Goal: Contribute content: Contribute content

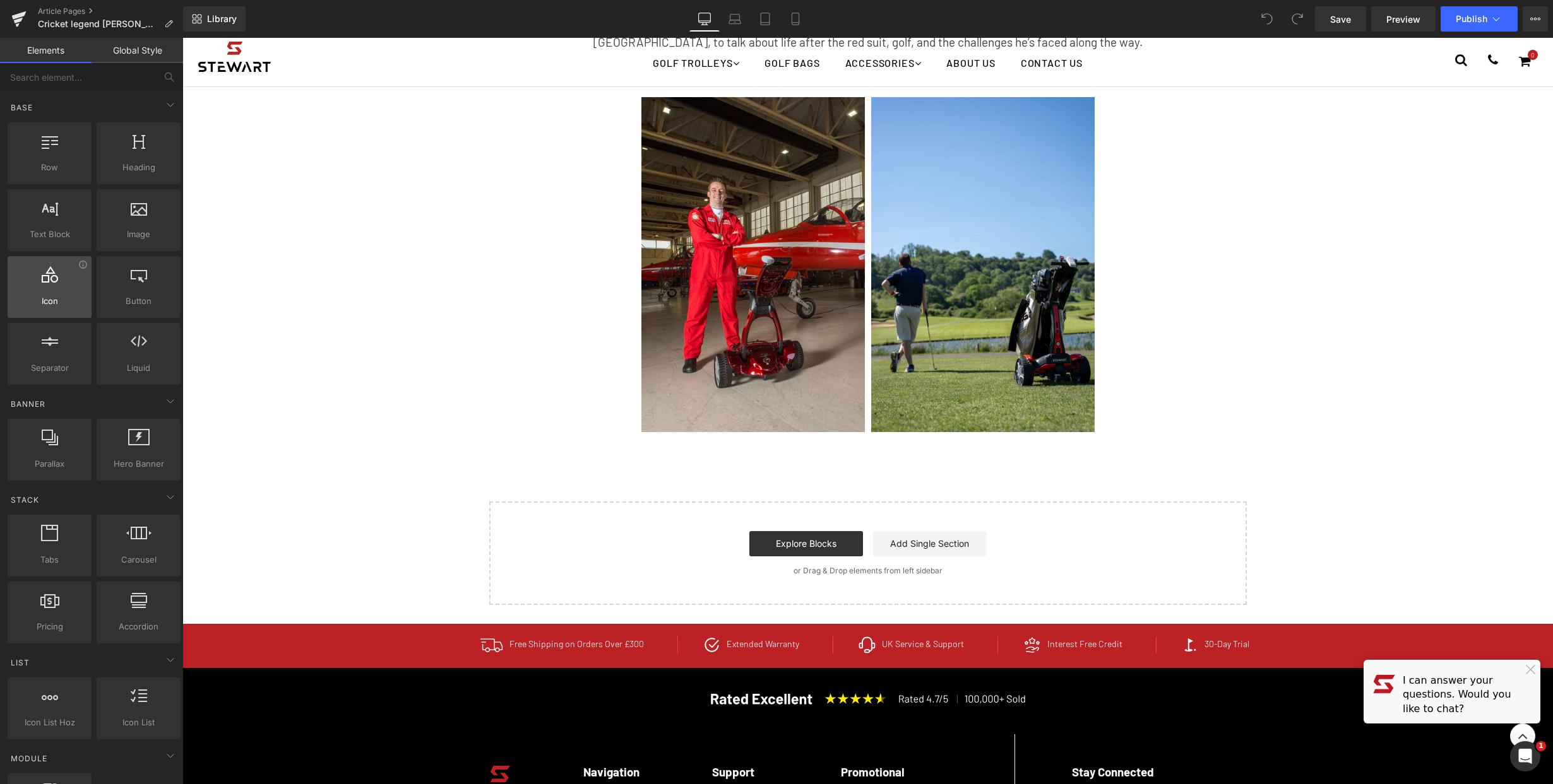
scroll to position [383, 0]
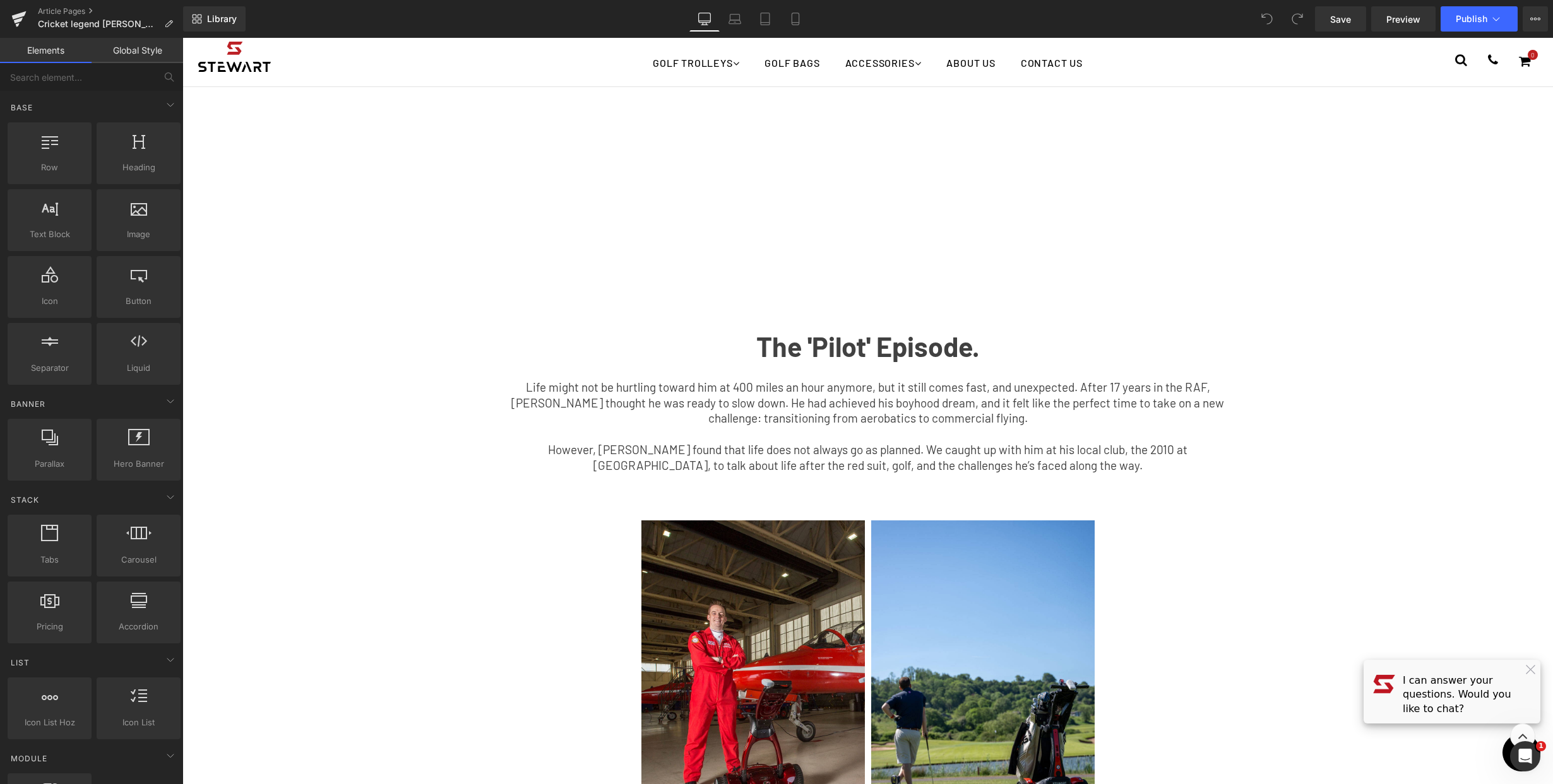
click at [915, 402] on span "Life might not be hurtling toward him at 400 miles an hour anymore, but it stil…" at bounding box center [867, 402] width 713 height 46
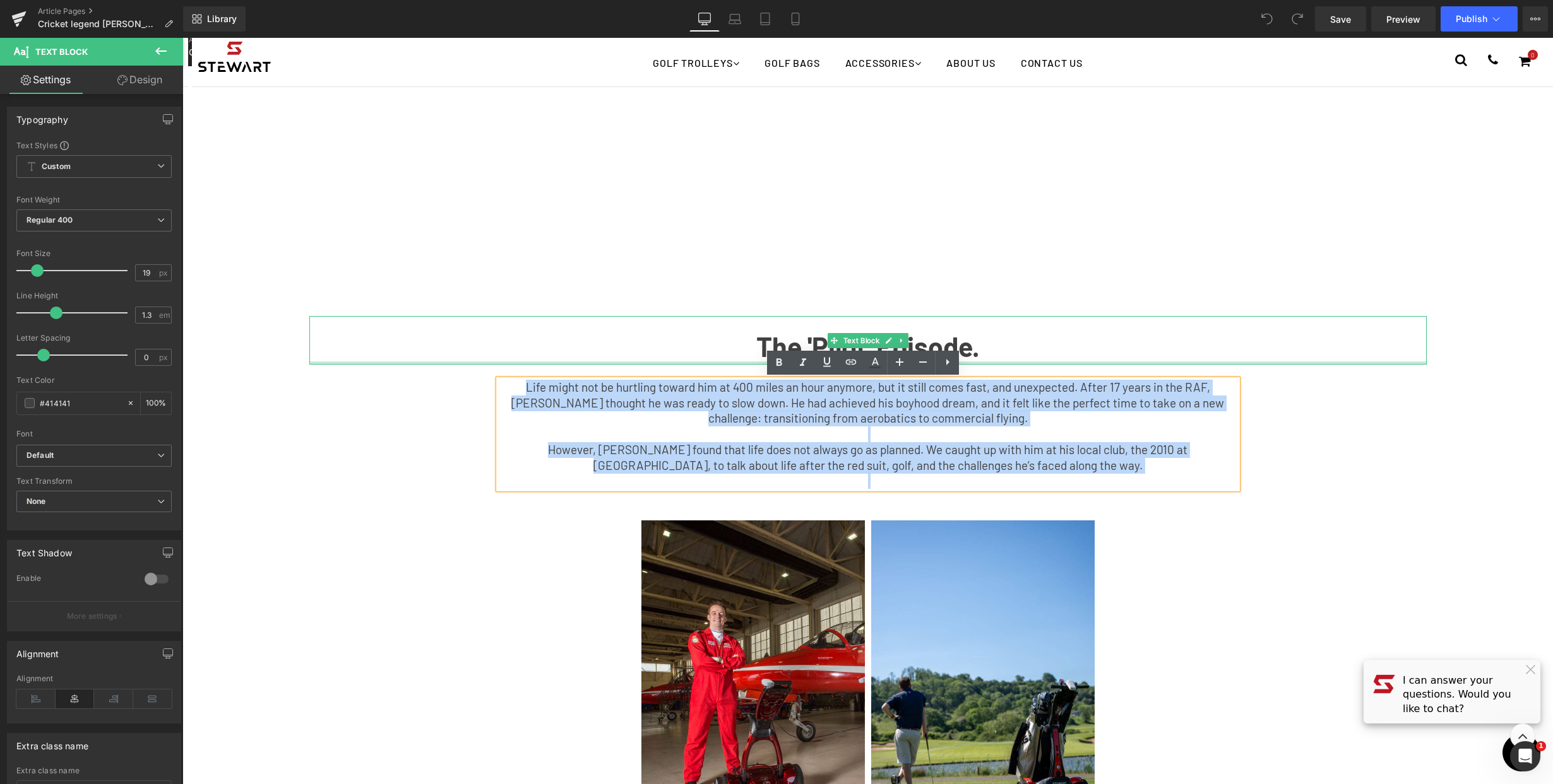
drag, startPoint x: 1061, startPoint y: 473, endPoint x: 389, endPoint y: 363, distance: 680.9
click at [389, 363] on div "Youtube Row The 'Pilot' Episode. Text Block Life might not be hurtling toward h…" at bounding box center [868, 84] width 1136 height 822
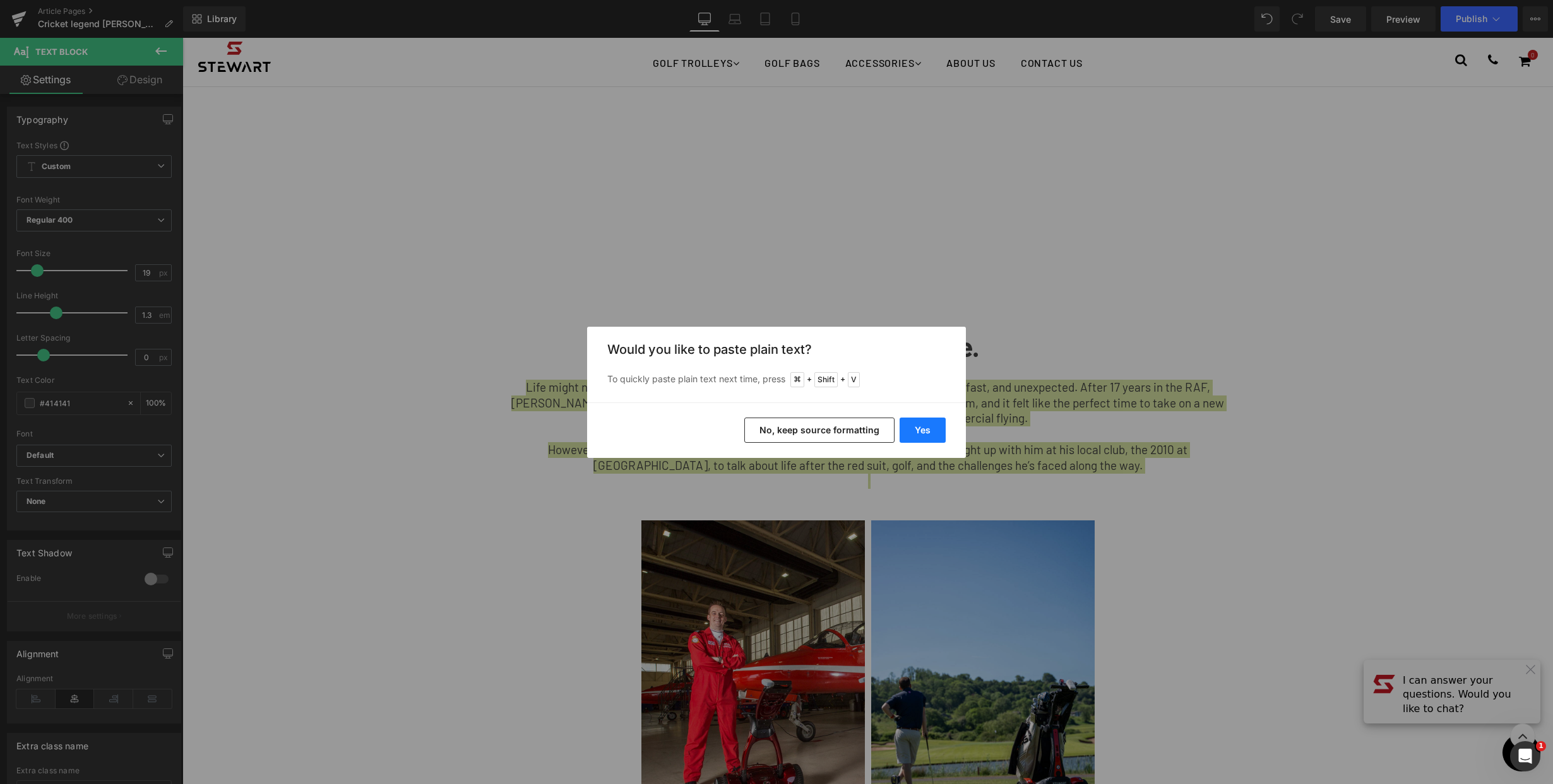
click at [921, 426] on button "Yes" at bounding box center [922, 430] width 46 height 26
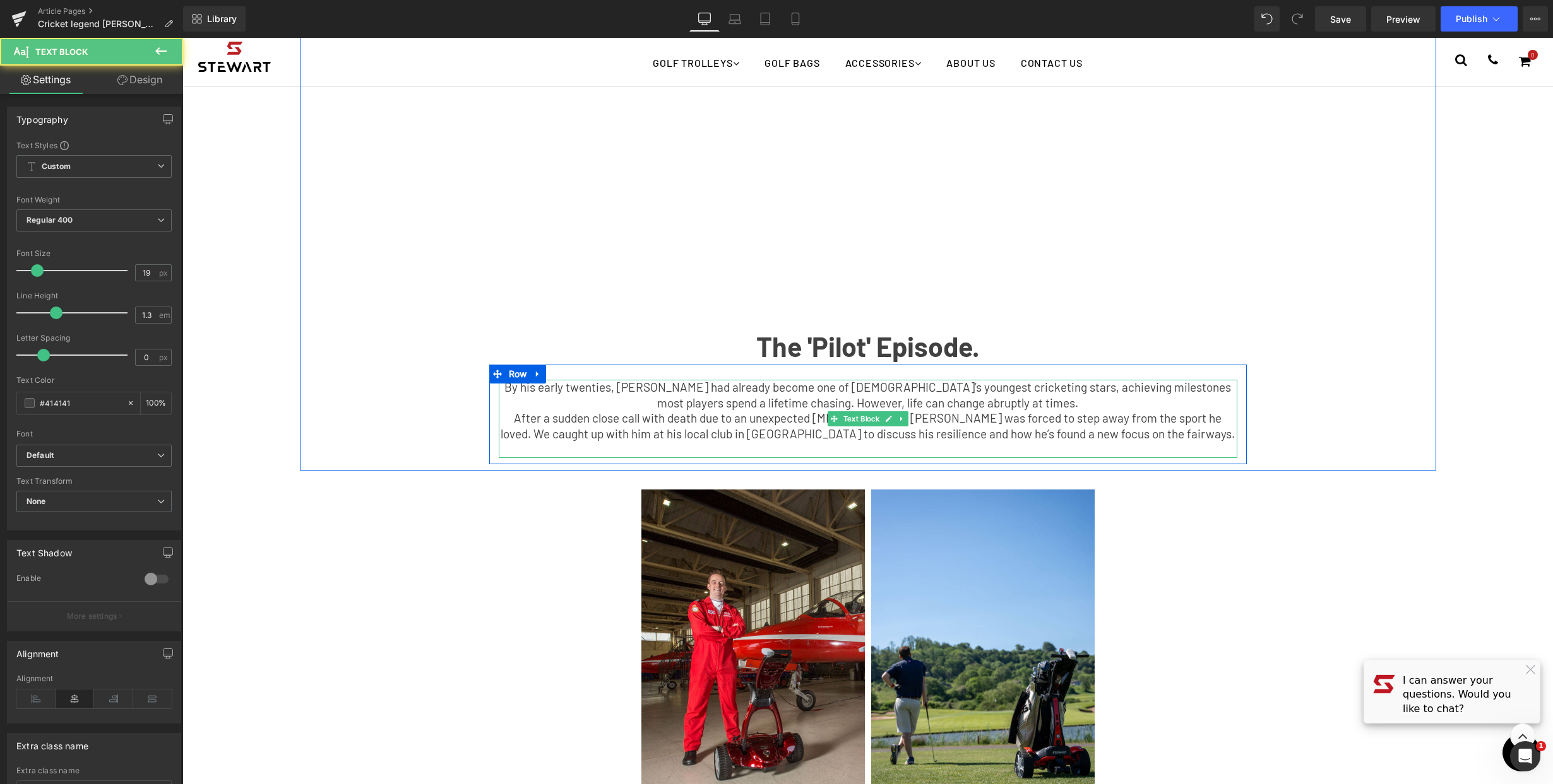
click at [1058, 403] on p "By his early twenties, [PERSON_NAME] had already become one of [DEMOGRAPHIC_DAT…" at bounding box center [868, 395] width 738 height 31
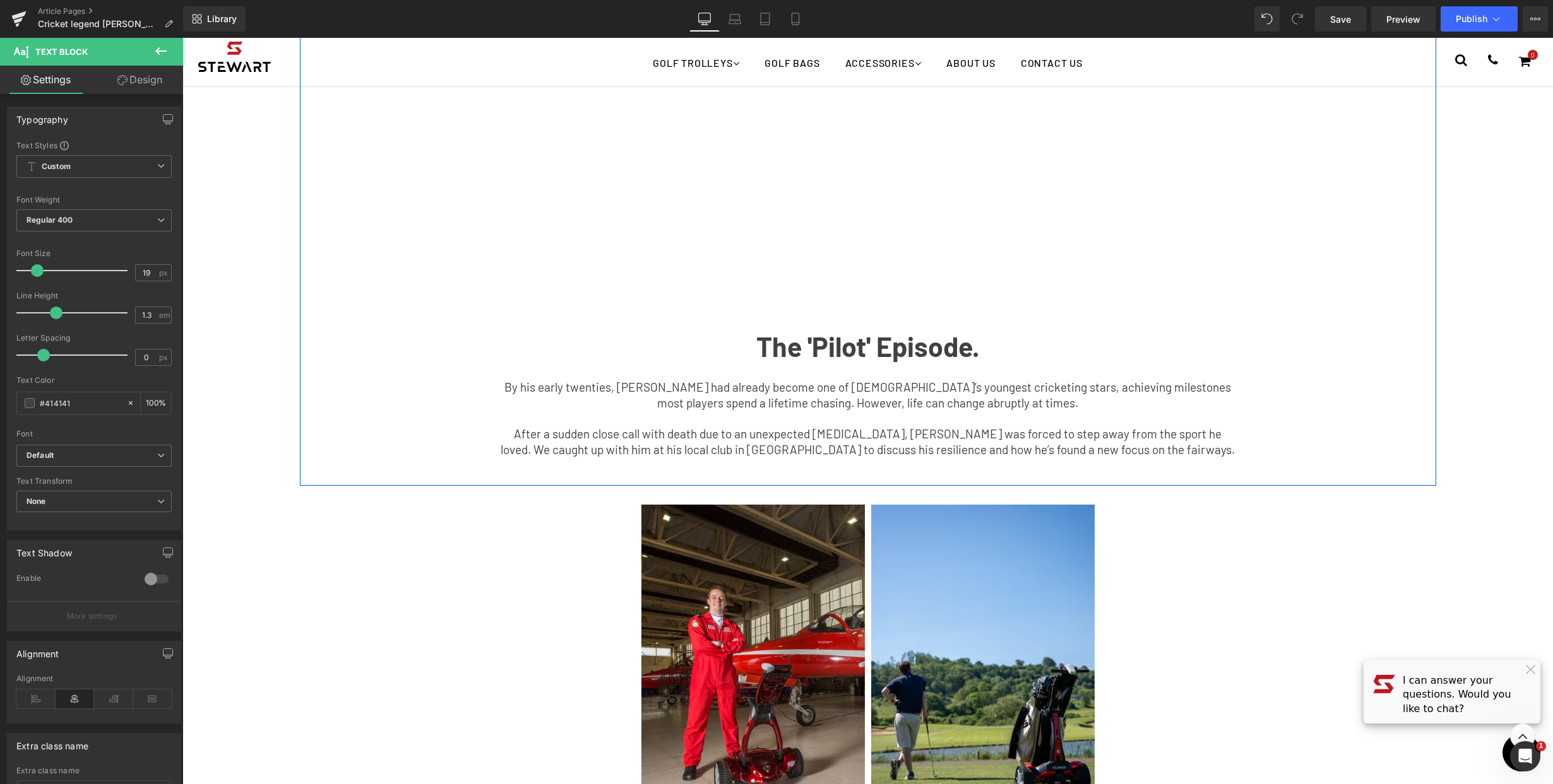
click at [1303, 469] on div "Youtube Row The 'Pilot' Episode. Text Block By his early twenties, [PERSON_NAME…" at bounding box center [868, 76] width 1136 height 807
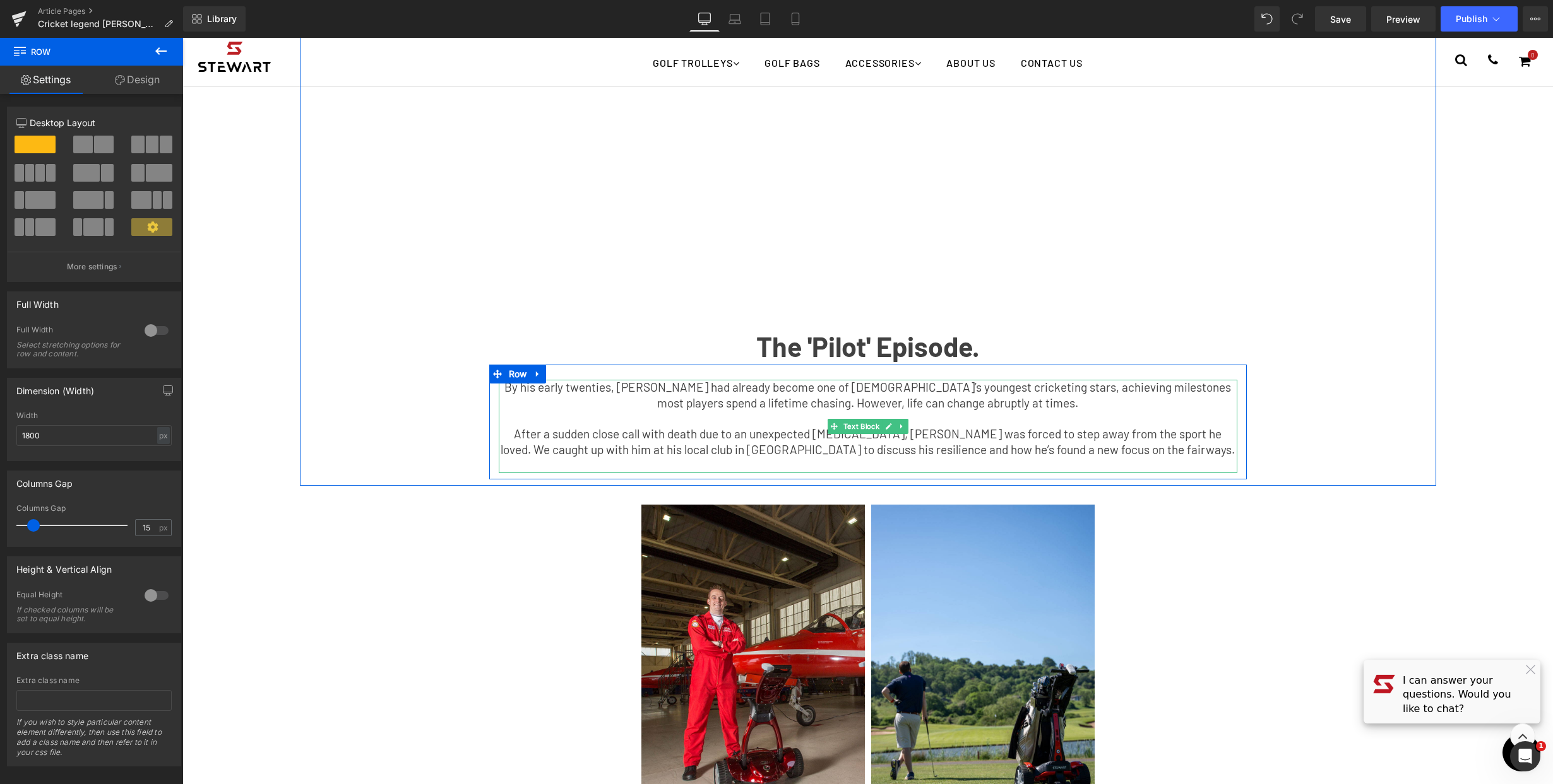
click at [977, 405] on p "By his early twenties, [PERSON_NAME] had already become one of [DEMOGRAPHIC_DAT…" at bounding box center [868, 395] width 738 height 31
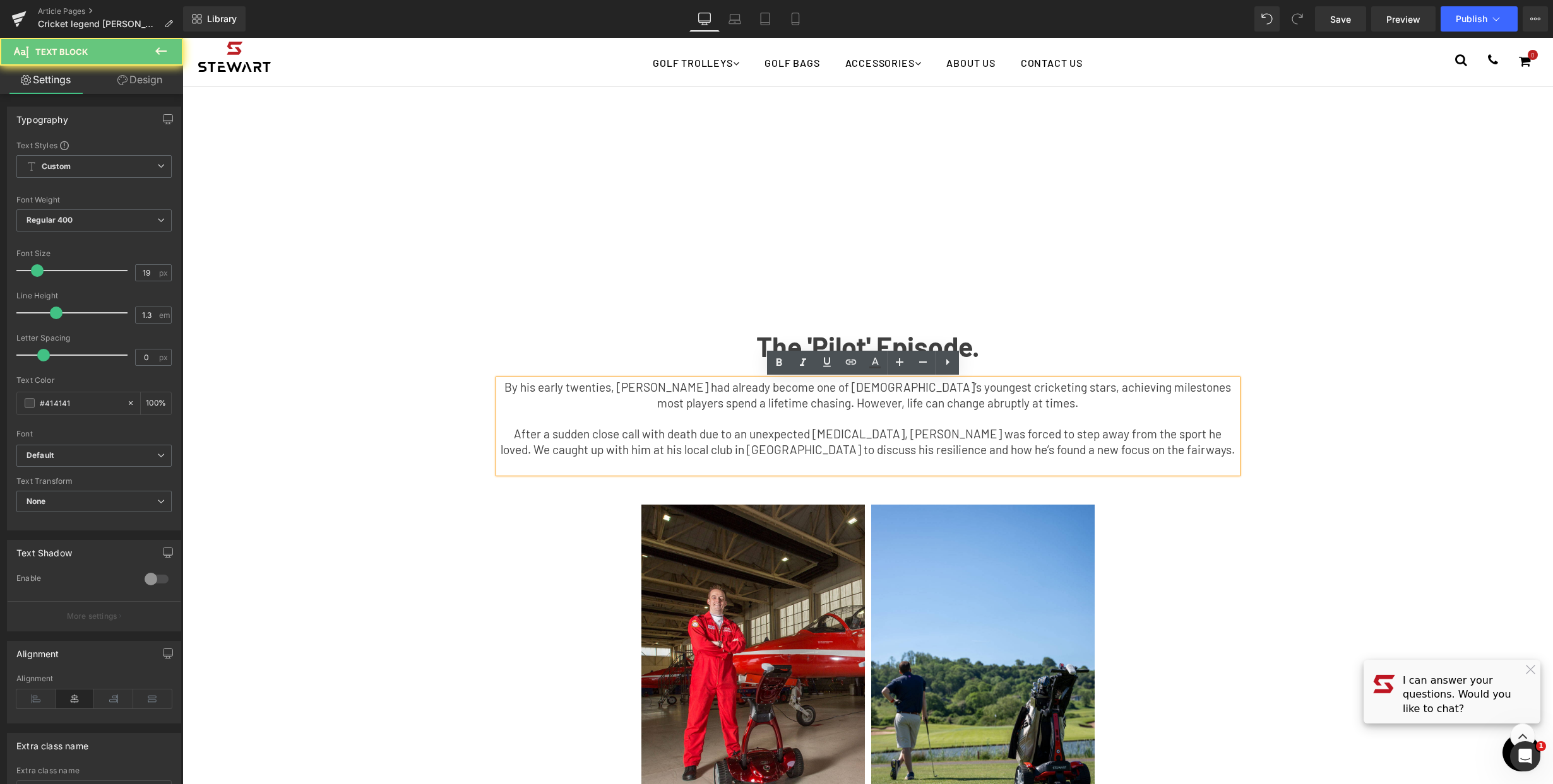
click at [1014, 406] on p "By his early twenties, [PERSON_NAME] had already become one of [DEMOGRAPHIC_DAT…" at bounding box center [868, 395] width 738 height 31
click at [886, 404] on p "By his early twenties, [PERSON_NAME] had already become one of [DEMOGRAPHIC_DAT…" at bounding box center [868, 395] width 738 height 31
click at [867, 403] on p "By his early twenties, [PERSON_NAME] had already become one of [DEMOGRAPHIC_DAT…" at bounding box center [868, 395] width 738 height 31
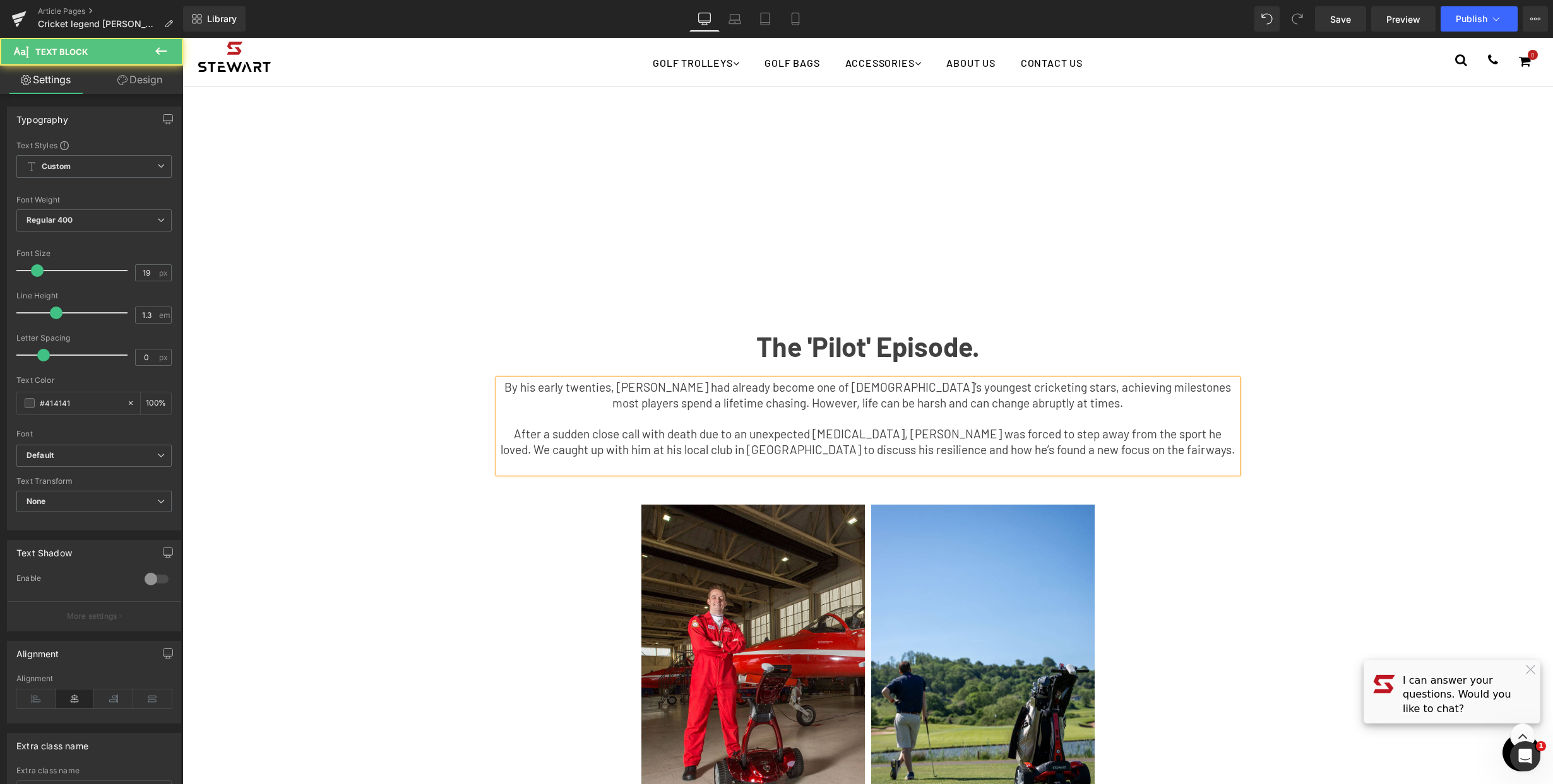
click at [1029, 402] on p "By his early twenties, [PERSON_NAME] had already become one of [DEMOGRAPHIC_DAT…" at bounding box center [868, 395] width 738 height 31
click at [1385, 461] on div "Youtube Row The 'Pilot' Episode. Text Block By his early twenties, [PERSON_NAME…" at bounding box center [868, 76] width 1136 height 807
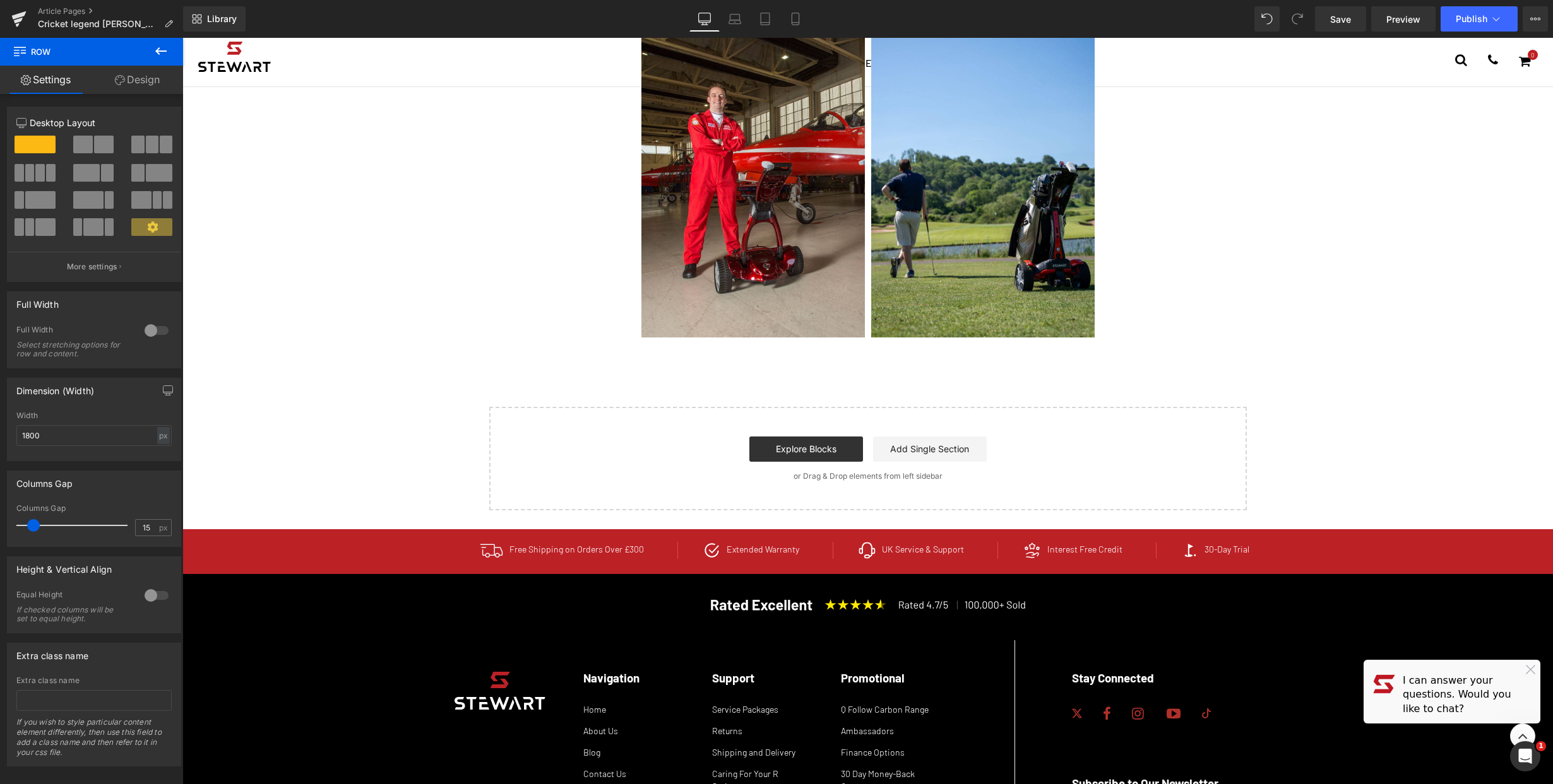
scroll to position [642, 0]
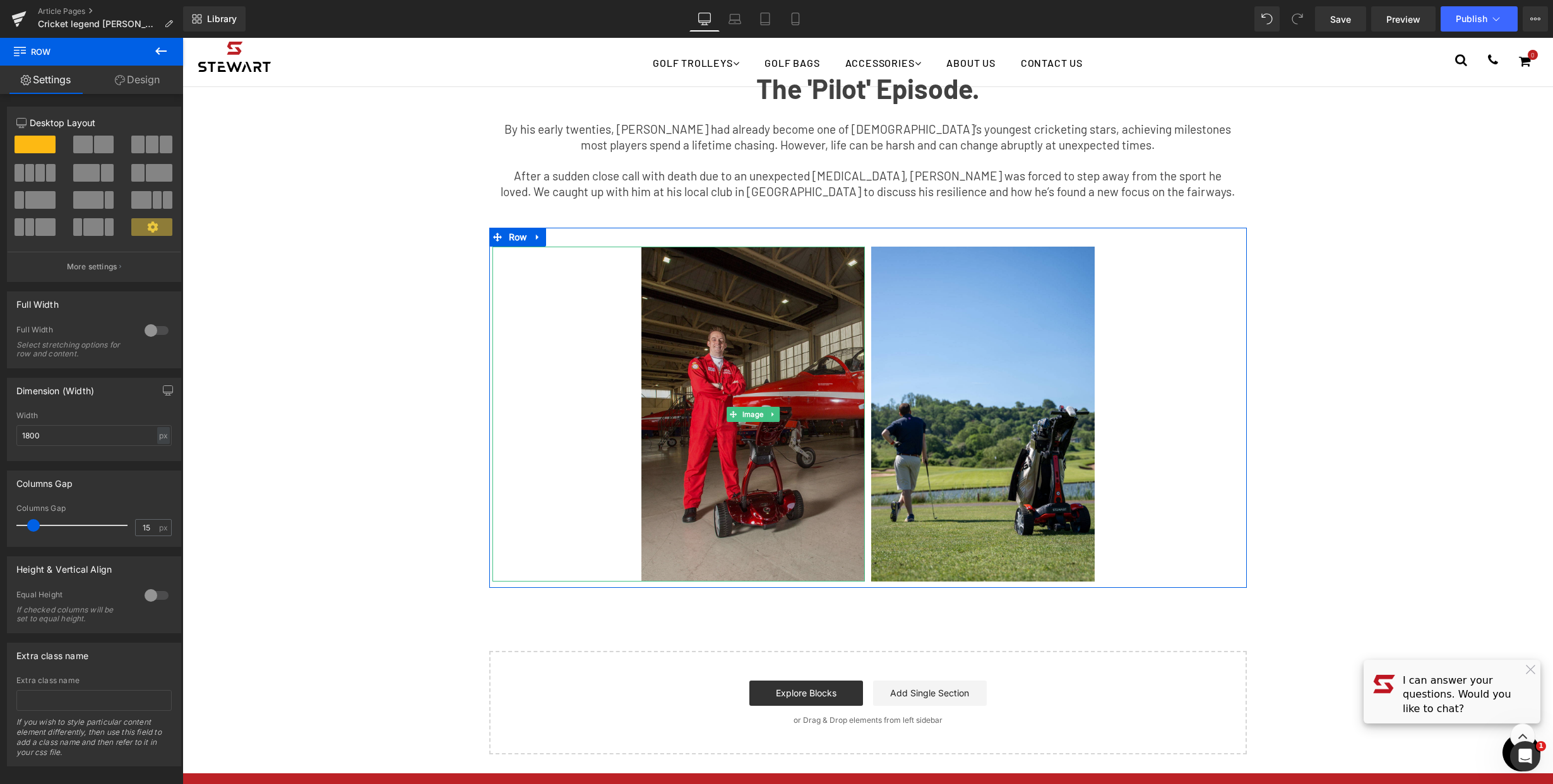
click at [762, 345] on img at bounding box center [753, 414] width 224 height 335
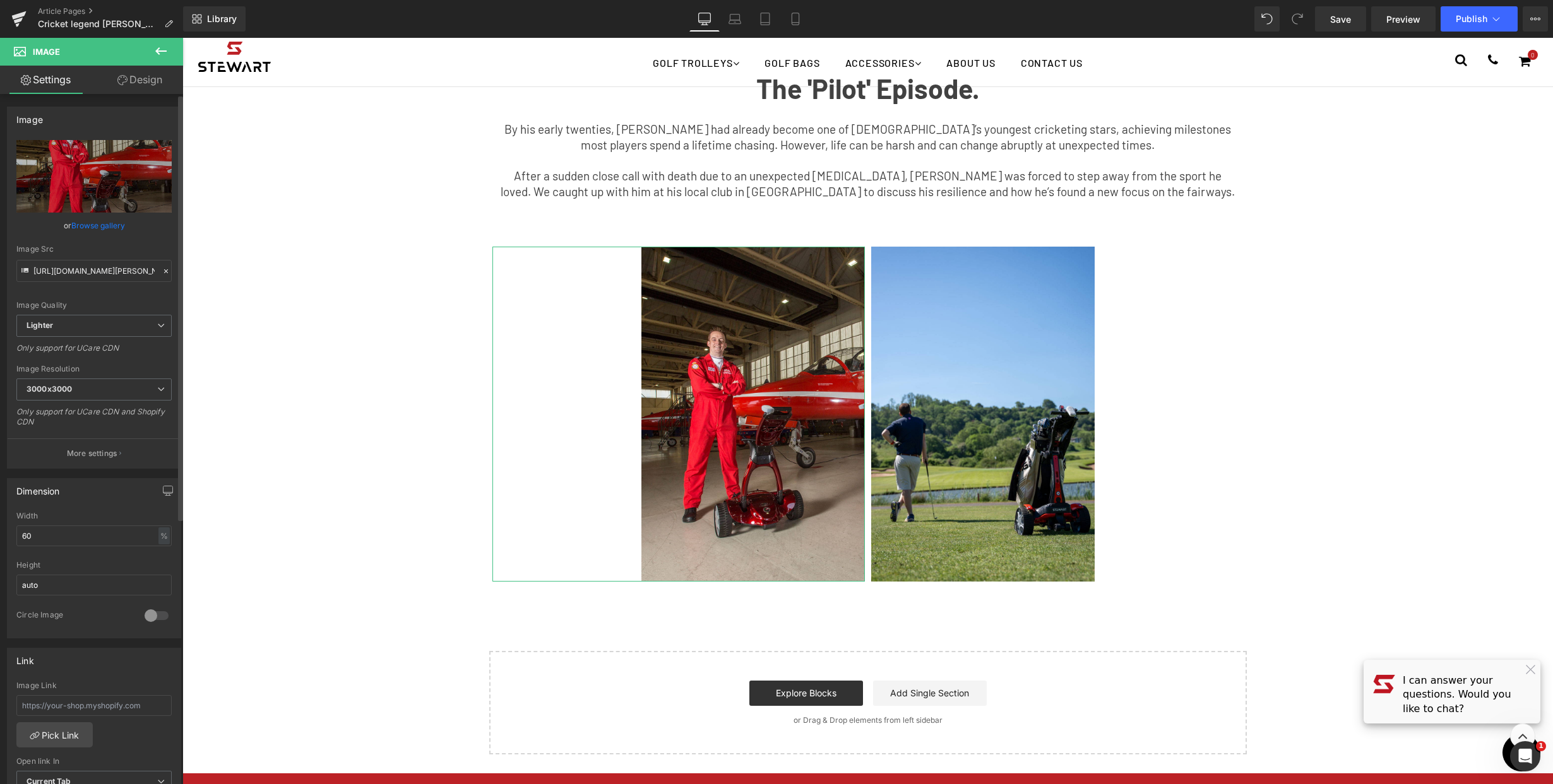
click at [108, 229] on link "Browse gallery" at bounding box center [98, 225] width 53 height 22
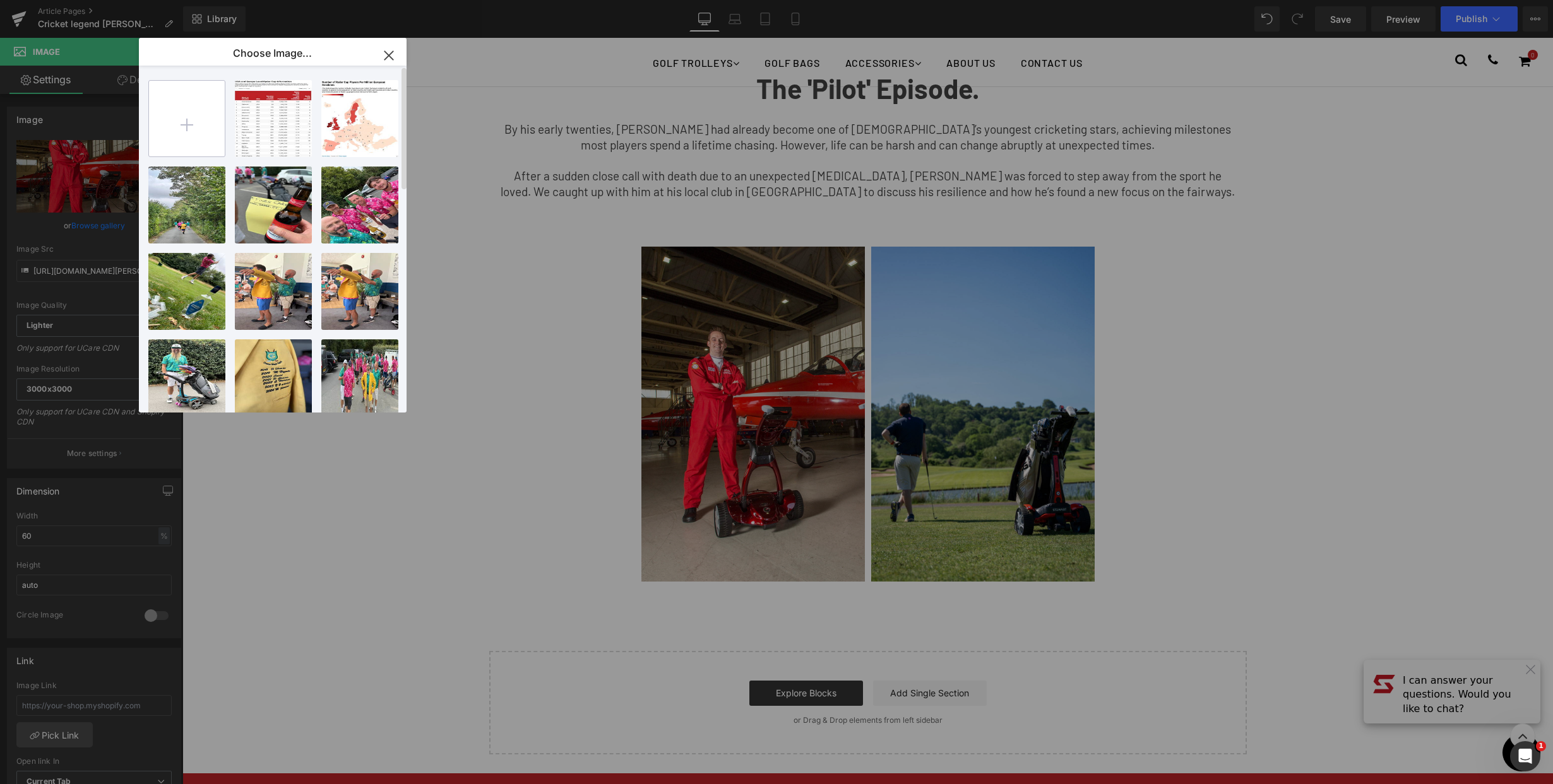
click at [207, 127] on input "file" at bounding box center [187, 119] width 76 height 76
type input "C:\fakepath\[PERSON_NAME]-1.jpg"
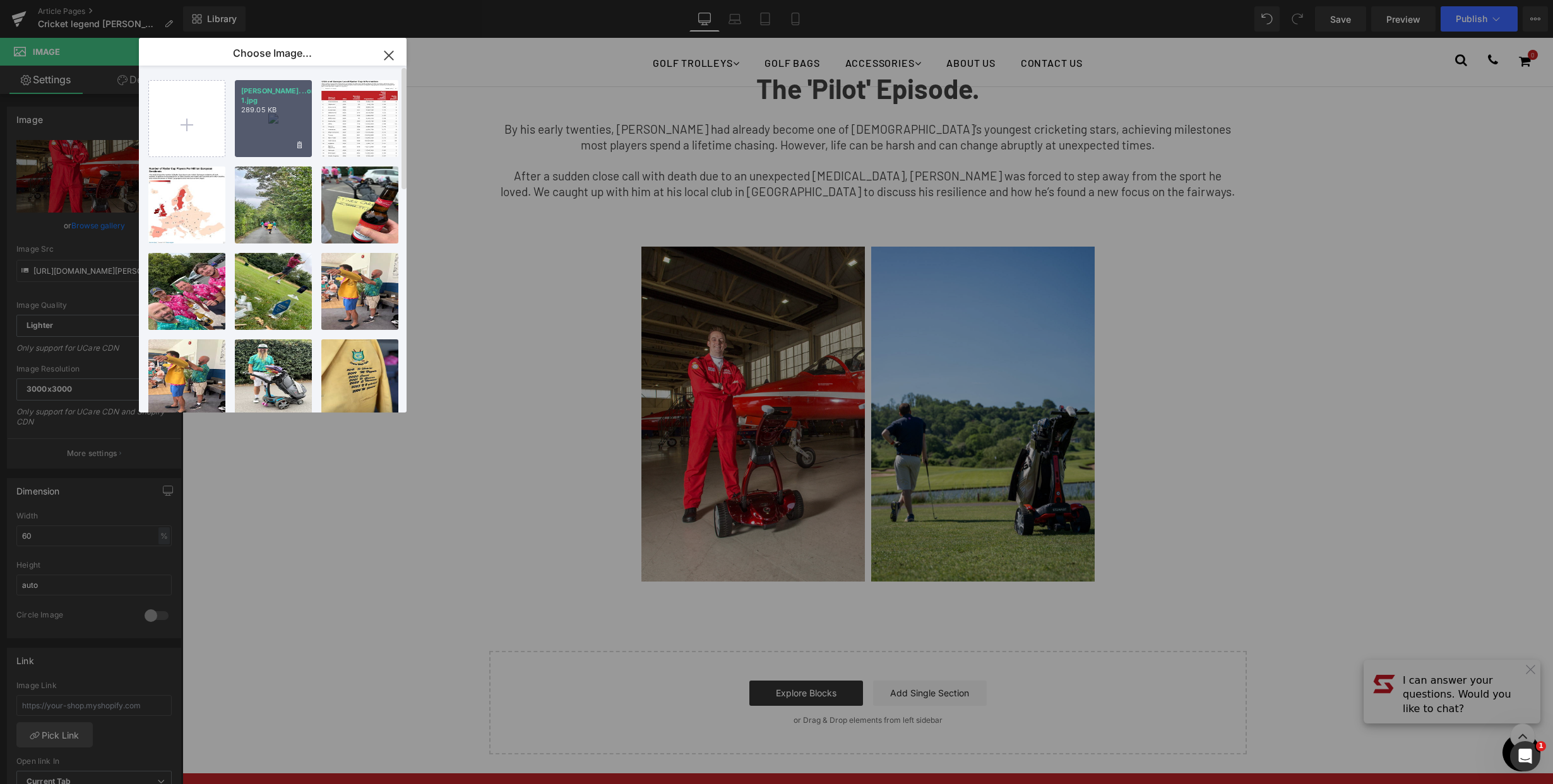
click at [246, 117] on div "[PERSON_NAME]...or-1.jpg 289.05 KB" at bounding box center [273, 118] width 77 height 77
type input "[URL][DOMAIN_NAME][PERSON_NAME]"
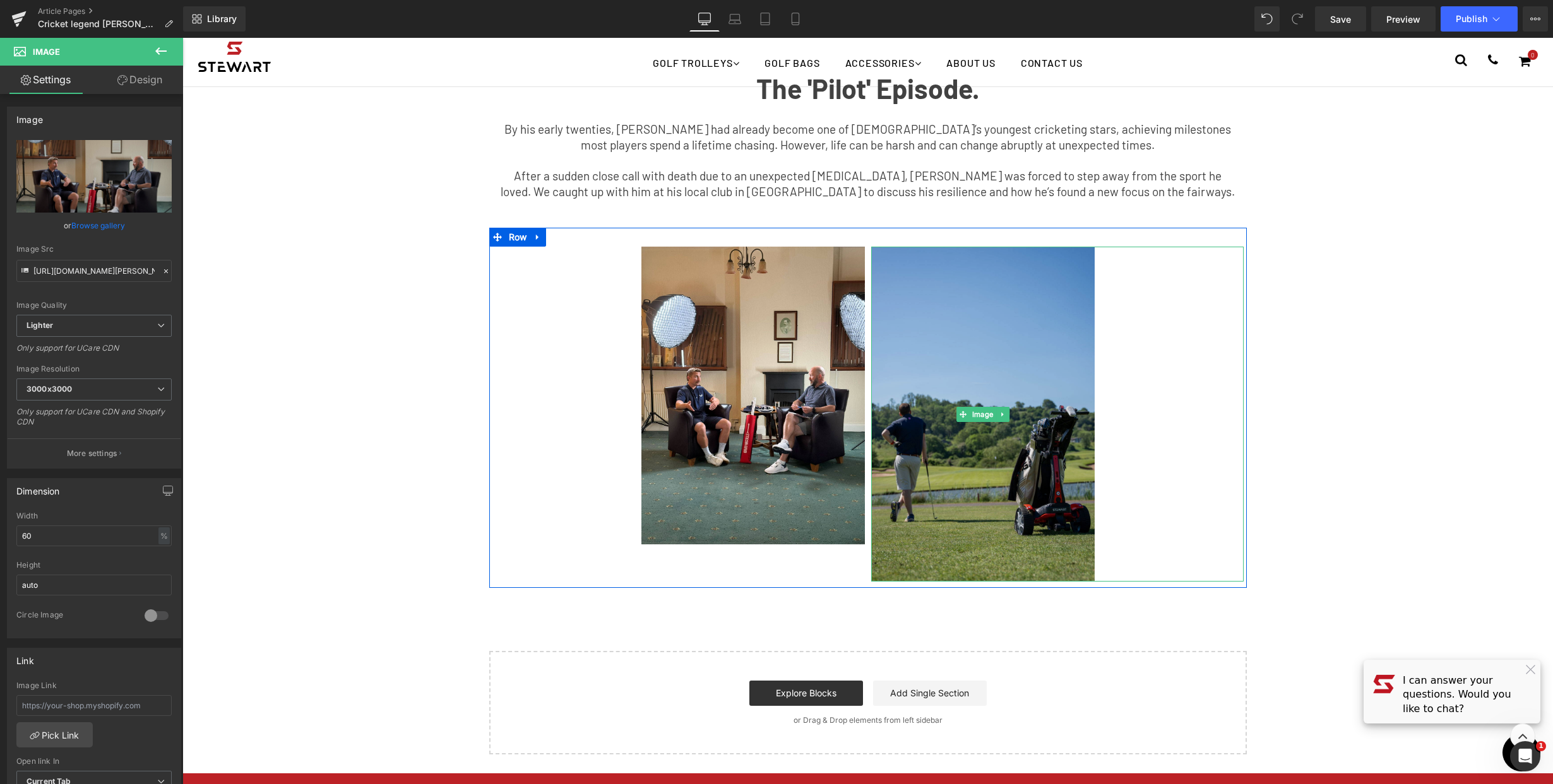
click at [994, 347] on img at bounding box center [982, 414] width 224 height 335
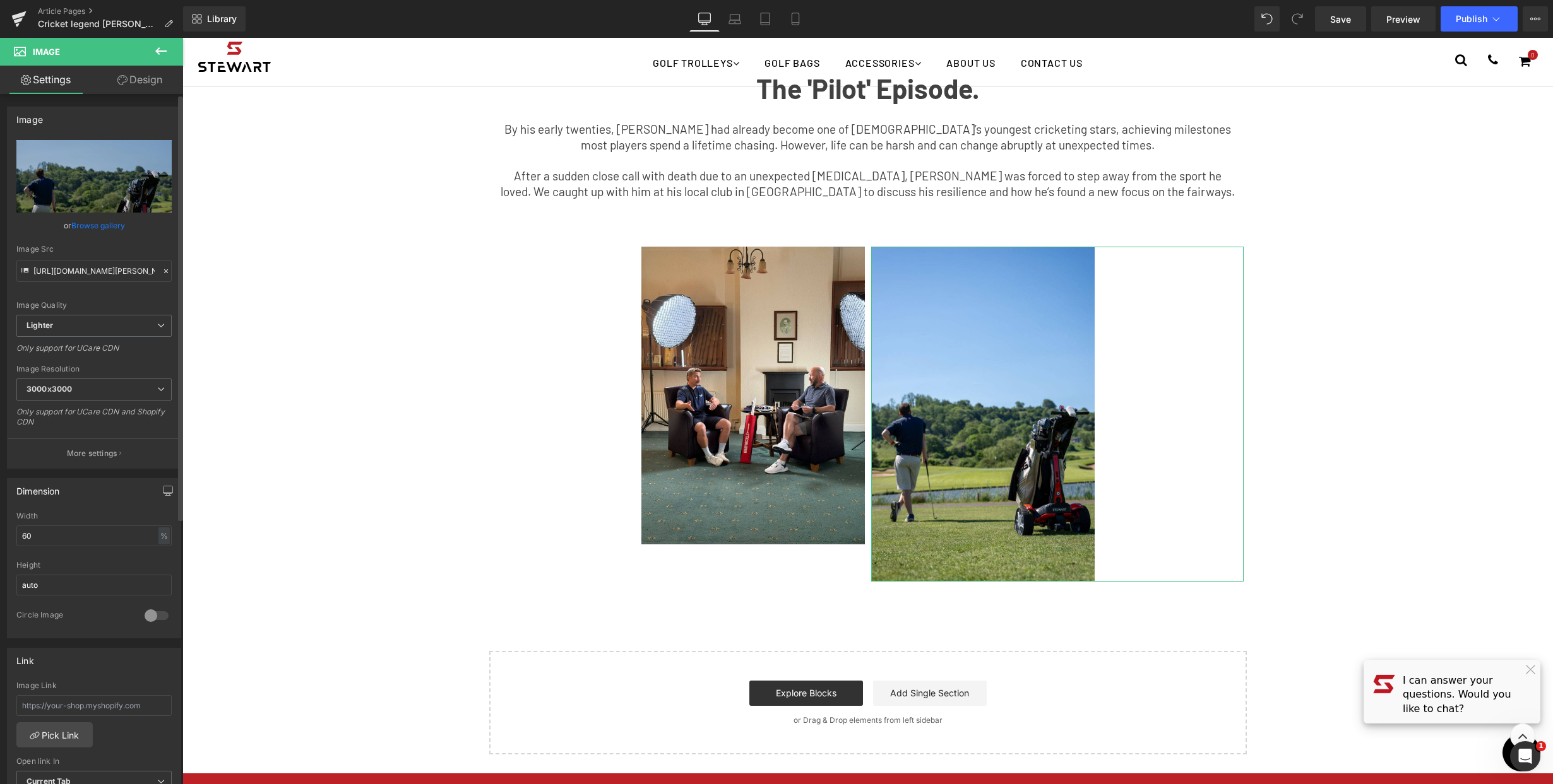
click at [115, 225] on link "Browse gallery" at bounding box center [98, 225] width 53 height 22
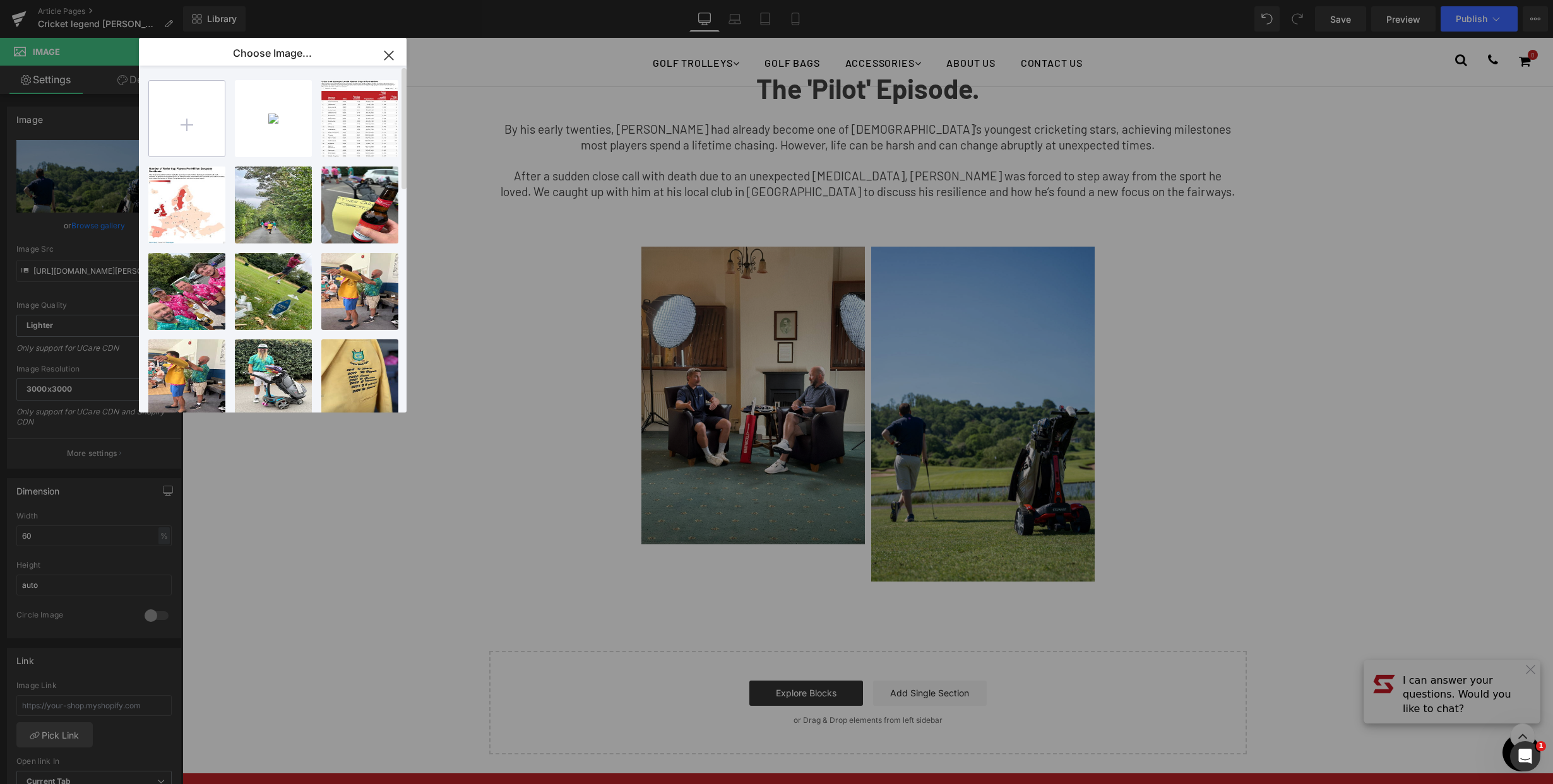
click at [196, 107] on input "file" at bounding box center [187, 119] width 76 height 76
type input "C:\fakepath\[PERSON_NAME]-2.jpg"
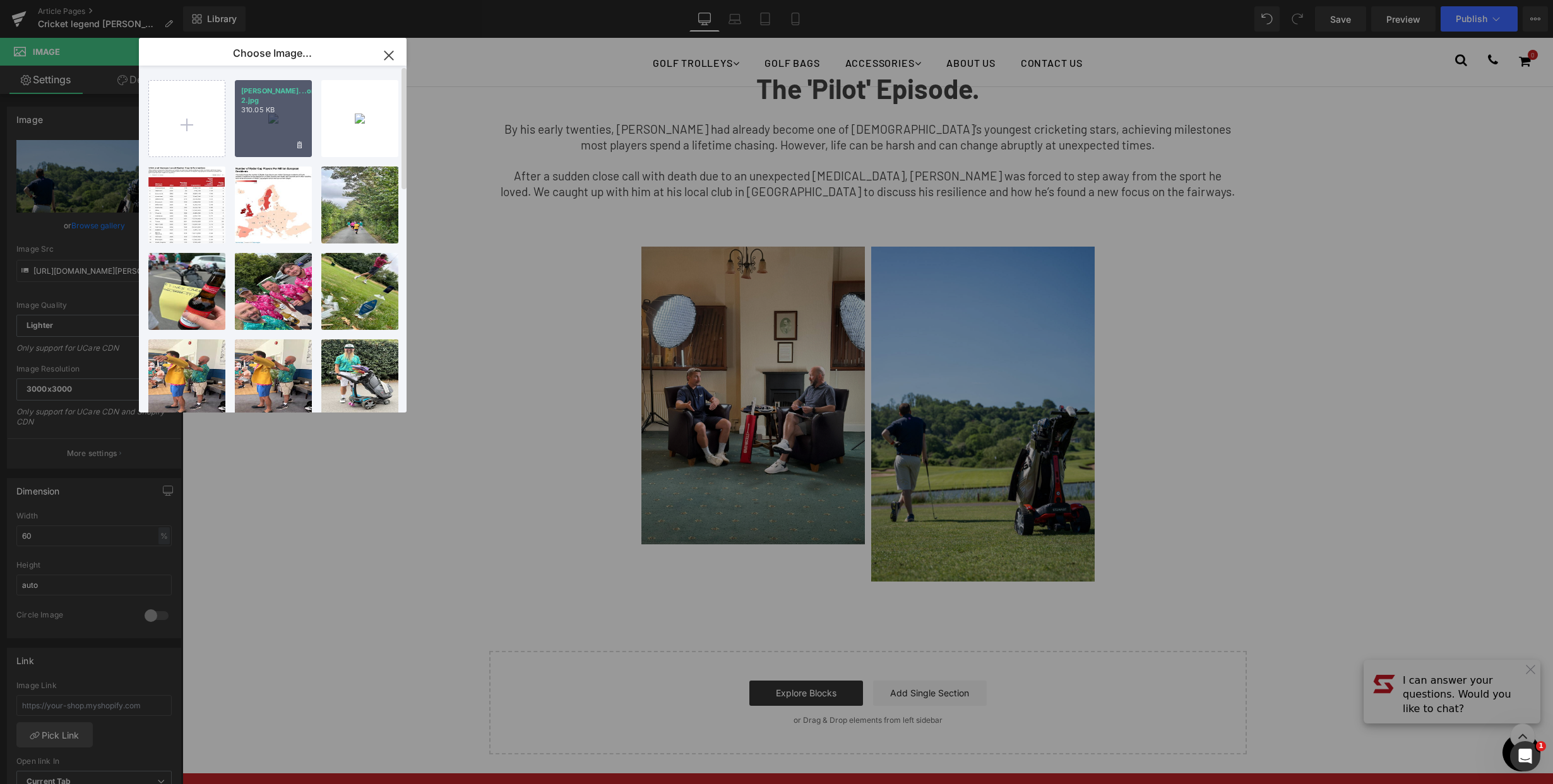
click at [269, 115] on div "[PERSON_NAME]...or-2.jpg 310.05 KB" at bounding box center [273, 118] width 77 height 77
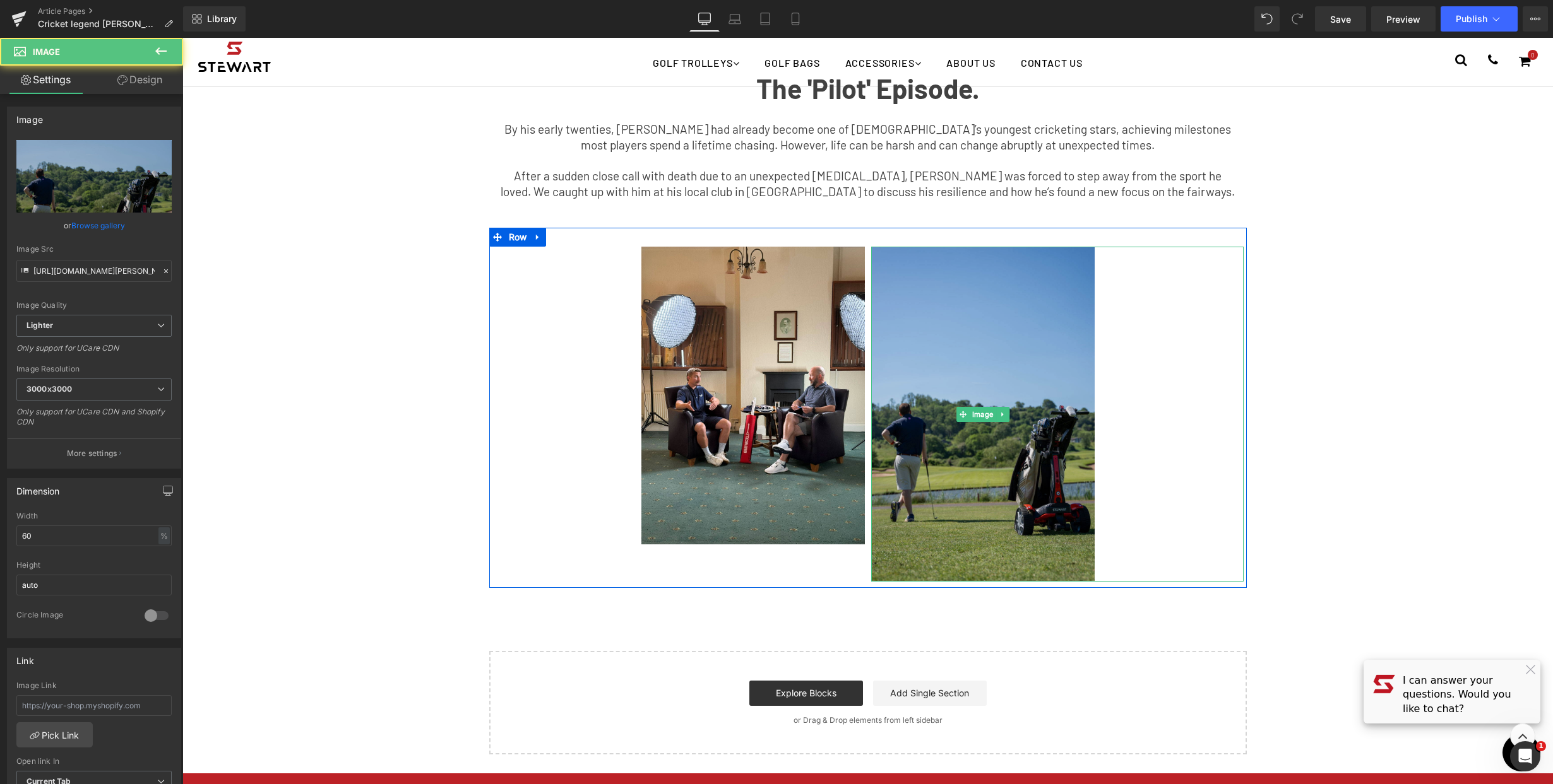
click at [1028, 351] on img at bounding box center [982, 414] width 224 height 335
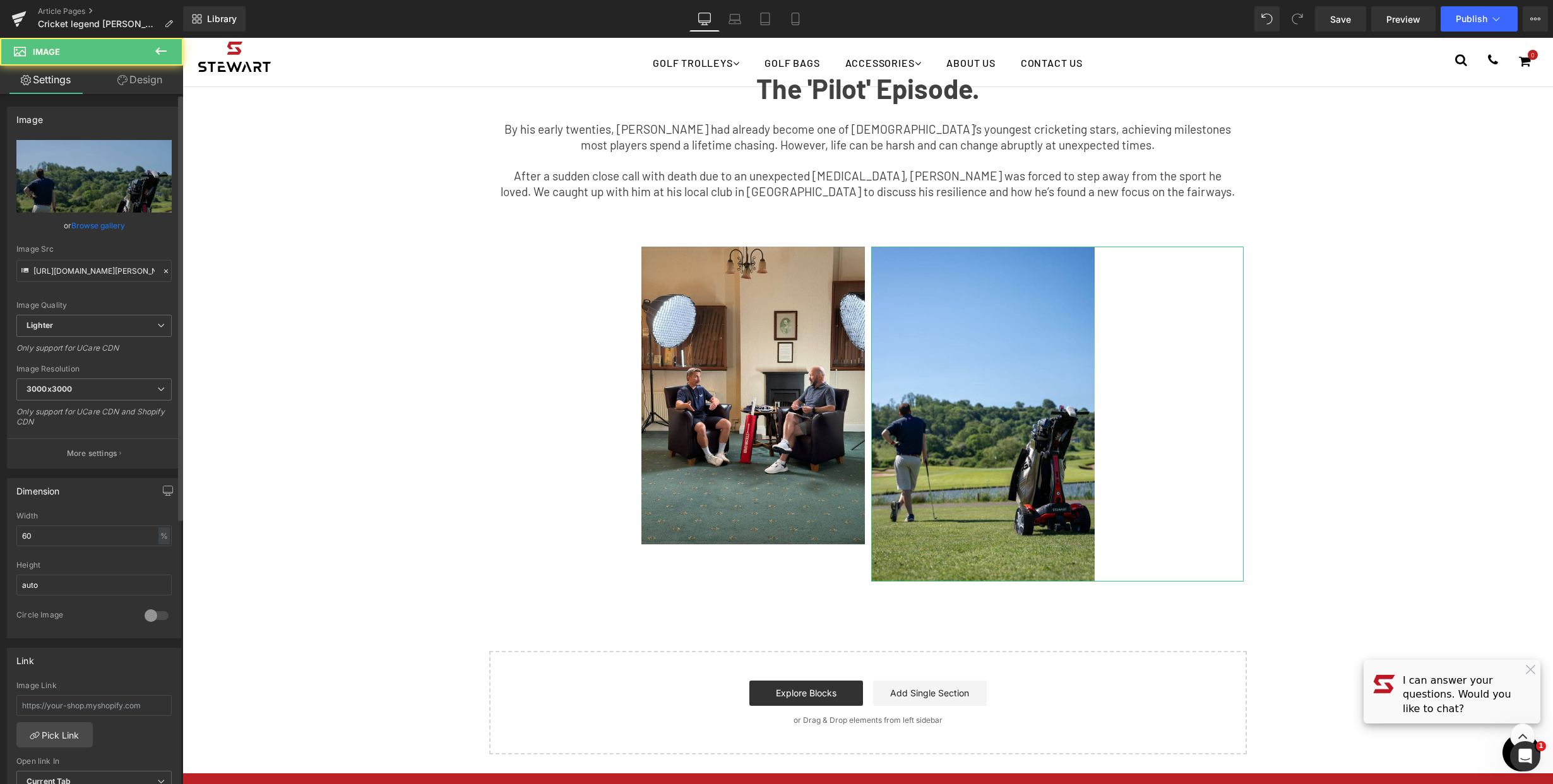
click at [96, 229] on link "Browse gallery" at bounding box center [98, 225] width 53 height 22
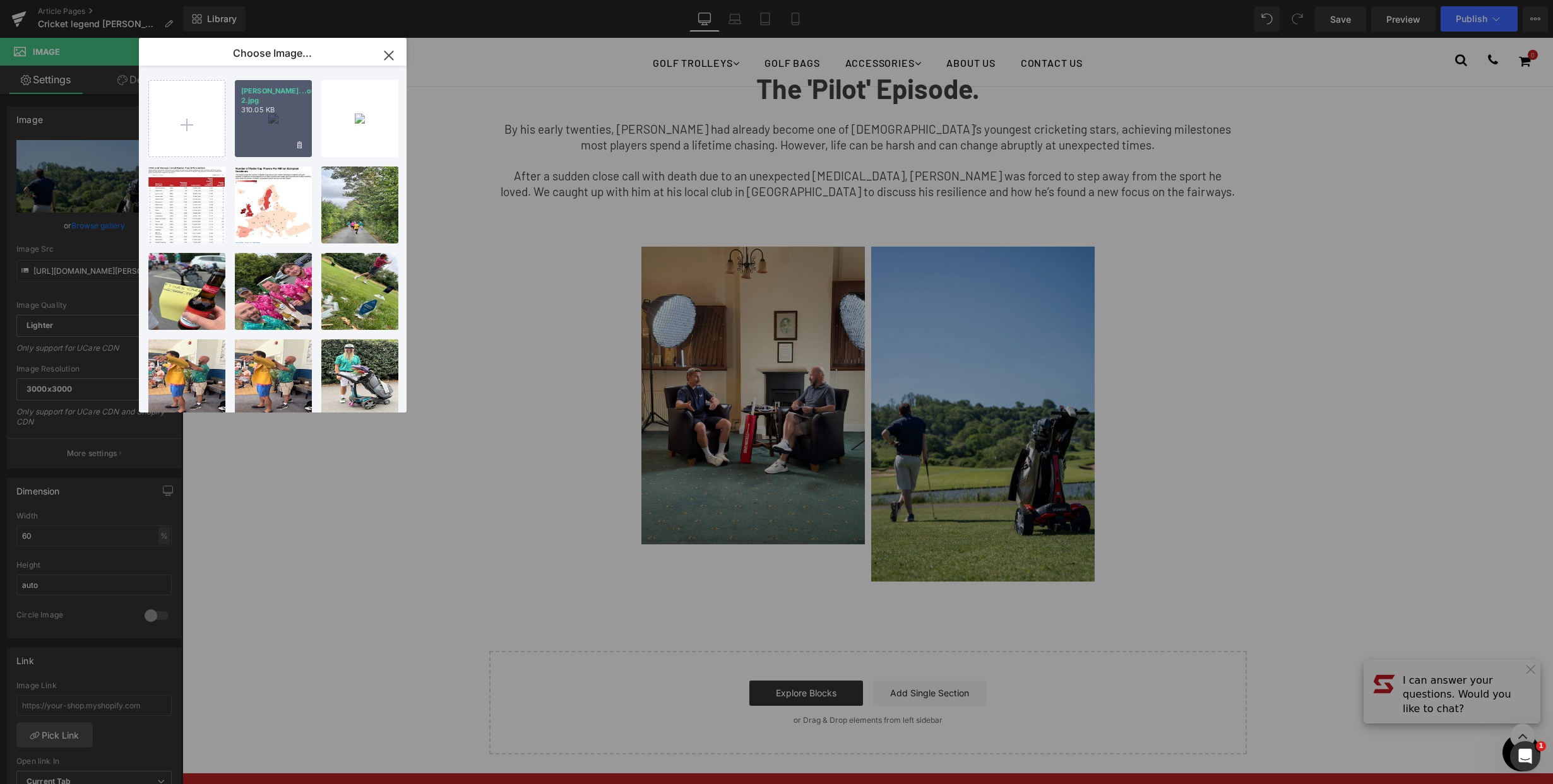
click at [276, 136] on div "[PERSON_NAME]...or-2.jpg 310.05 KB" at bounding box center [273, 118] width 77 height 77
type input "[URL][DOMAIN_NAME][PERSON_NAME]"
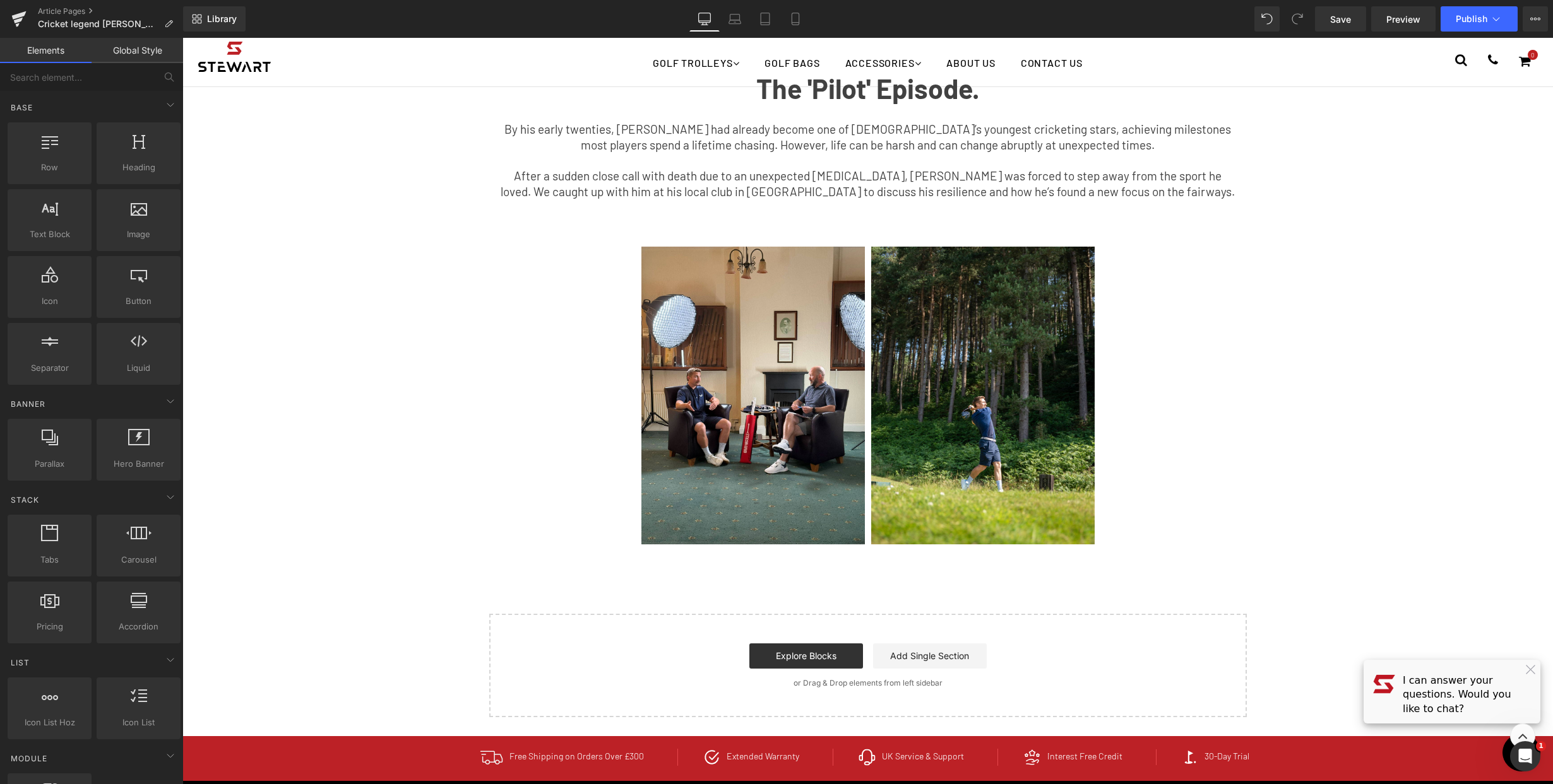
click at [1298, 303] on div "Youtube Row The 'Pilot' Episode. Text Block By his early twenties, [PERSON_NAME…" at bounding box center [868, 56] width 1370 height 1322
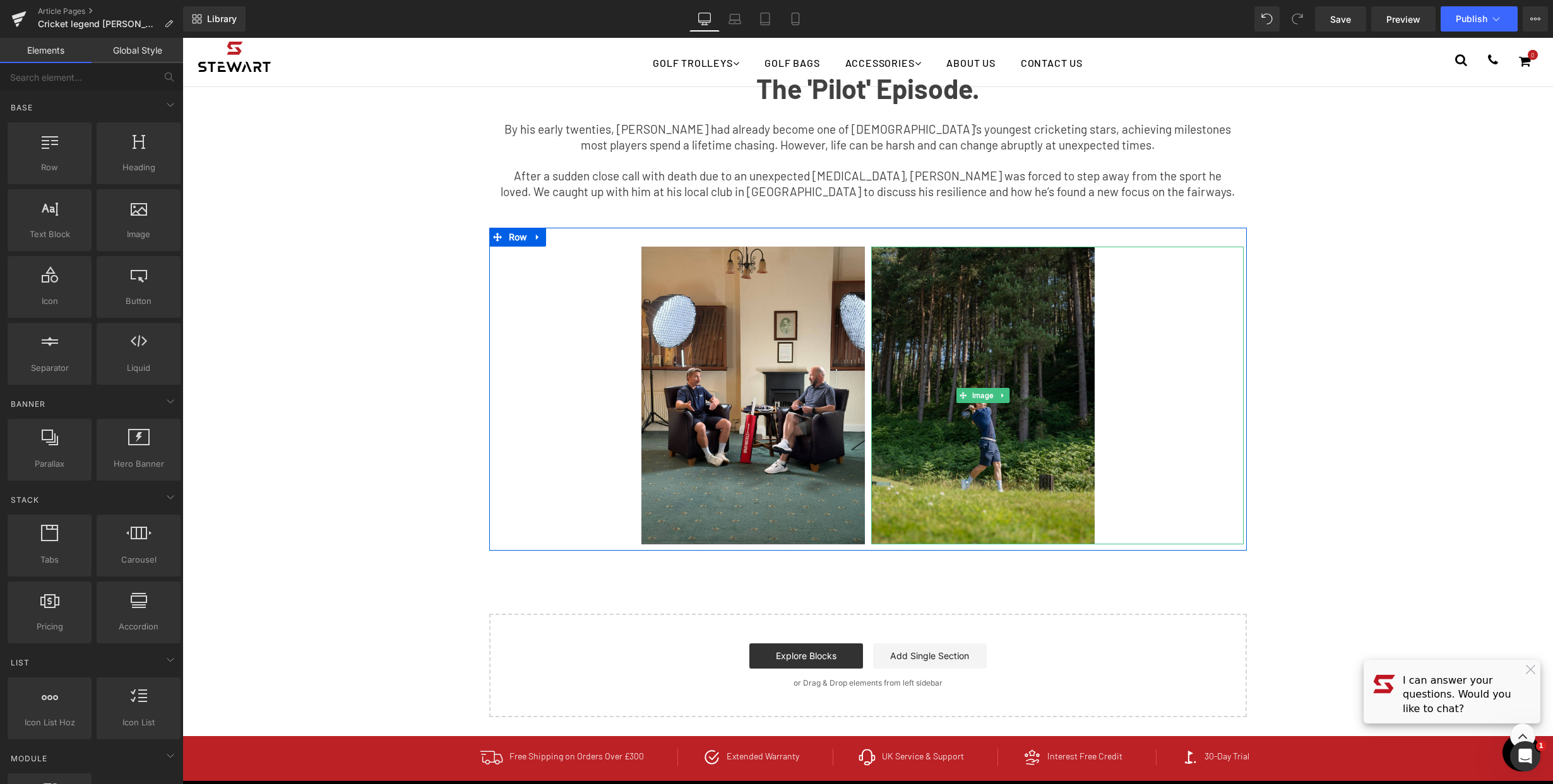
click at [940, 345] on img at bounding box center [982, 395] width 224 height 298
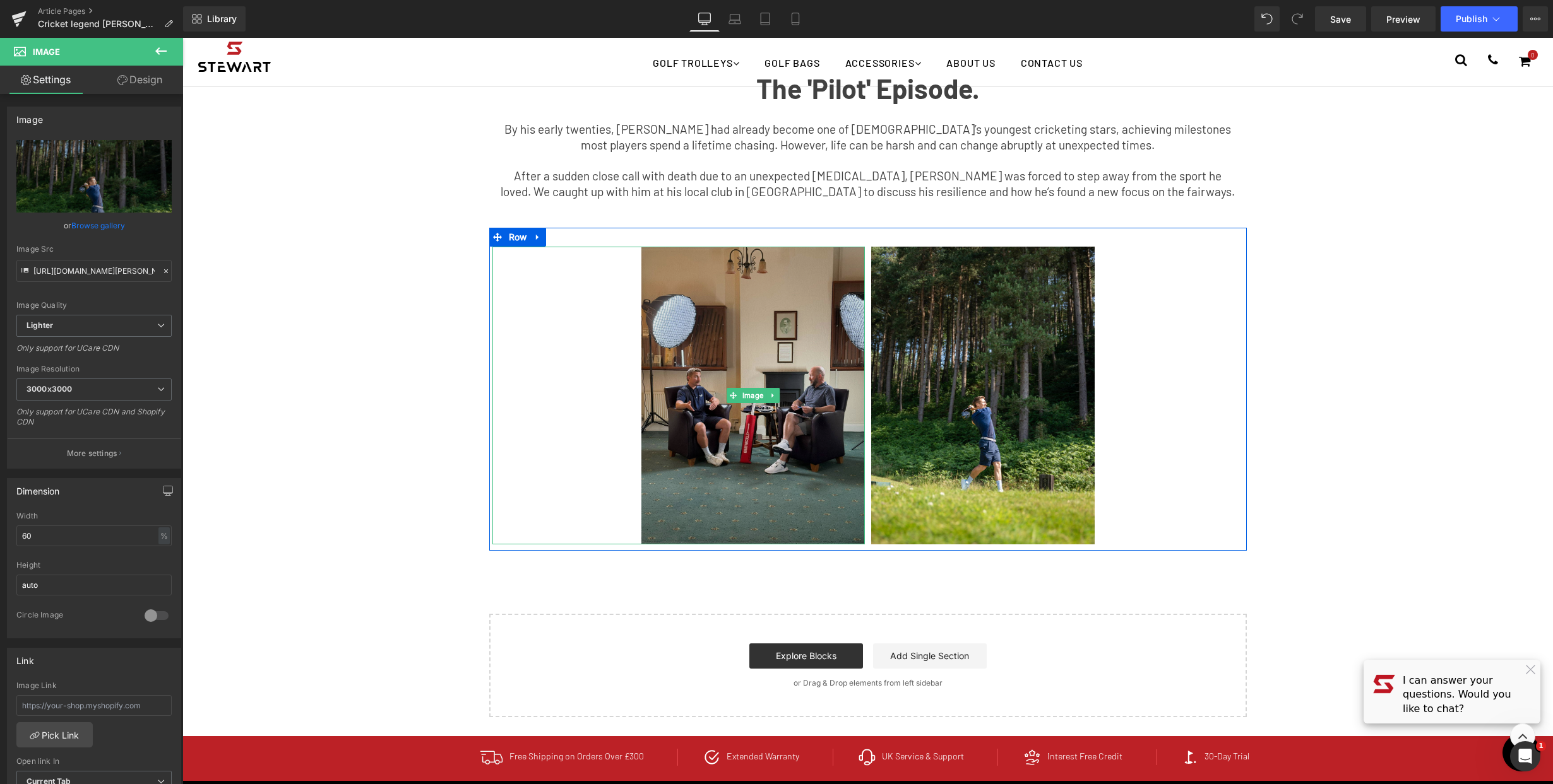
click at [707, 526] on img at bounding box center [753, 395] width 224 height 298
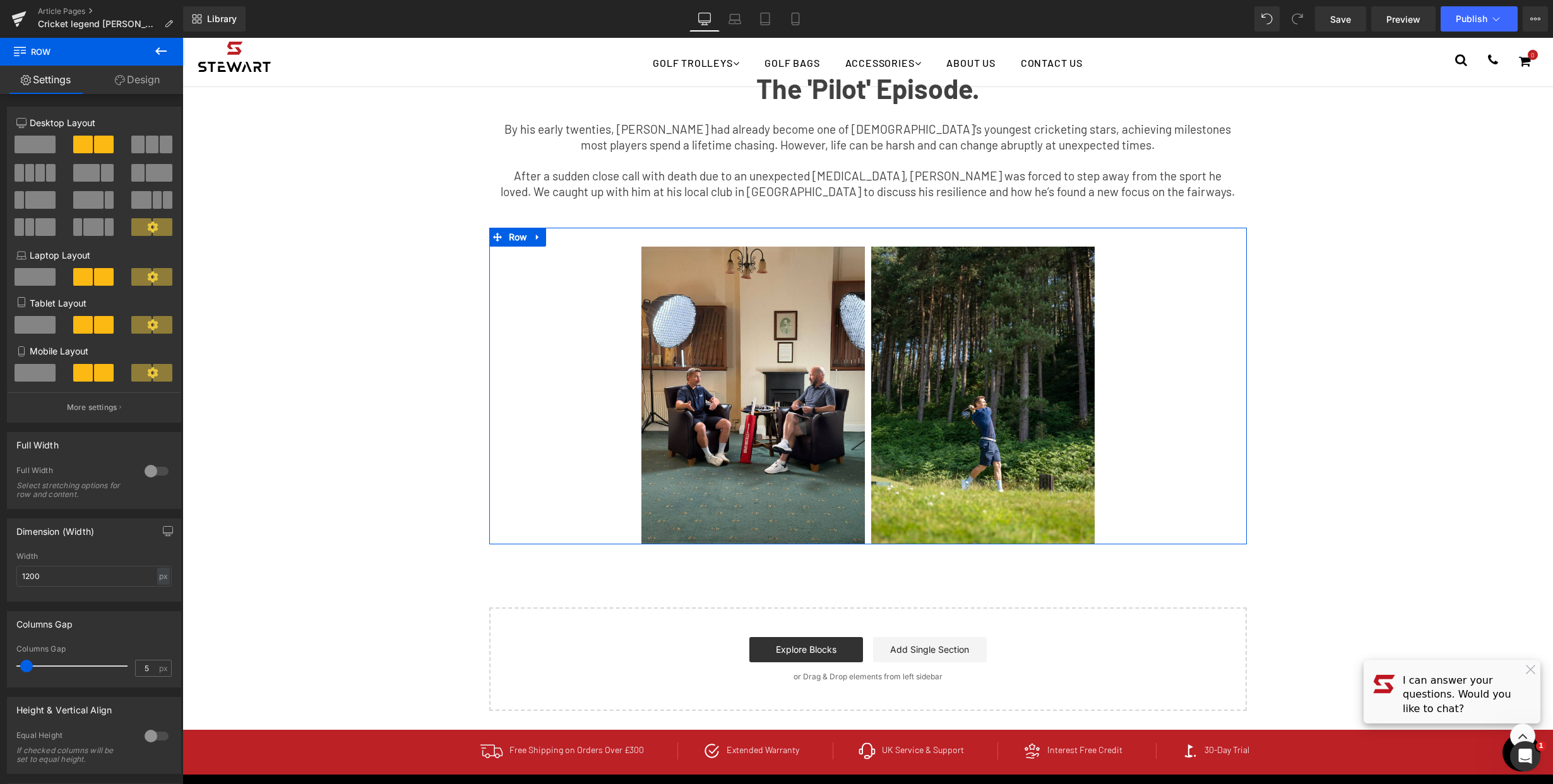
drag, startPoint x: 488, startPoint y: 547, endPoint x: 498, endPoint y: 540, distance: 12.2
click at [498, 540] on div "Image Image Row" at bounding box center [868, 385] width 757 height 317
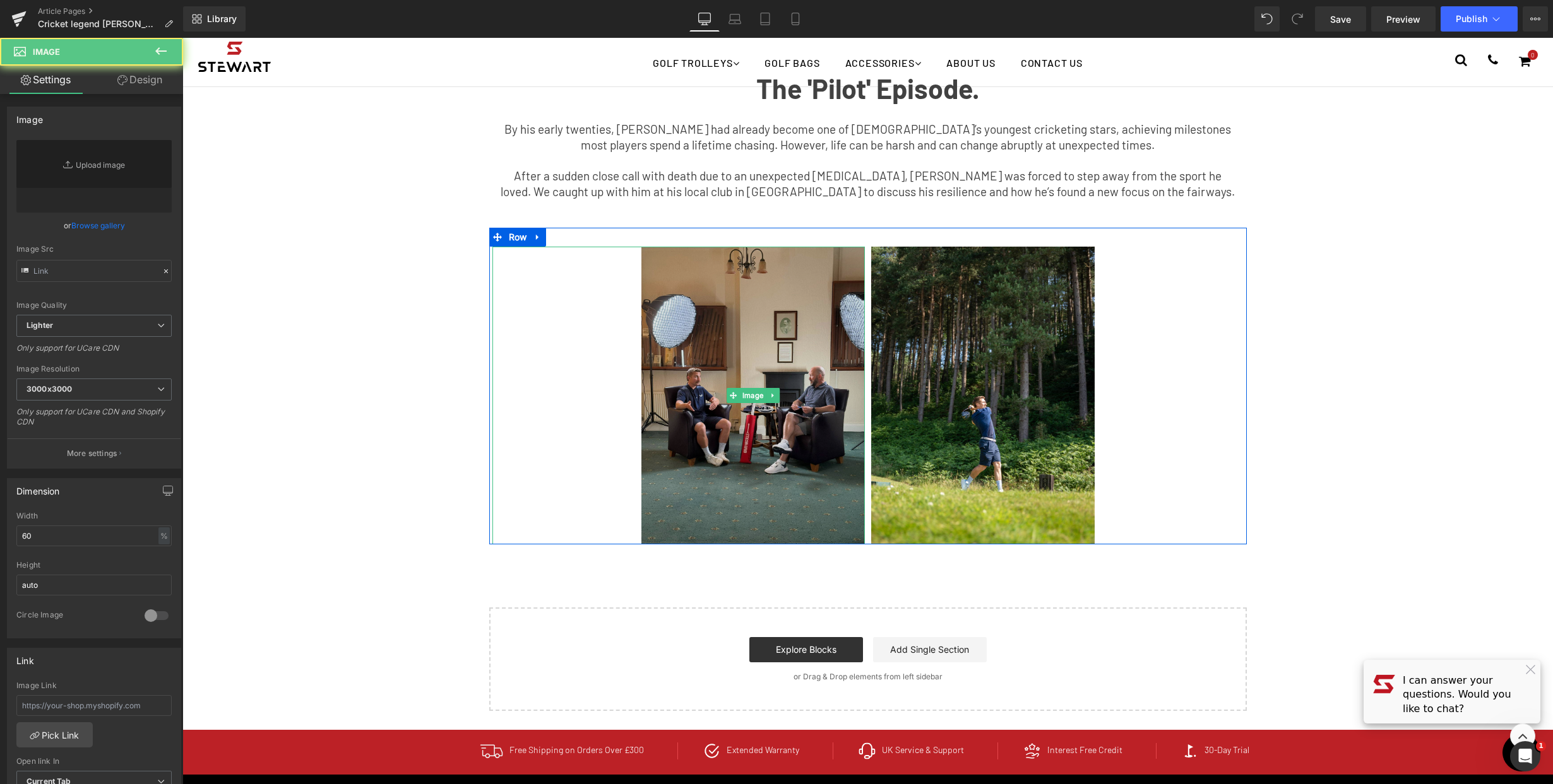
type input "[URL][DOMAIN_NAME][PERSON_NAME]"
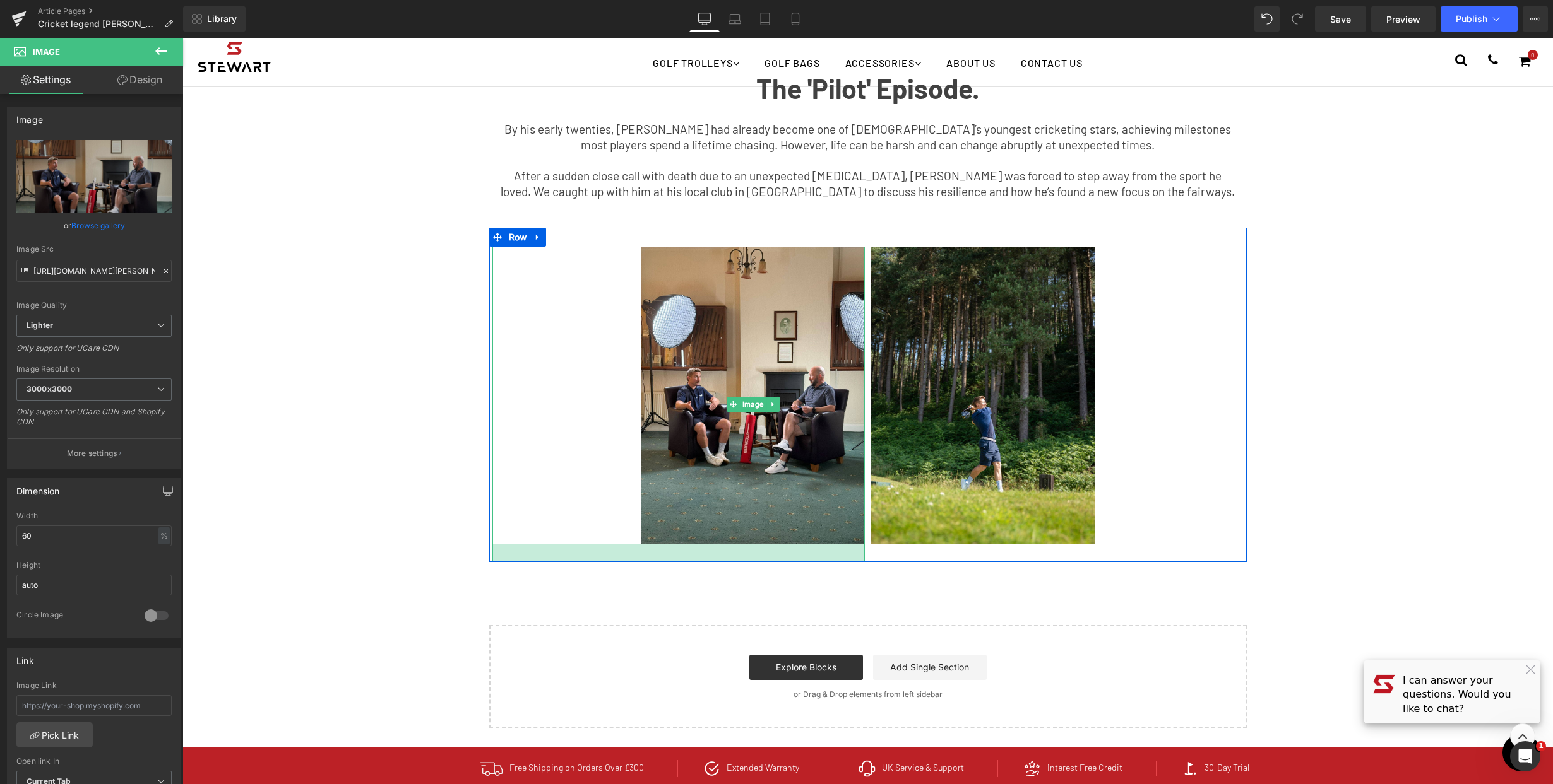
drag, startPoint x: 635, startPoint y: 542, endPoint x: 635, endPoint y: 560, distance: 18.0
click at [635, 560] on div "Image Image Row" at bounding box center [868, 395] width 757 height 335
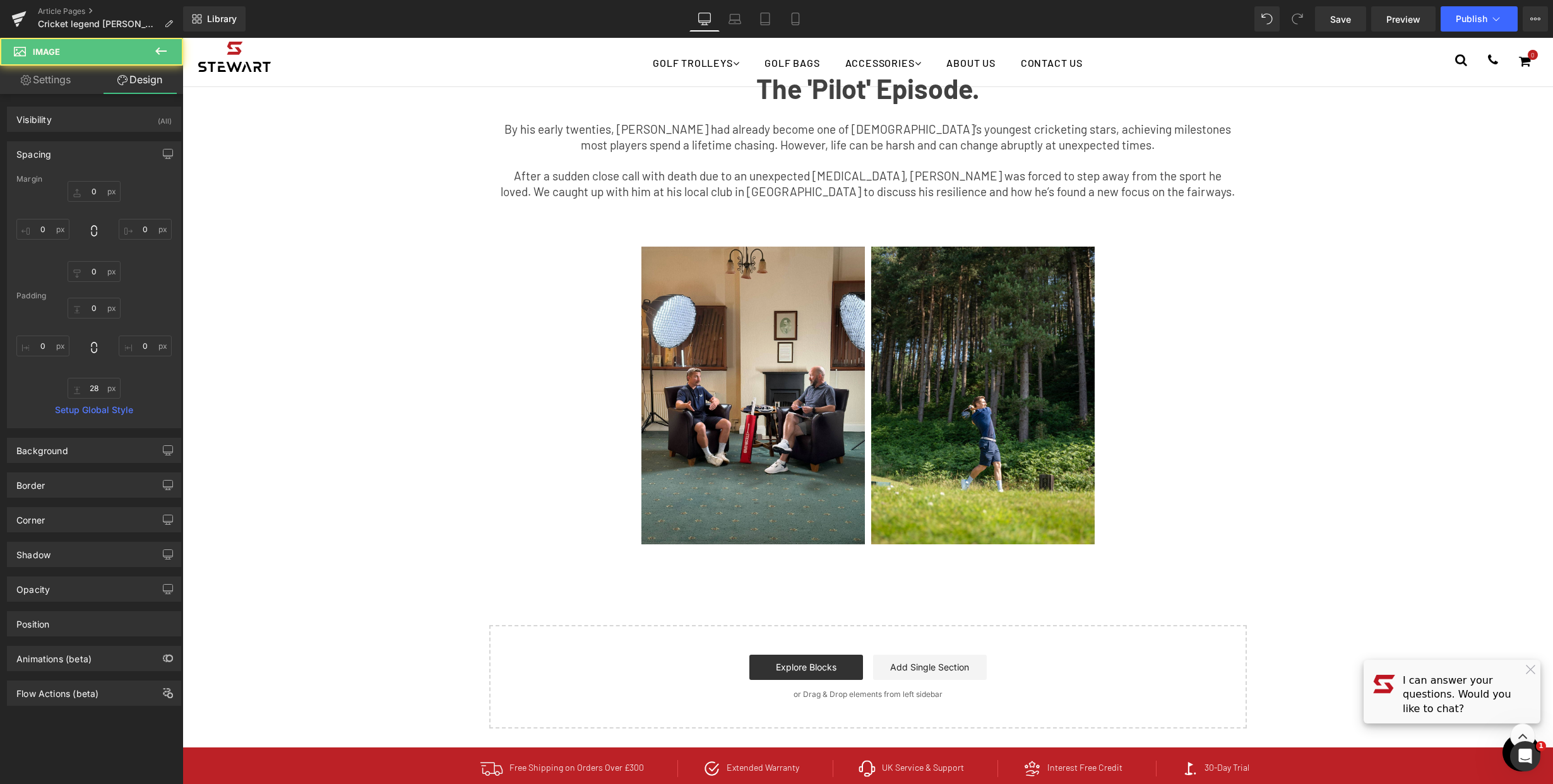
click at [1064, 565] on div "Youtube Row The 'Pilot' Episode. Text Block By his early twenties, [PERSON_NAME…" at bounding box center [868, 62] width 1370 height 1333
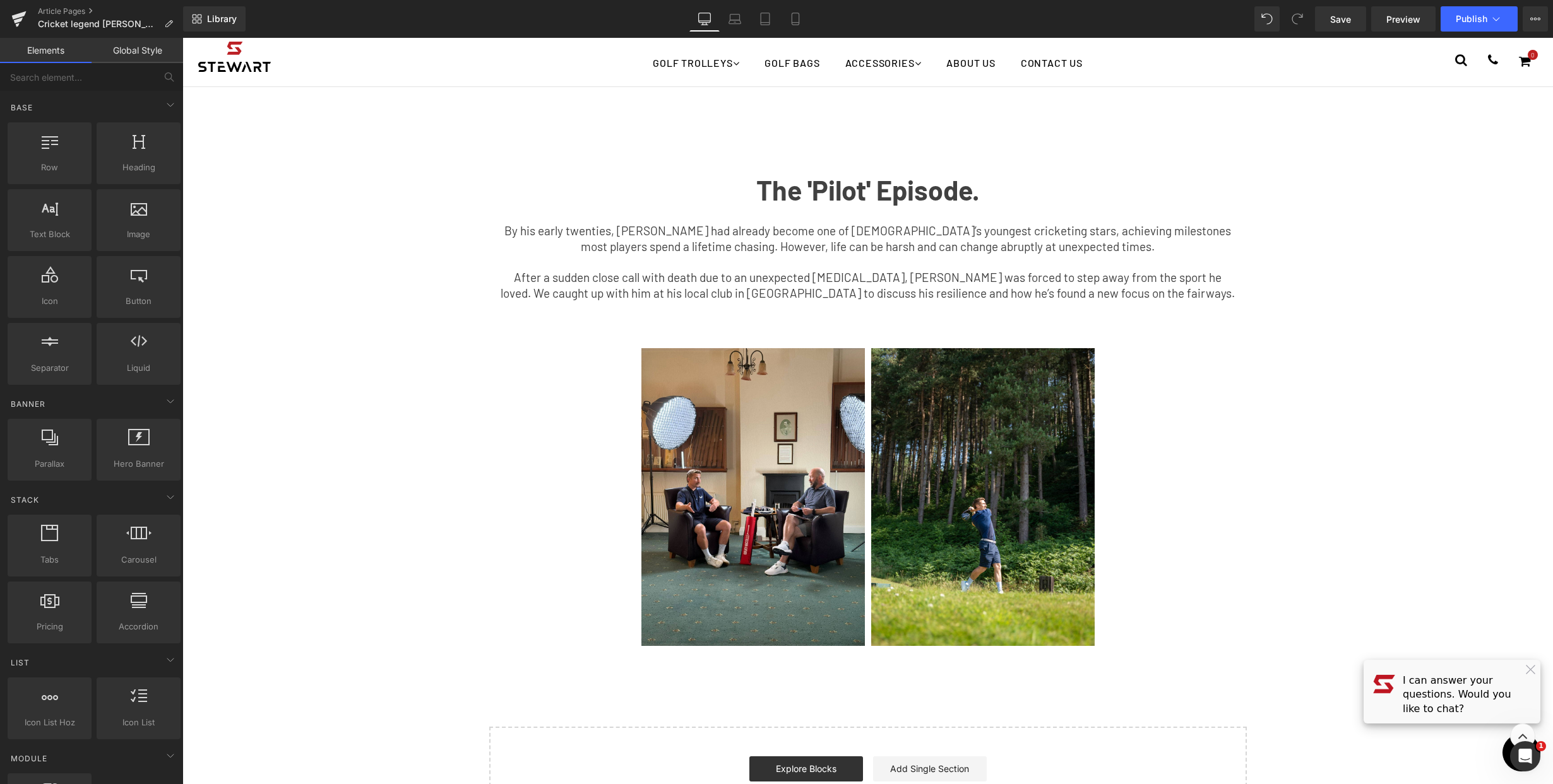
scroll to position [399, 0]
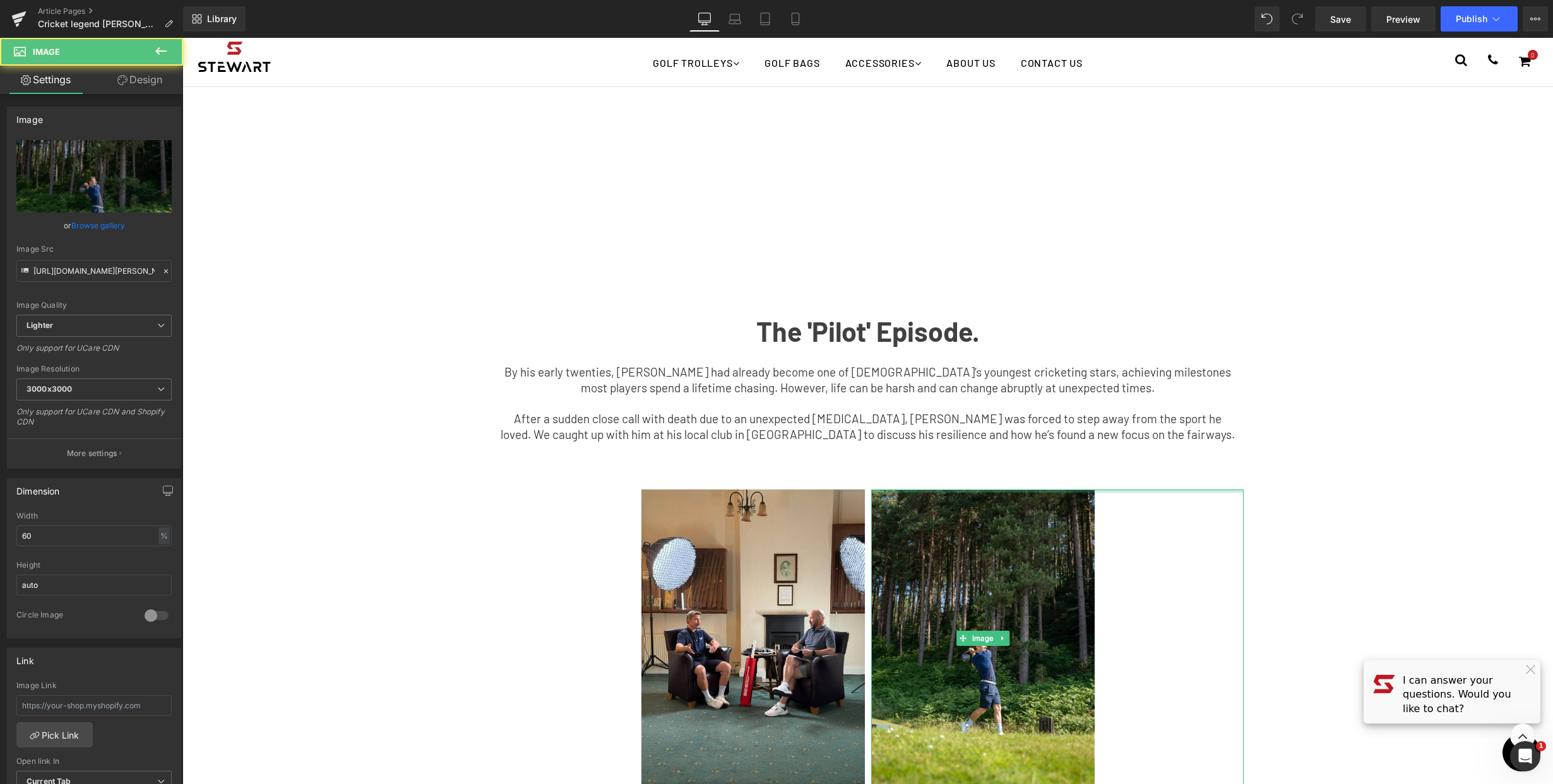
drag, startPoint x: 894, startPoint y: 491, endPoint x: 900, endPoint y: 455, distance: 36.5
click at [900, 455] on div "Youtube Row The 'Pilot' Episode. Text Block By his early twenties, [PERSON_NAME…" at bounding box center [868, 305] width 1370 height 1333
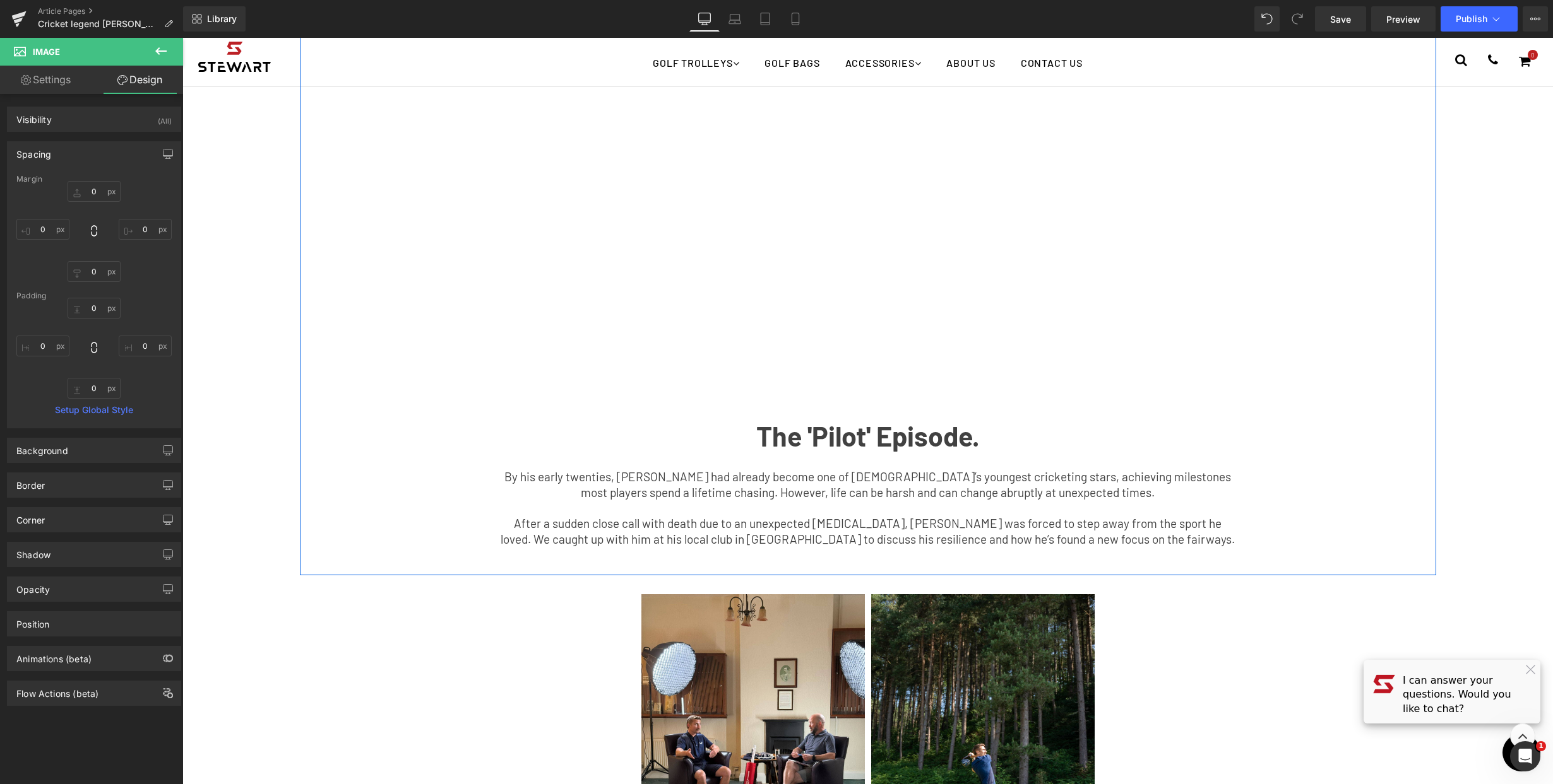
scroll to position [289, 0]
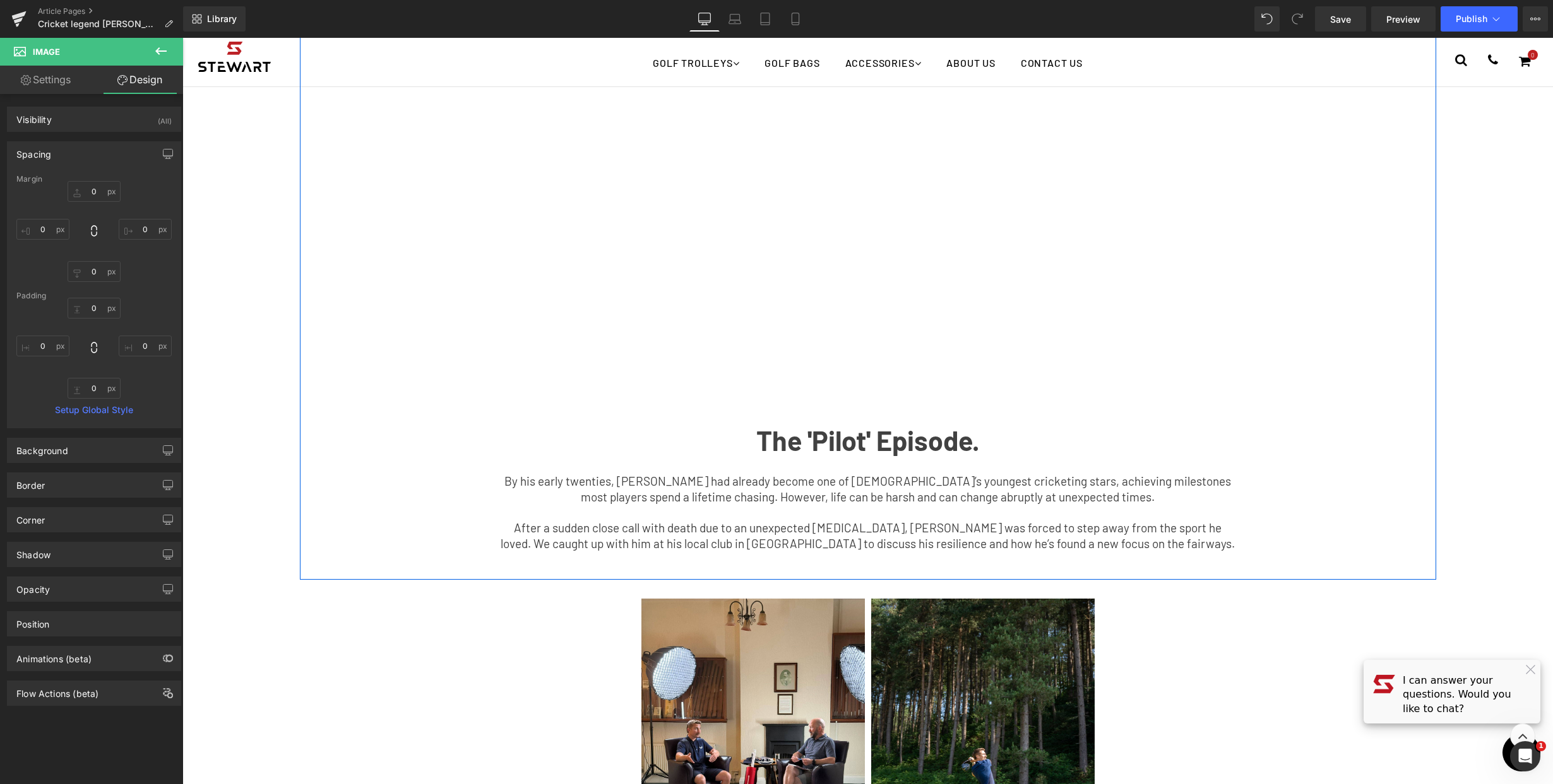
click at [906, 451] on b "The 'Pilot' Episode." at bounding box center [868, 441] width 224 height 32
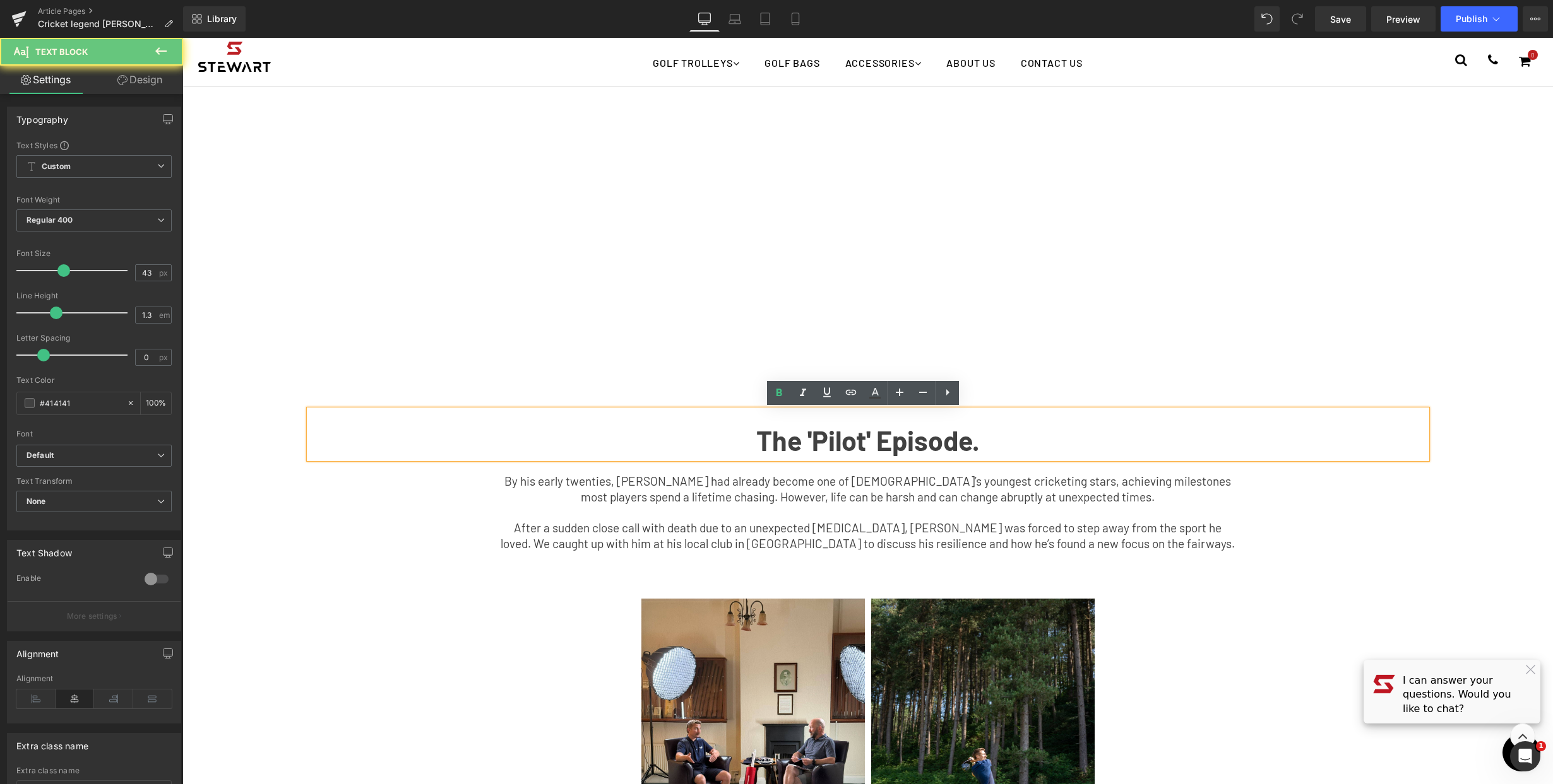
click at [840, 439] on b "The 'Pilot' Episode." at bounding box center [868, 441] width 224 height 32
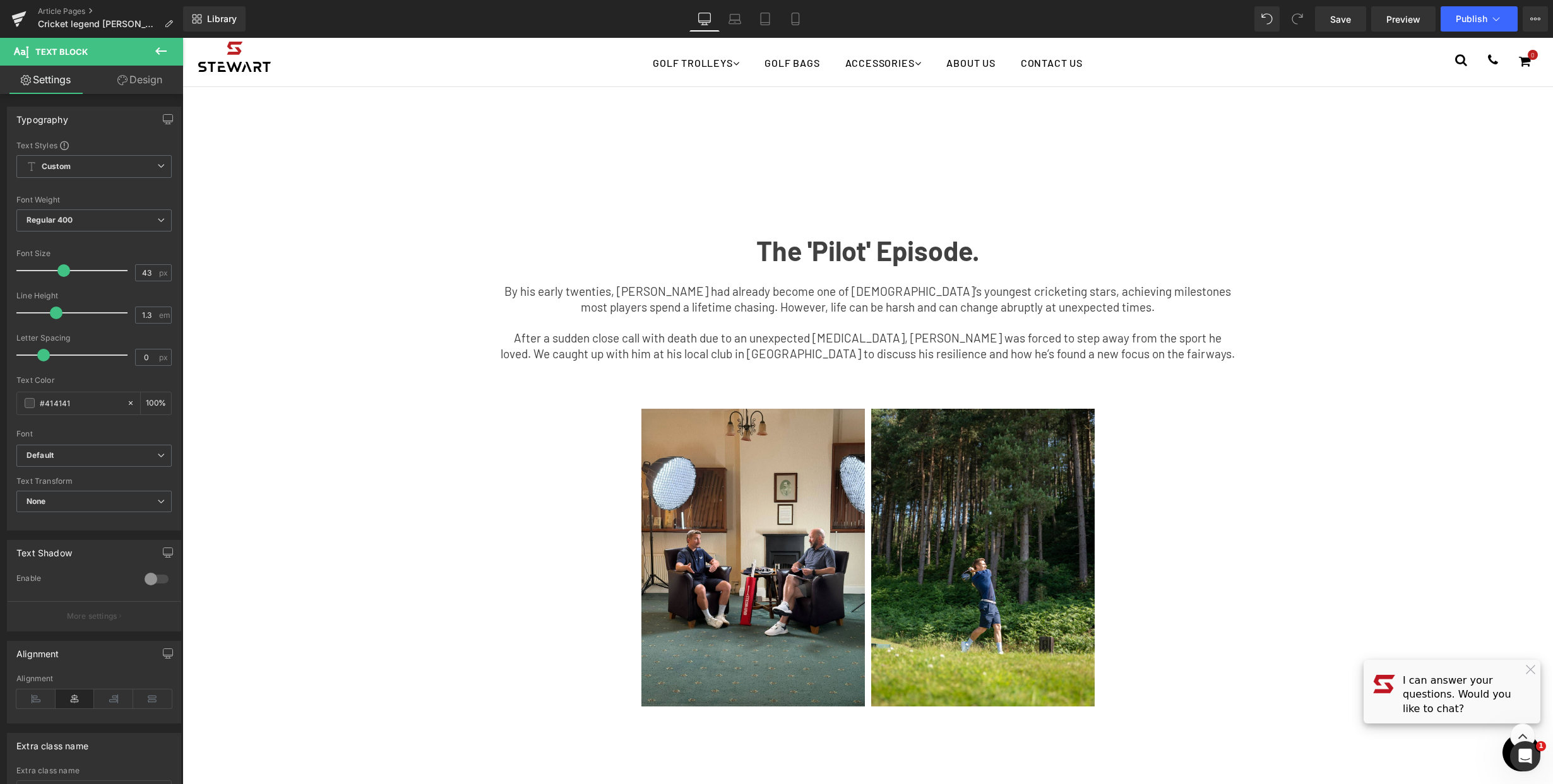
scroll to position [730, 0]
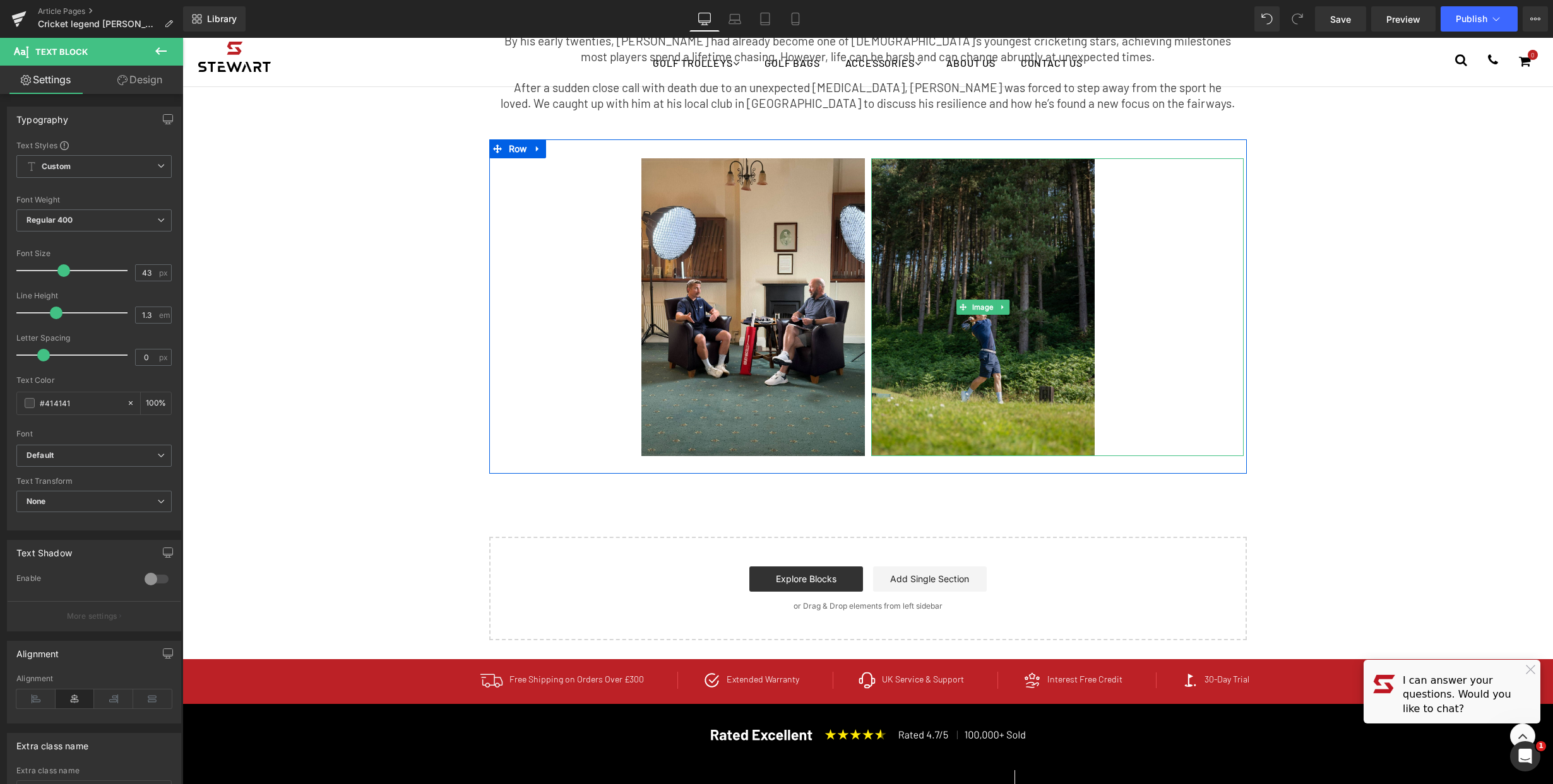
click at [956, 330] on img at bounding box center [982, 306] width 224 height 298
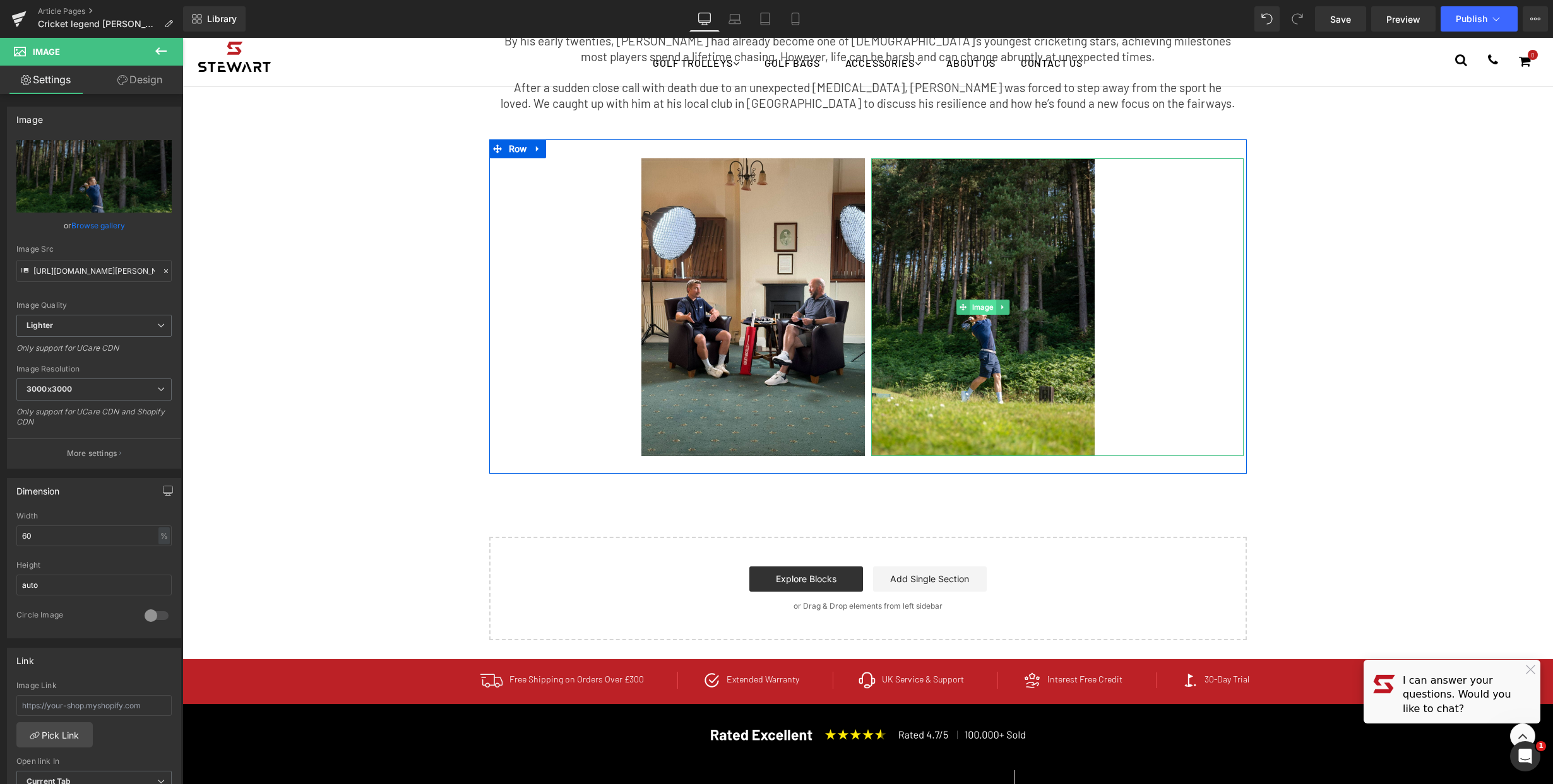
click at [979, 311] on span "Image" at bounding box center [983, 307] width 27 height 15
drag, startPoint x: 48, startPoint y: 537, endPoint x: 9, endPoint y: 537, distance: 39.0
click at [9, 537] on div "60% Width 60 % % px auto Height auto 0 Circle Image" at bounding box center [94, 575] width 173 height 127
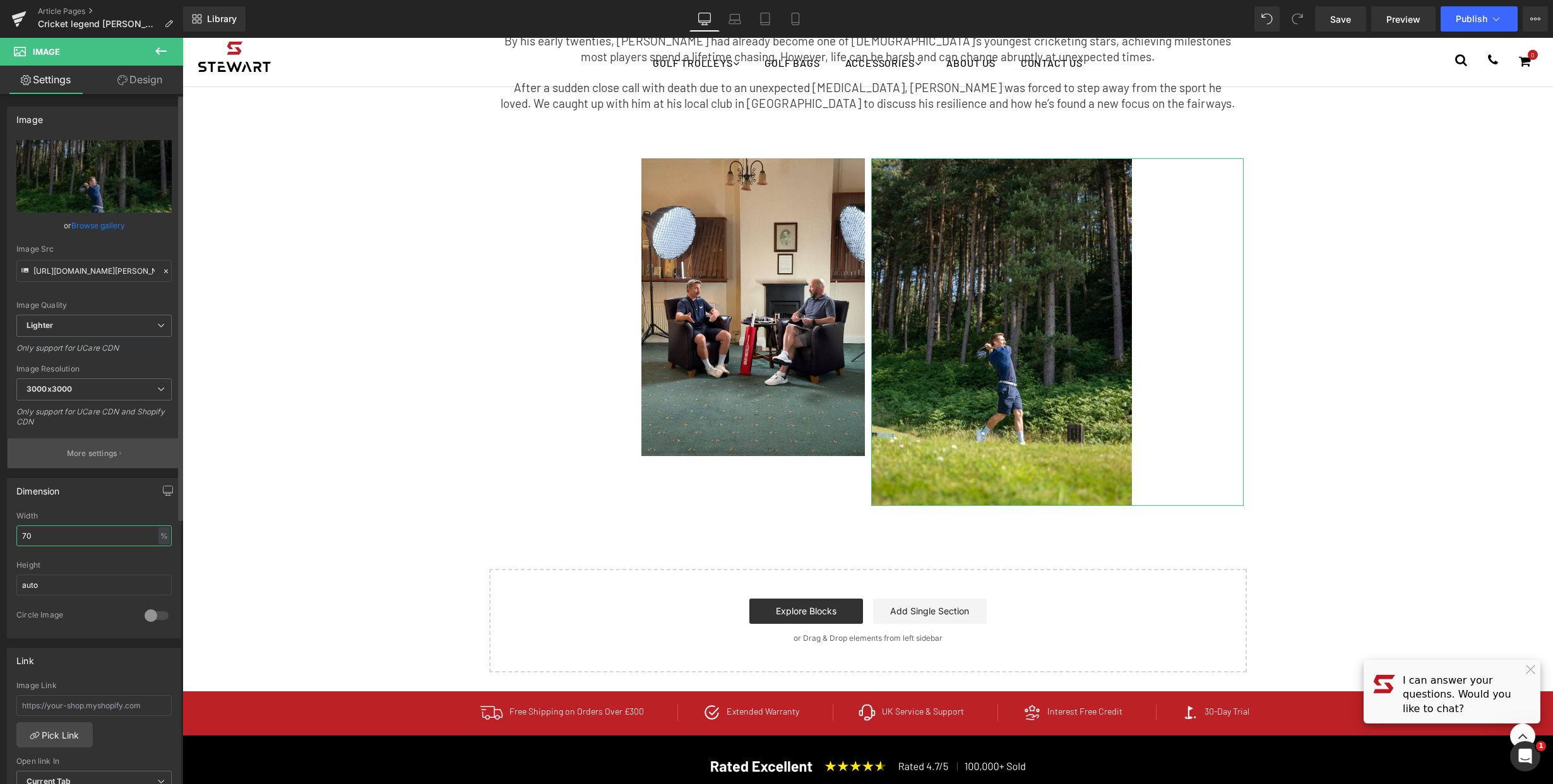
type input "70"
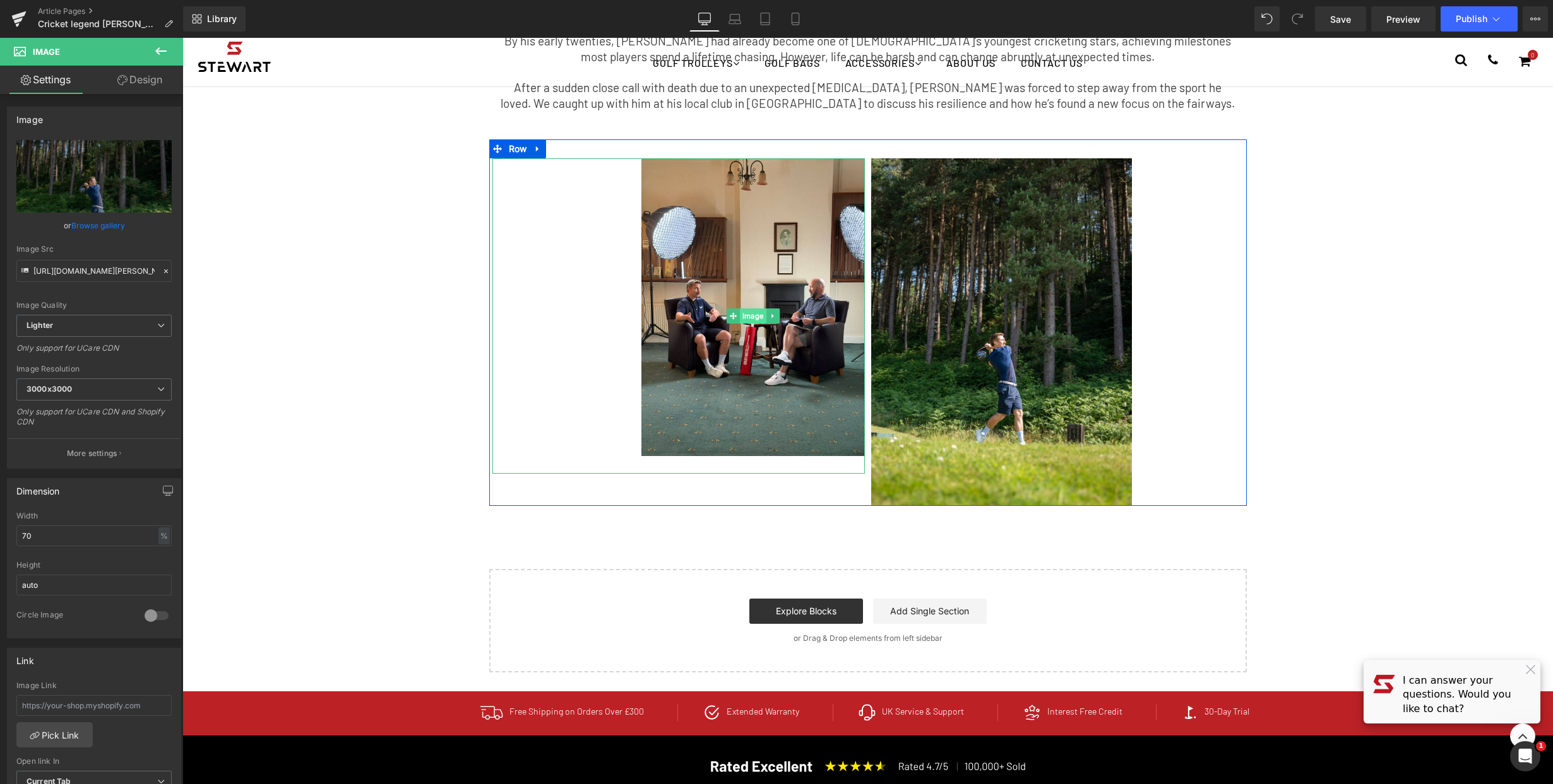
click at [755, 310] on span "Image" at bounding box center [753, 316] width 27 height 15
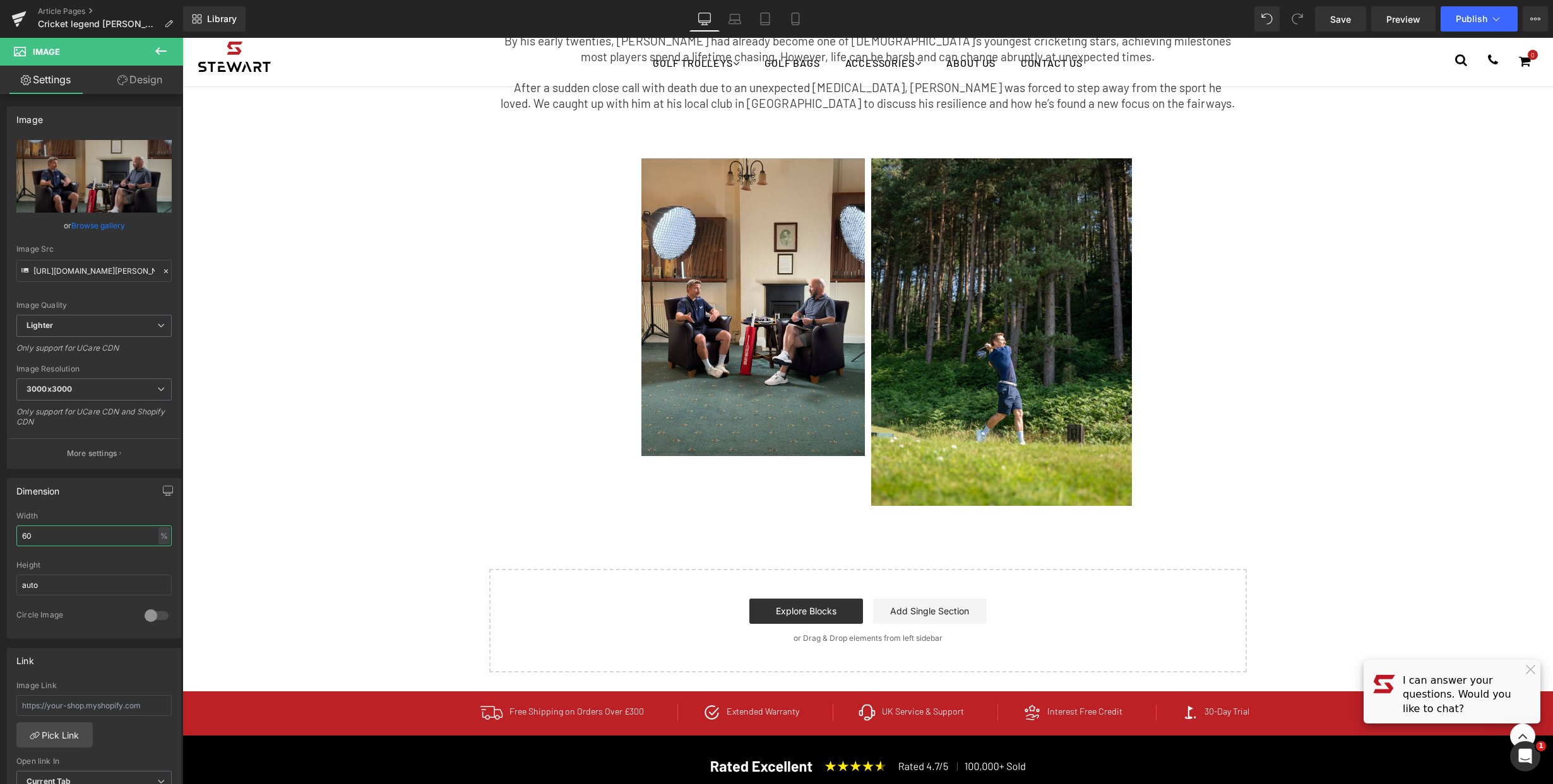
drag, startPoint x: 80, startPoint y: 540, endPoint x: -26, endPoint y: 529, distance: 106.6
click at [0, 529] on html "Image You are previewing how the will restyle your page. You can not edit Eleme…" at bounding box center [776, 392] width 1553 height 784
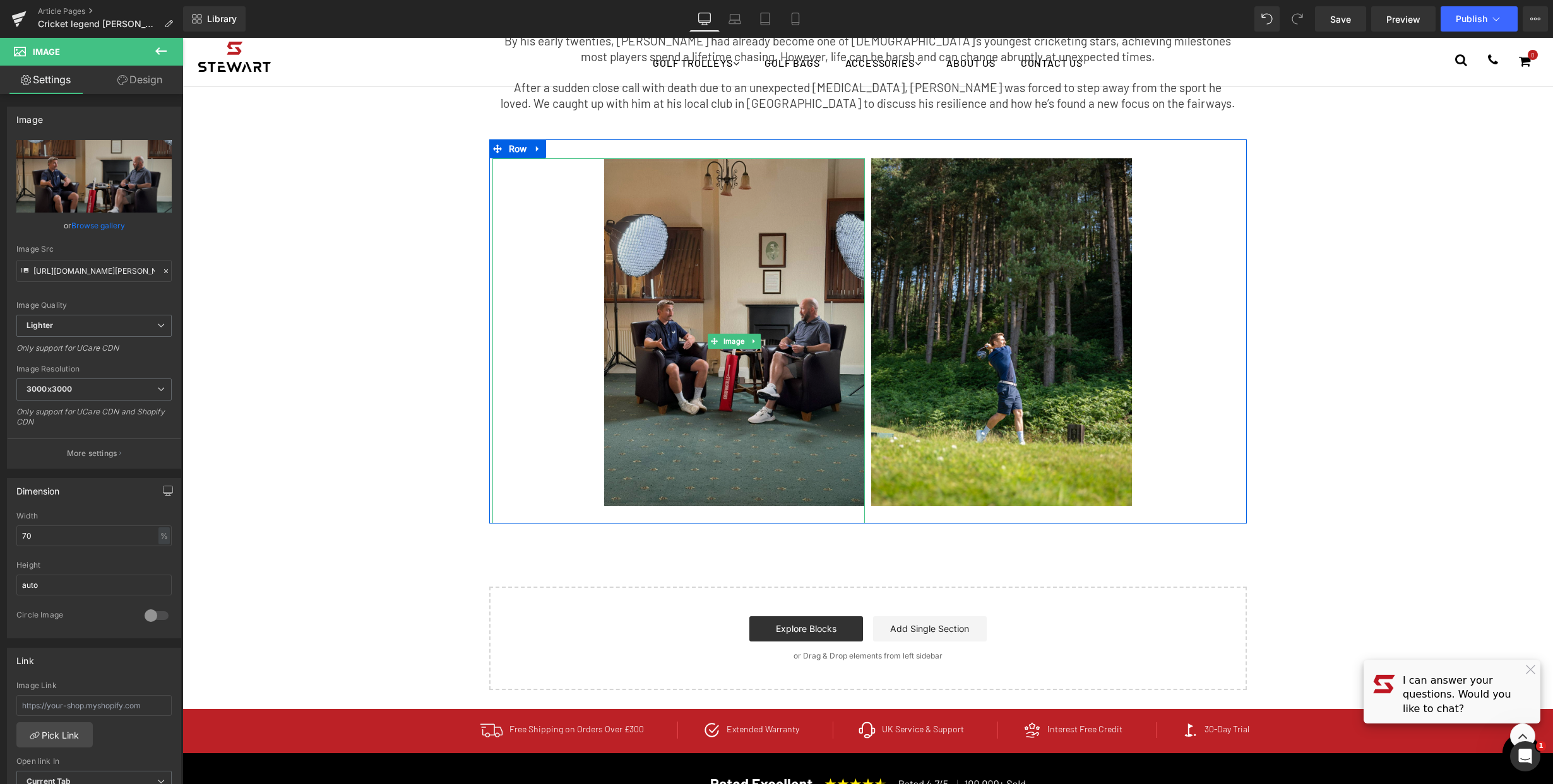
click at [743, 291] on img at bounding box center [735, 341] width 261 height 365
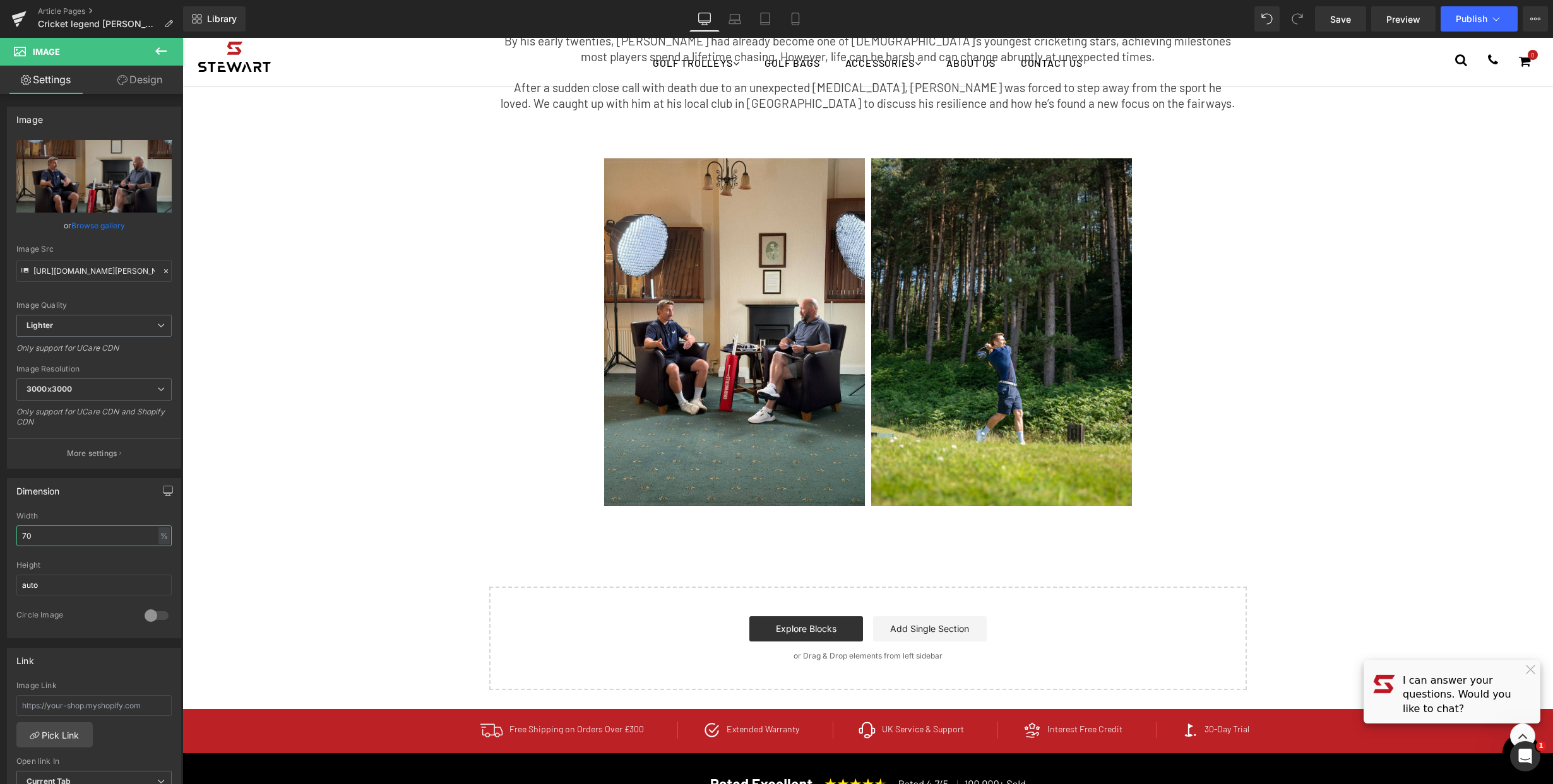
drag, startPoint x: 60, startPoint y: 537, endPoint x: -9, endPoint y: 537, distance: 69.0
click at [0, 537] on html "Image You are previewing how the will restyle your page. You can not edit Eleme…" at bounding box center [776, 392] width 1553 height 784
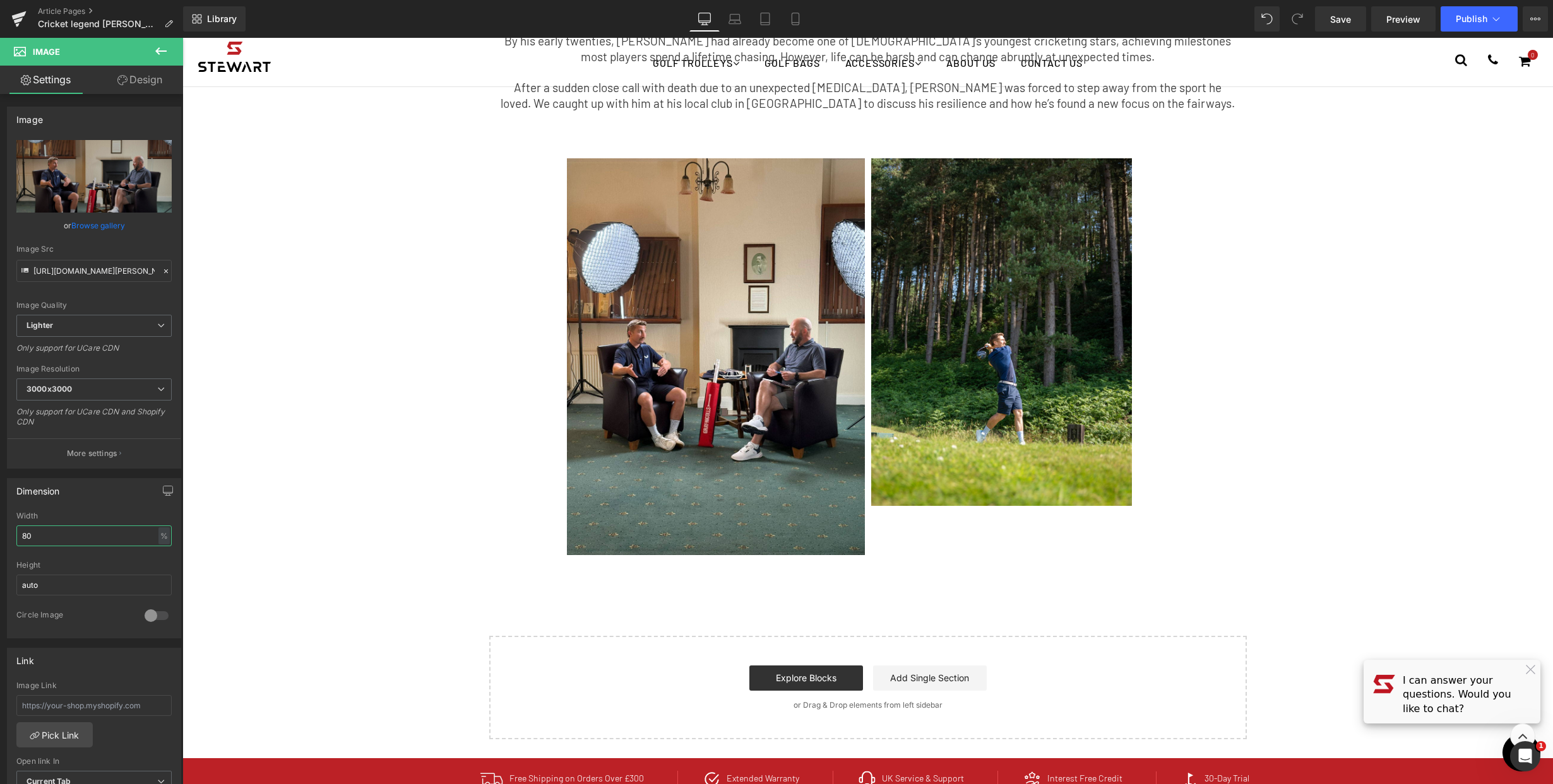
type input "80"
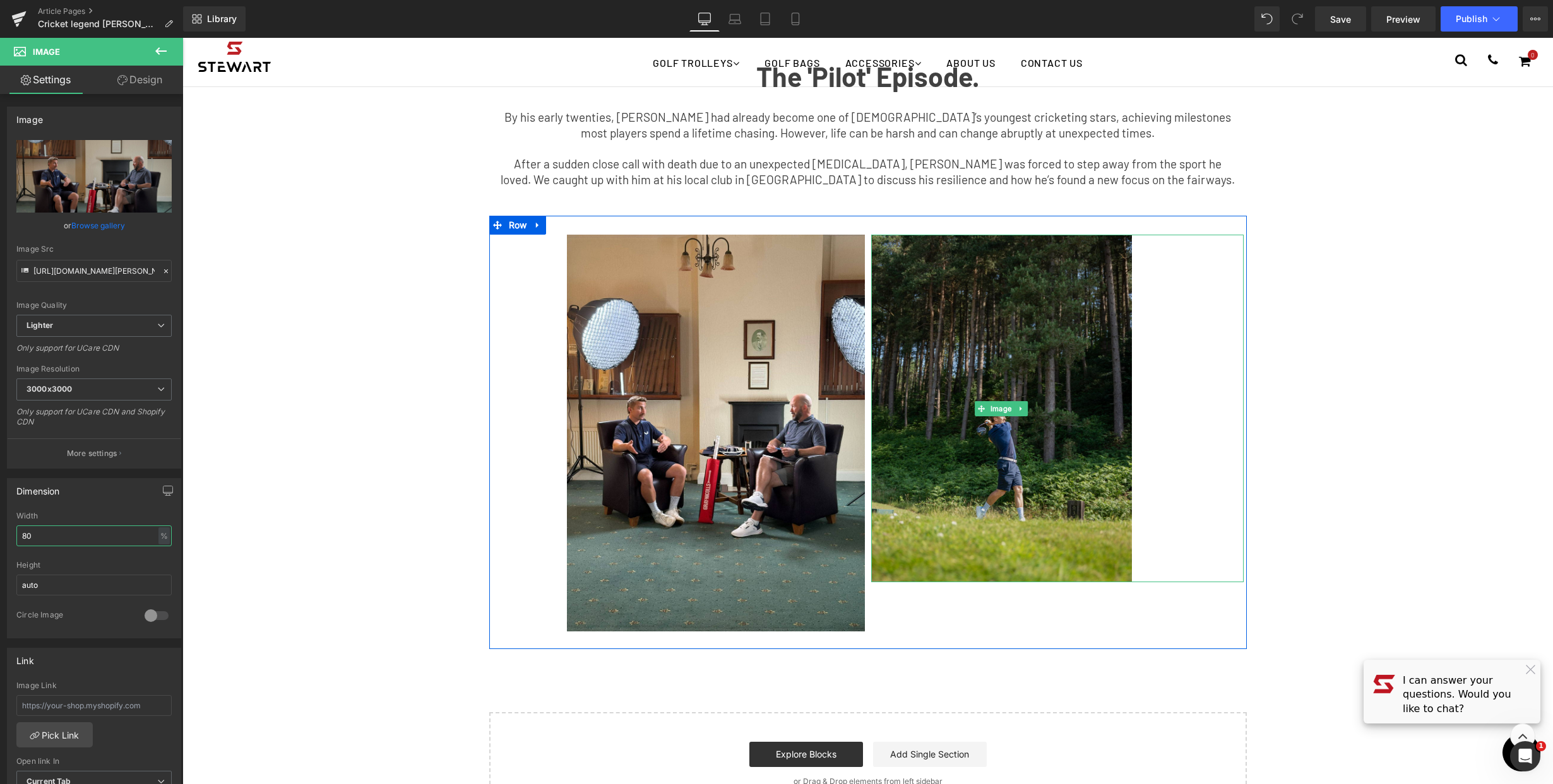
scroll to position [609, 0]
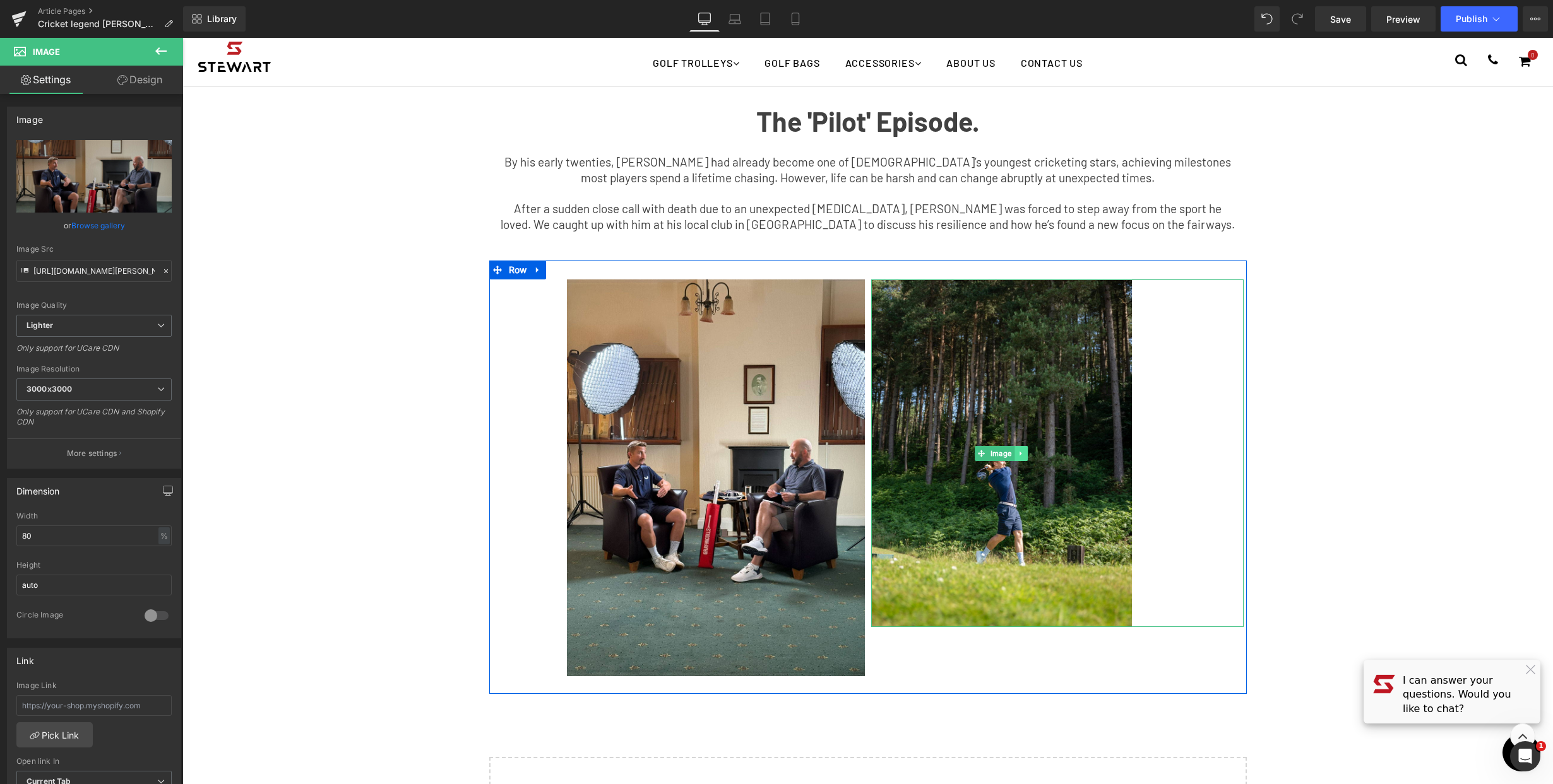
click at [1014, 454] on link at bounding box center [1021, 454] width 13 height 15
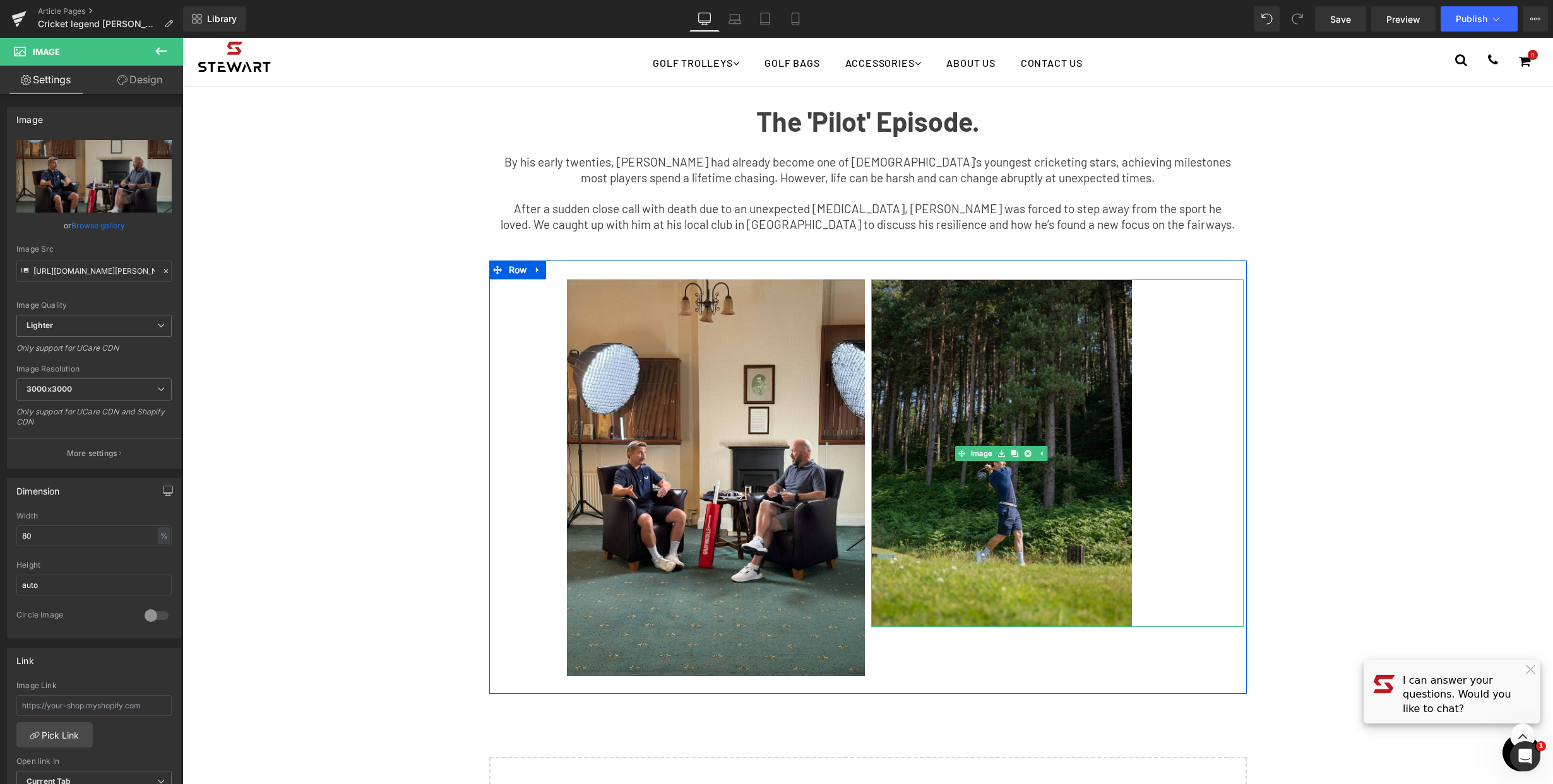
click at [1035, 519] on img at bounding box center [1001, 453] width 261 height 347
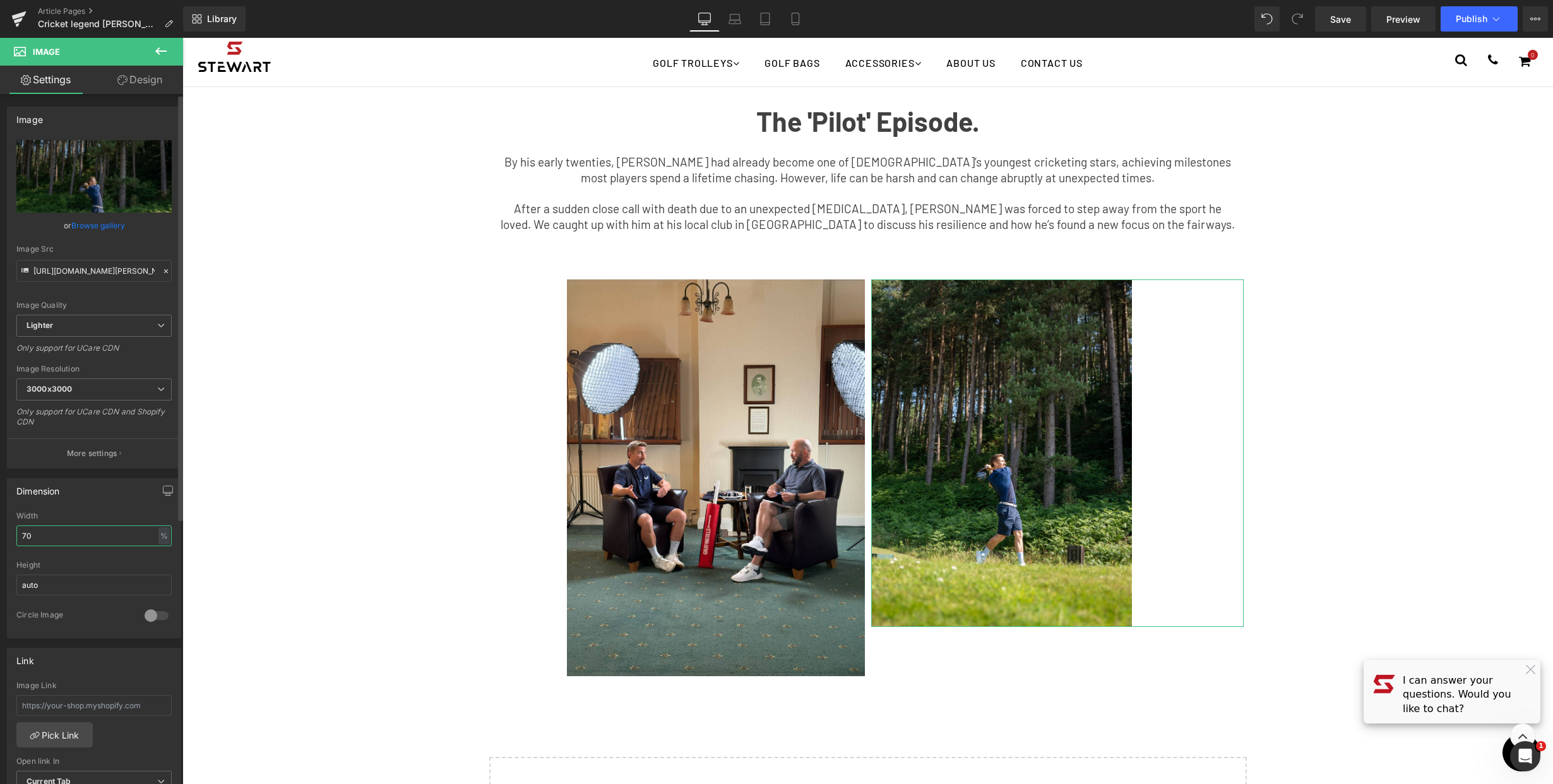
drag, startPoint x: 59, startPoint y: 528, endPoint x: 16, endPoint y: 539, distance: 44.4
click at [16, 539] on input "70" at bounding box center [93, 537] width 155 height 21
drag, startPoint x: 32, startPoint y: 537, endPoint x: 13, endPoint y: 535, distance: 19.1
click at [13, 535] on div "70% Width 70 % % px auto Height auto 0 Circle Image" at bounding box center [94, 575] width 173 height 127
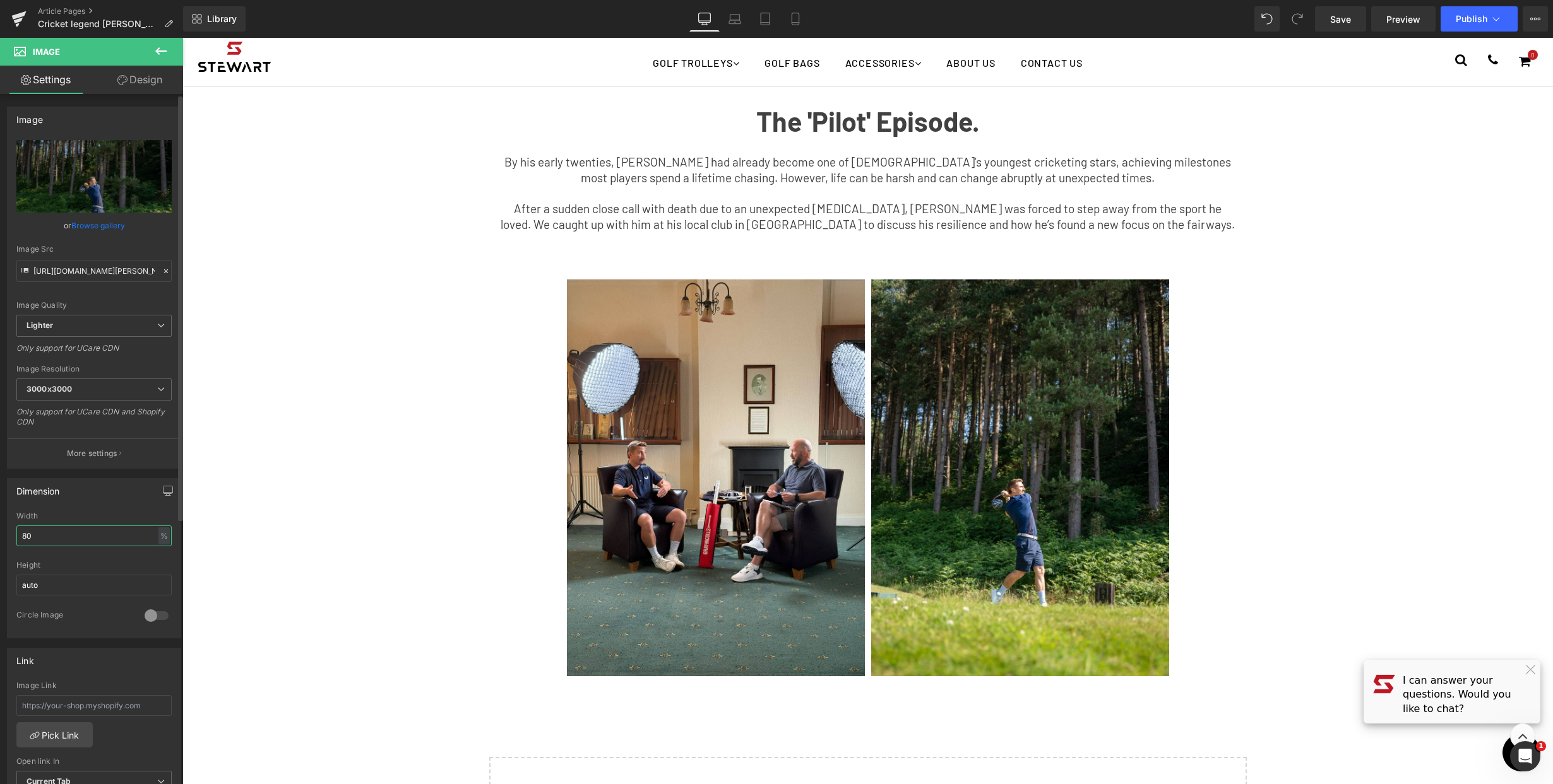
type input "80"
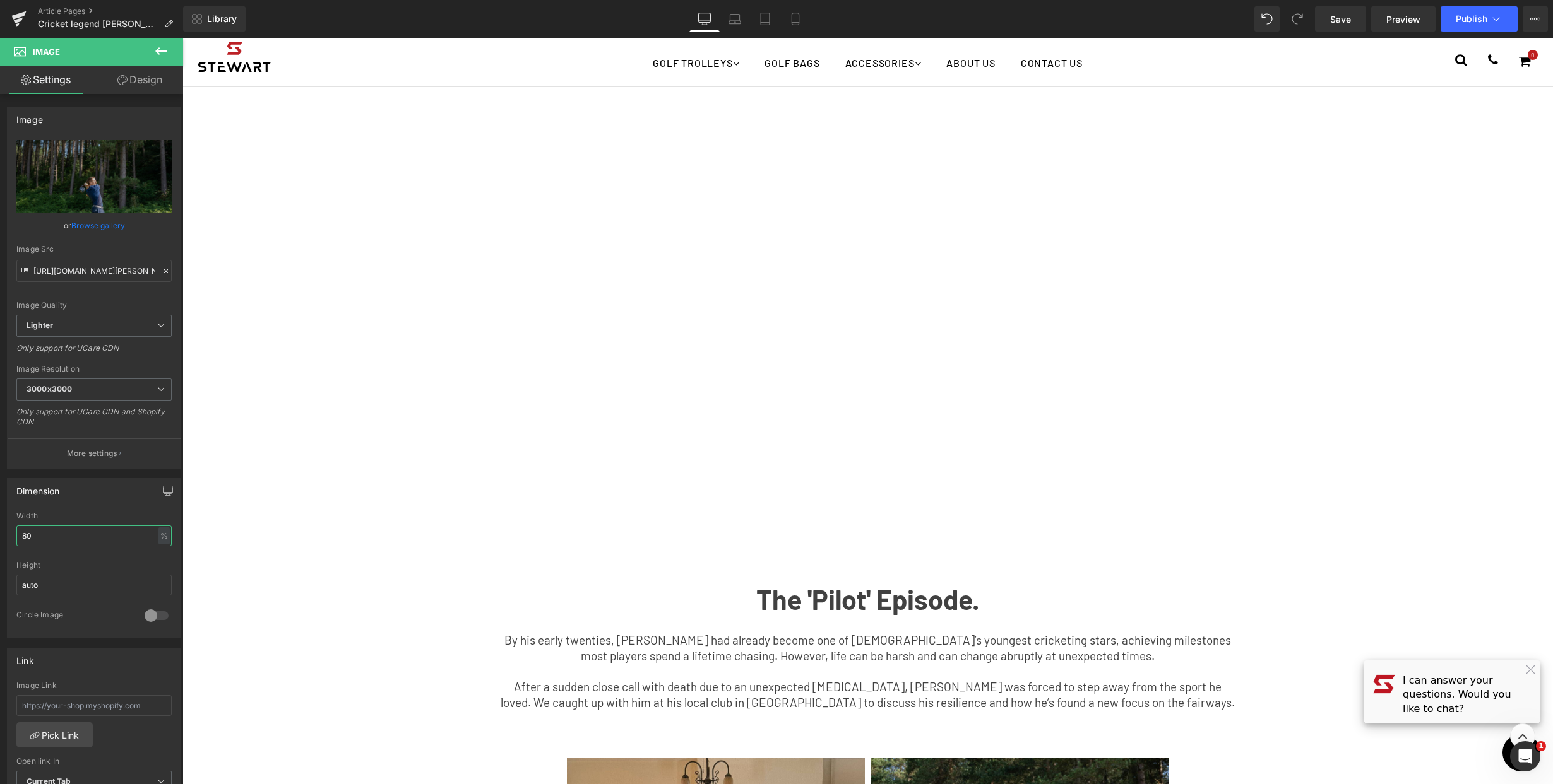
scroll to position [399, 0]
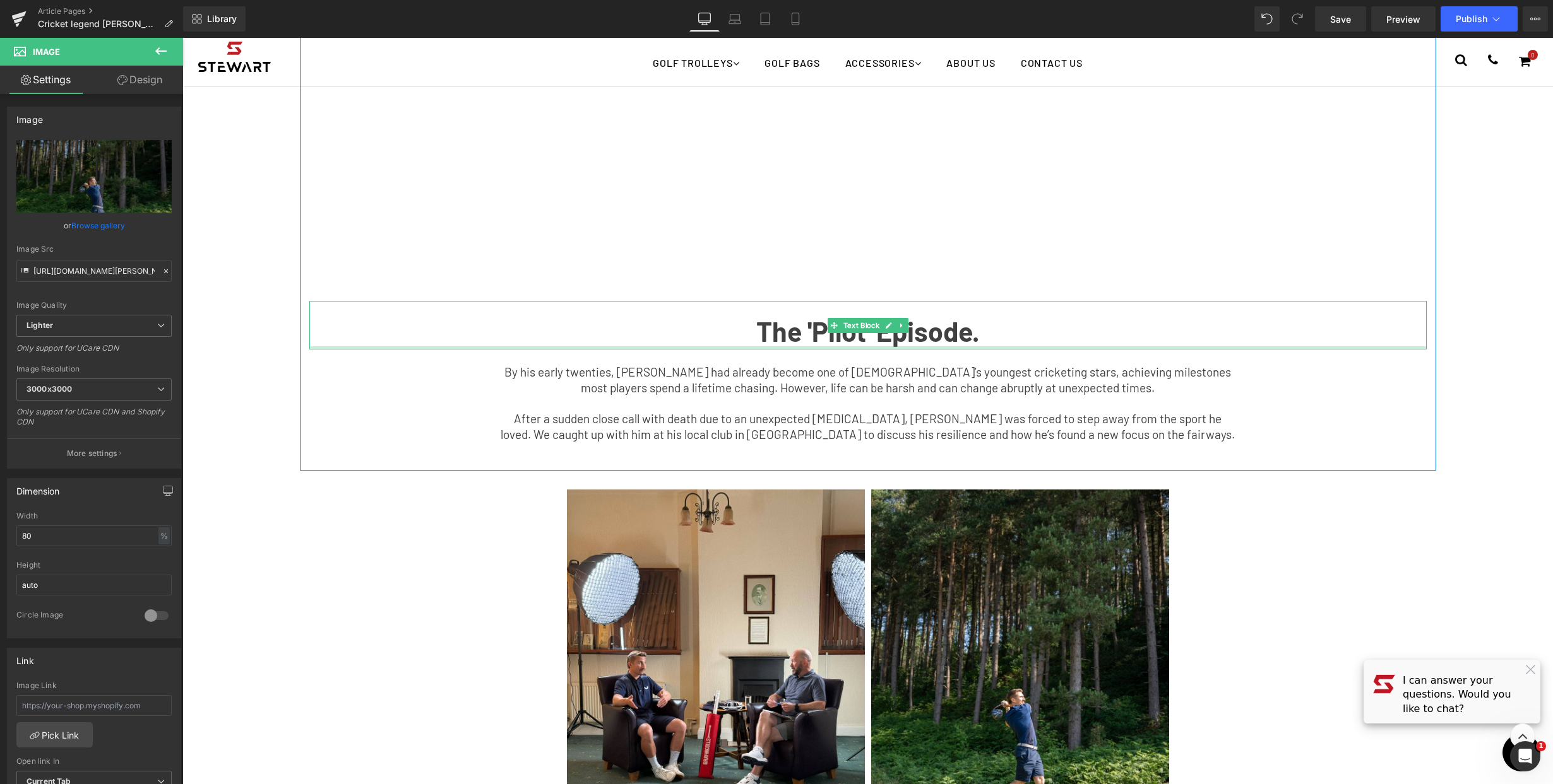
click at [901, 346] on div at bounding box center [868, 347] width 1117 height 3
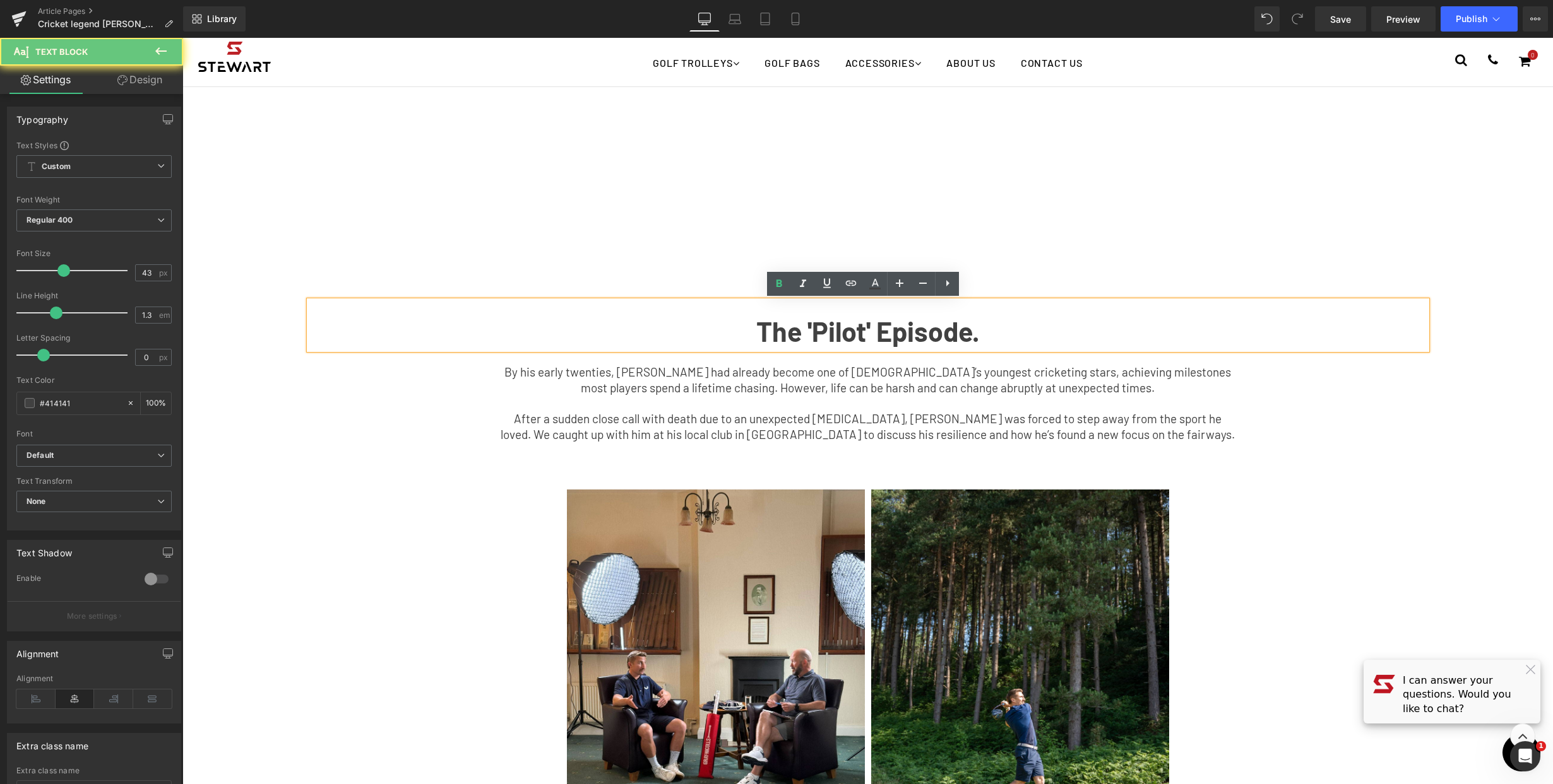
click at [915, 332] on b "The 'Pilot' Episode." at bounding box center [868, 331] width 224 height 32
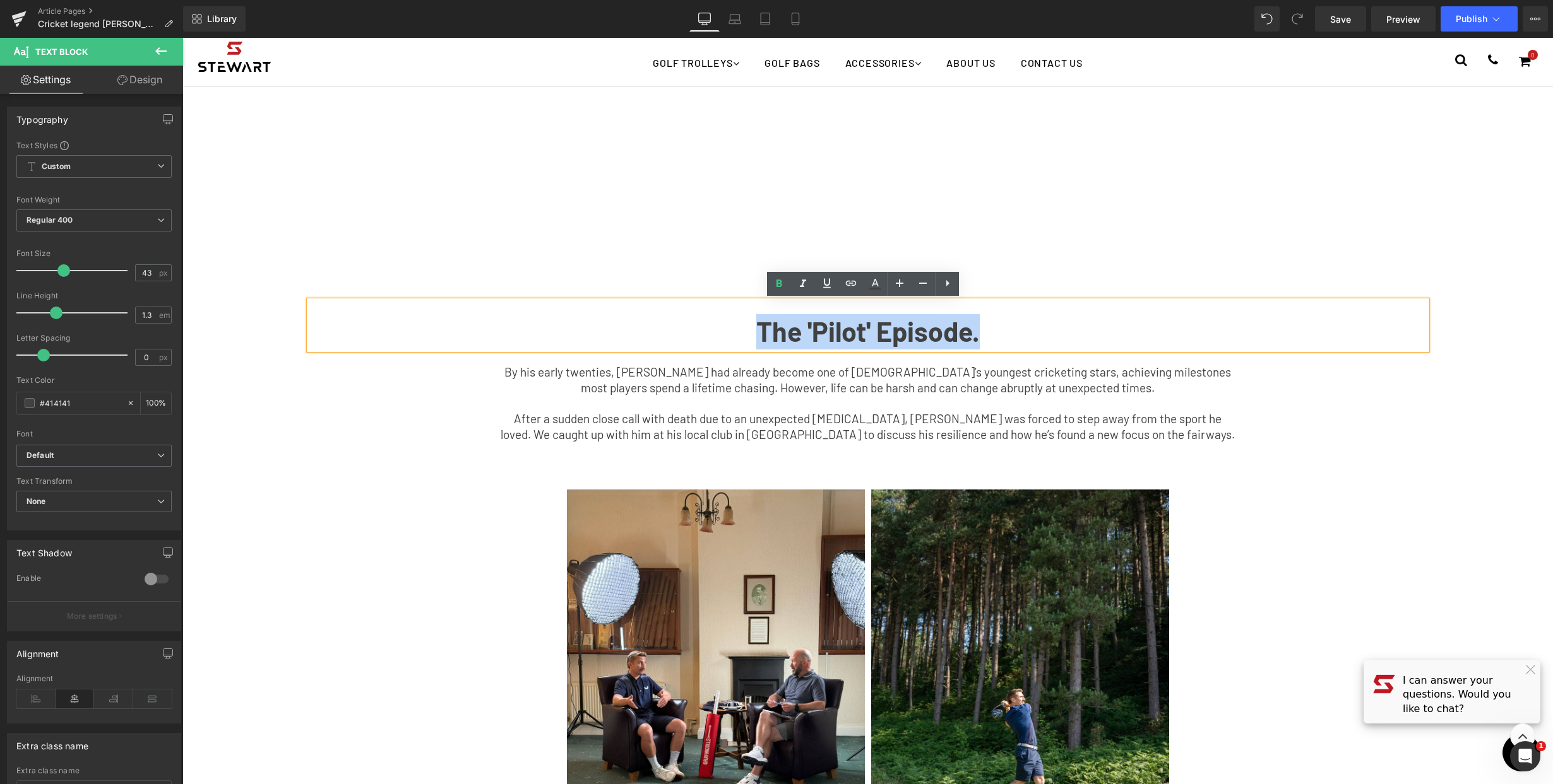
click at [915, 332] on b "The 'Pilot' Episode." at bounding box center [868, 331] width 224 height 32
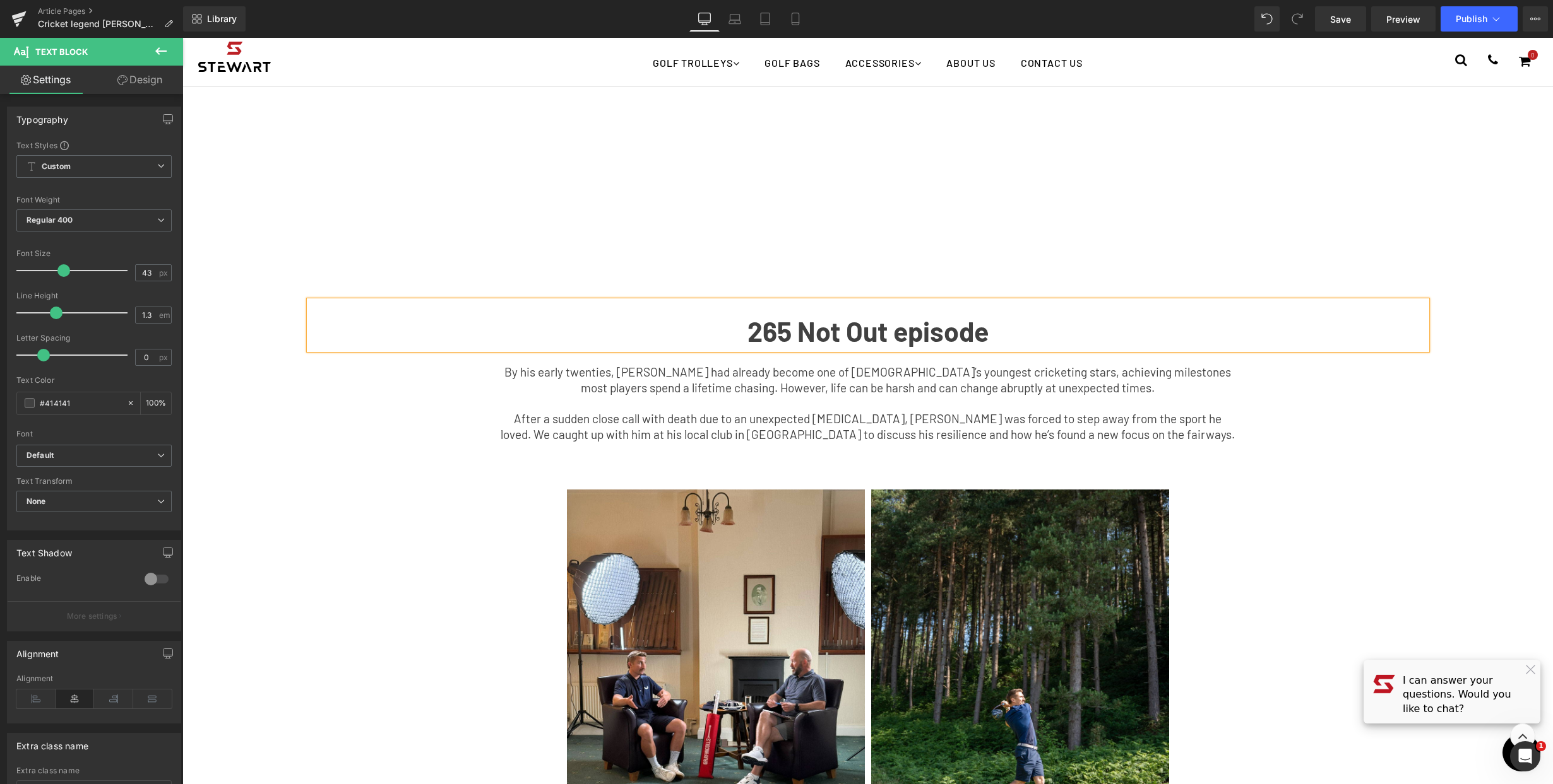
click at [1371, 451] on div "Youtube Row 265 Not Out episode Text Block By his early twenties, [PERSON_NAME]…" at bounding box center [868, 62] width 1136 height 807
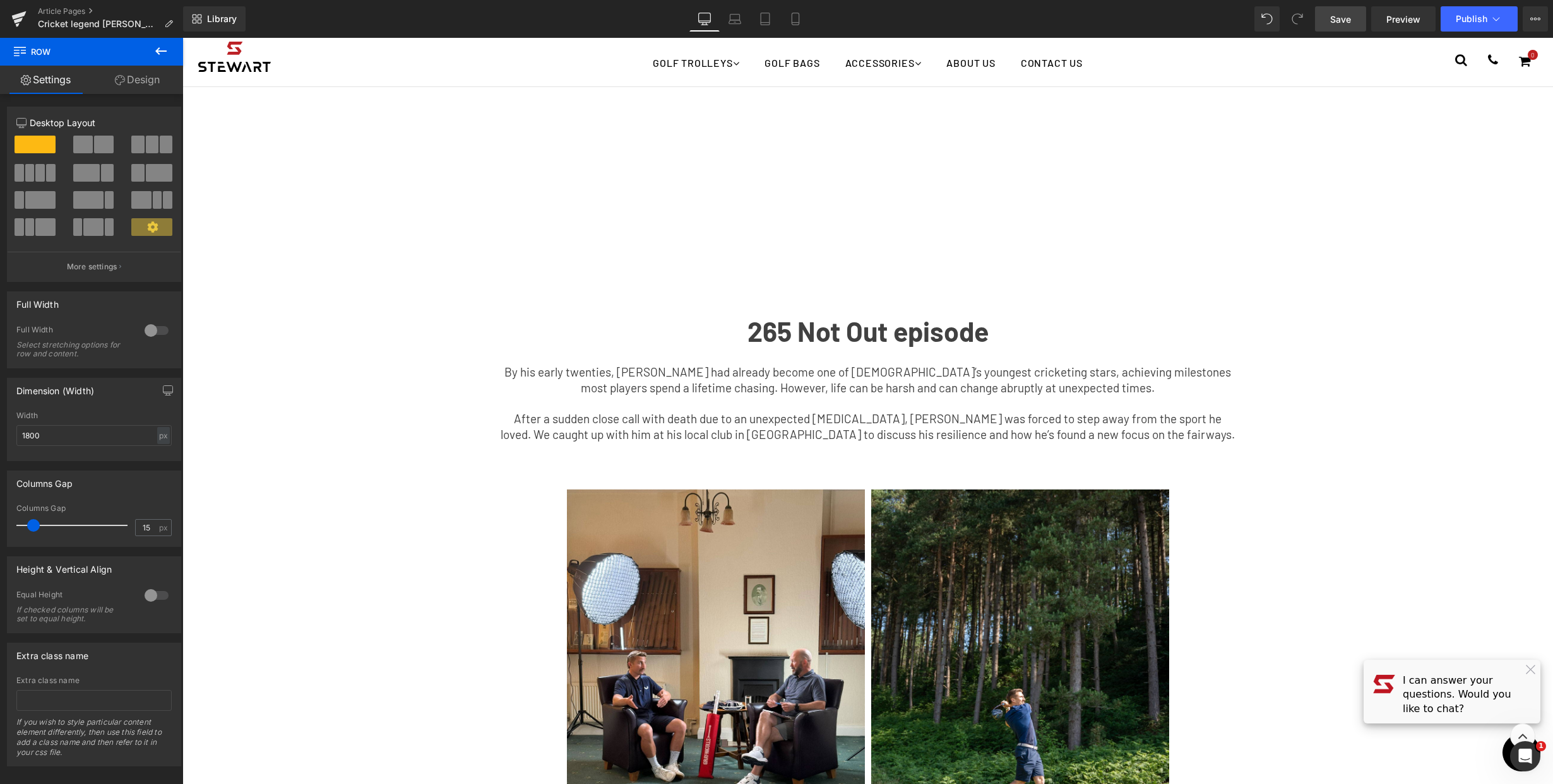
click at [1341, 21] on span "Save" at bounding box center [1341, 19] width 21 height 13
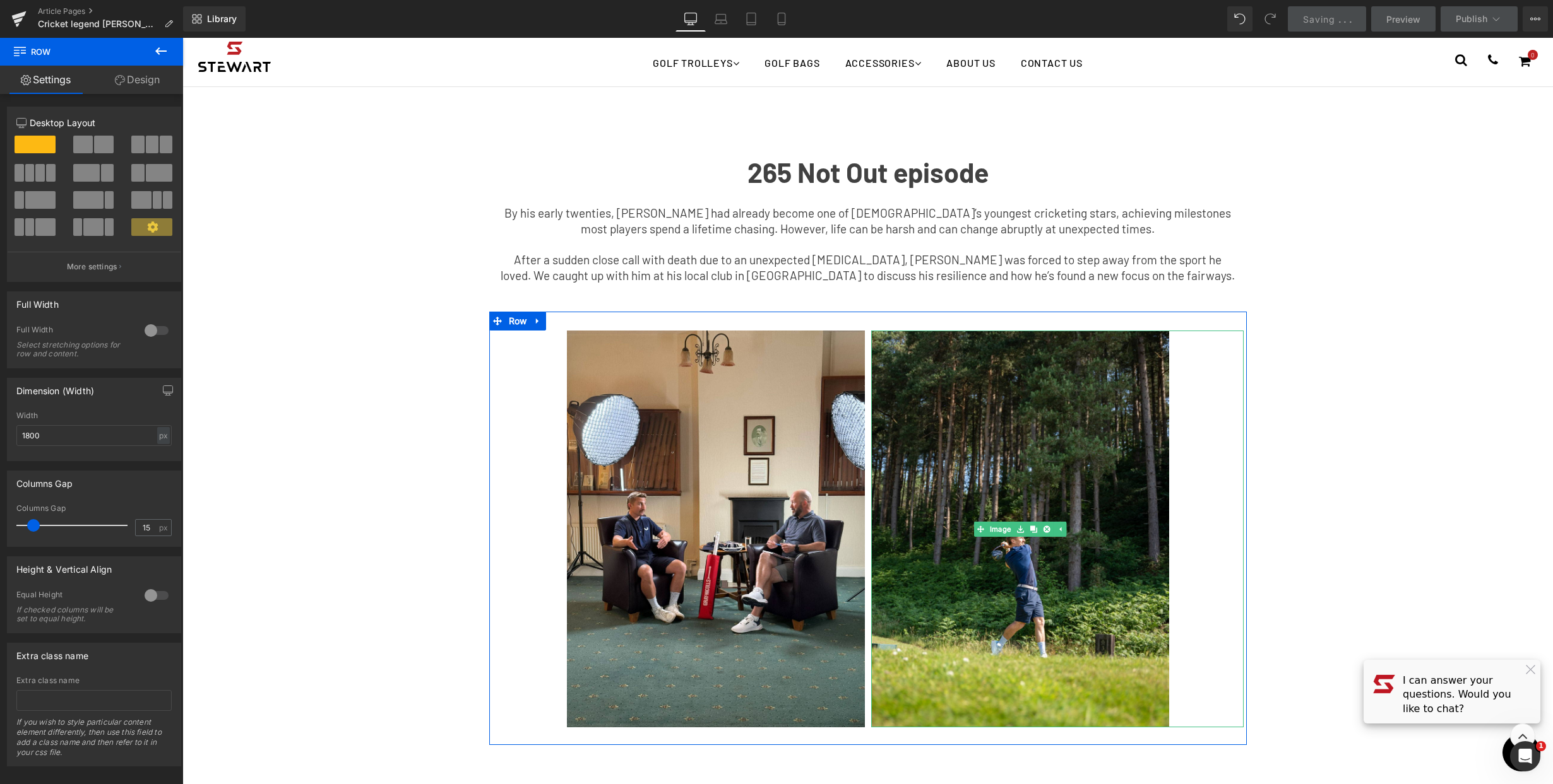
scroll to position [284, 0]
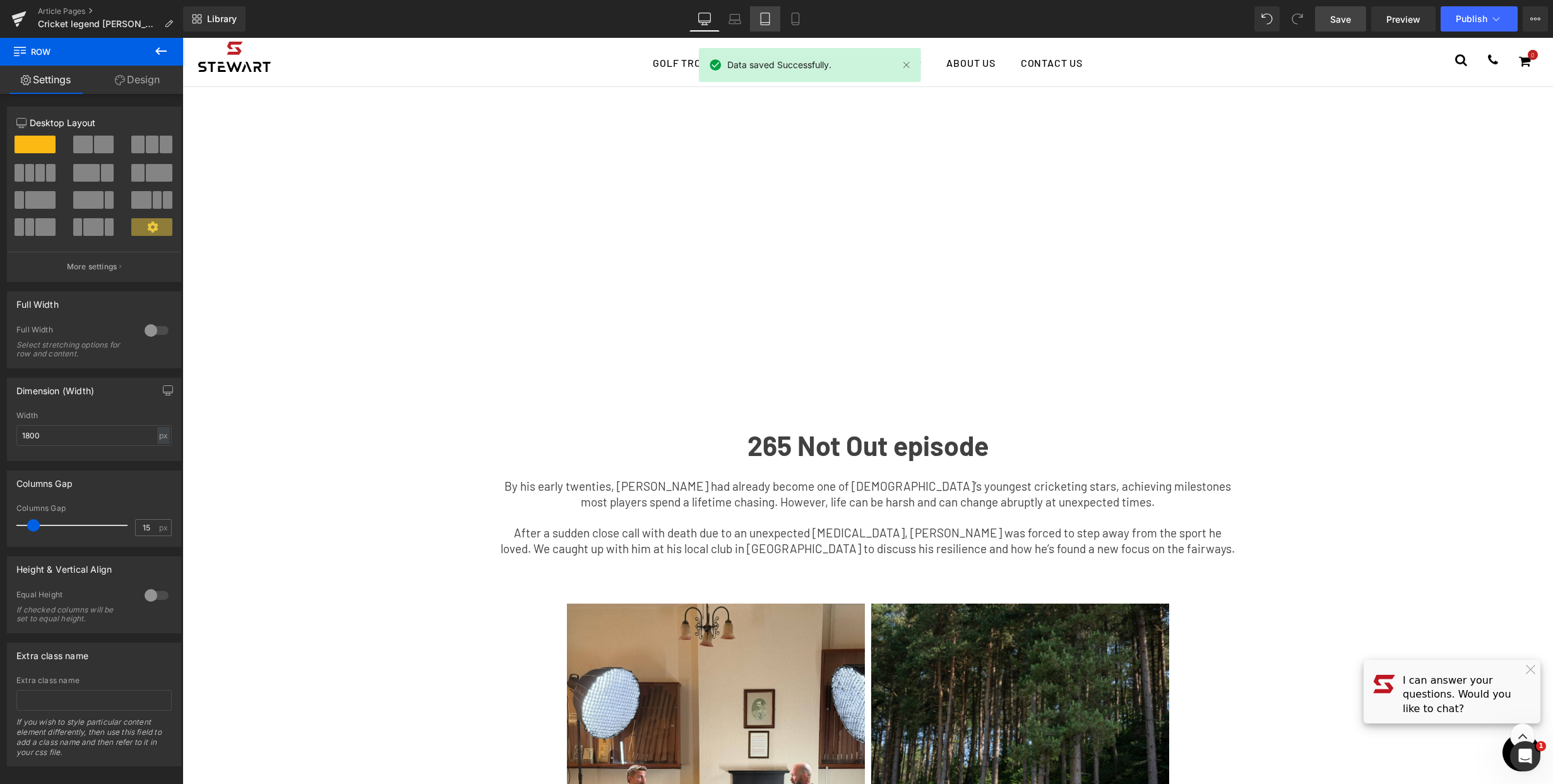
click at [778, 16] on link "Tablet" at bounding box center [765, 19] width 30 height 26
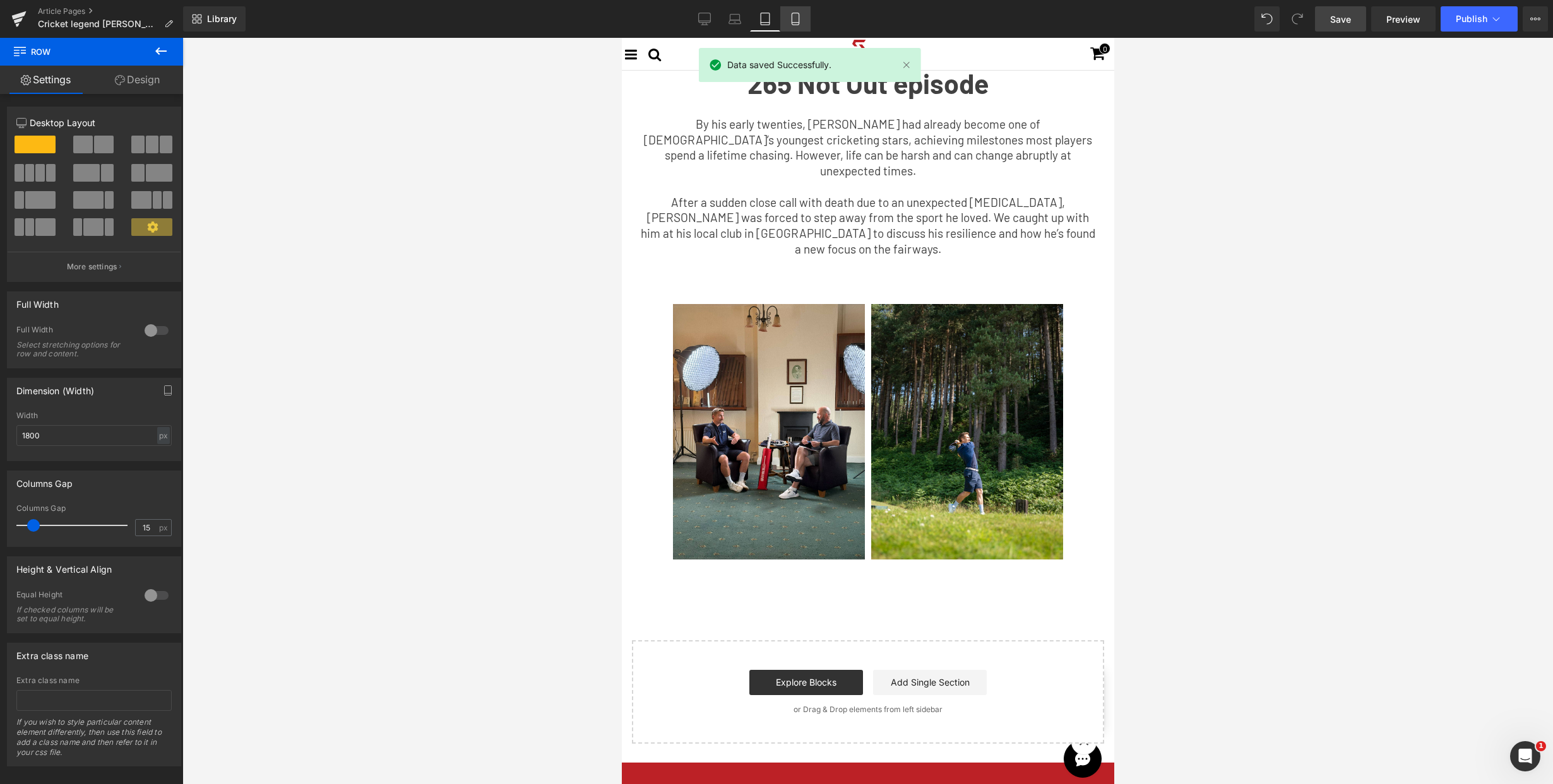
scroll to position [0, 0]
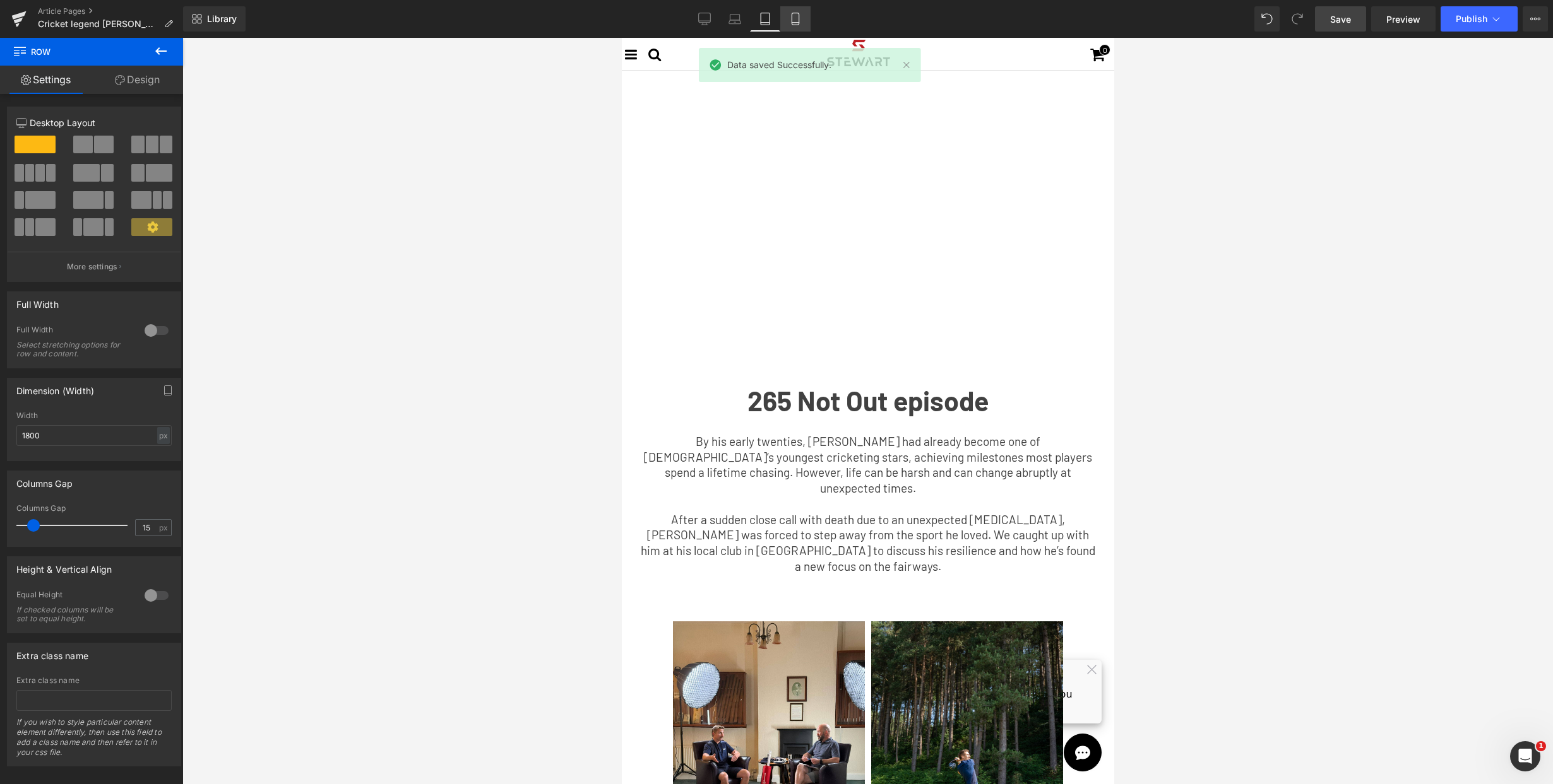
click at [797, 20] on icon at bounding box center [795, 18] width 12 height 12
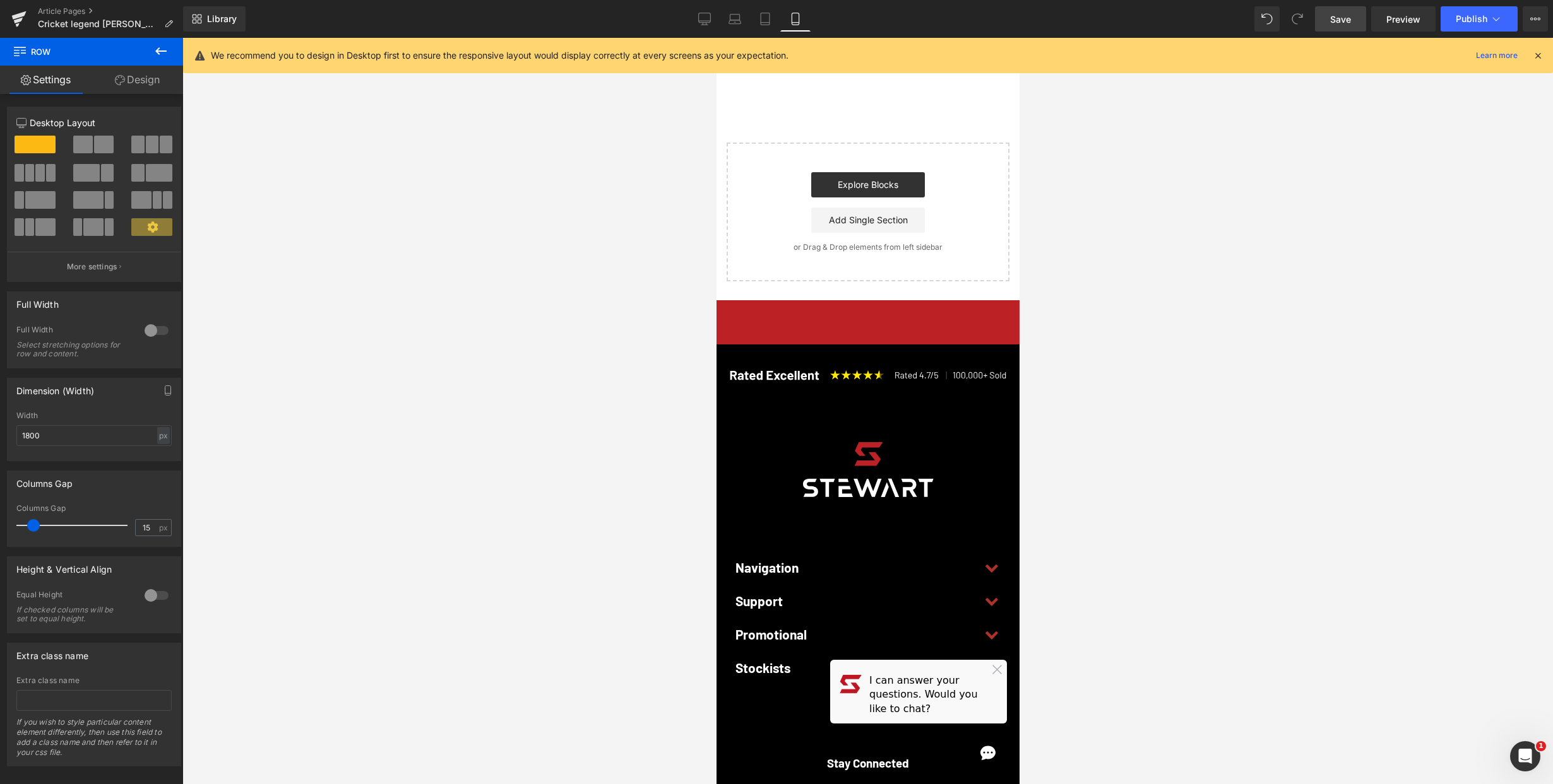
scroll to position [7, 0]
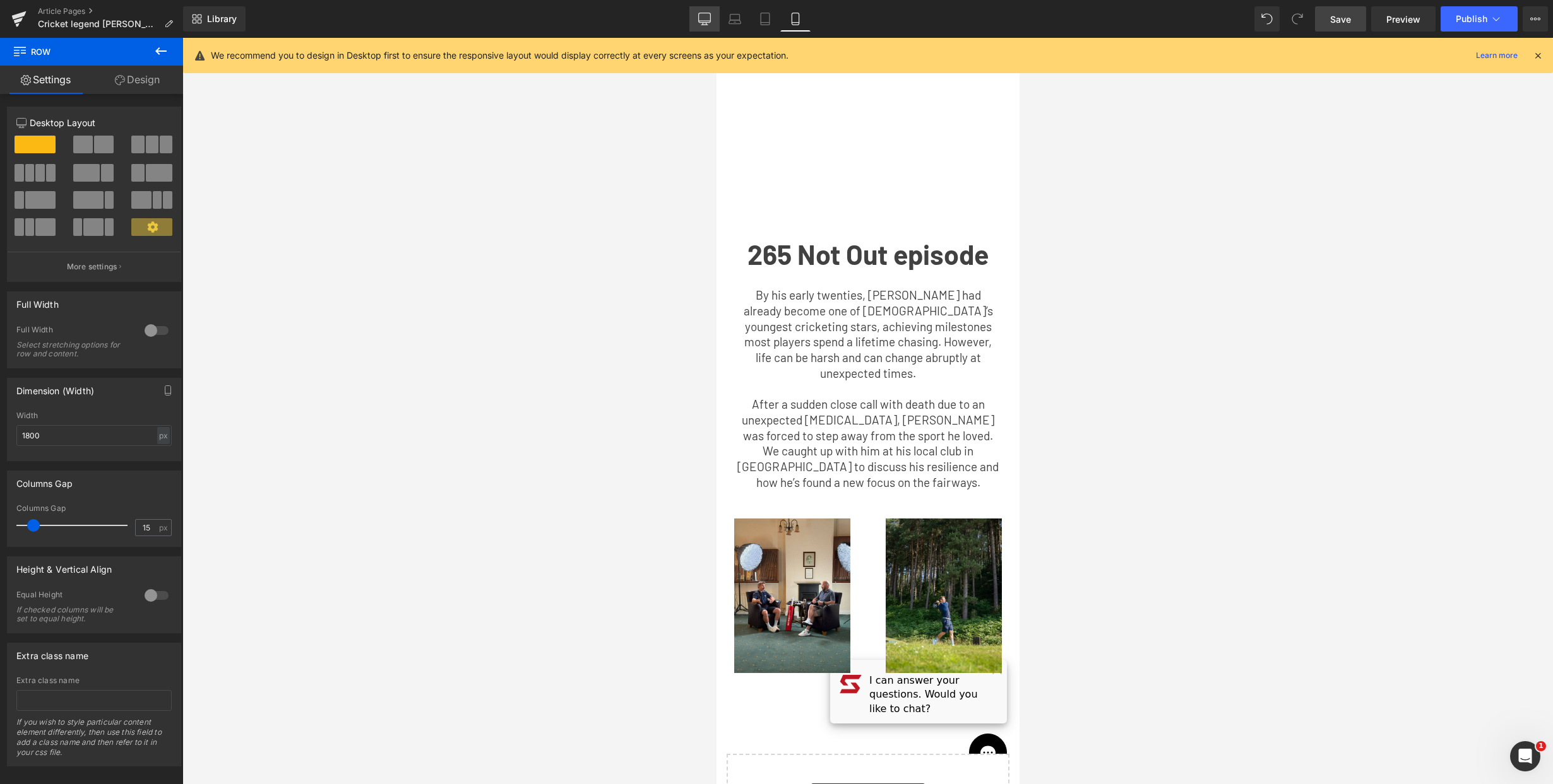
click at [712, 18] on link "Desktop" at bounding box center [704, 19] width 30 height 26
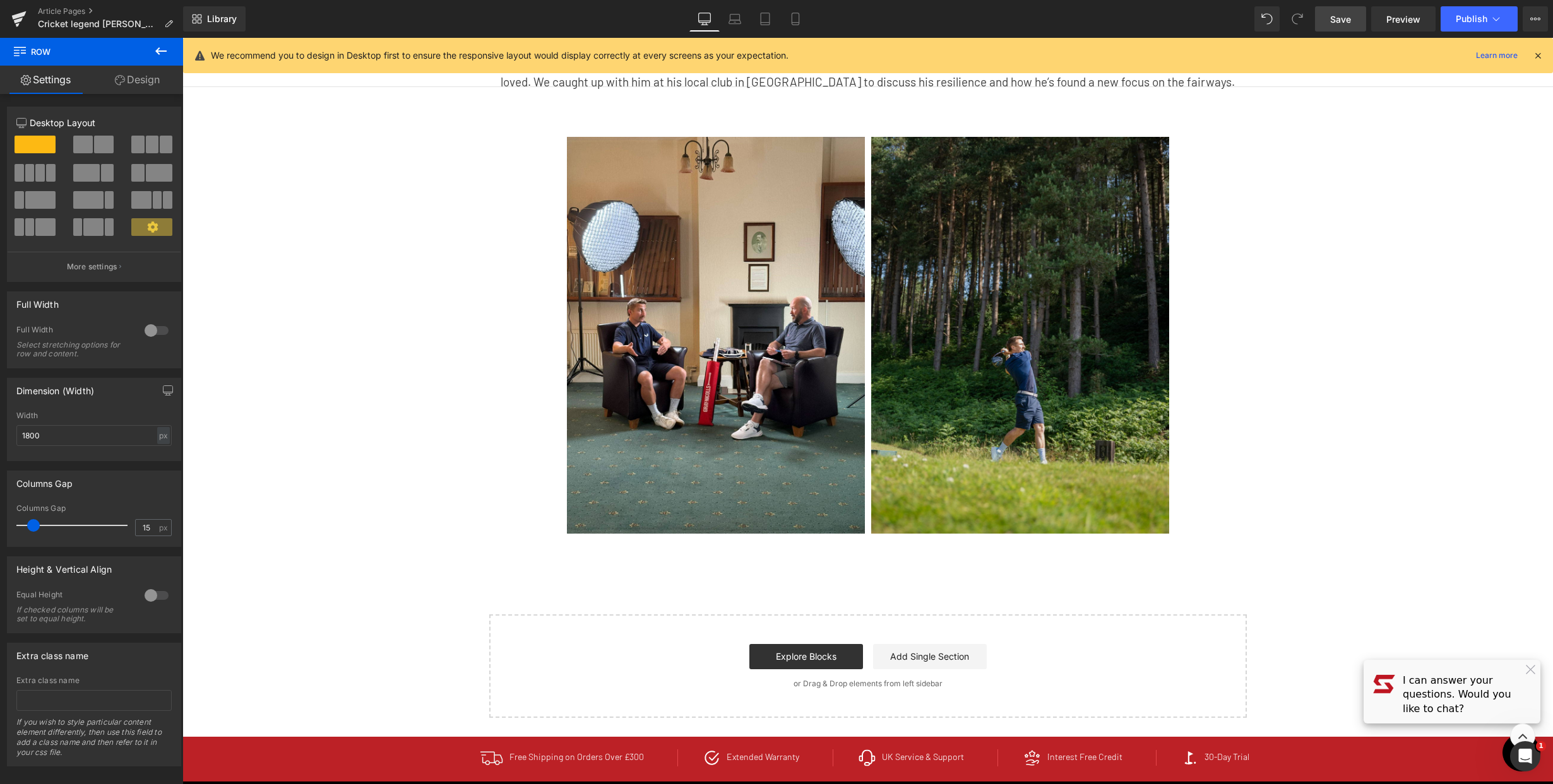
scroll to position [590, 0]
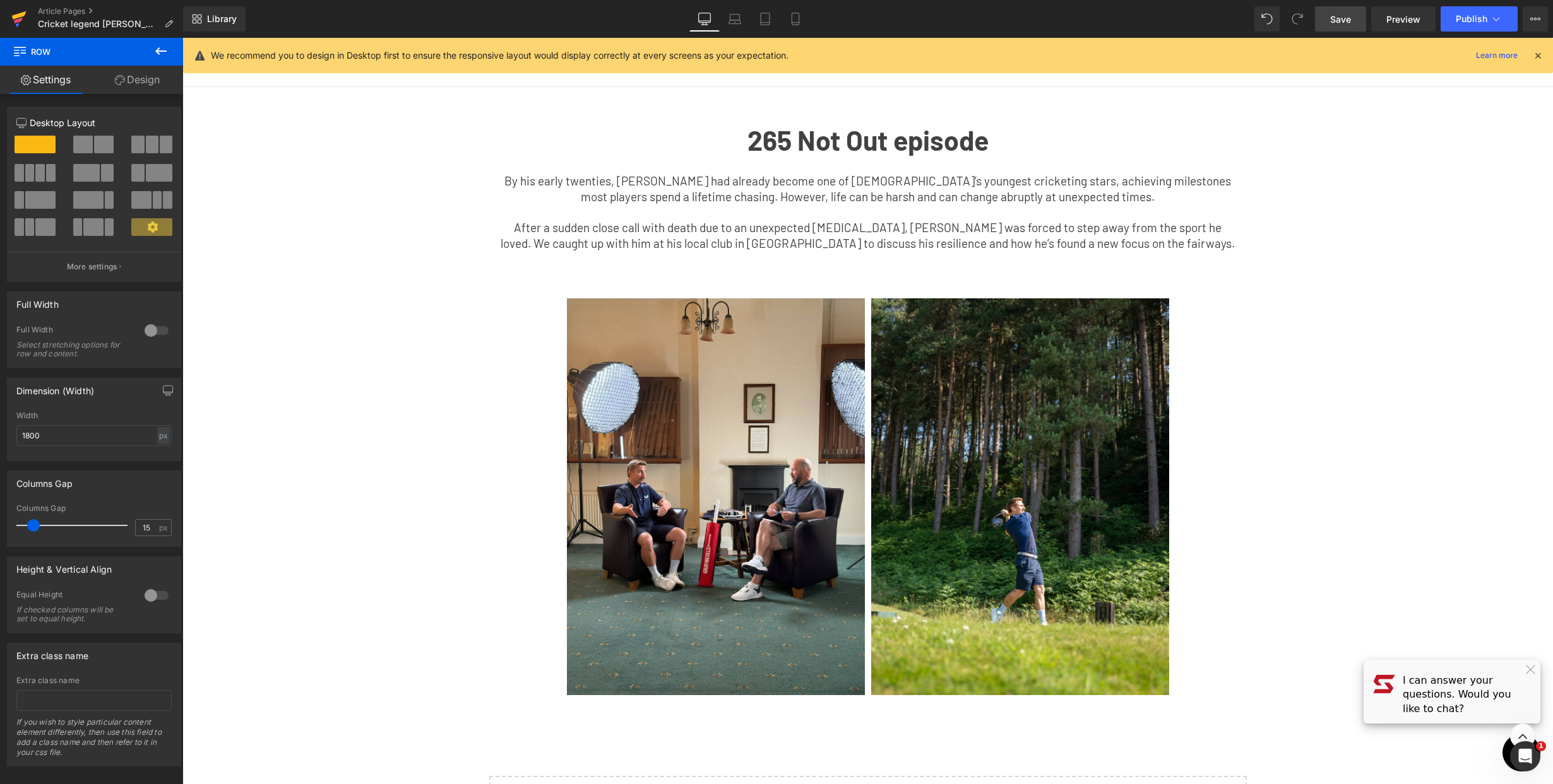
click at [10, 12] on link at bounding box center [19, 19] width 38 height 38
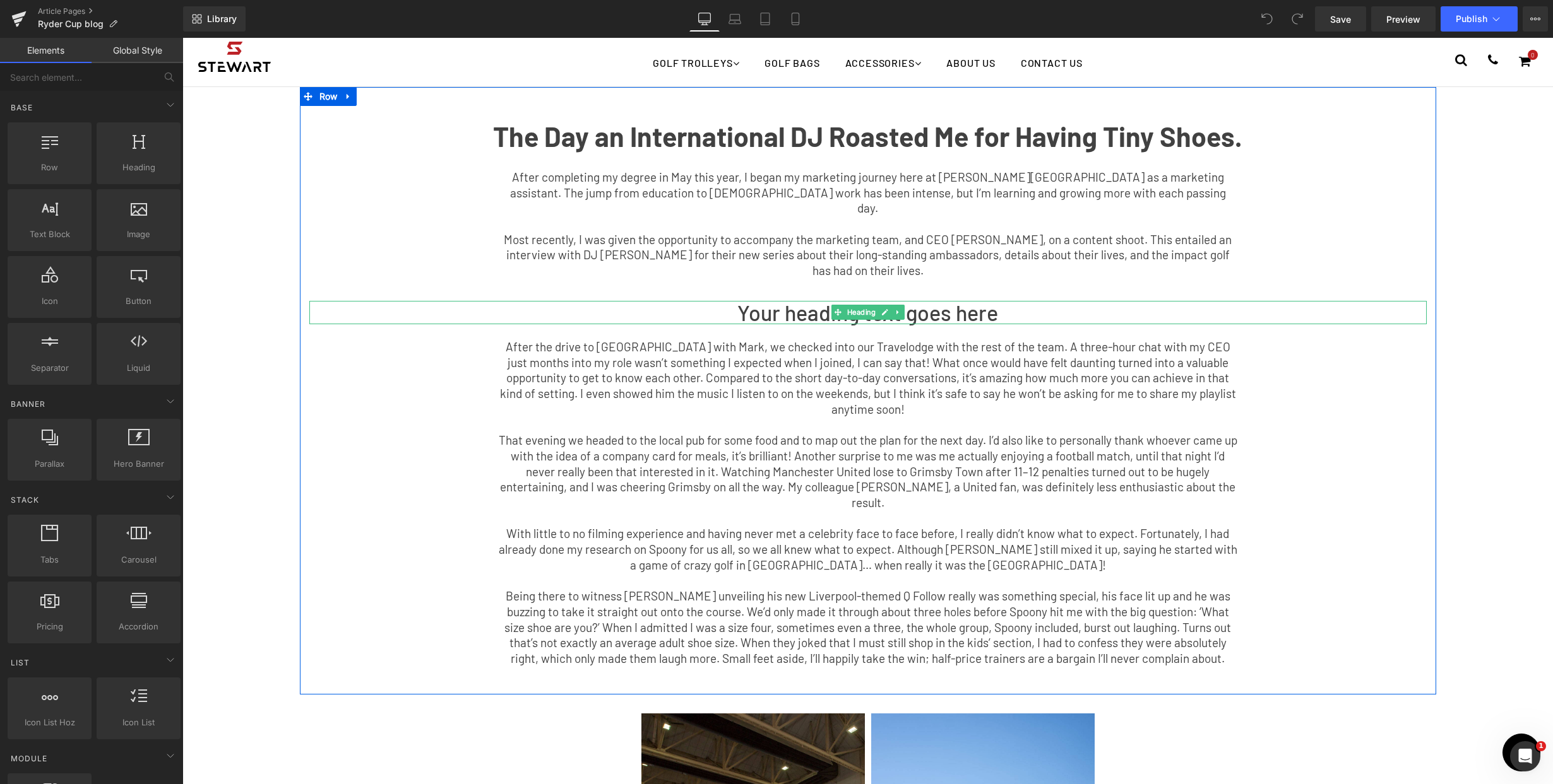
click at [1034, 301] on h1 "Your heading text goes here" at bounding box center [868, 312] width 1117 height 24
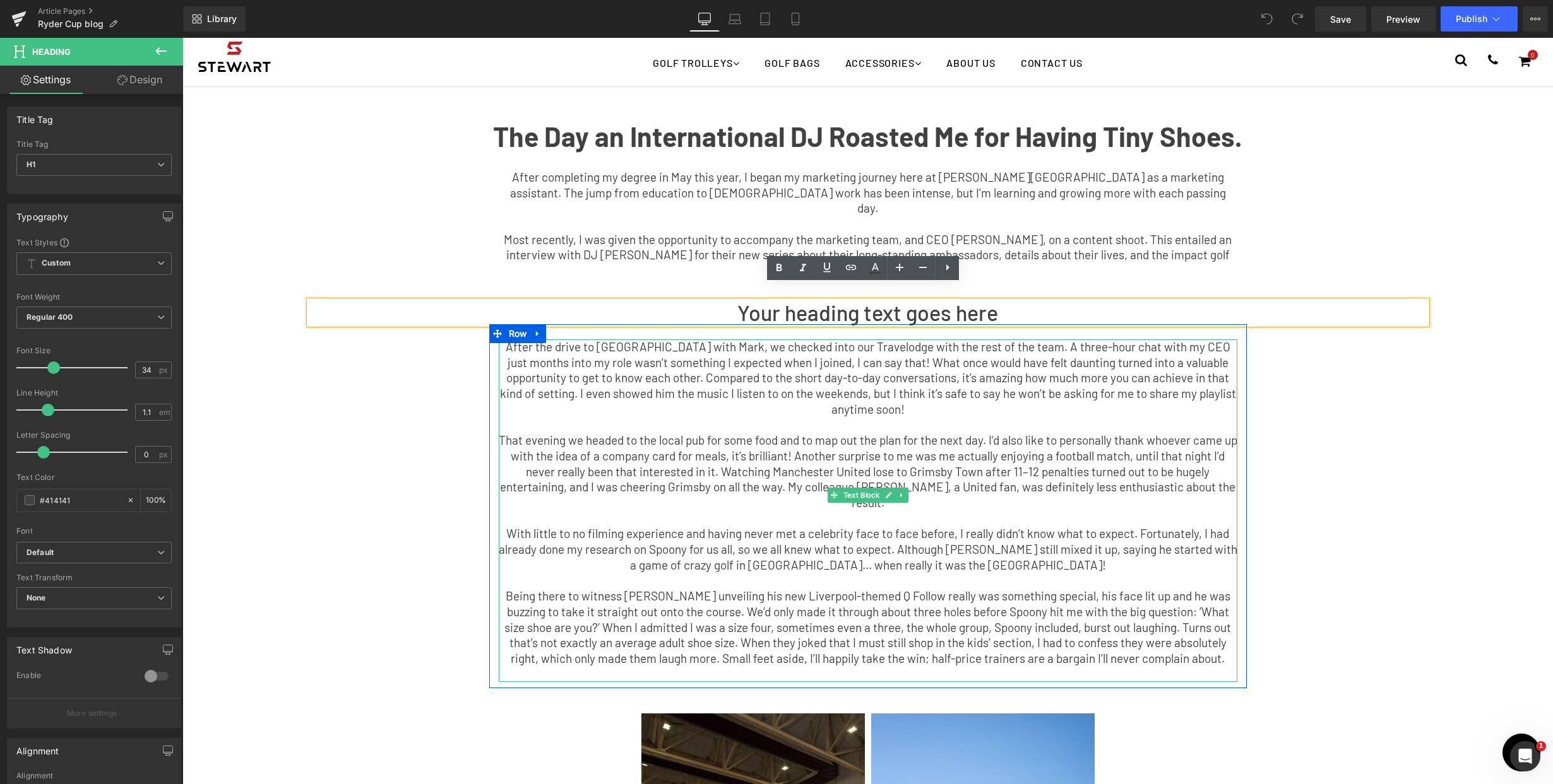
click at [964, 417] on p at bounding box center [868, 424] width 738 height 16
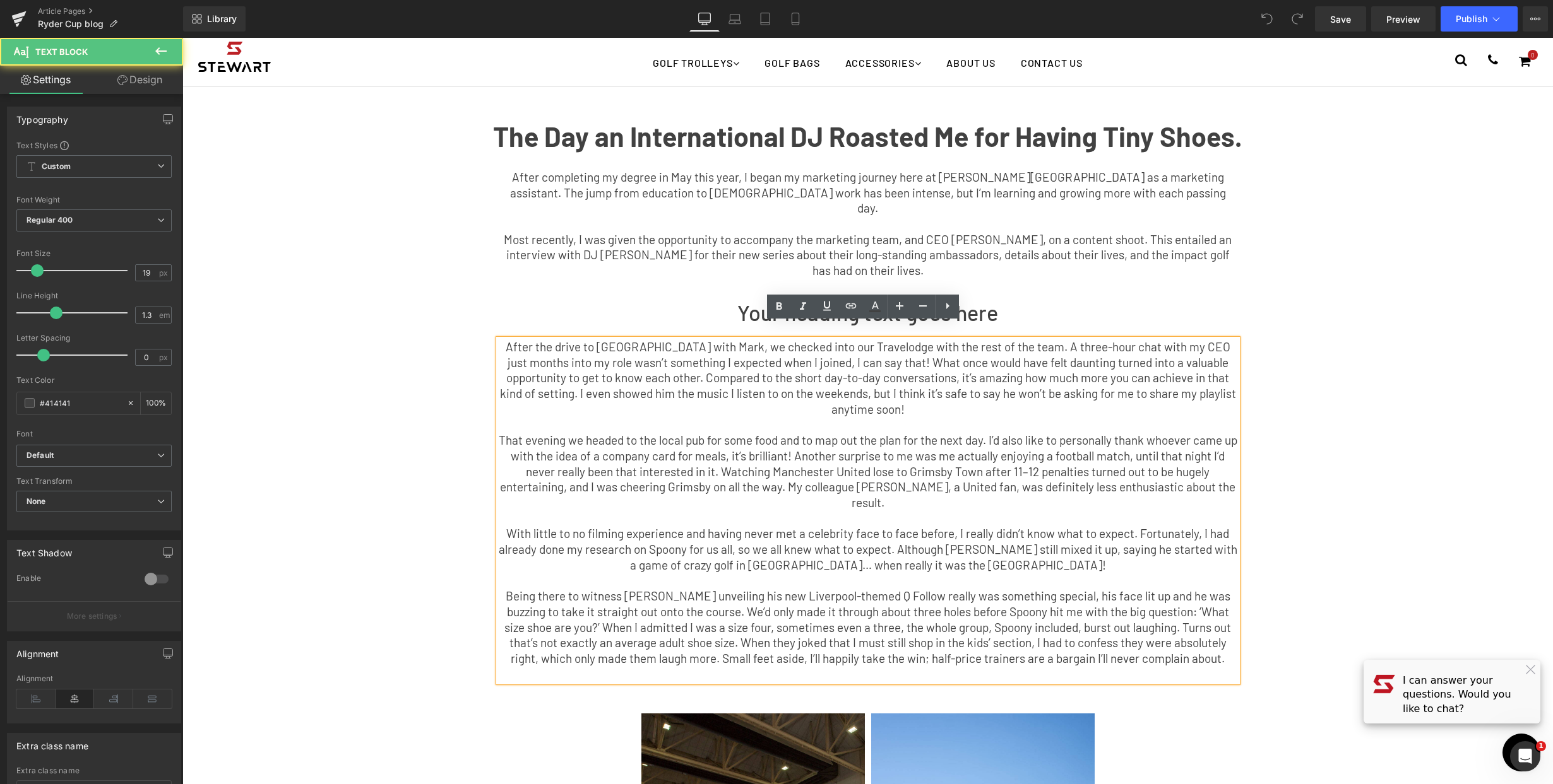
click at [985, 417] on p at bounding box center [868, 424] width 738 height 16
click at [1176, 180] on p "After completing my degree in May this year, I began my marketing journey here …" at bounding box center [868, 192] width 738 height 47
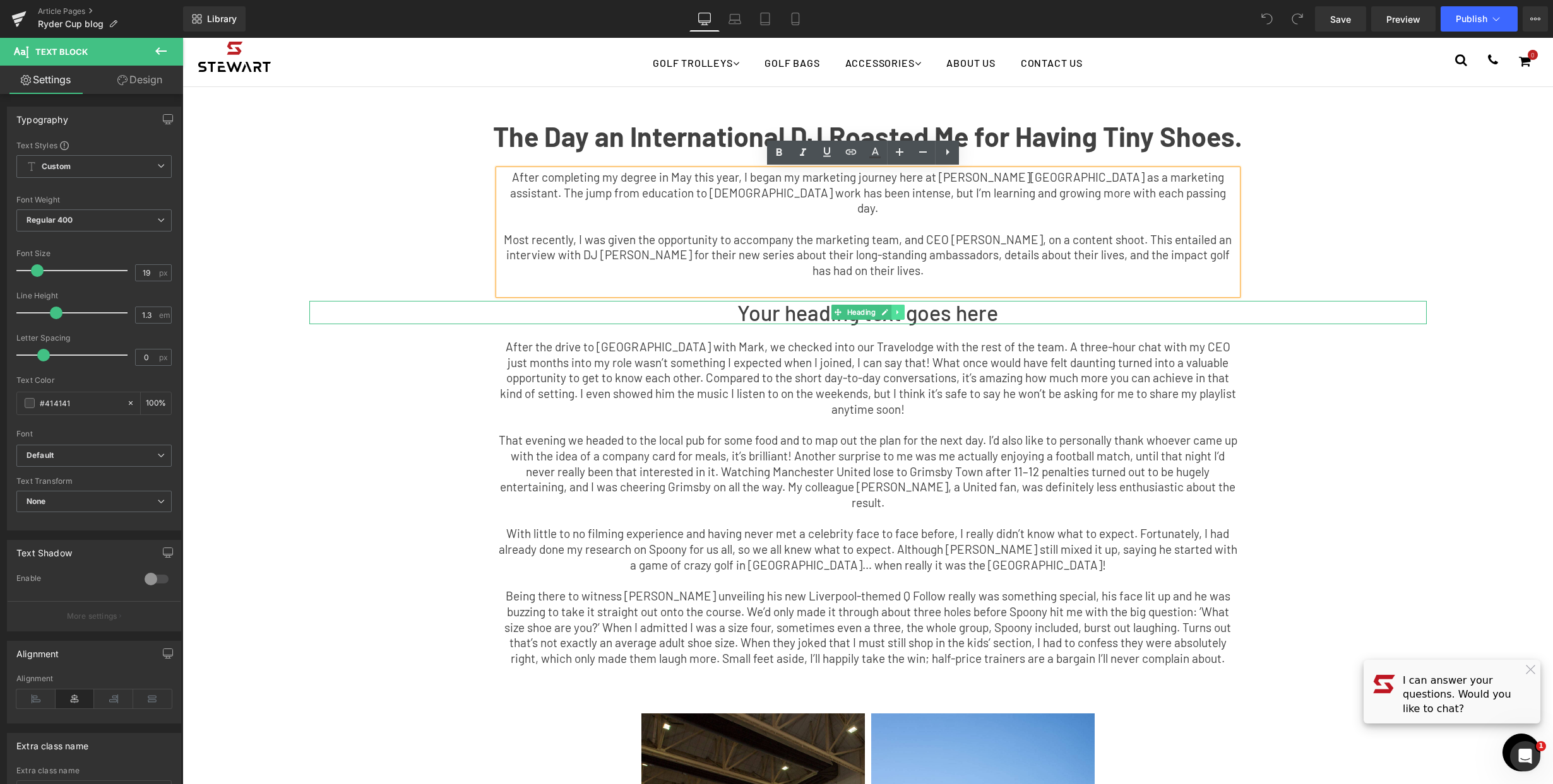
click at [896, 304] on link at bounding box center [898, 312] width 13 height 15
click at [900, 309] on icon at bounding box center [903, 312] width 7 height 7
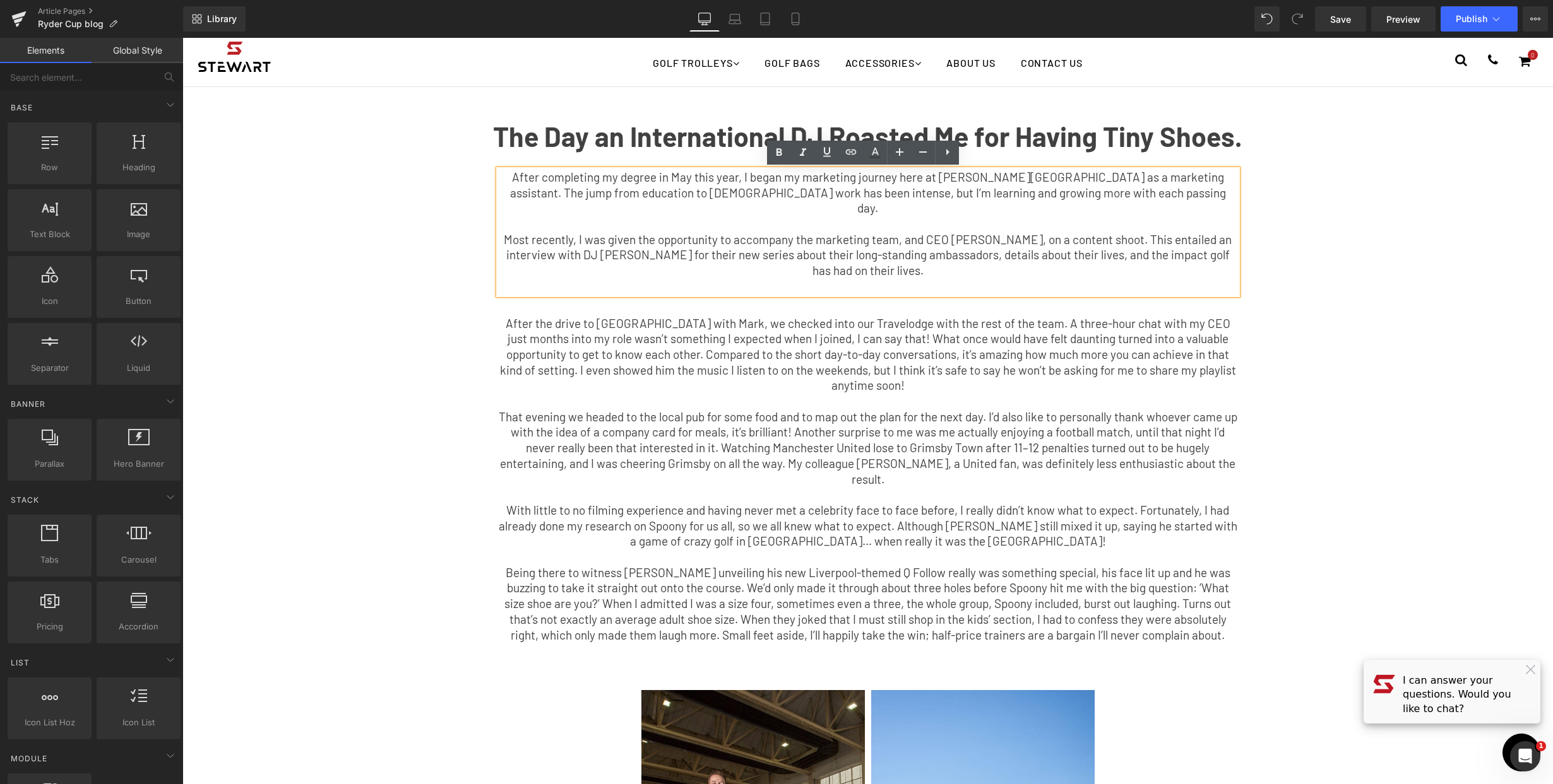
click at [914, 199] on p "After completing my degree in May this year, I began my marketing journey here …" at bounding box center [868, 192] width 738 height 47
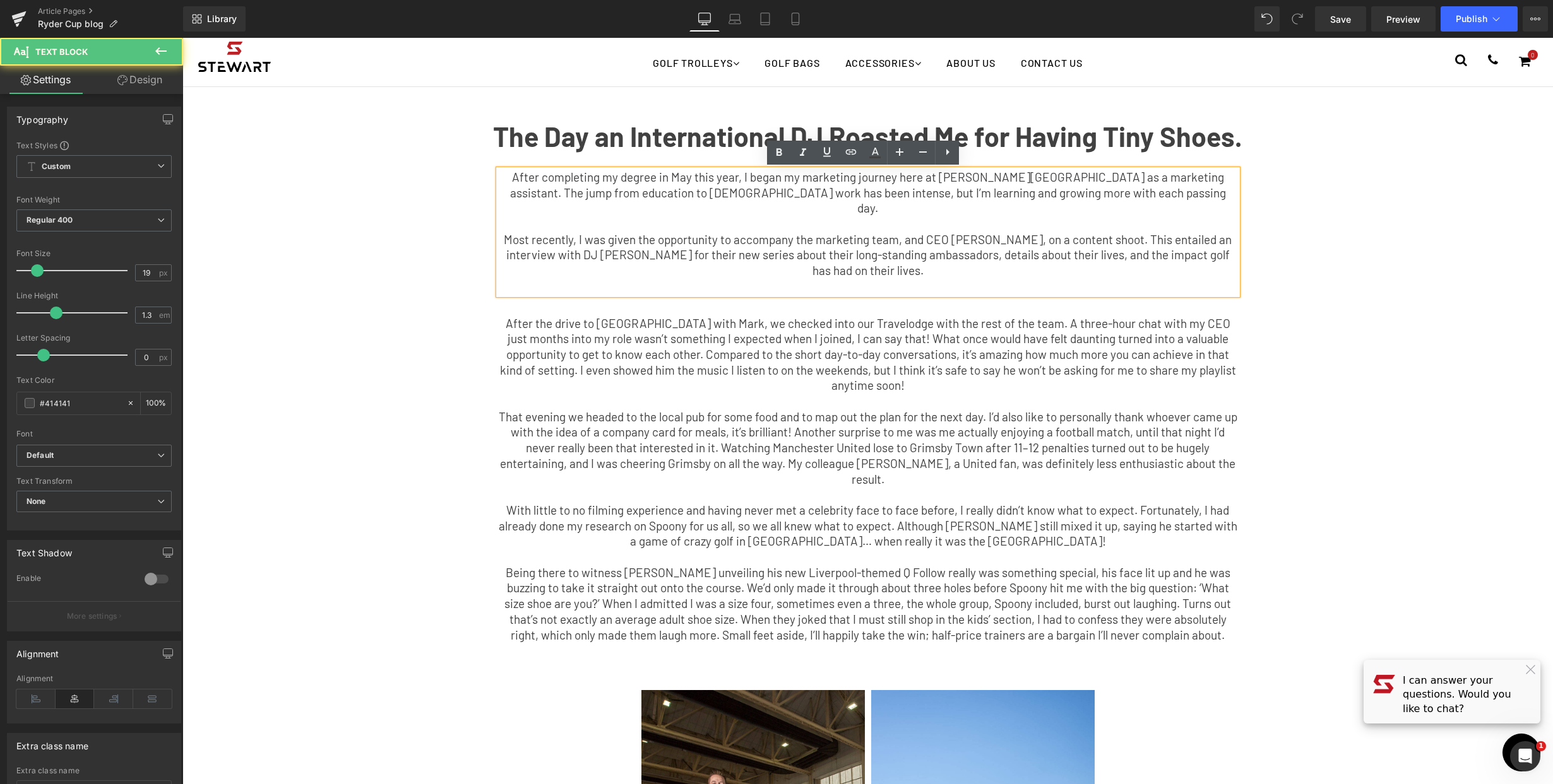
click at [896, 245] on p "Most recently, I was given the opportunity to accompany the marketing team, and…" at bounding box center [868, 255] width 738 height 47
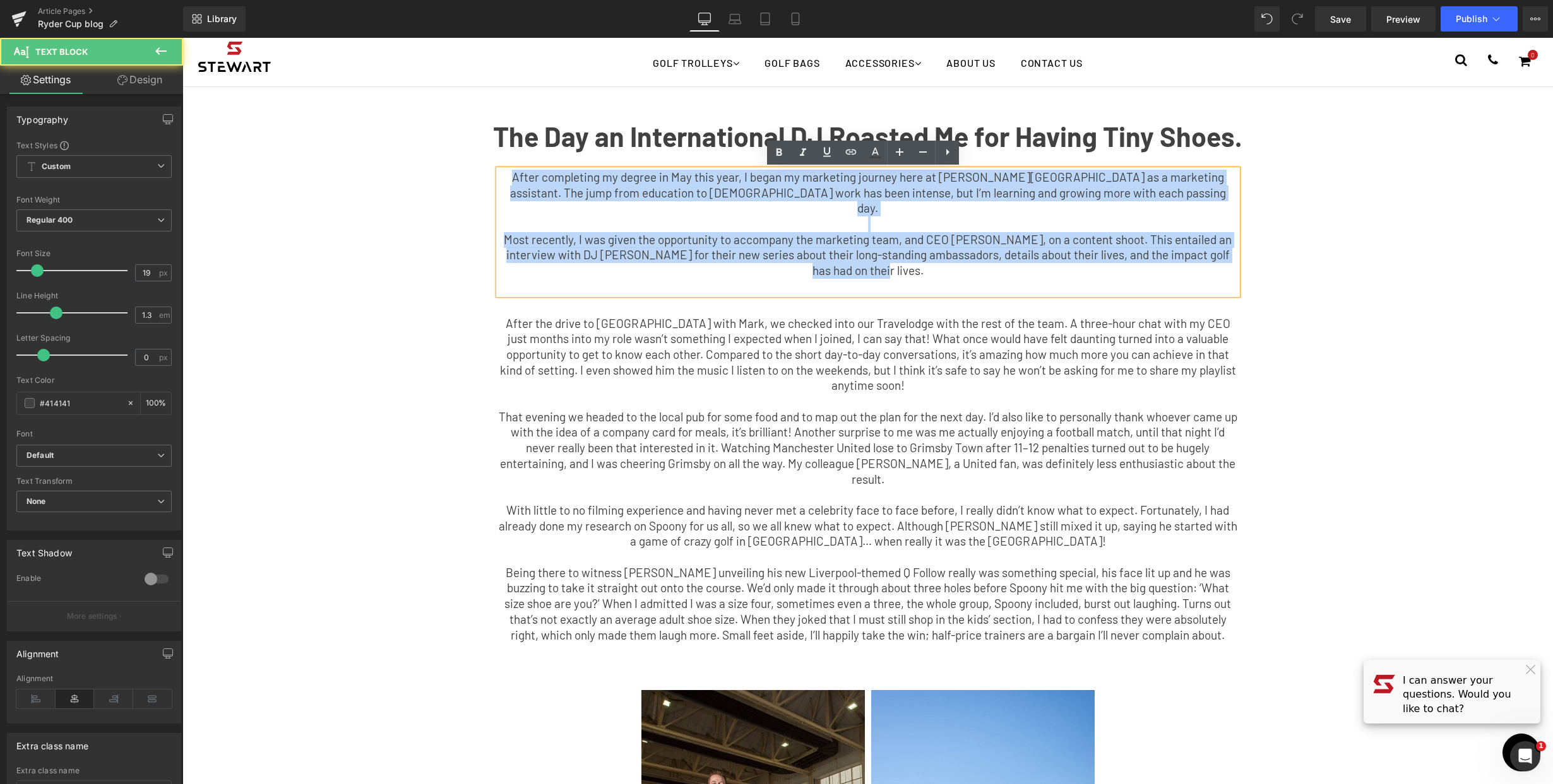
drag, startPoint x: 899, startPoint y: 256, endPoint x: 530, endPoint y: 152, distance: 383.4
click at [499, 169] on div "After completing my degree in May this year, I began my marketing journey here …" at bounding box center [868, 231] width 738 height 125
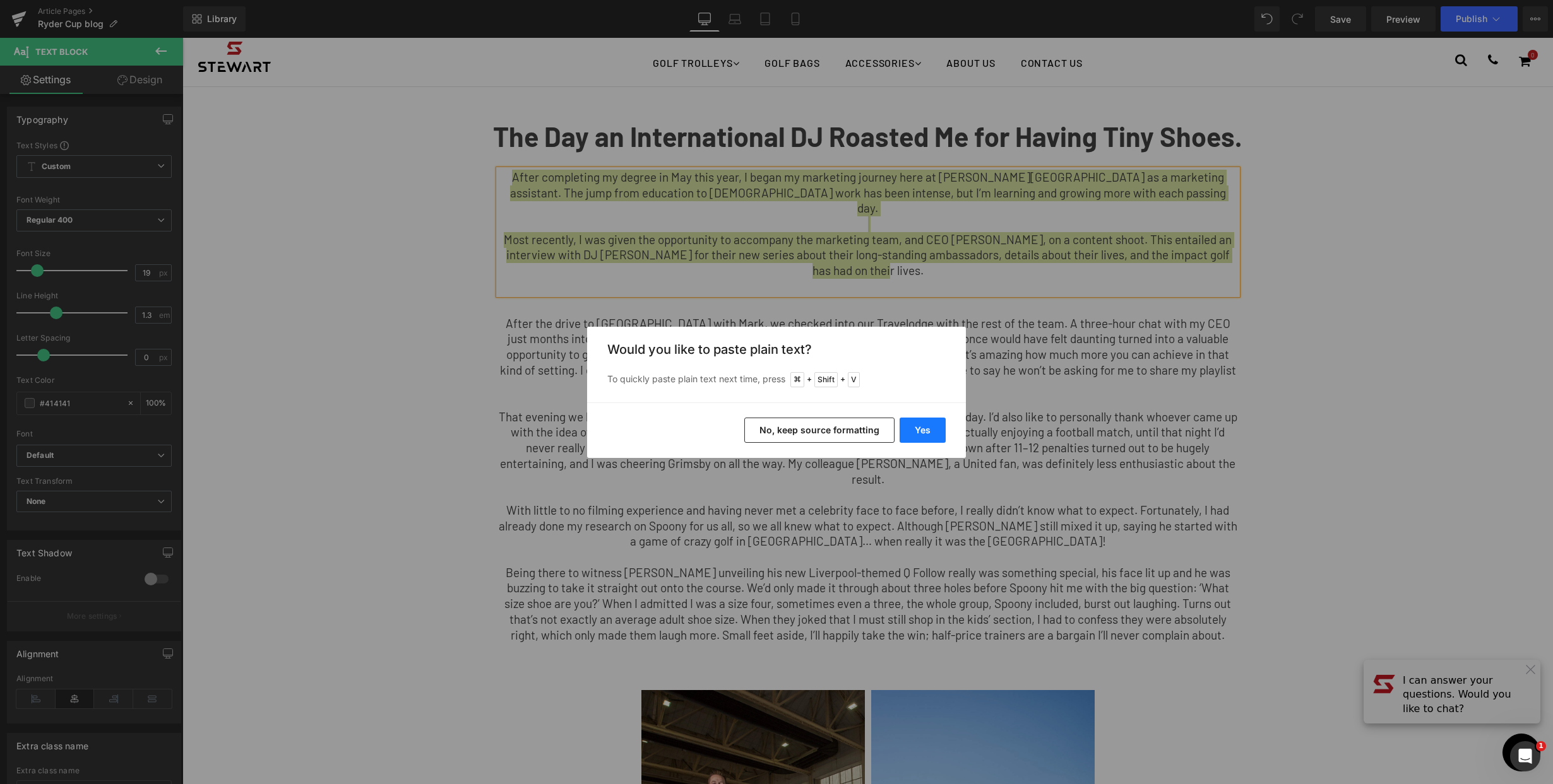
drag, startPoint x: 927, startPoint y: 433, endPoint x: 747, endPoint y: 395, distance: 184.0
click at [927, 433] on button "Yes" at bounding box center [922, 430] width 46 height 26
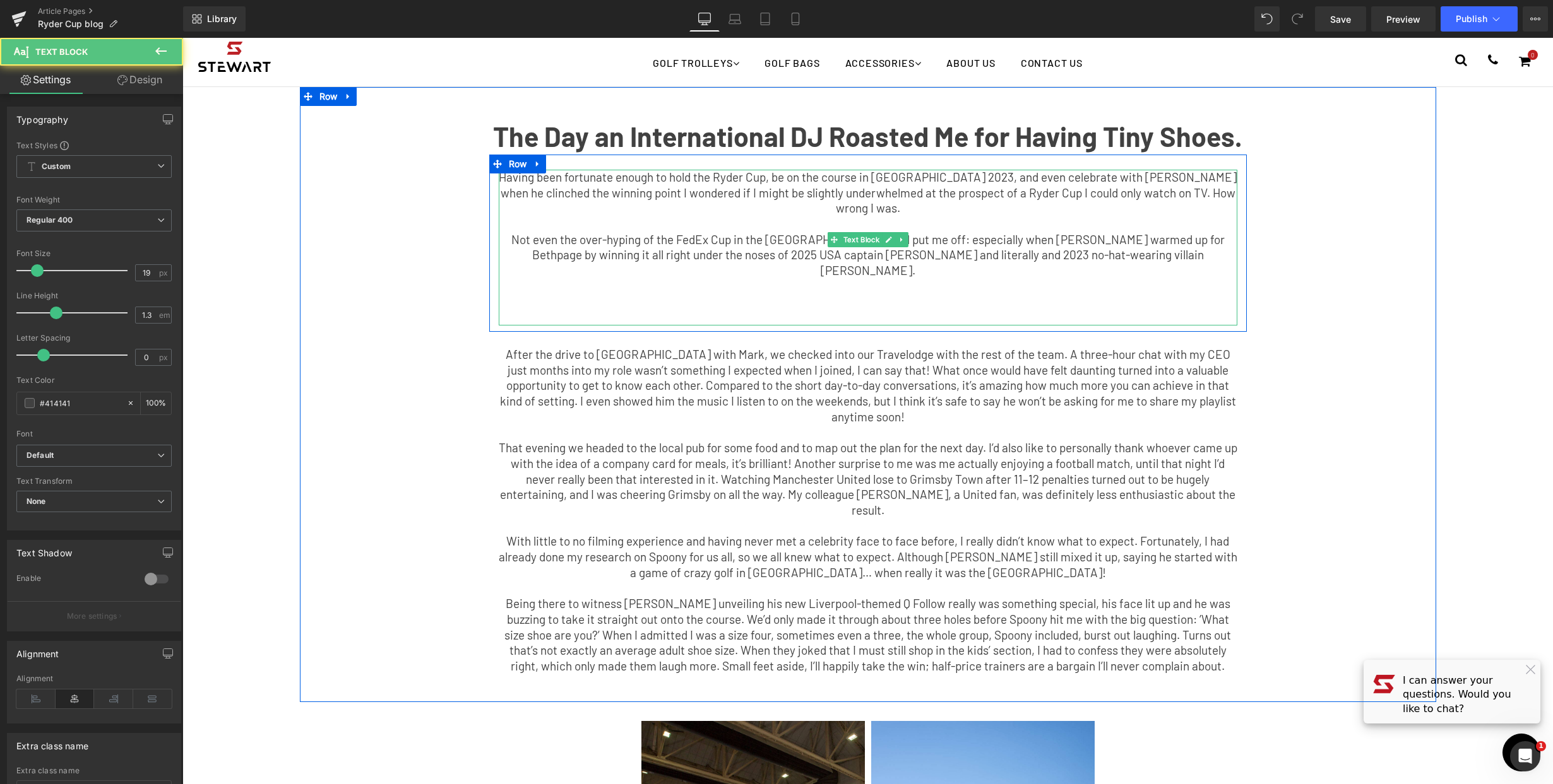
click at [1085, 215] on p "Having been fortunate enough to hold the Ryder Cup, be on the course in Rome 20…" at bounding box center [868, 192] width 738 height 47
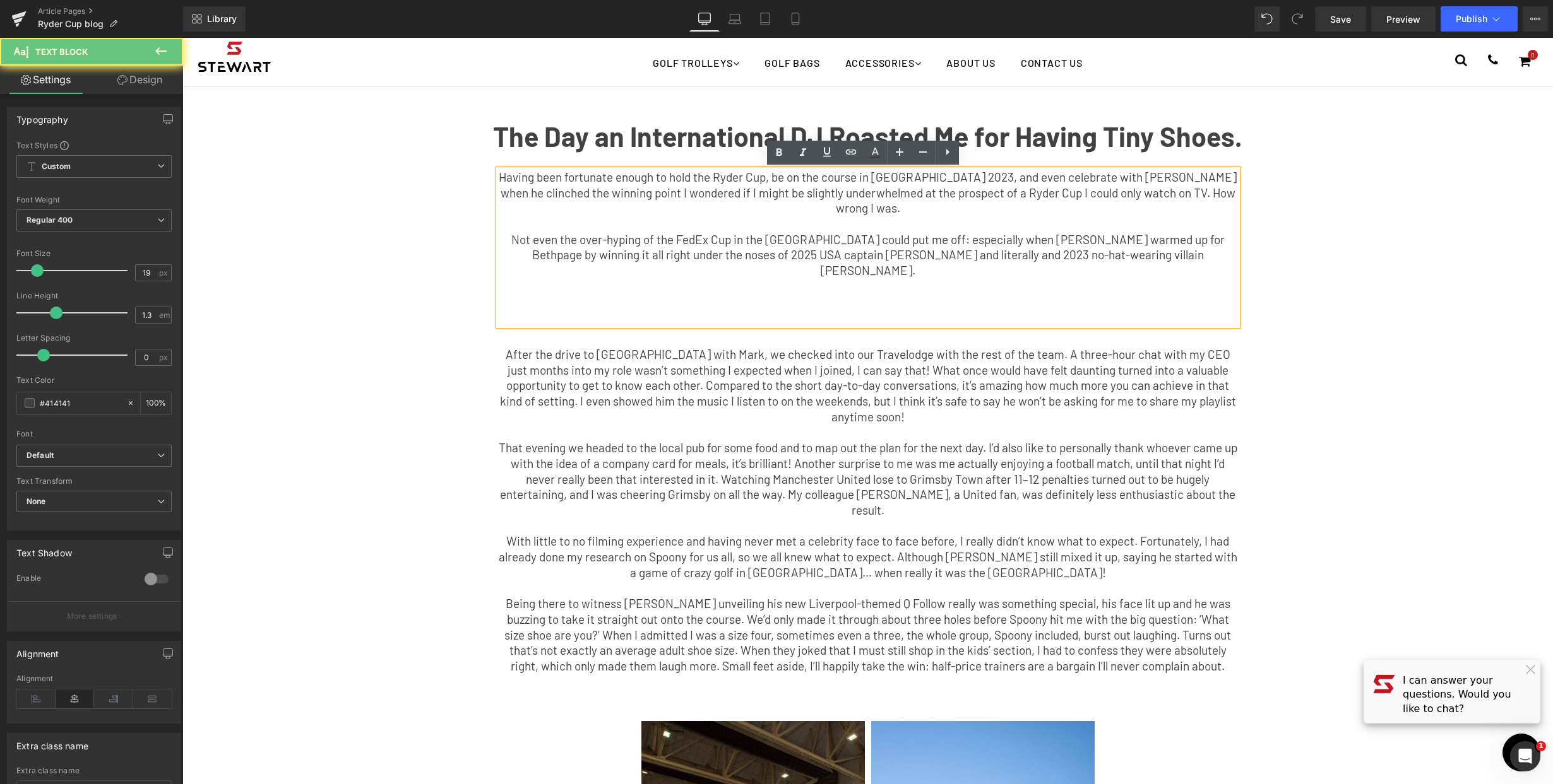
click at [1032, 228] on p at bounding box center [868, 225] width 738 height 16
click at [971, 295] on p at bounding box center [868, 303] width 738 height 16
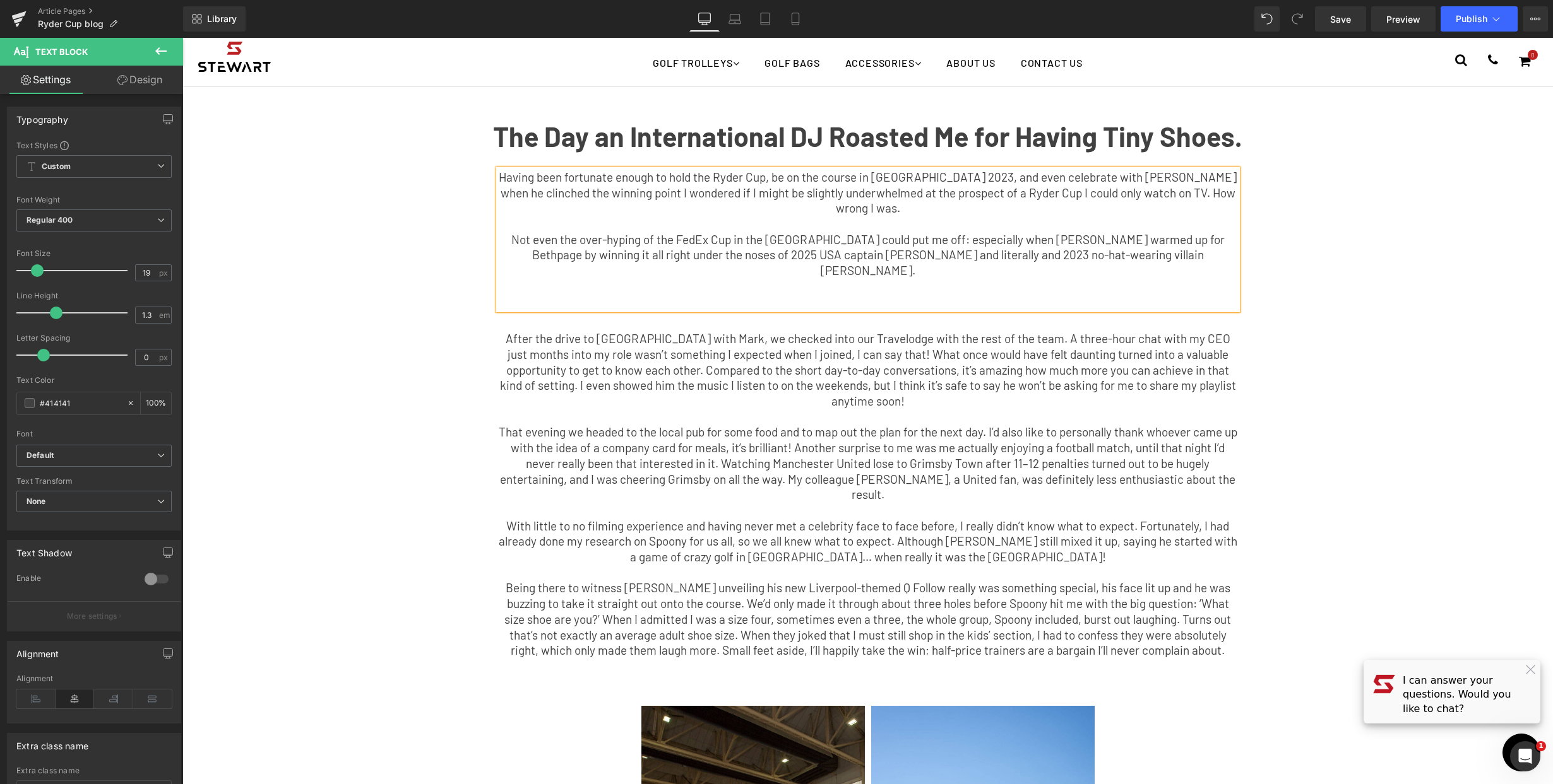
click at [859, 295] on p at bounding box center [868, 303] width 738 height 16
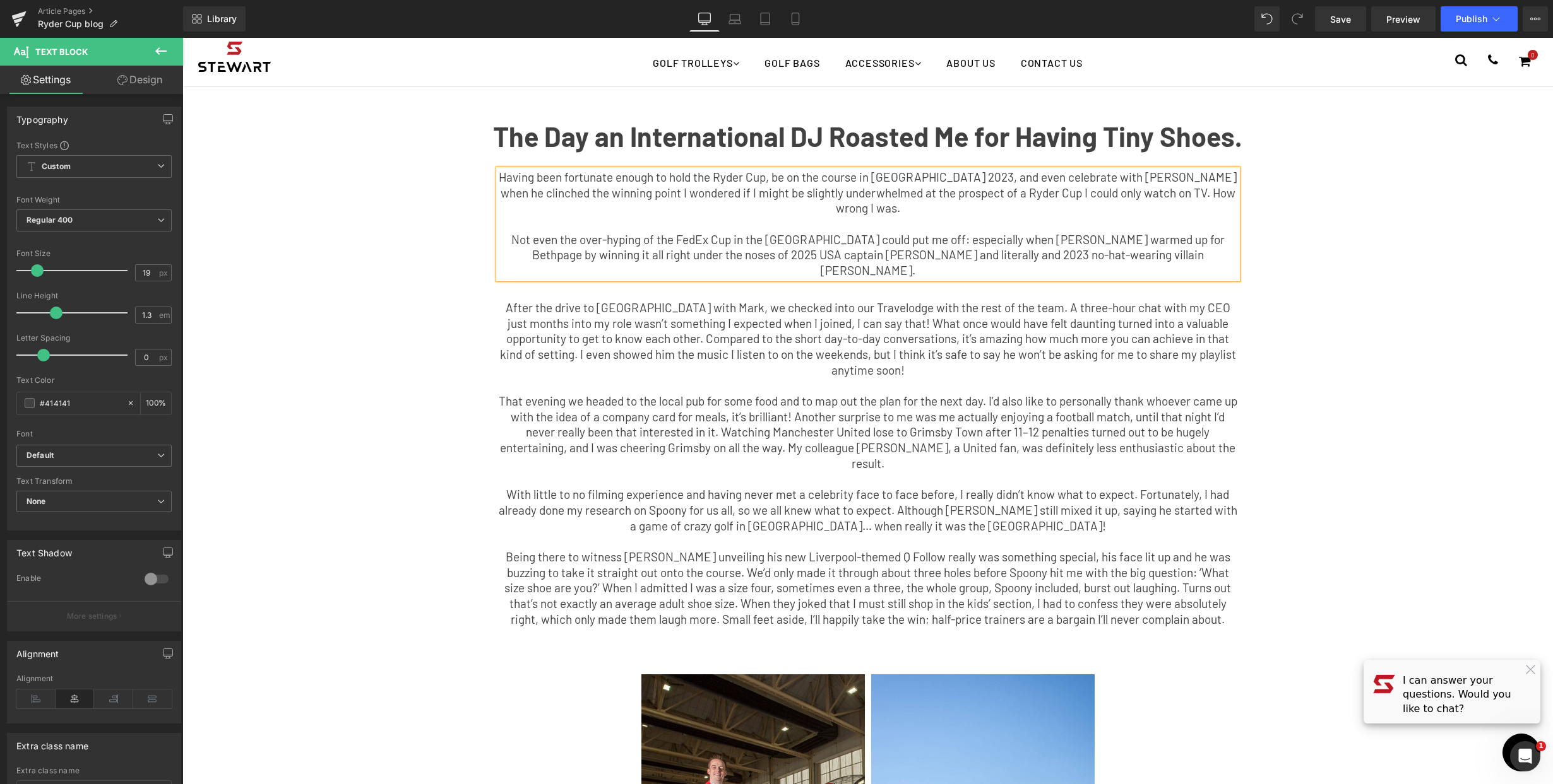
click at [1416, 376] on div "The Day an International DJ Roasted Me for Having Tiny Shoes. Text Block Having…" at bounding box center [868, 377] width 1136 height 543
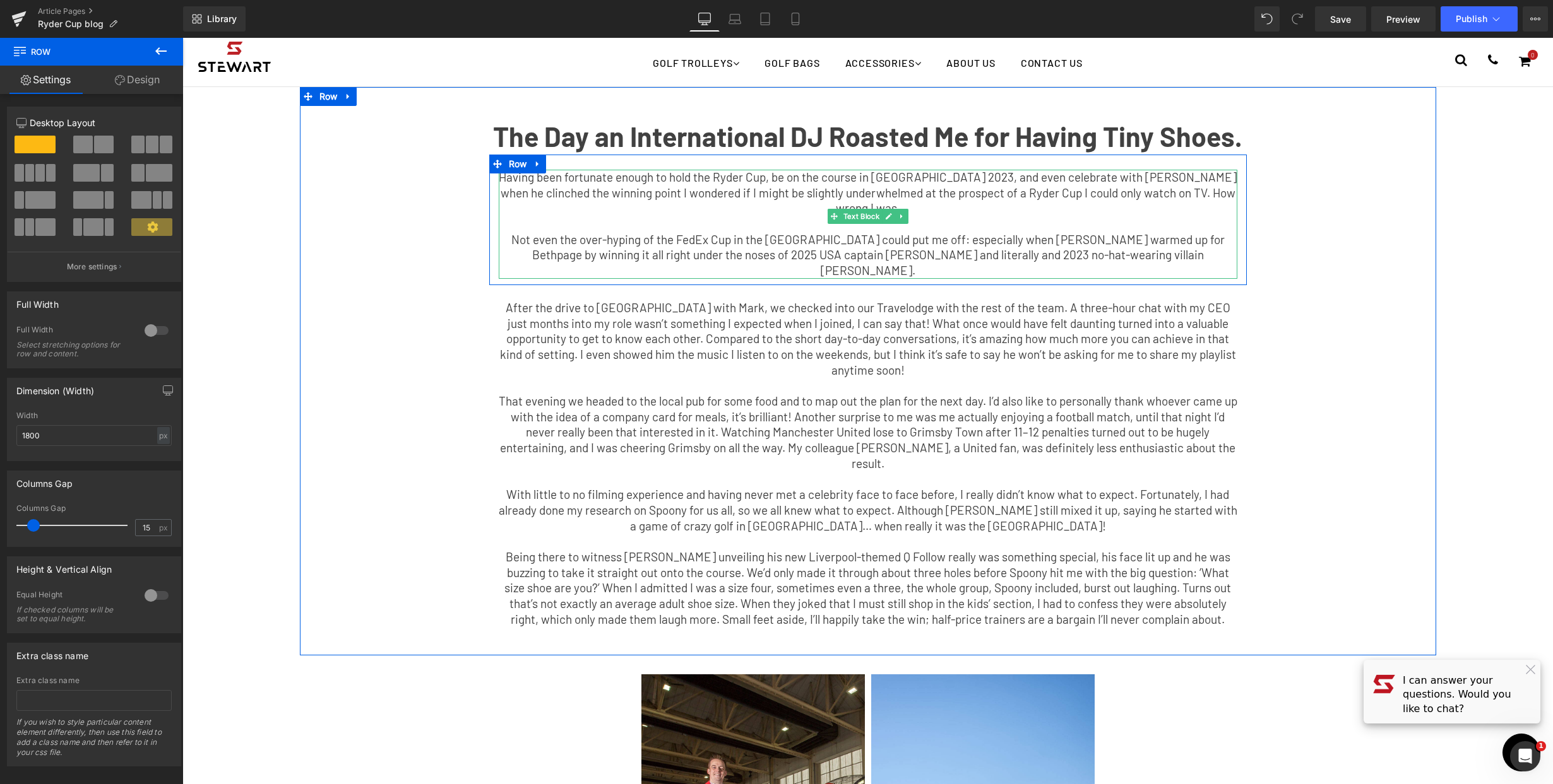
click at [1206, 256] on p "Not even the over-hyping of the FedEx Cup in the USA could put me off: especial…" at bounding box center [868, 255] width 738 height 47
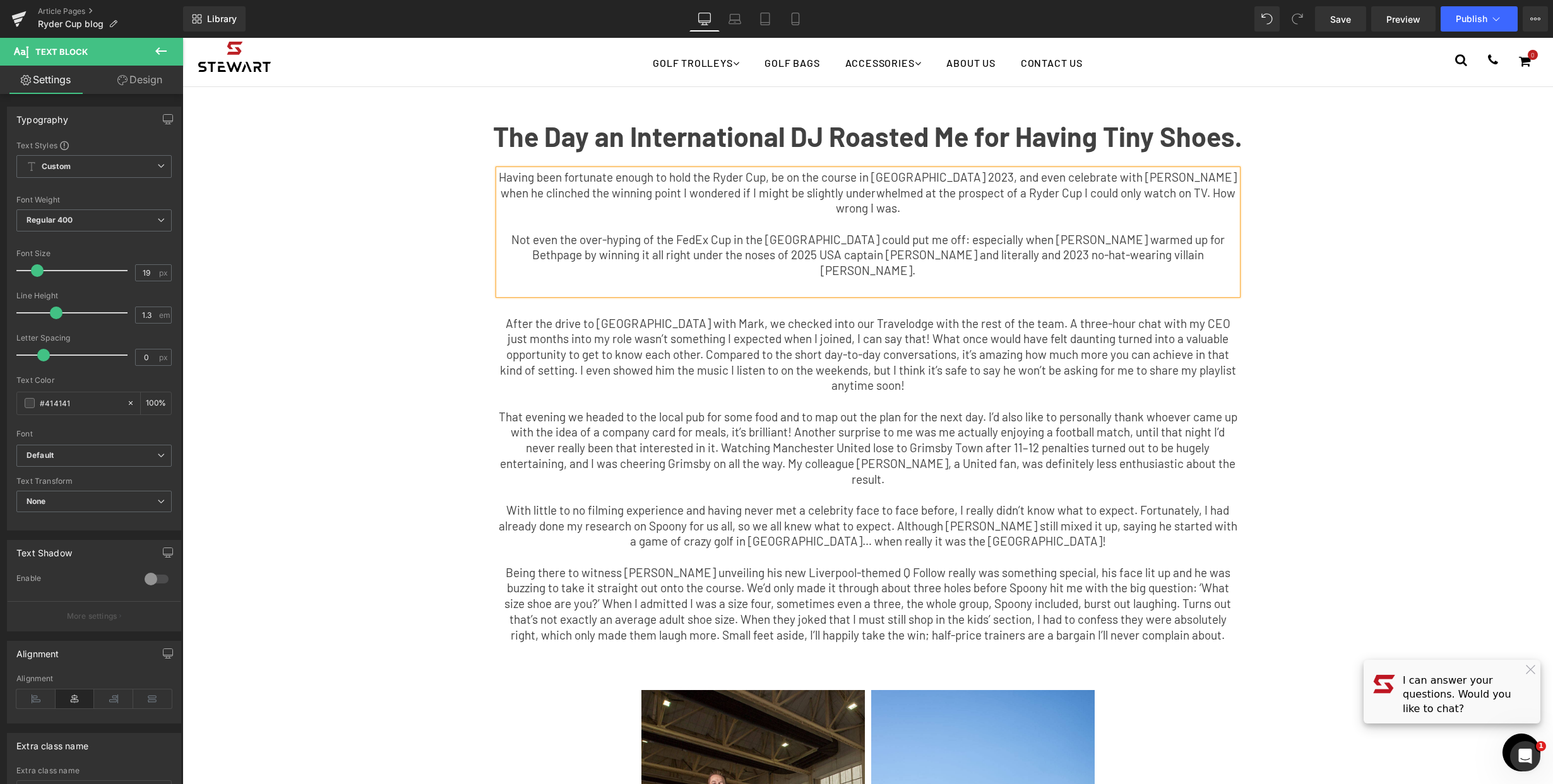
click at [1302, 367] on div "The Day an International DJ Roasted Me for Having Tiny Shoes. Text Block Having…" at bounding box center [868, 385] width 1136 height 559
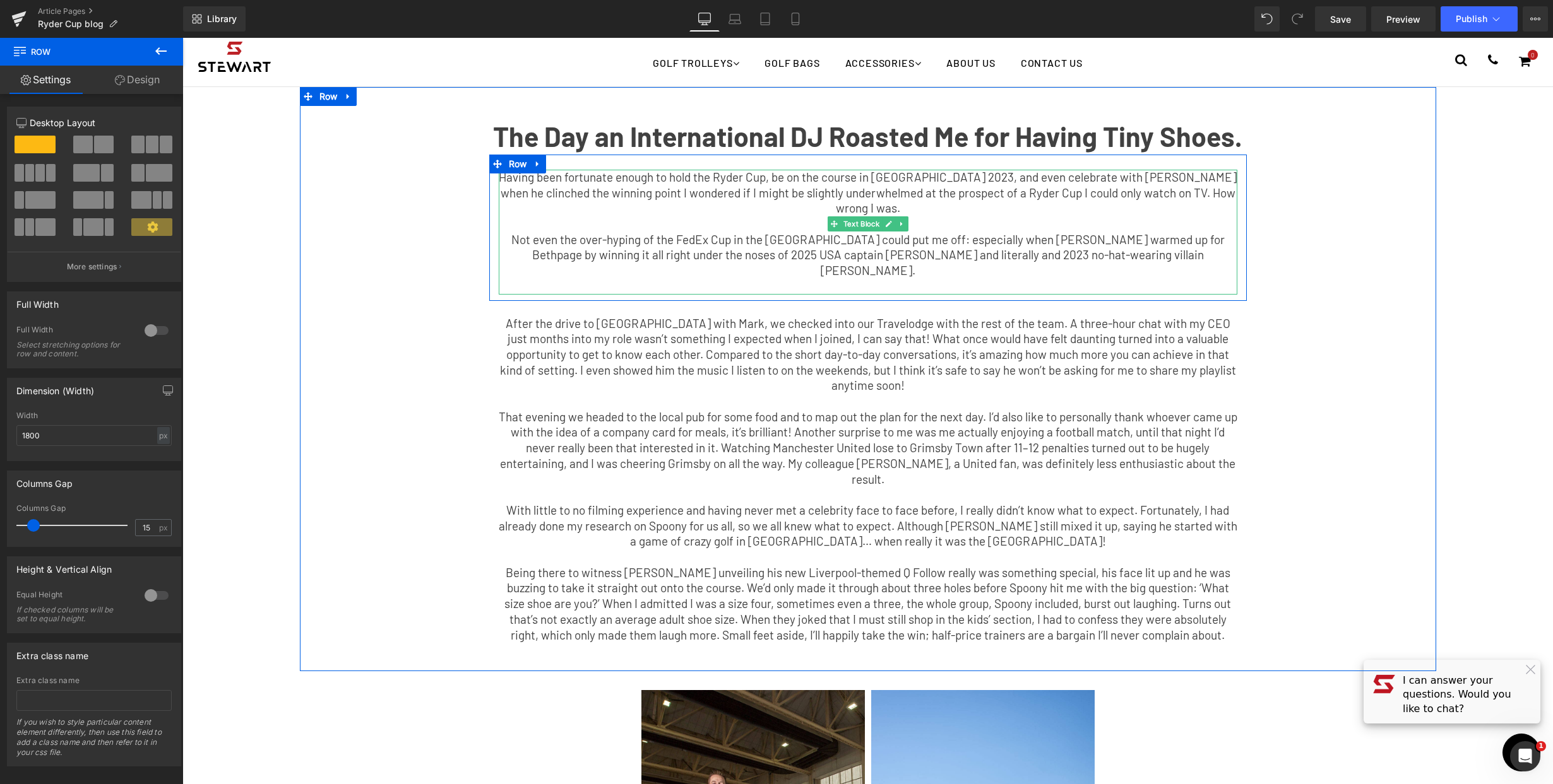
click at [1198, 253] on p "Not even the over-hyping of the FedEx Cup in the USA could put me off: especial…" at bounding box center [868, 255] width 738 height 47
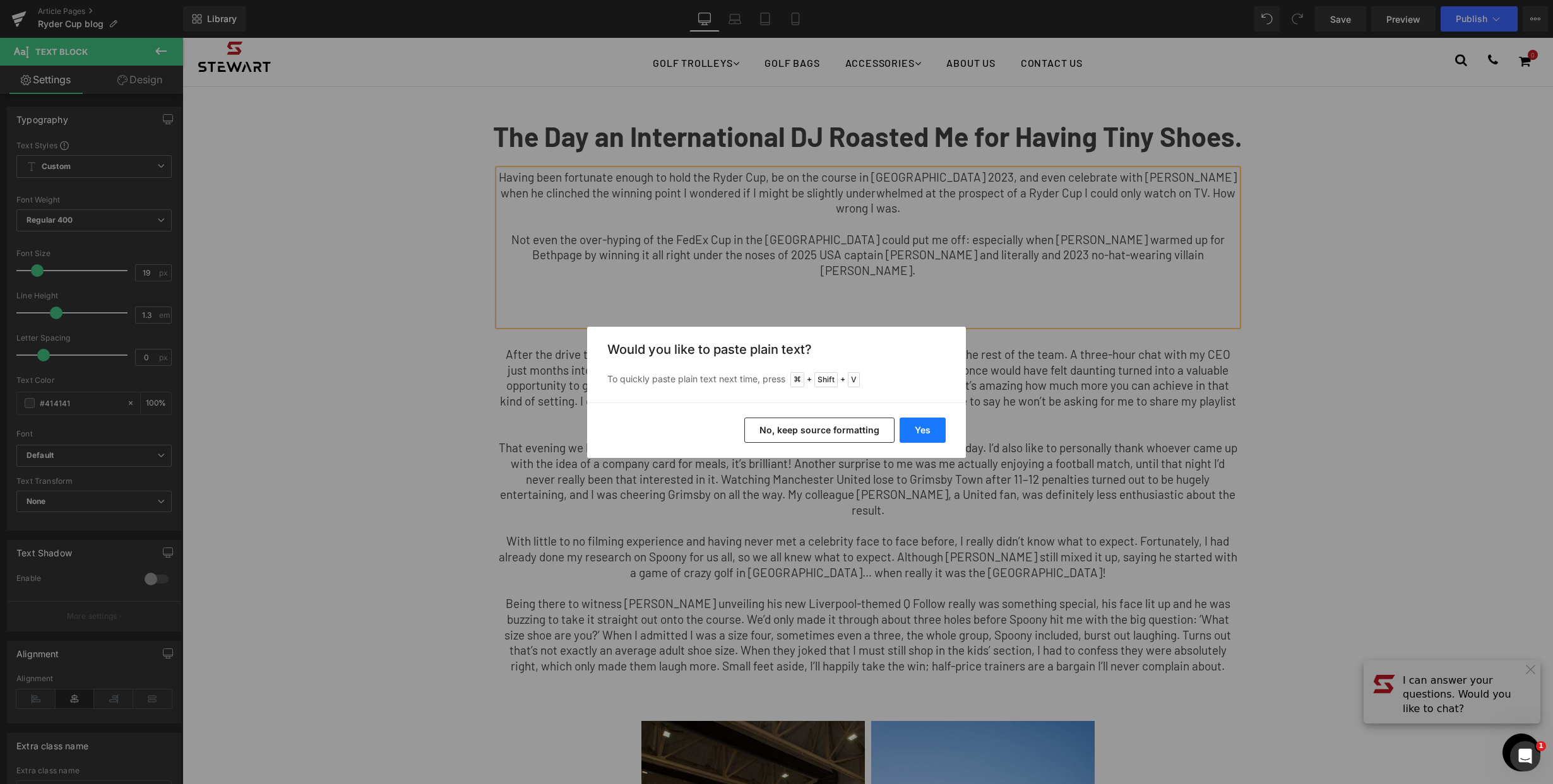
click at [921, 436] on button "Yes" at bounding box center [922, 430] width 46 height 26
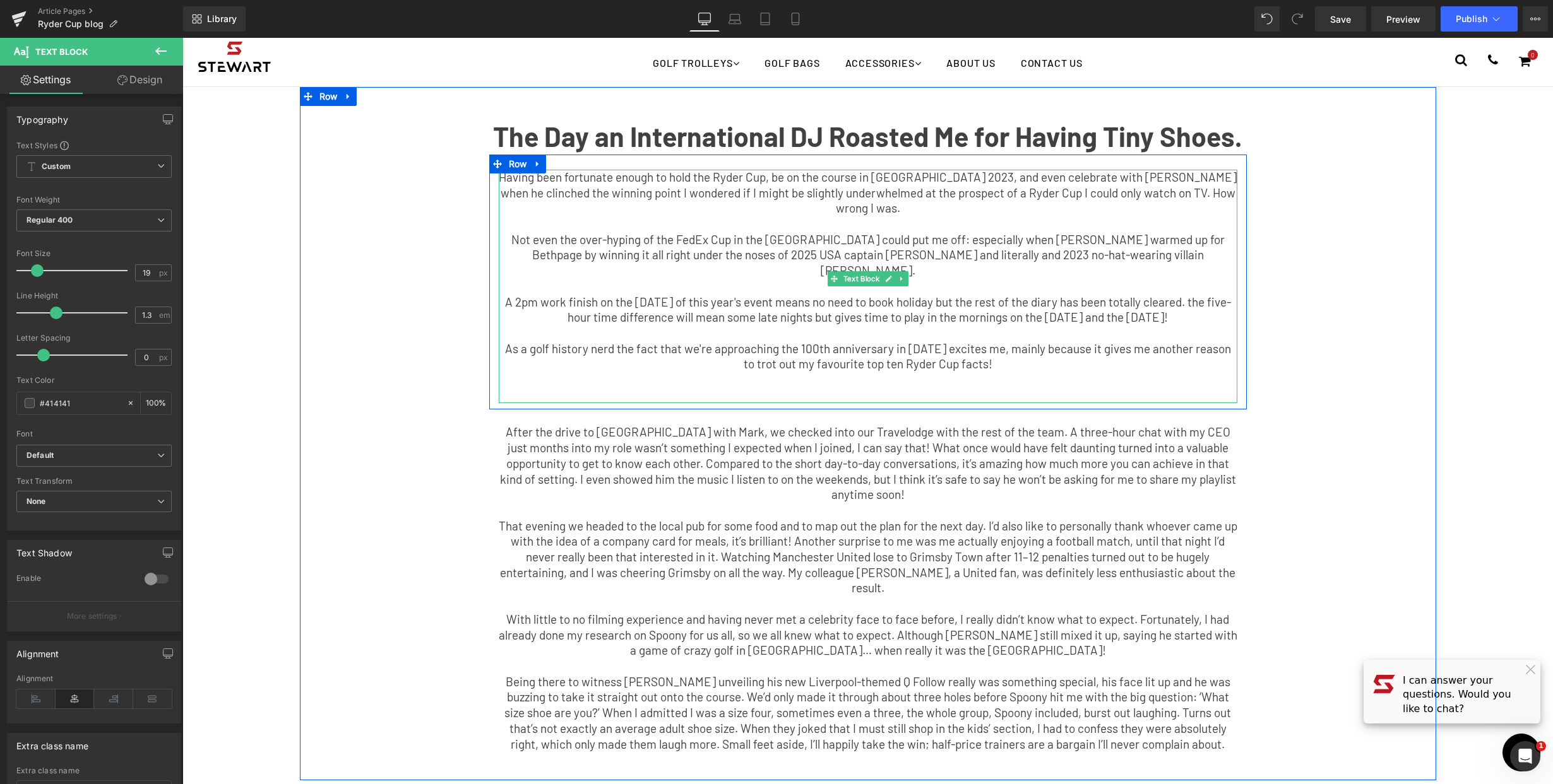
click at [954, 388] on p at bounding box center [868, 396] width 738 height 16
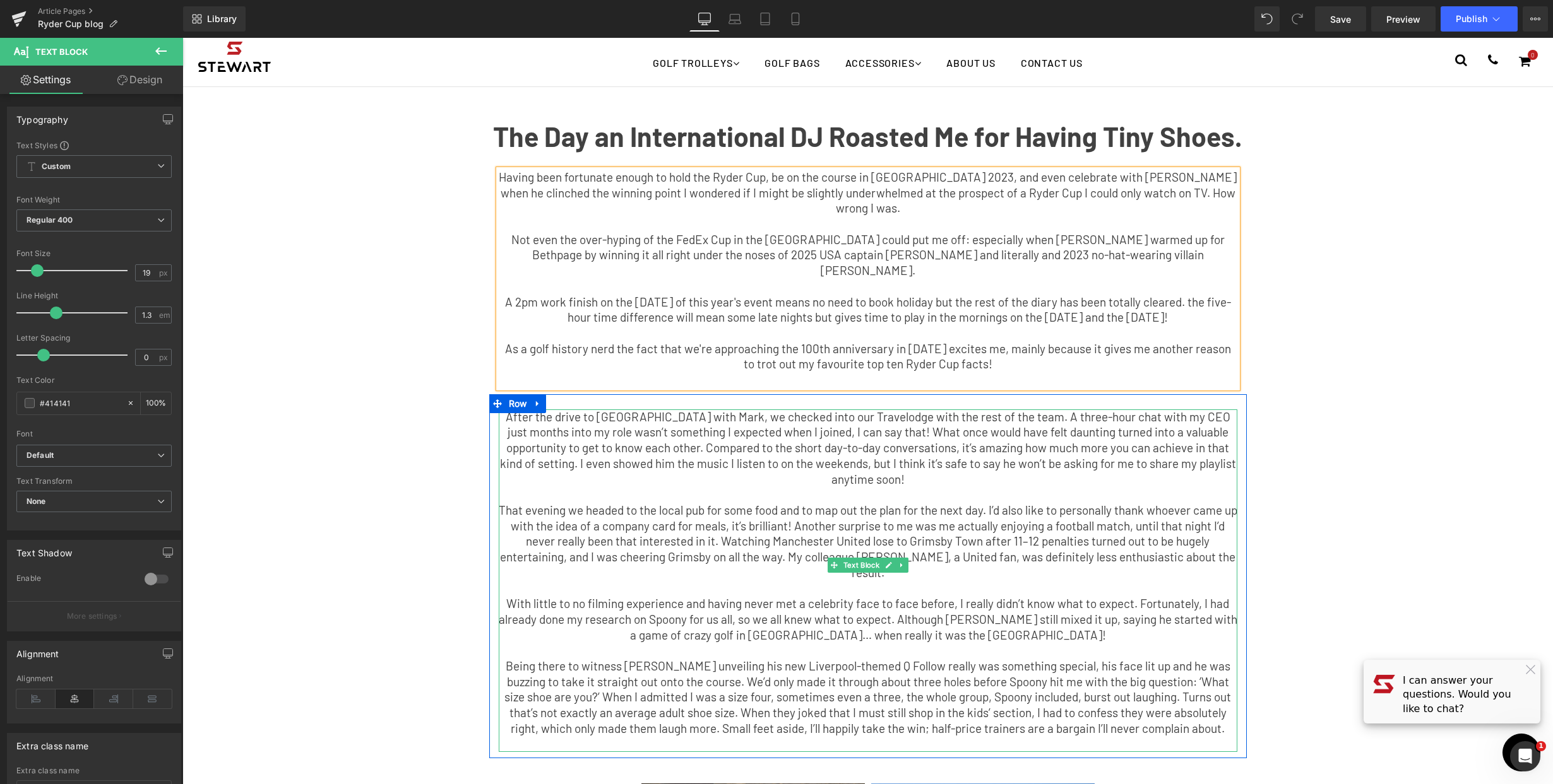
click at [948, 533] on p "That evening we headed to the local pub for some food and to map out the plan f…" at bounding box center [868, 542] width 738 height 78
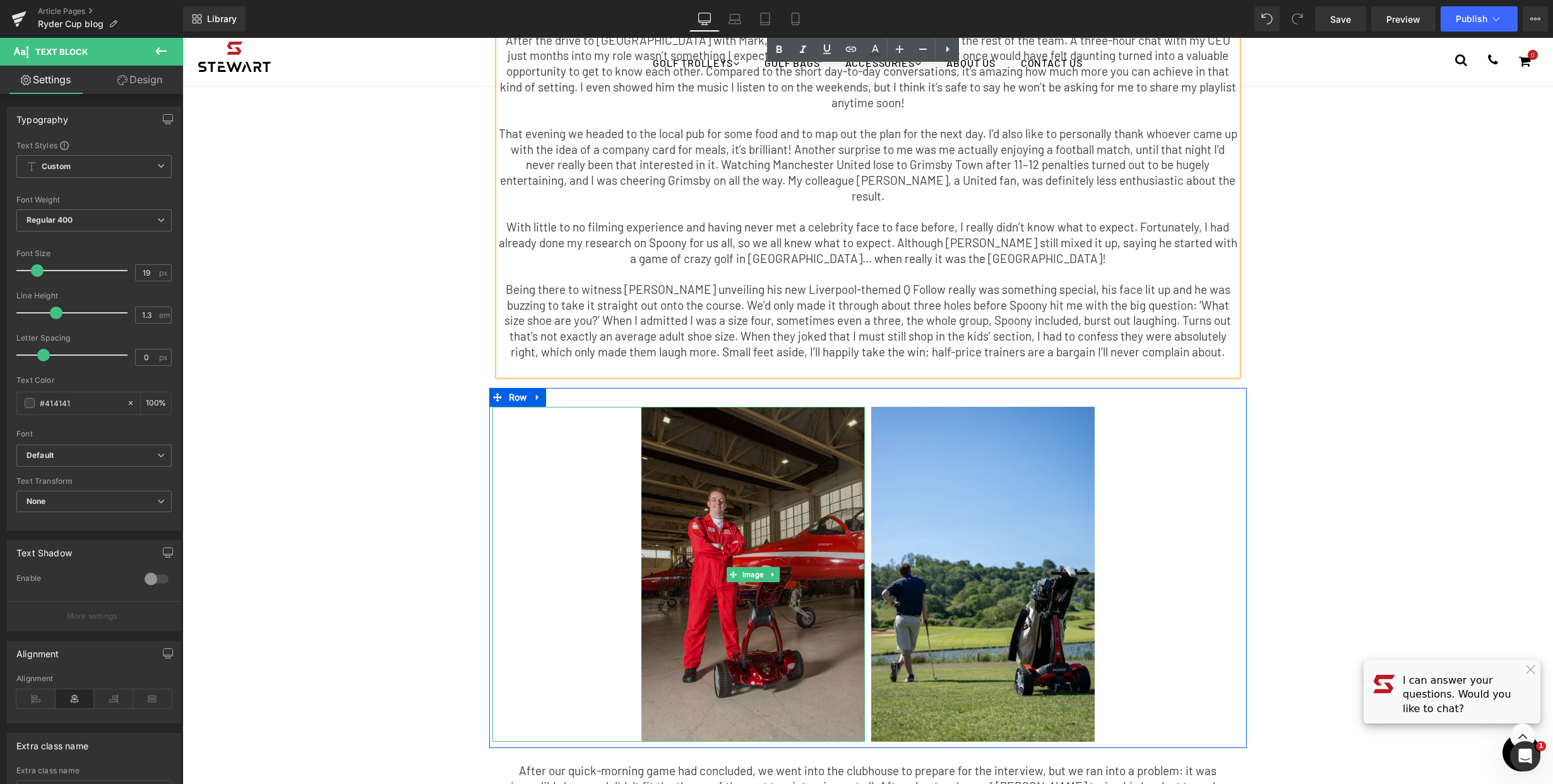
scroll to position [231, 0]
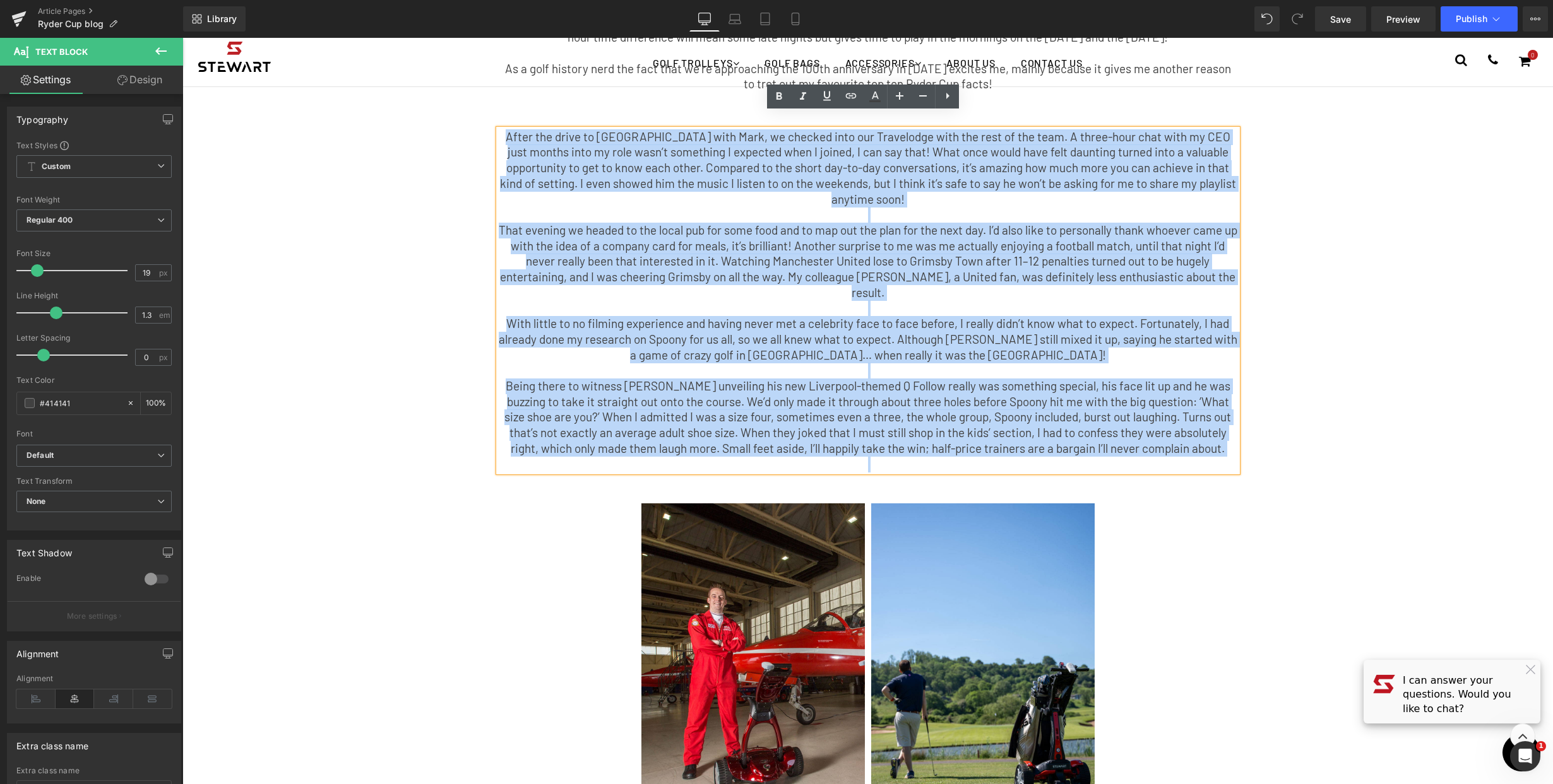
drag, startPoint x: 1199, startPoint y: 411, endPoint x: 482, endPoint y: 108, distance: 778.4
click at [482, 108] on div "The Day an International DJ Roasted Me for Having Tiny Shoes. Text Block Having…" at bounding box center [868, 152] width 1136 height 653
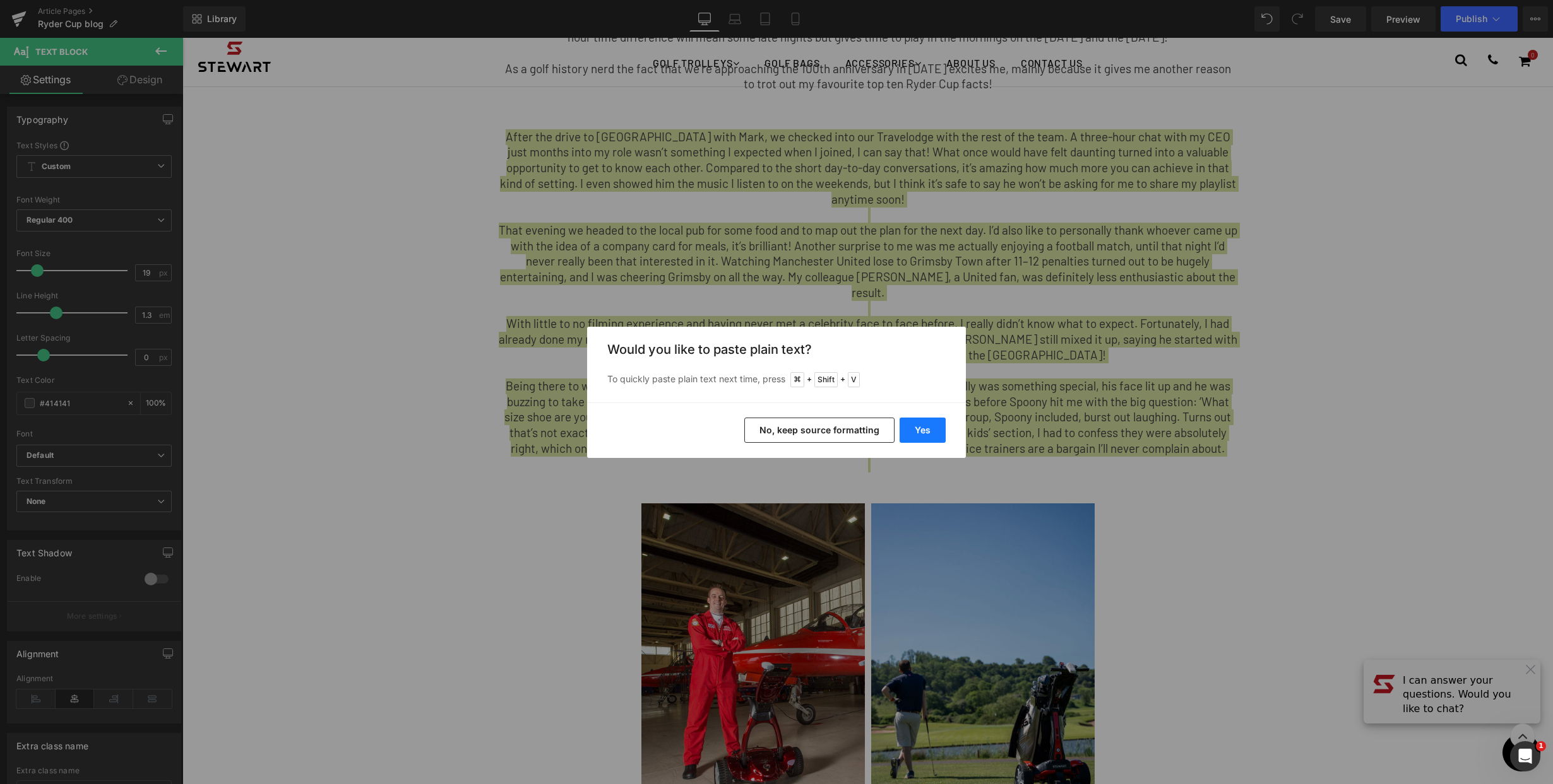
click at [915, 418] on button "Yes" at bounding box center [922, 430] width 46 height 26
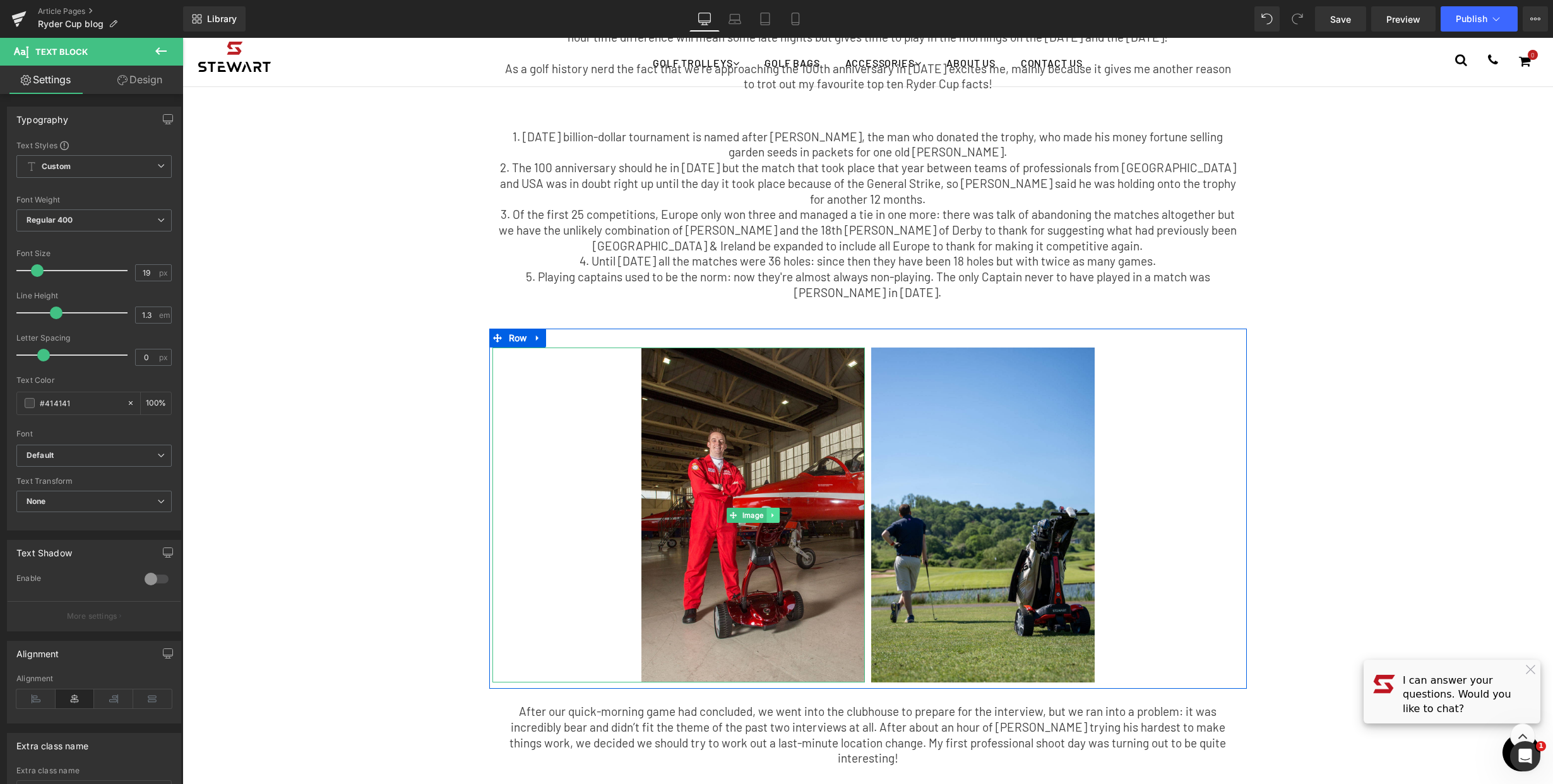
click at [770, 512] on icon at bounding box center [772, 516] width 7 height 8
click at [776, 512] on icon at bounding box center [778, 515] width 7 height 7
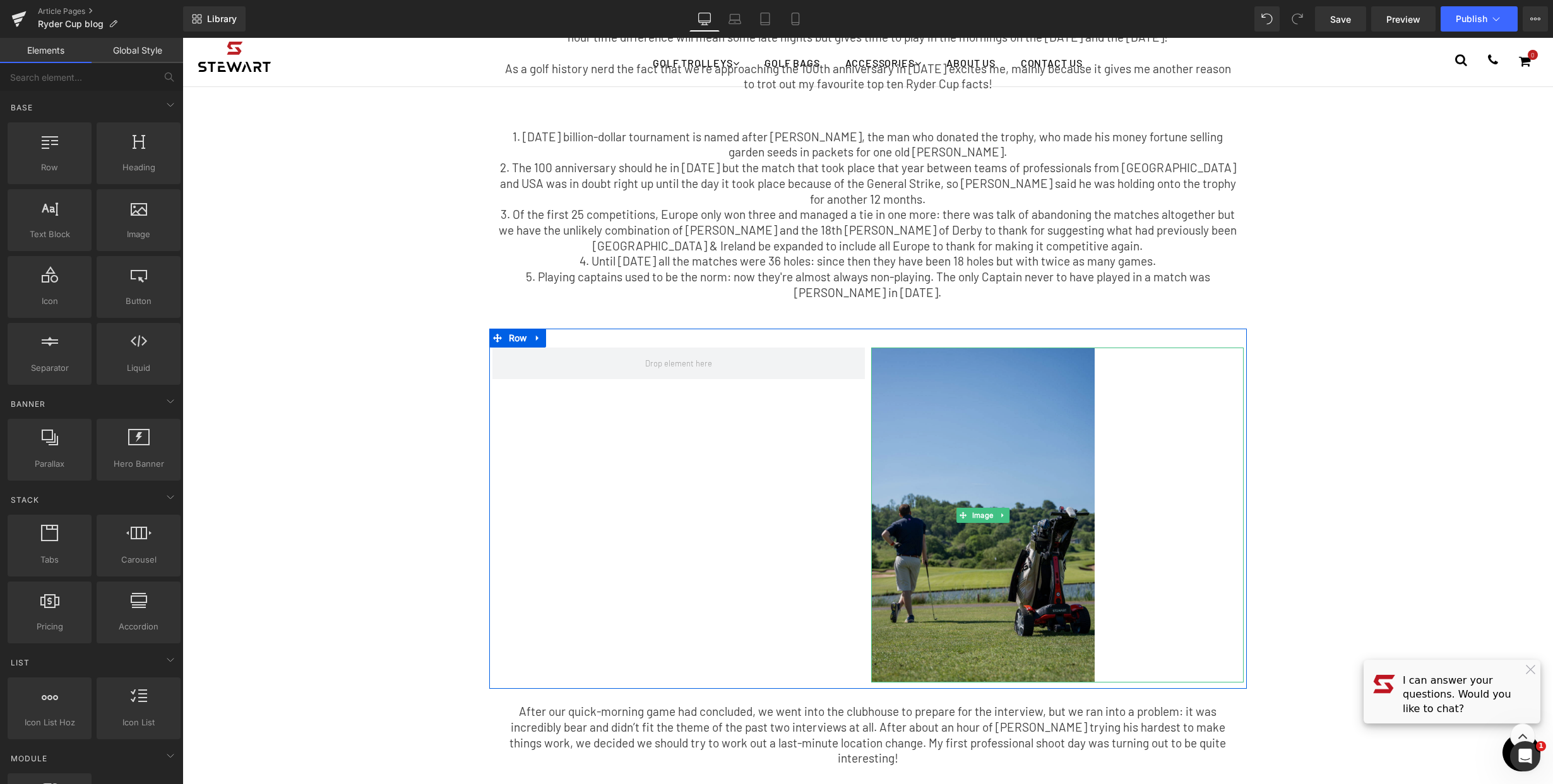
click at [1017, 492] on img at bounding box center [982, 515] width 224 height 335
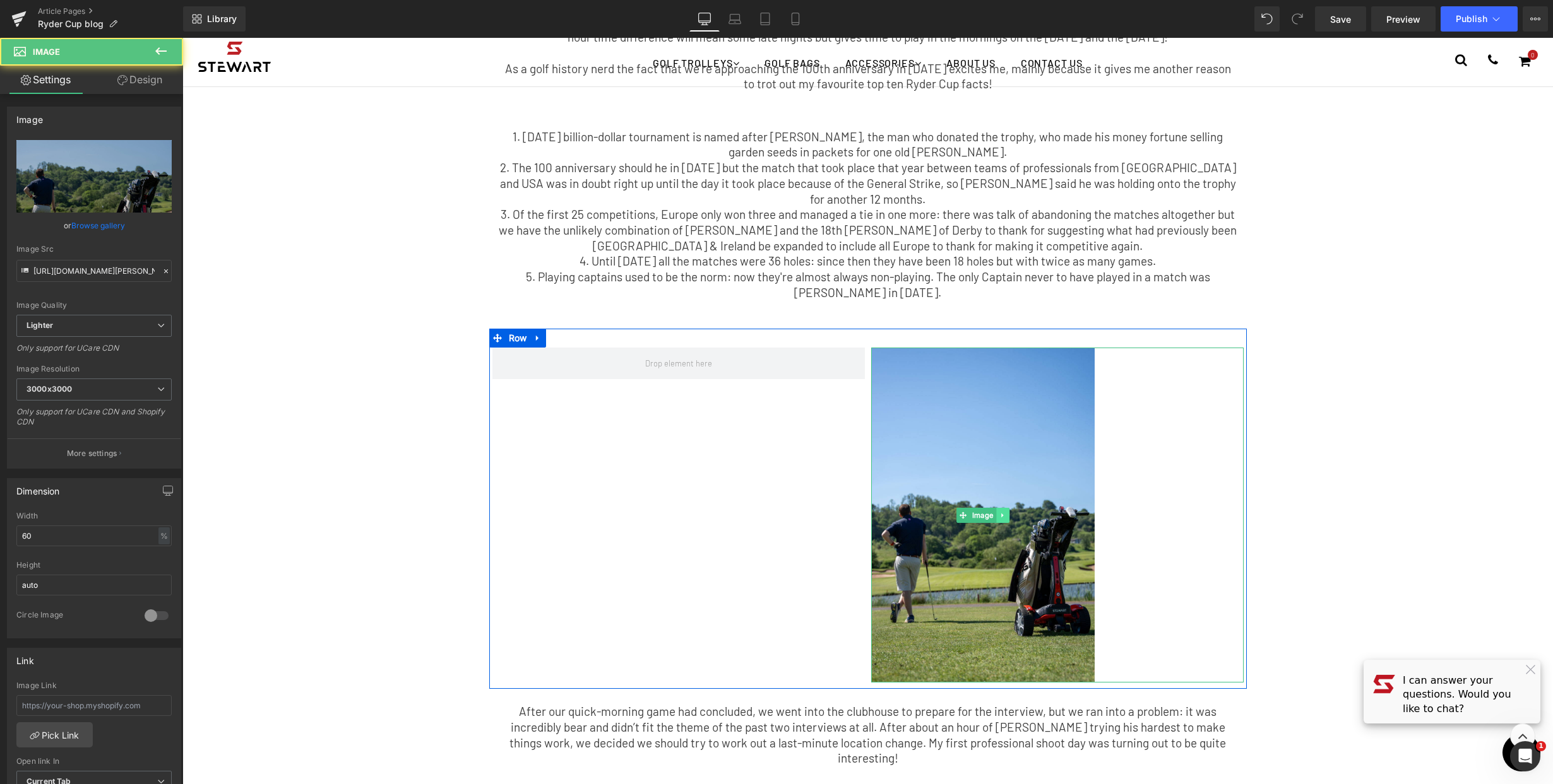
click at [998, 512] on icon at bounding box center [1001, 516] width 7 height 8
click at [1002, 508] on link at bounding box center [1009, 516] width 13 height 15
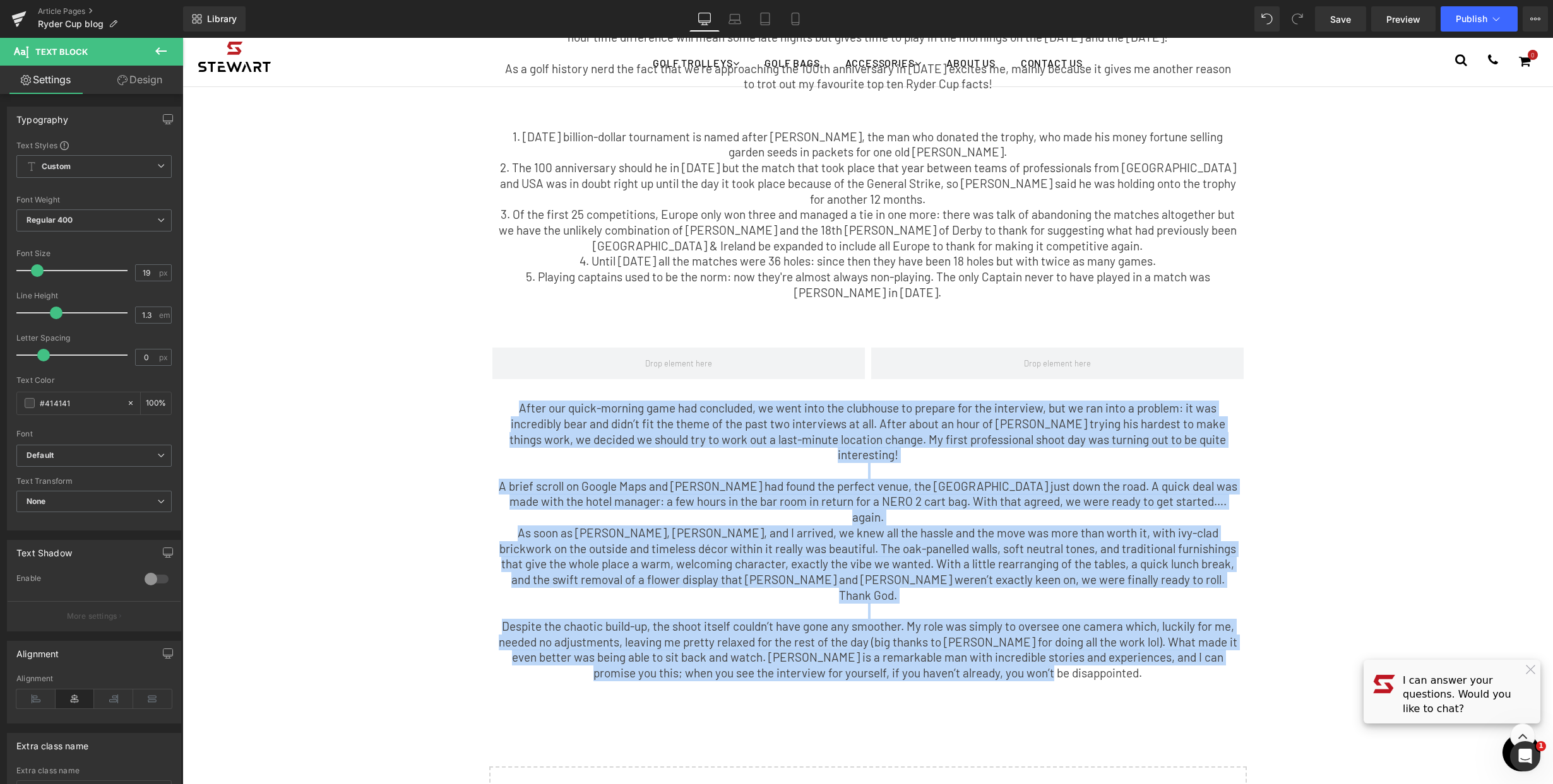
drag, startPoint x: 907, startPoint y: 560, endPoint x: 468, endPoint y: 376, distance: 476.0
click at [468, 376] on div "The Day an International DJ Roasted Me for Having Tiny Shoes. Text Block Having…" at bounding box center [868, 339] width 1370 height 1064
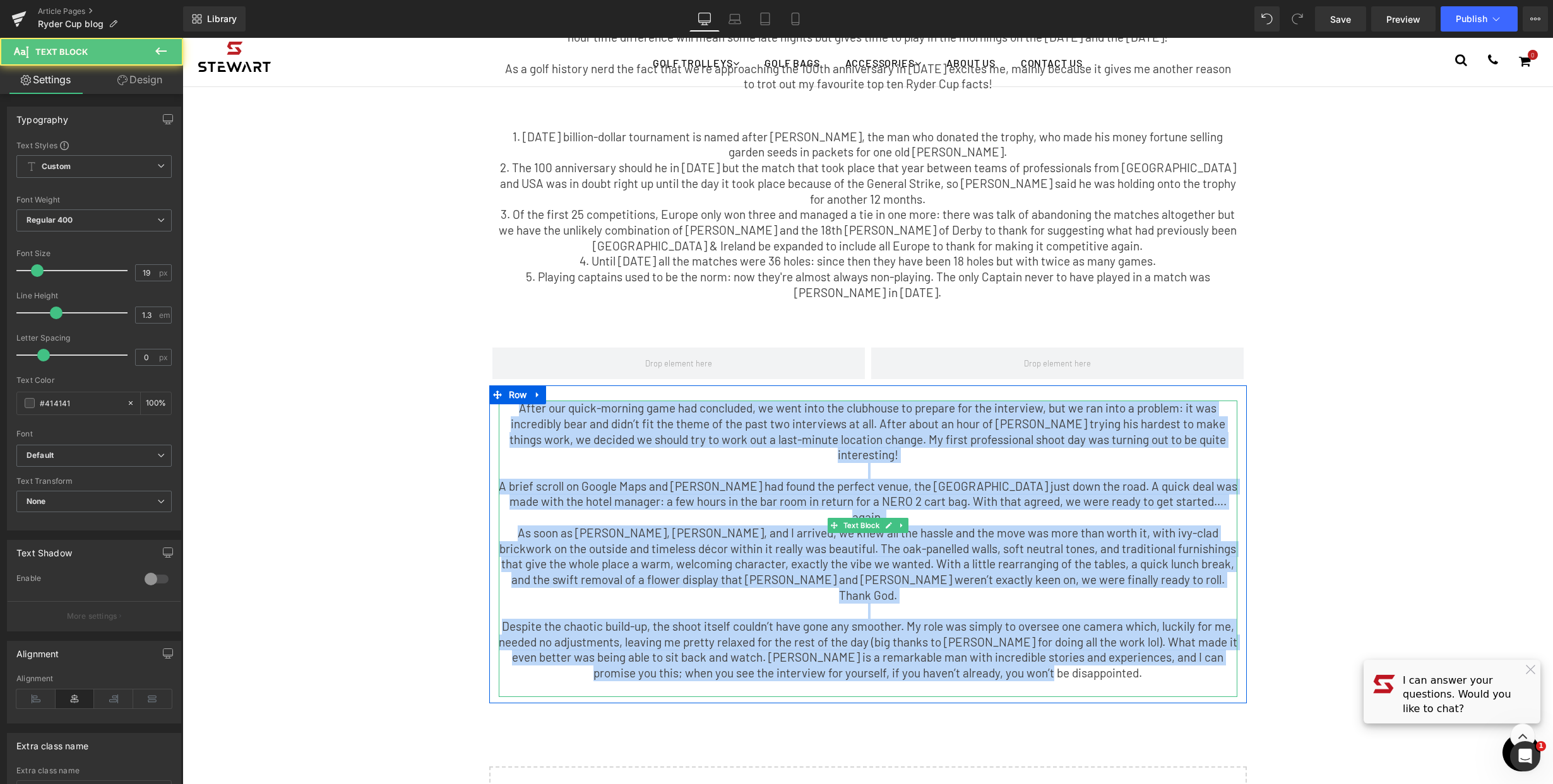
click at [764, 479] on p "A brief scroll on Google Maps and Mark had found the perfect venue, the Woodlan…" at bounding box center [868, 501] width 738 height 47
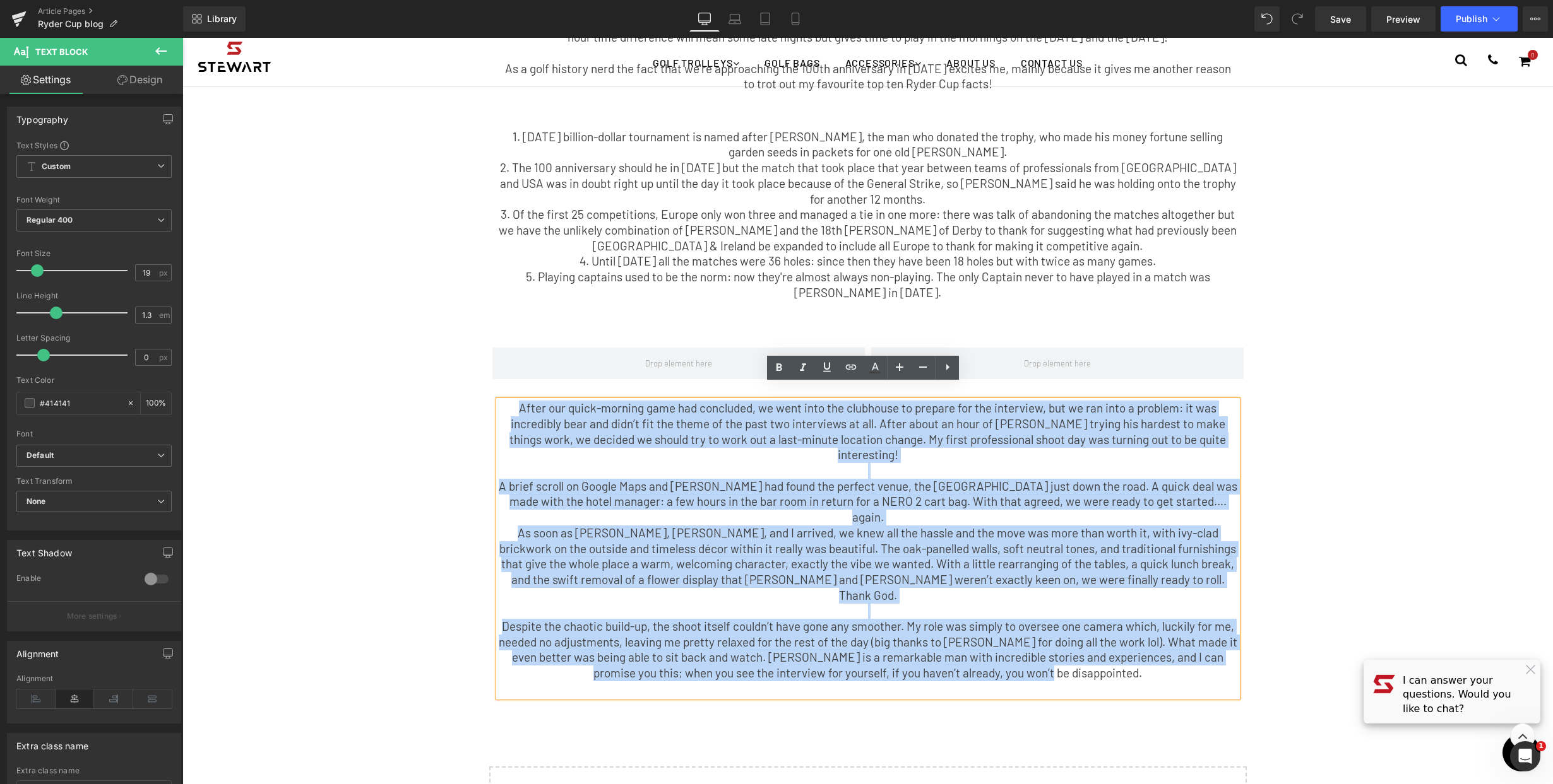
drag, startPoint x: 1094, startPoint y: 616, endPoint x: 401, endPoint y: 364, distance: 737.4
click at [399, 368] on div "The Day an International DJ Roasted Me for Having Tiny Shoes. Text Block Having…" at bounding box center [868, 339] width 1370 height 1064
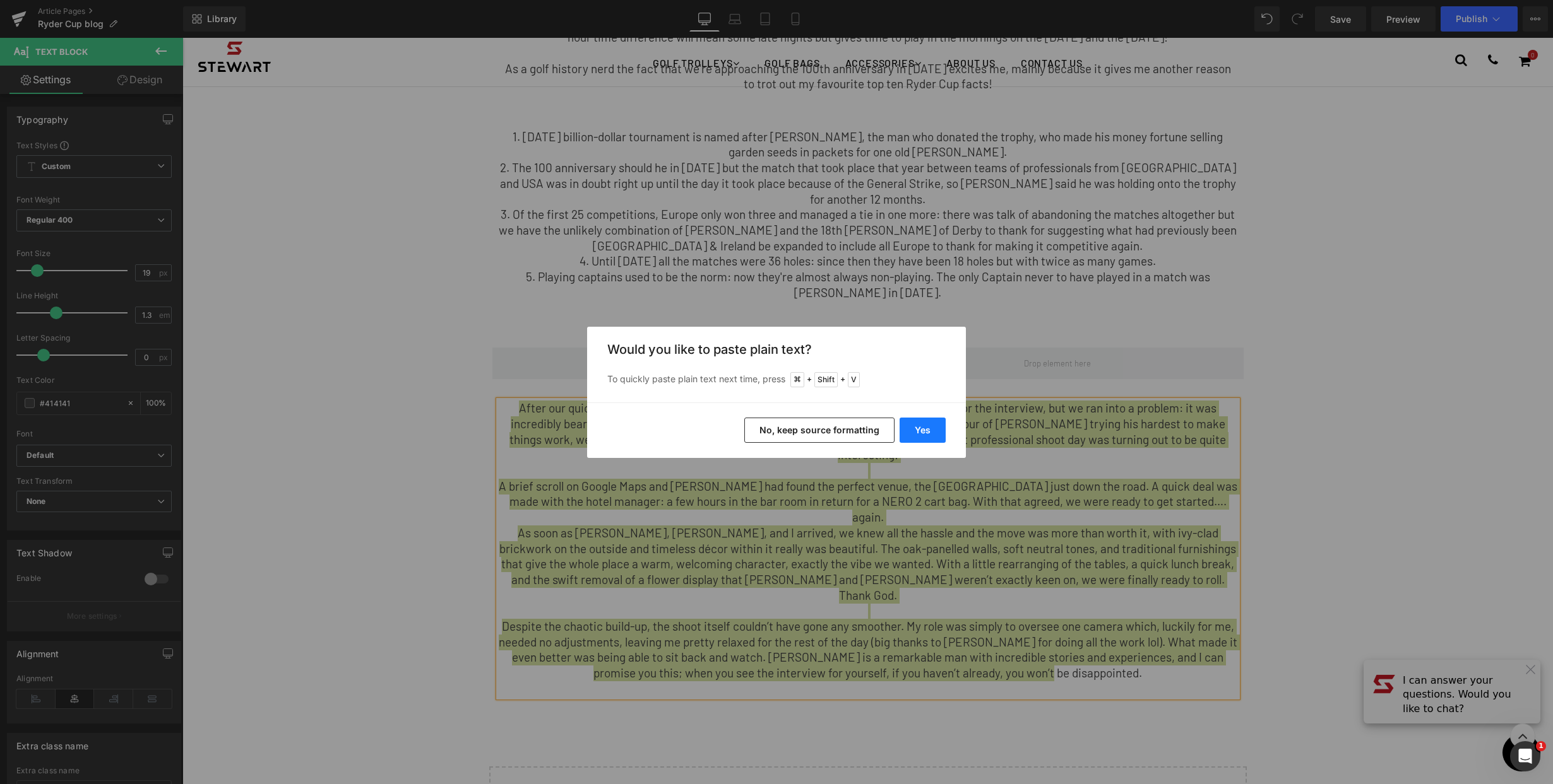
click at [932, 422] on button "Yes" at bounding box center [922, 430] width 46 height 26
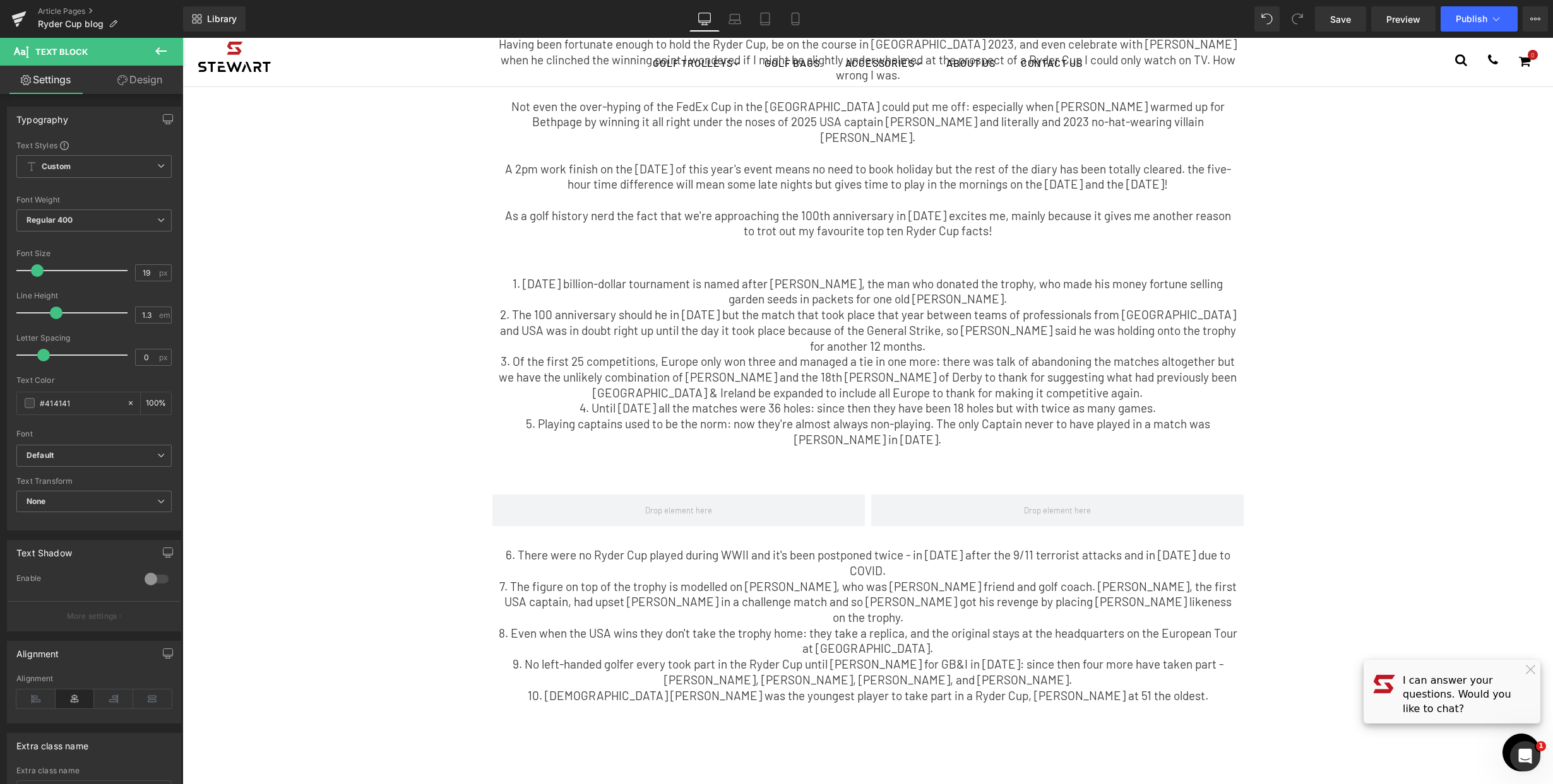
scroll to position [74, 0]
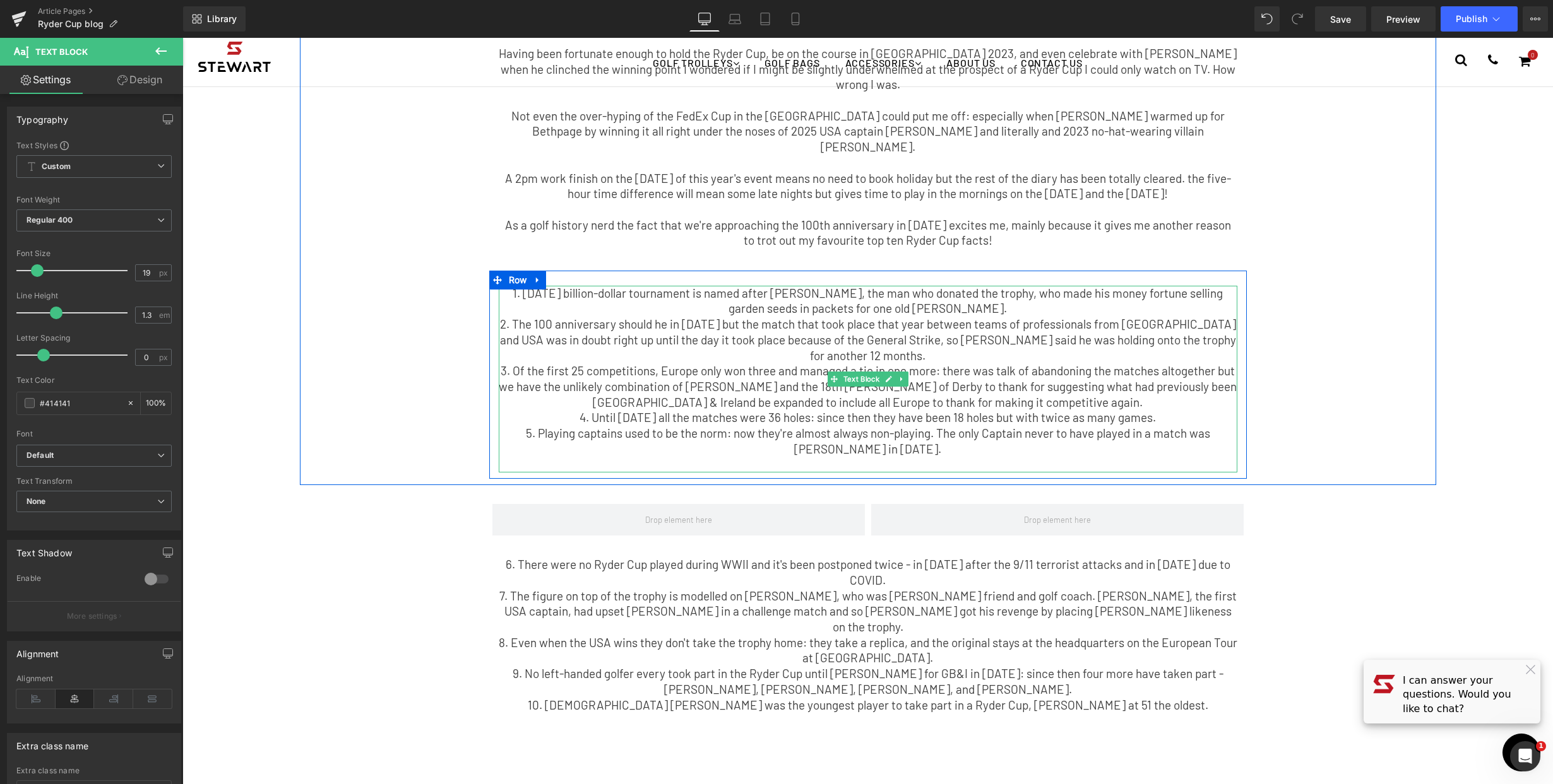
click at [986, 297] on p "1. Today's billion-dollar tournament is named after Samuel Ryder, the man who d…" at bounding box center [868, 301] width 738 height 31
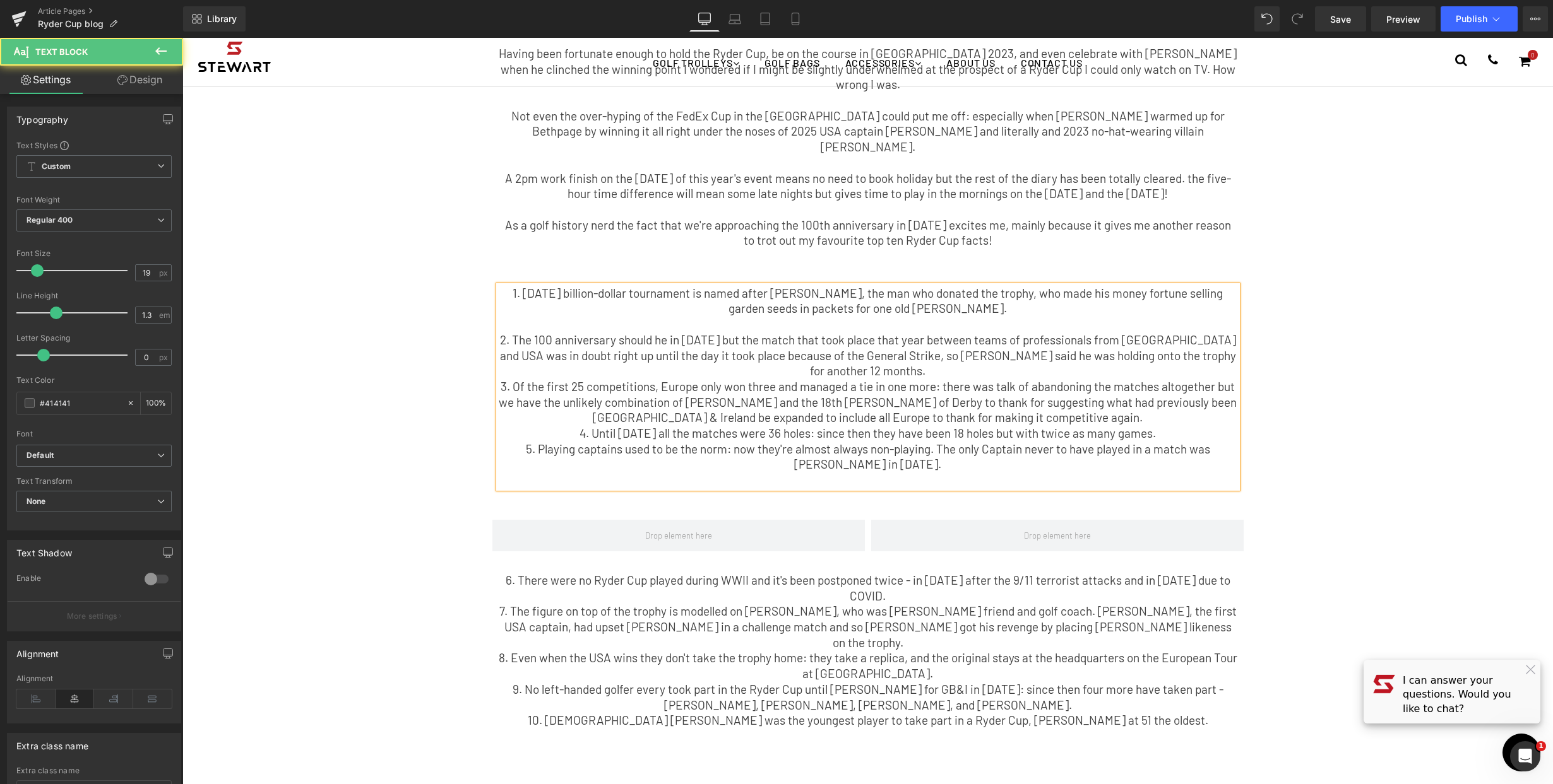
click at [910, 353] on p "2. The 100 anniversary should he in 1925 but the match that took place that yea…" at bounding box center [868, 356] width 738 height 47
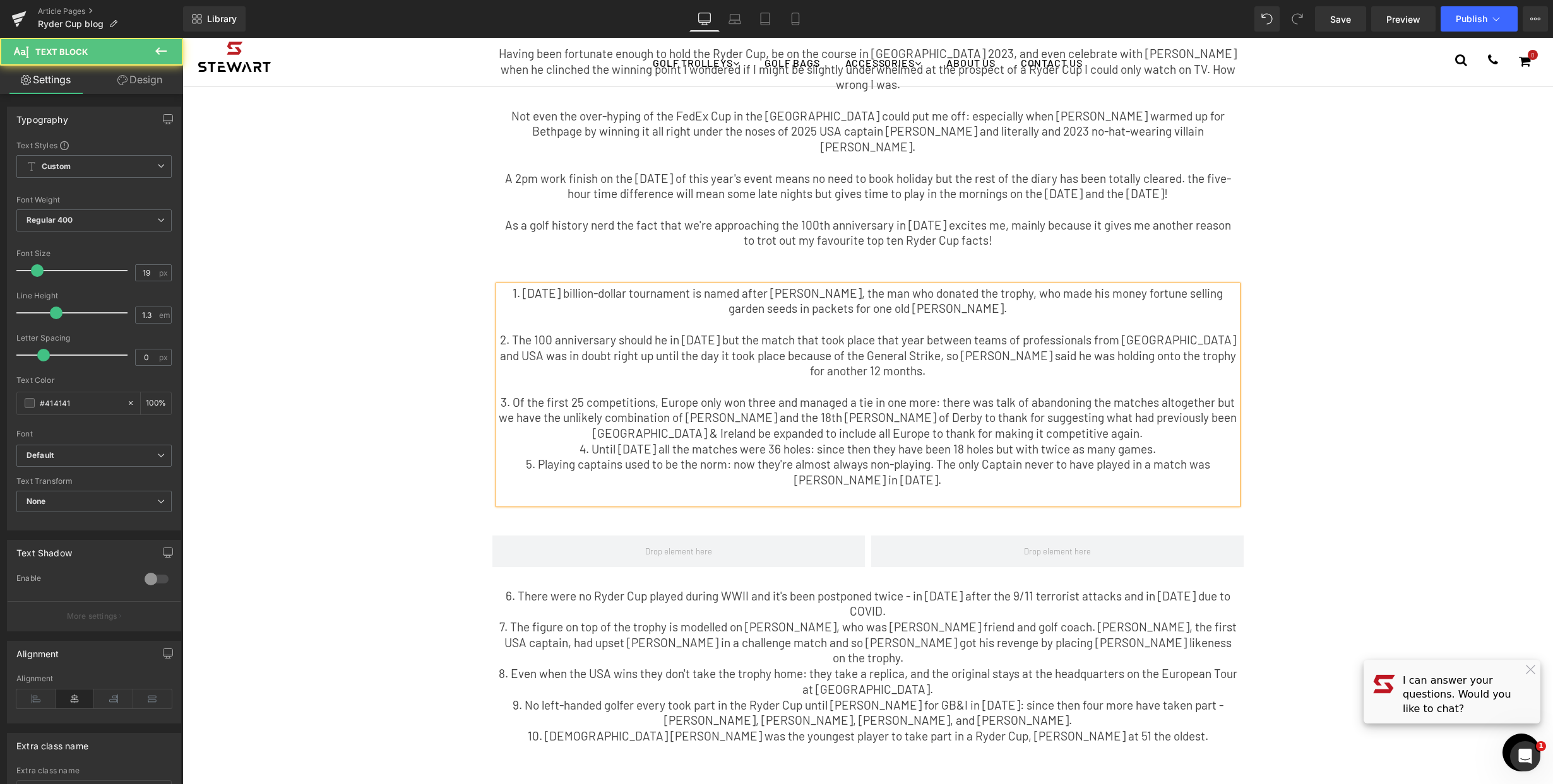
click at [1130, 441] on p "4. Until 1959 all the matches were 36 holes: since then they have been 18 holes…" at bounding box center [868, 449] width 738 height 16
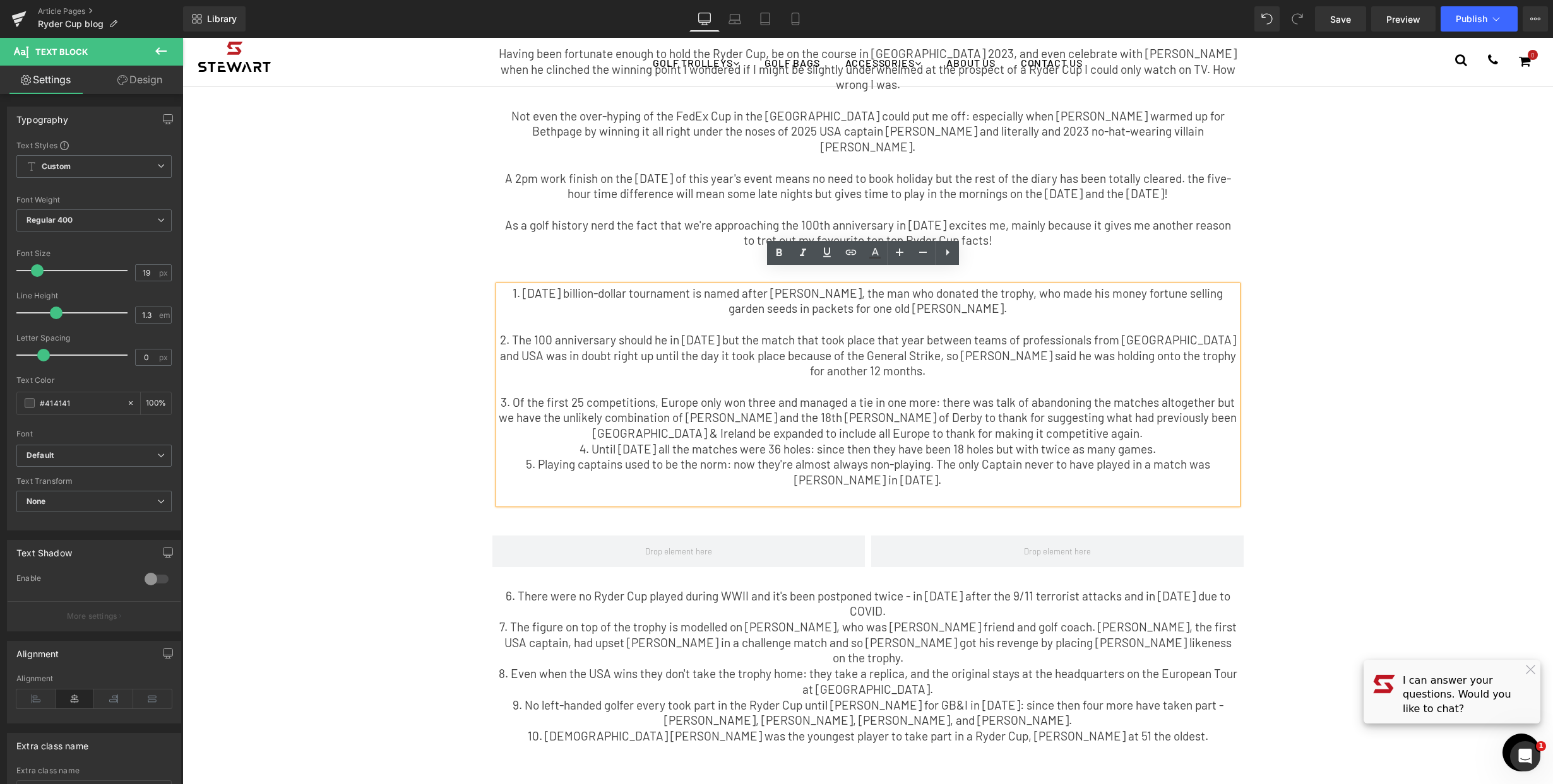
click at [1126, 441] on p "4. Until 1959 all the matches were 36 holes: since then they have been 18 holes…" at bounding box center [868, 449] width 738 height 16
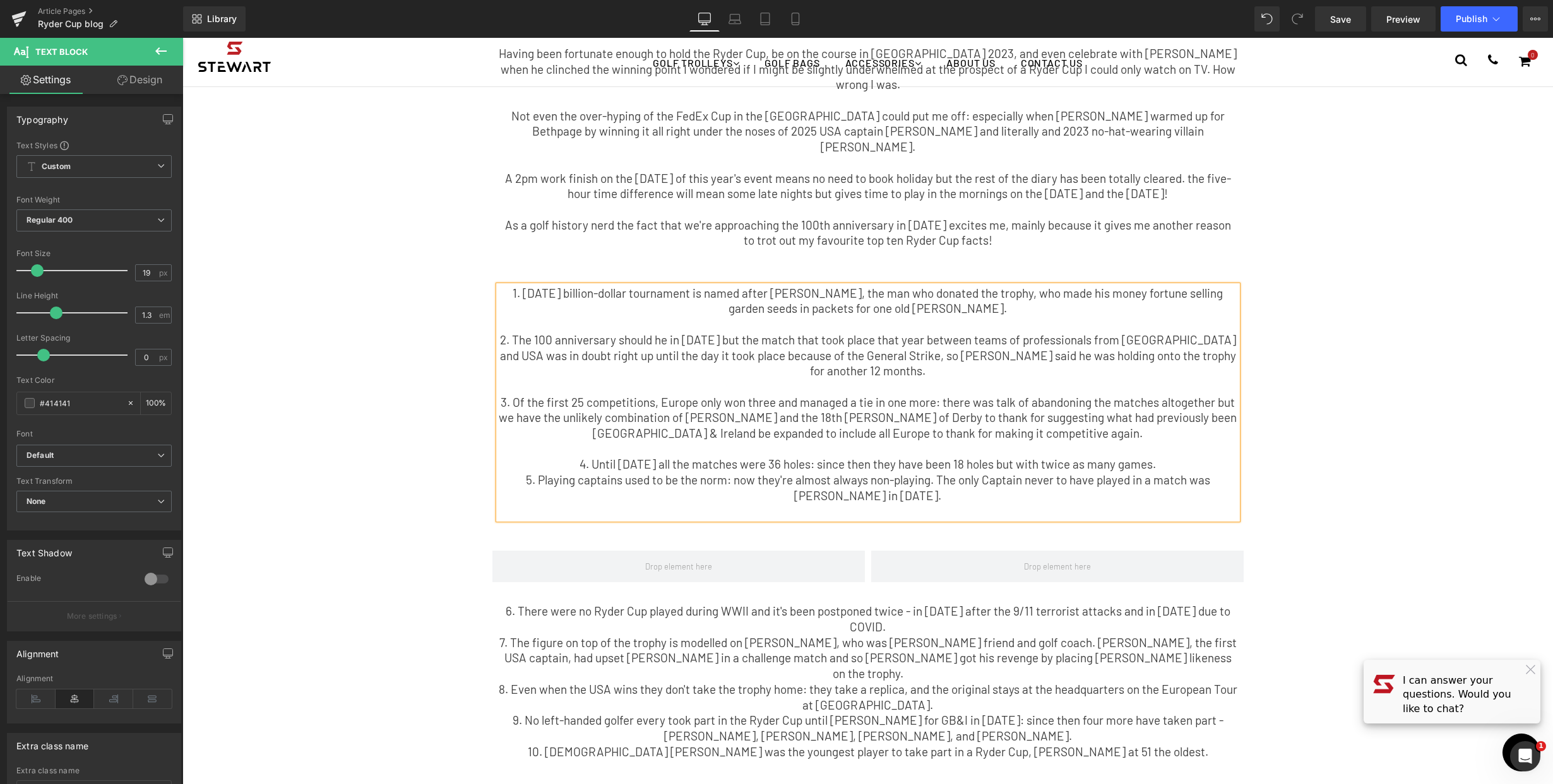
click at [1167, 457] on p "4. Until 1959 all the matches were 36 holes: since then they have been 18 holes…" at bounding box center [868, 464] width 738 height 16
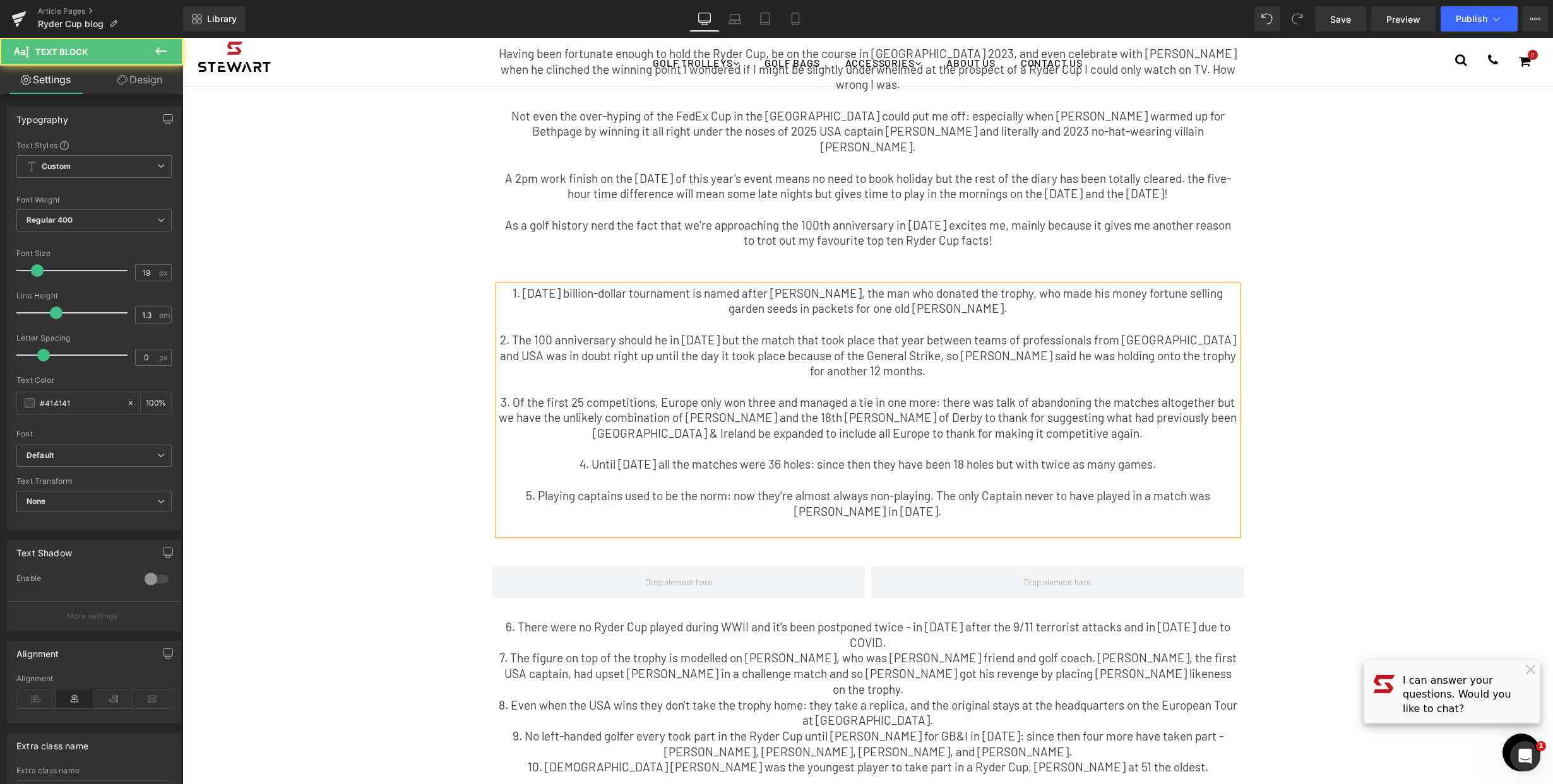
scroll to position [186, 0]
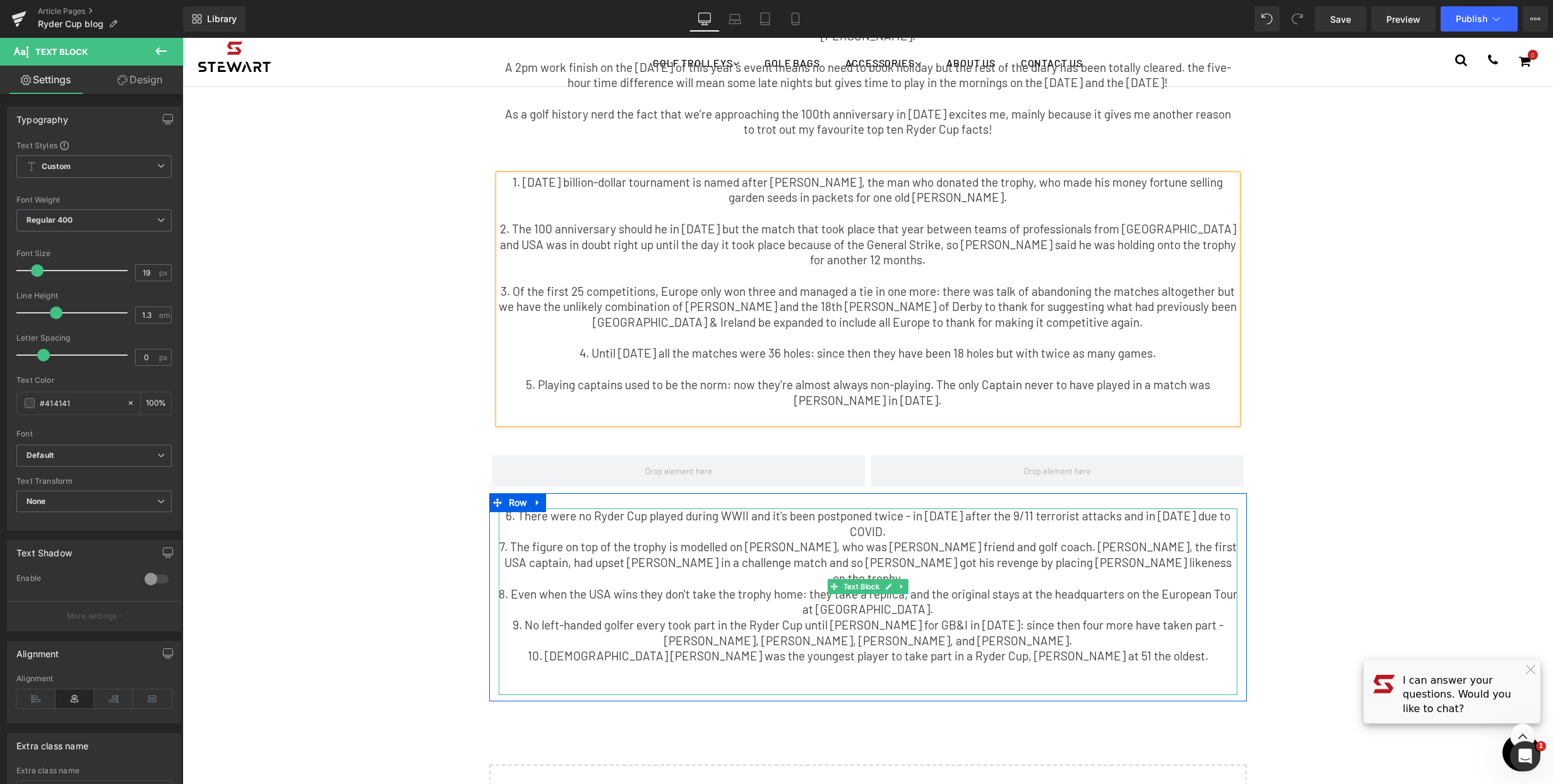
click at [1228, 509] on p "6. There were no Ryder Cup played during WWII and it's been postponed twice - i…" at bounding box center [868, 524] width 738 height 31
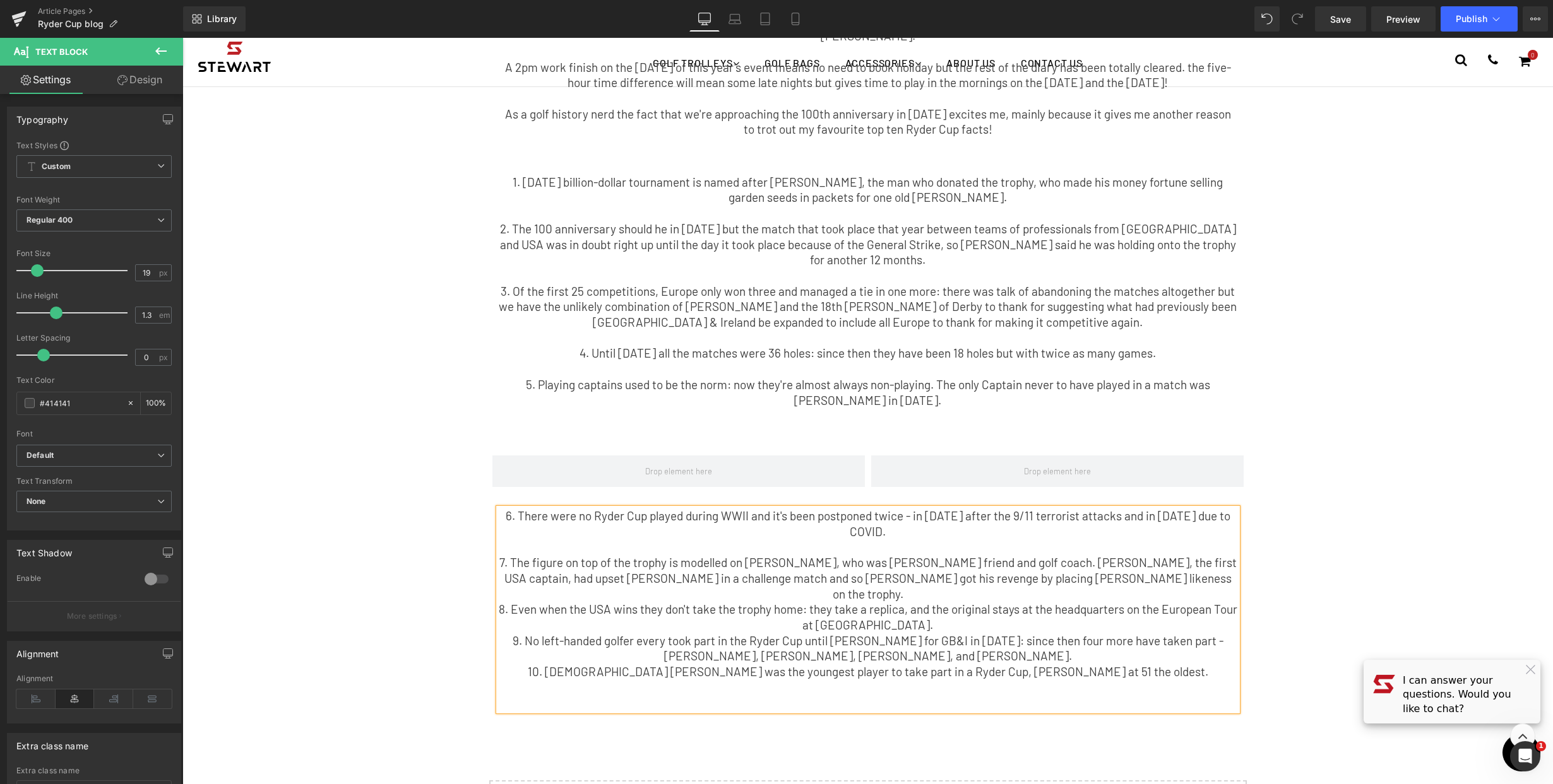
click at [1193, 556] on p "7. The figure on top of the trophy is modelled on Abe Mitchell, who was Samuel …" at bounding box center [868, 578] width 738 height 47
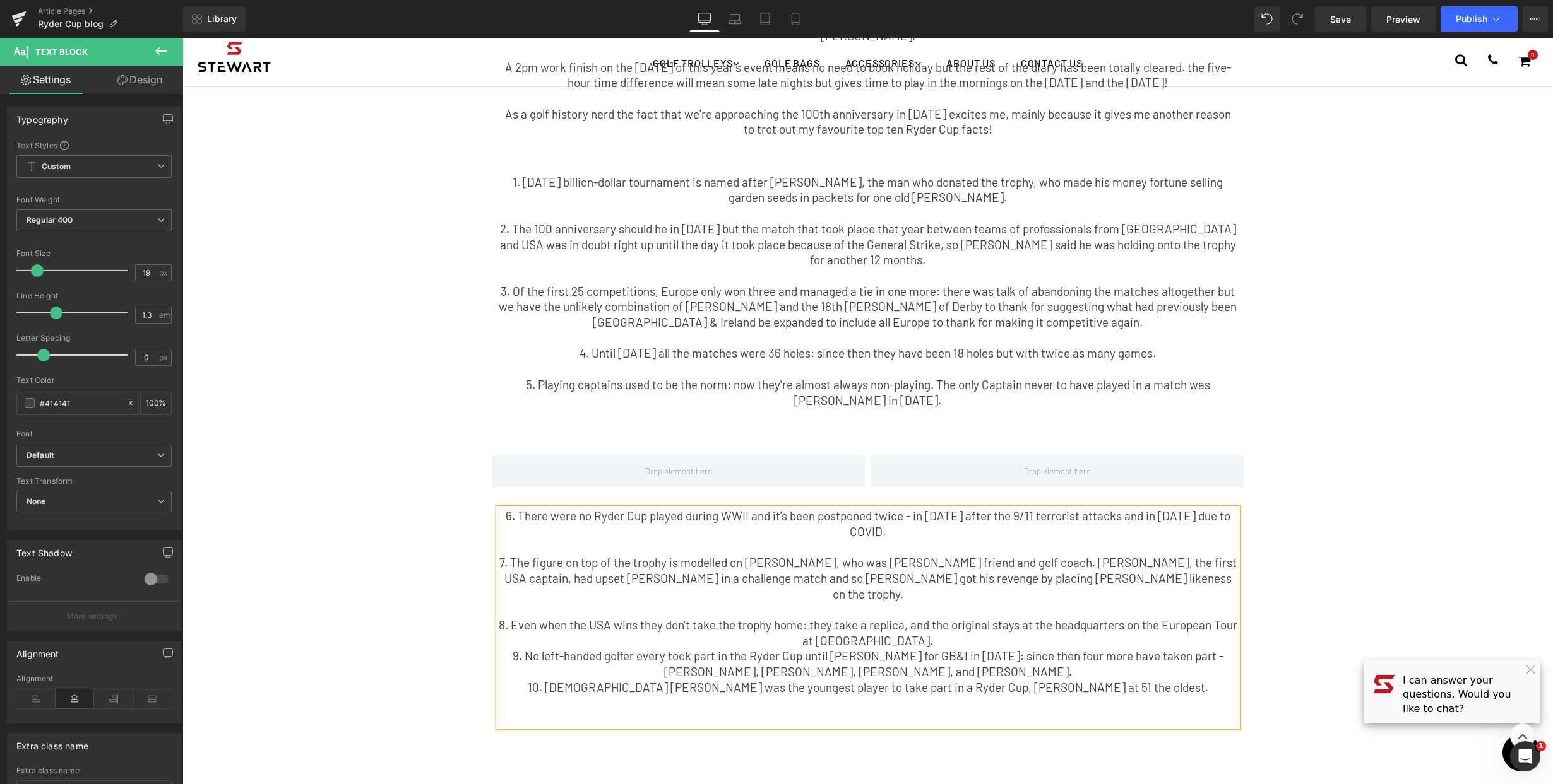
click at [920, 617] on p "8. Even when the USA wins they don't take the trophy home: they take a replica,…" at bounding box center [868, 633] width 738 height 31
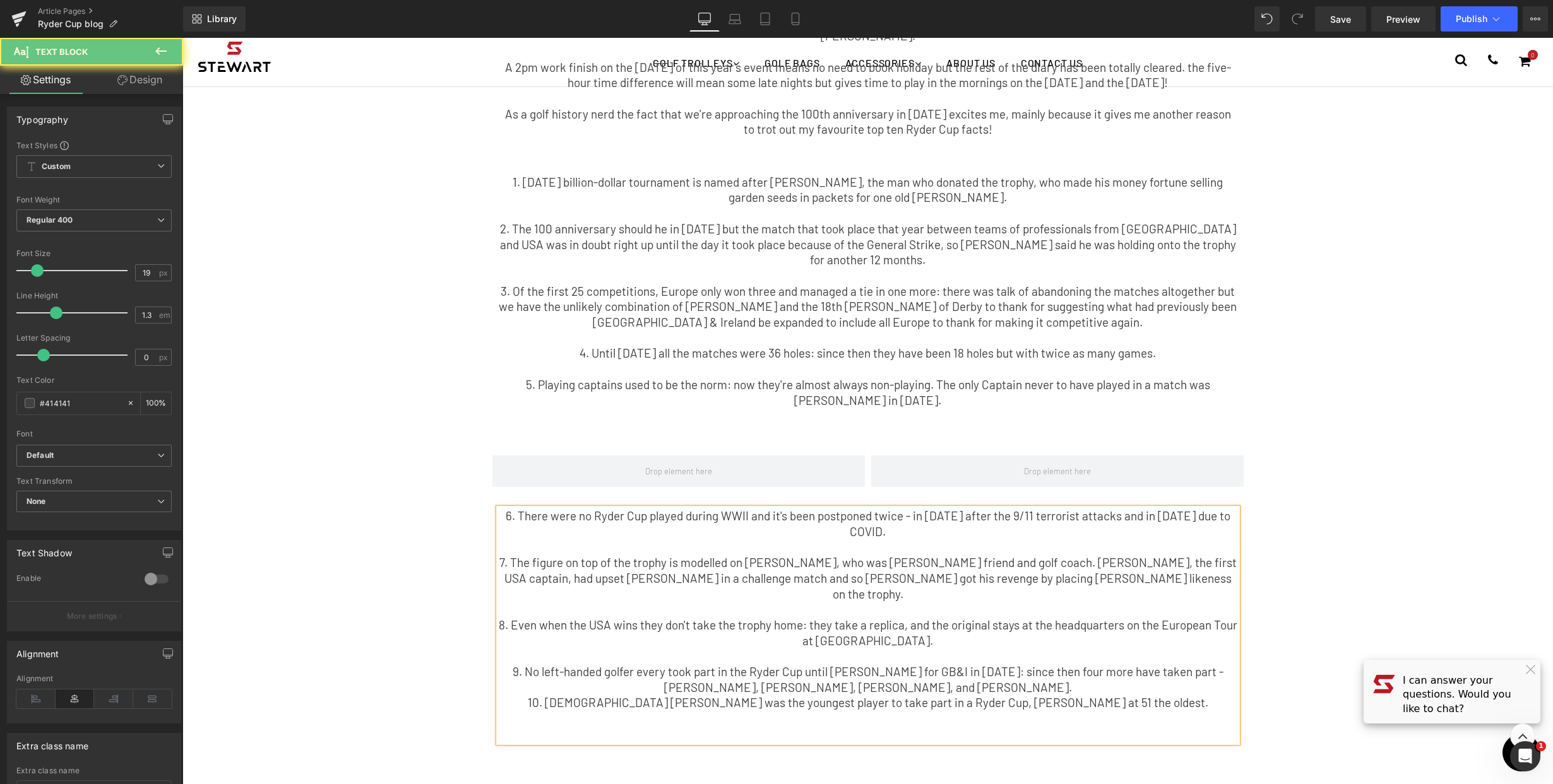
click at [1077, 664] on p "9. No left-handed golfer every took part in the Ryder Cup until Peter Dawson fo…" at bounding box center [868, 679] width 738 height 31
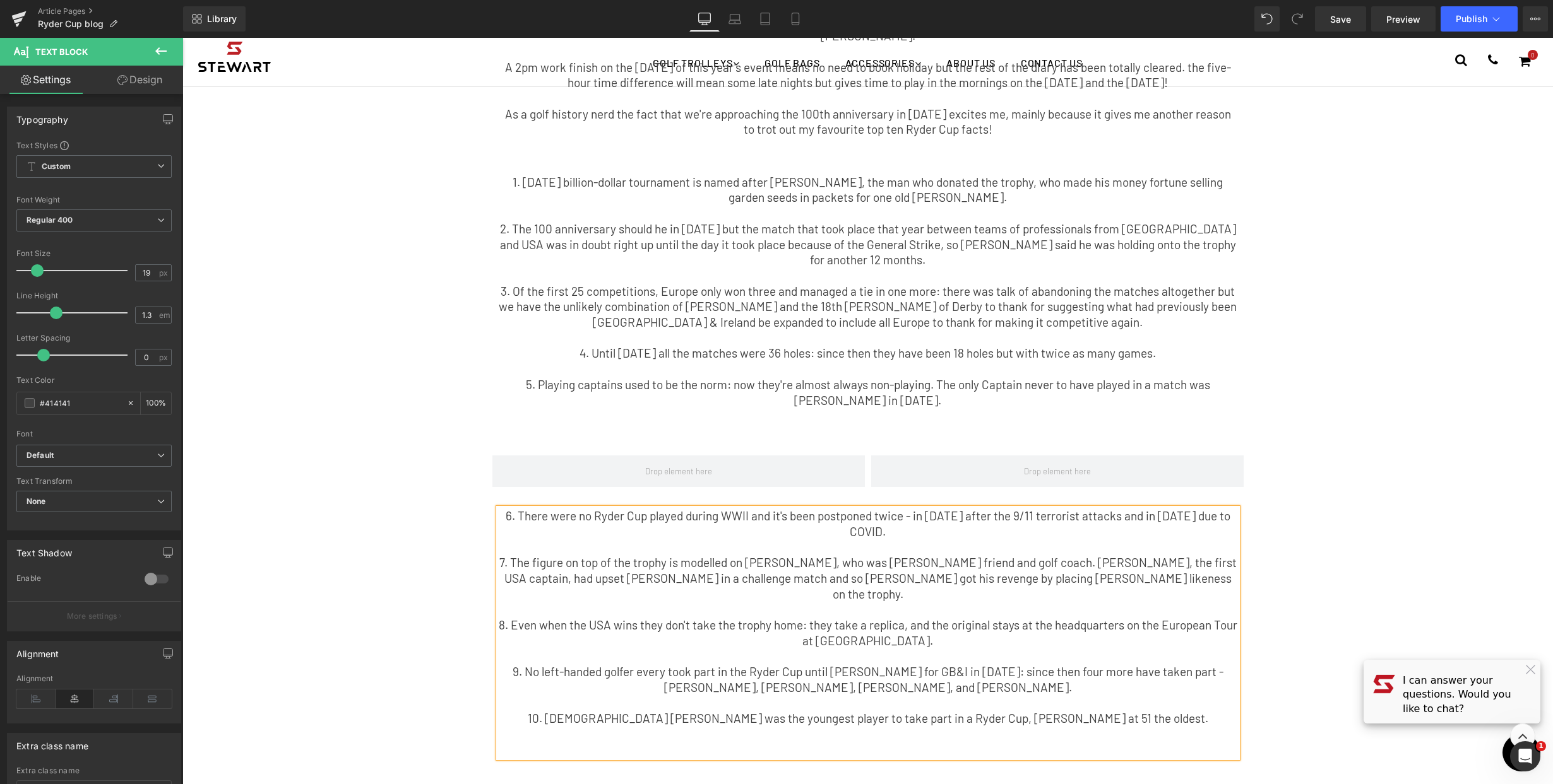
click at [1358, 297] on div "The Day an International DJ Roasted Me for Having Tiny Shoes. Text Block Having…" at bounding box center [868, 151] width 1136 height 559
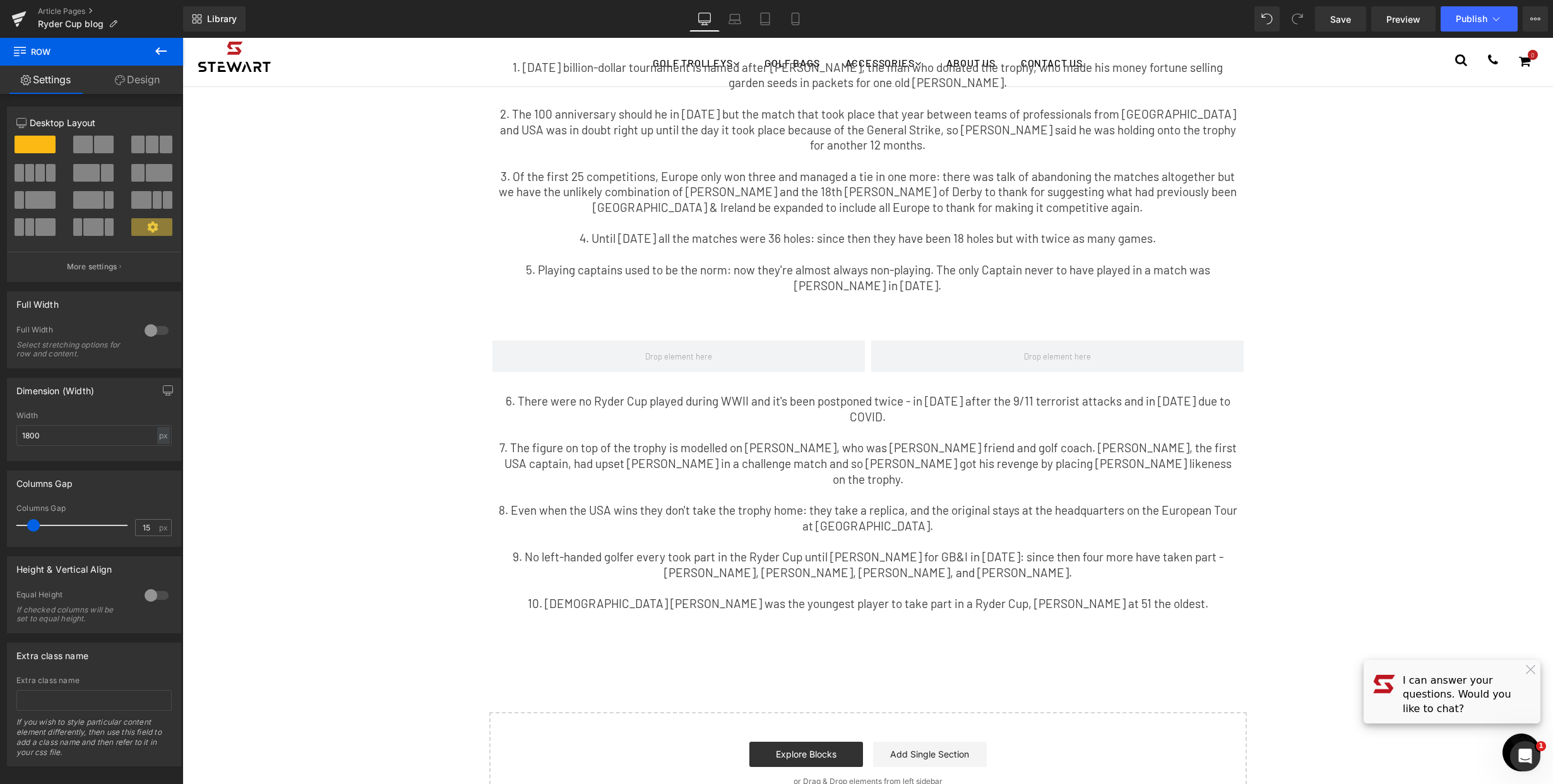
scroll to position [431, 0]
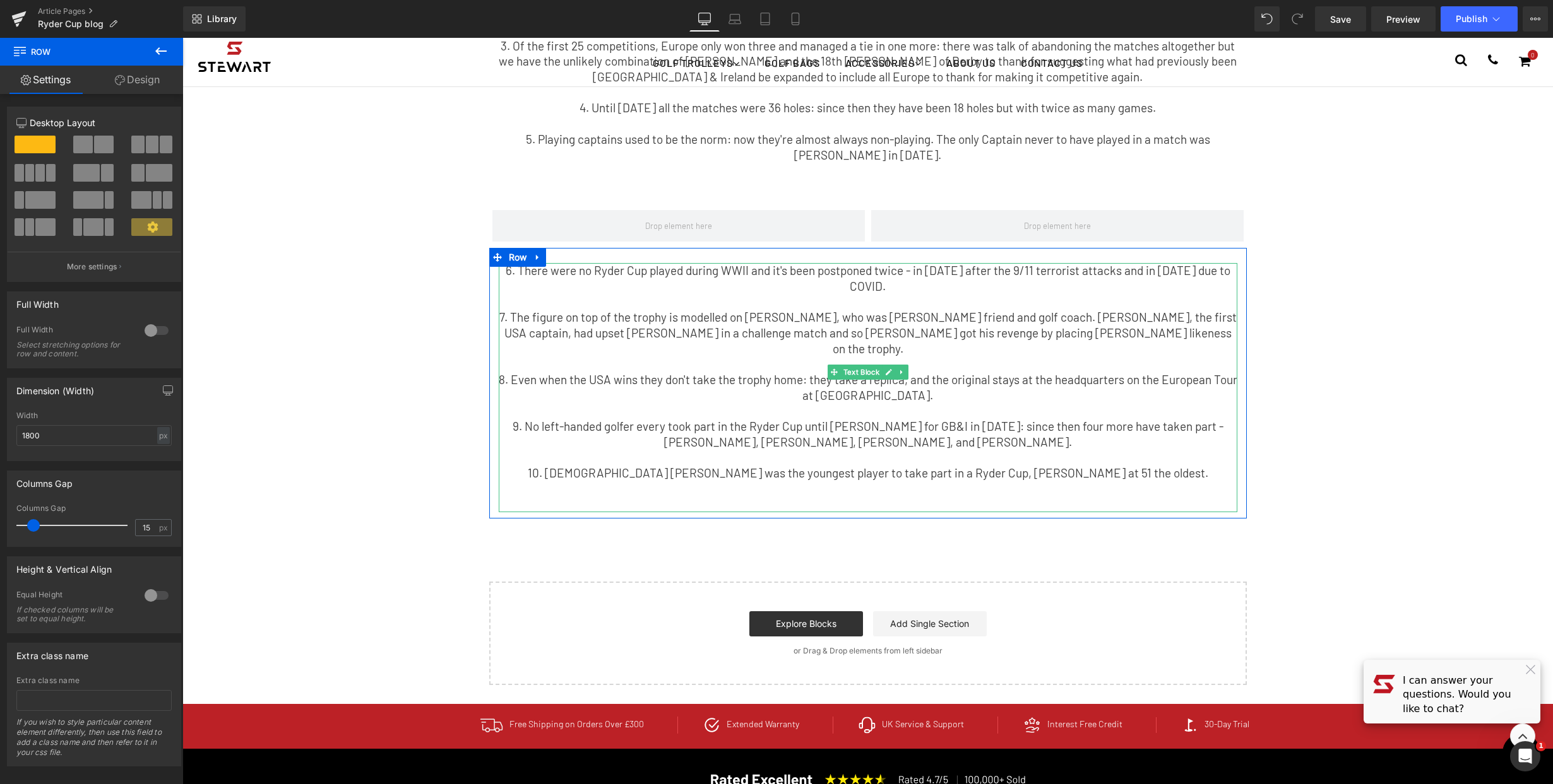
click at [1179, 465] on p "10. 19-year-old Sergio Garcia was the youngest player to take part in a Ryder C…" at bounding box center [868, 473] width 738 height 16
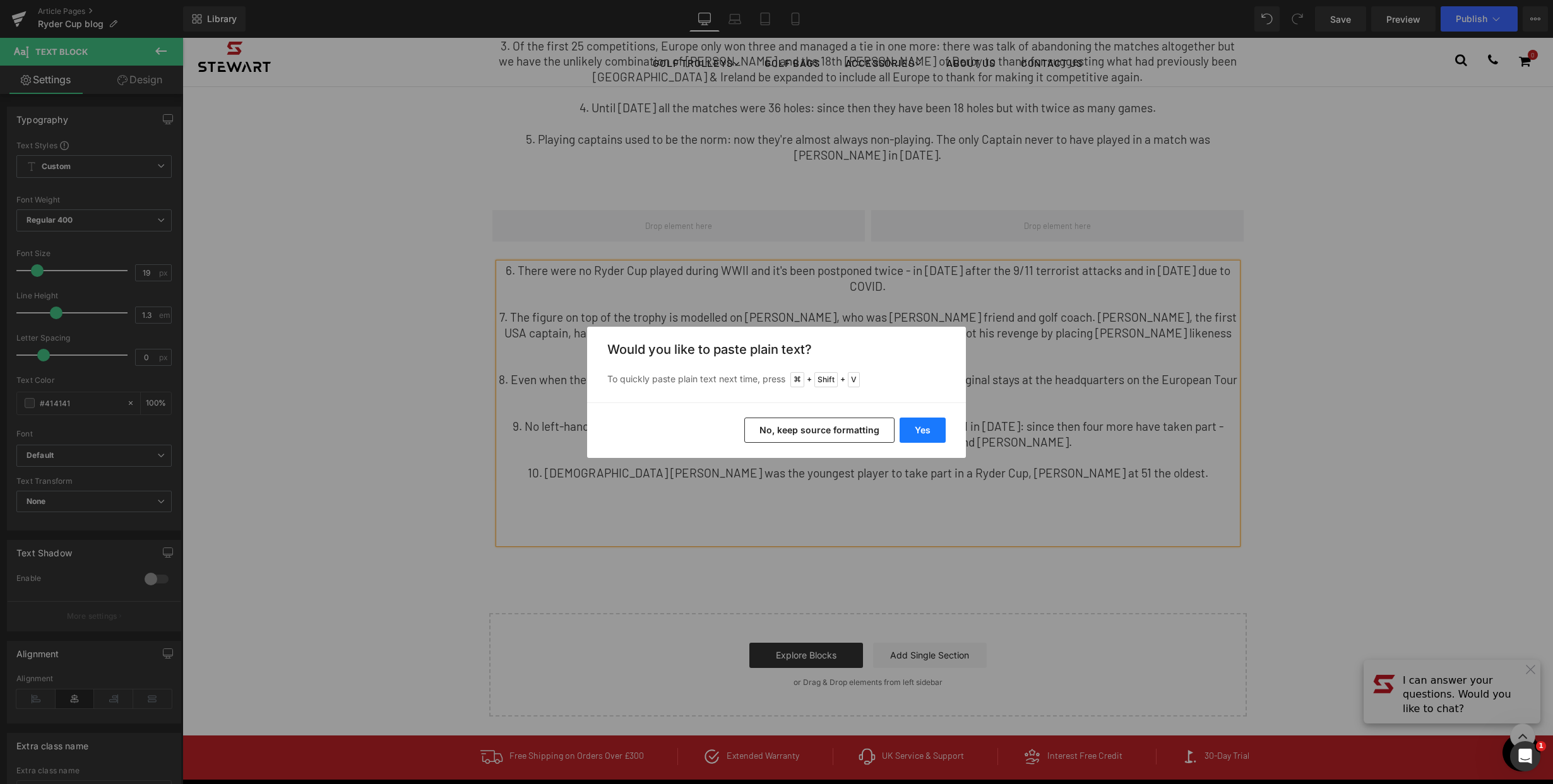
drag, startPoint x: 928, startPoint y: 428, endPoint x: 755, endPoint y: 391, distance: 176.9
click at [928, 428] on button "Yes" at bounding box center [922, 430] width 46 height 26
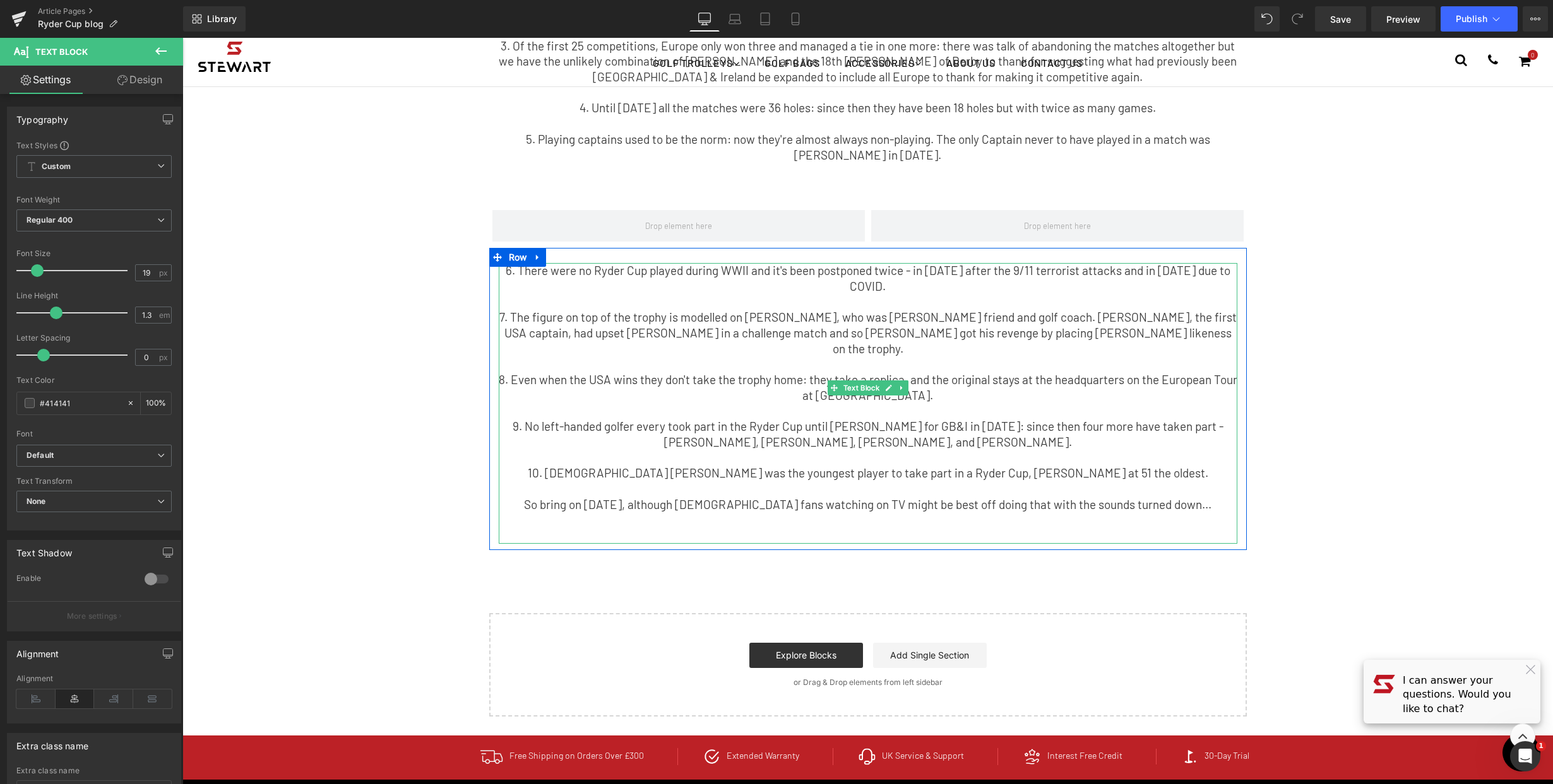
click at [1199, 465] on p "10. 19-year-old Sergio Garcia was the youngest player to take part in a Ryder C…" at bounding box center [868, 473] width 738 height 16
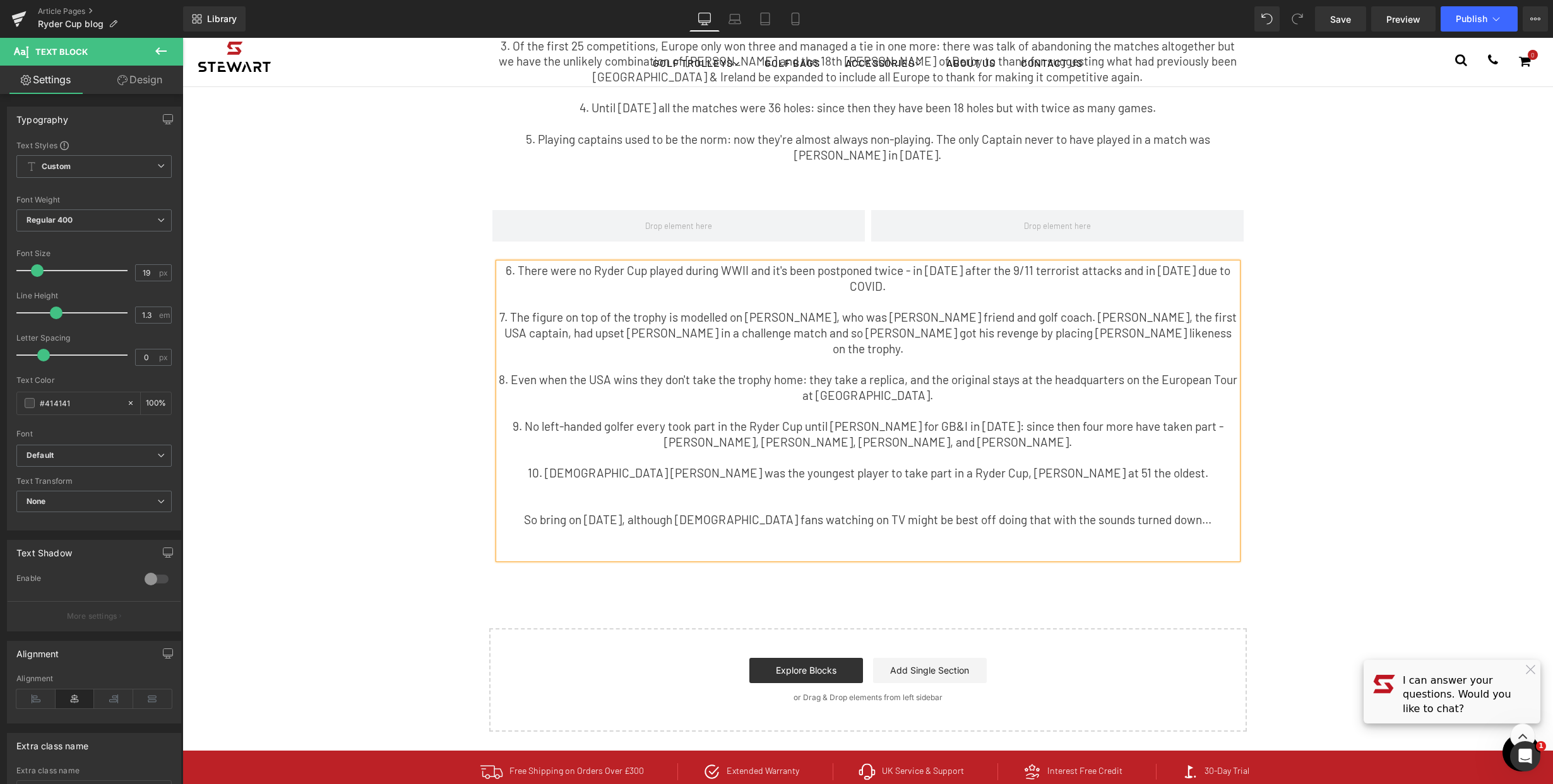
click at [1399, 343] on div "The Day an International DJ Roasted Me for Having Tiny Shoes. Text Block Having…" at bounding box center [868, 169] width 1370 height 1126
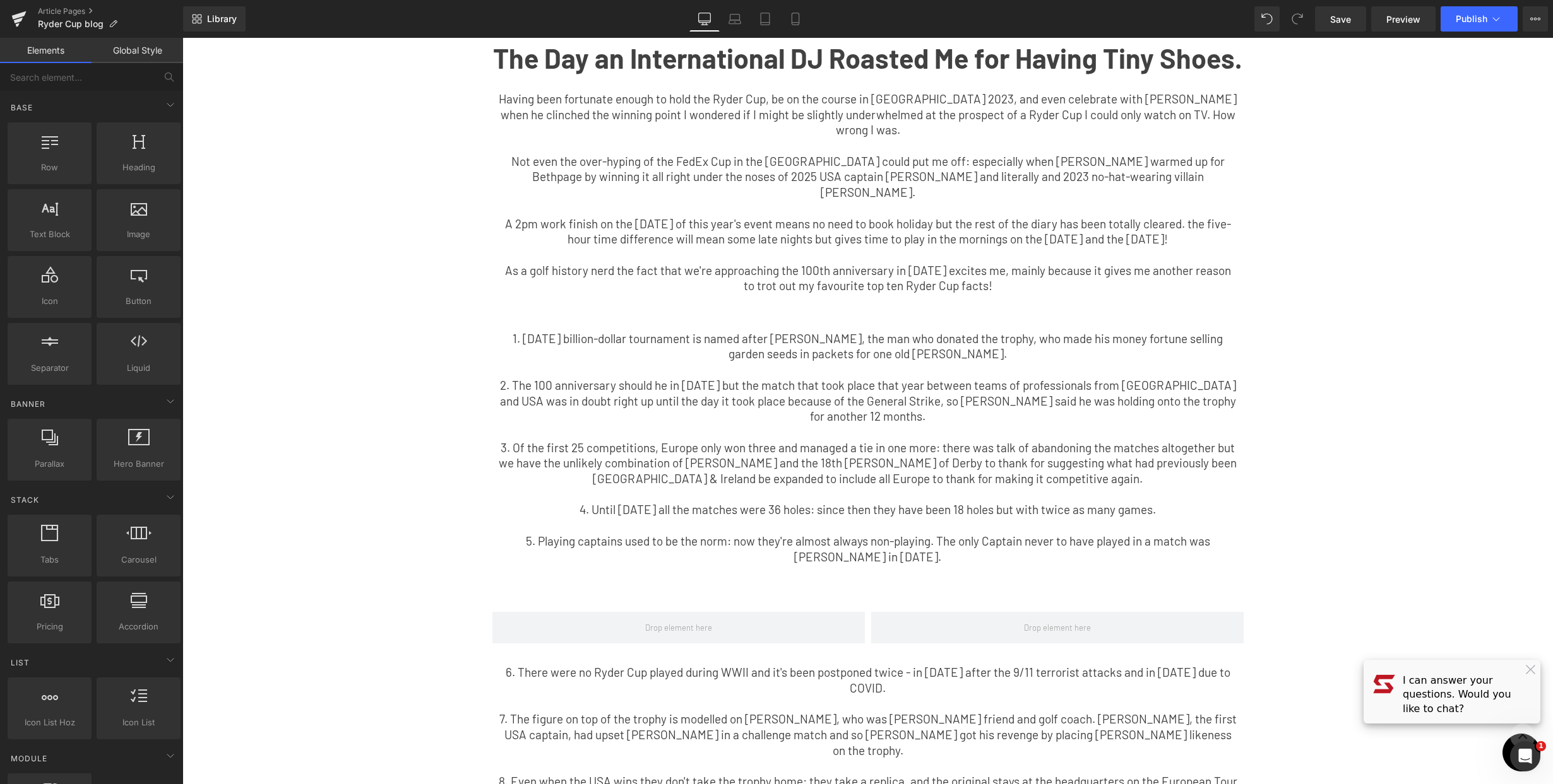
scroll to position [0, 0]
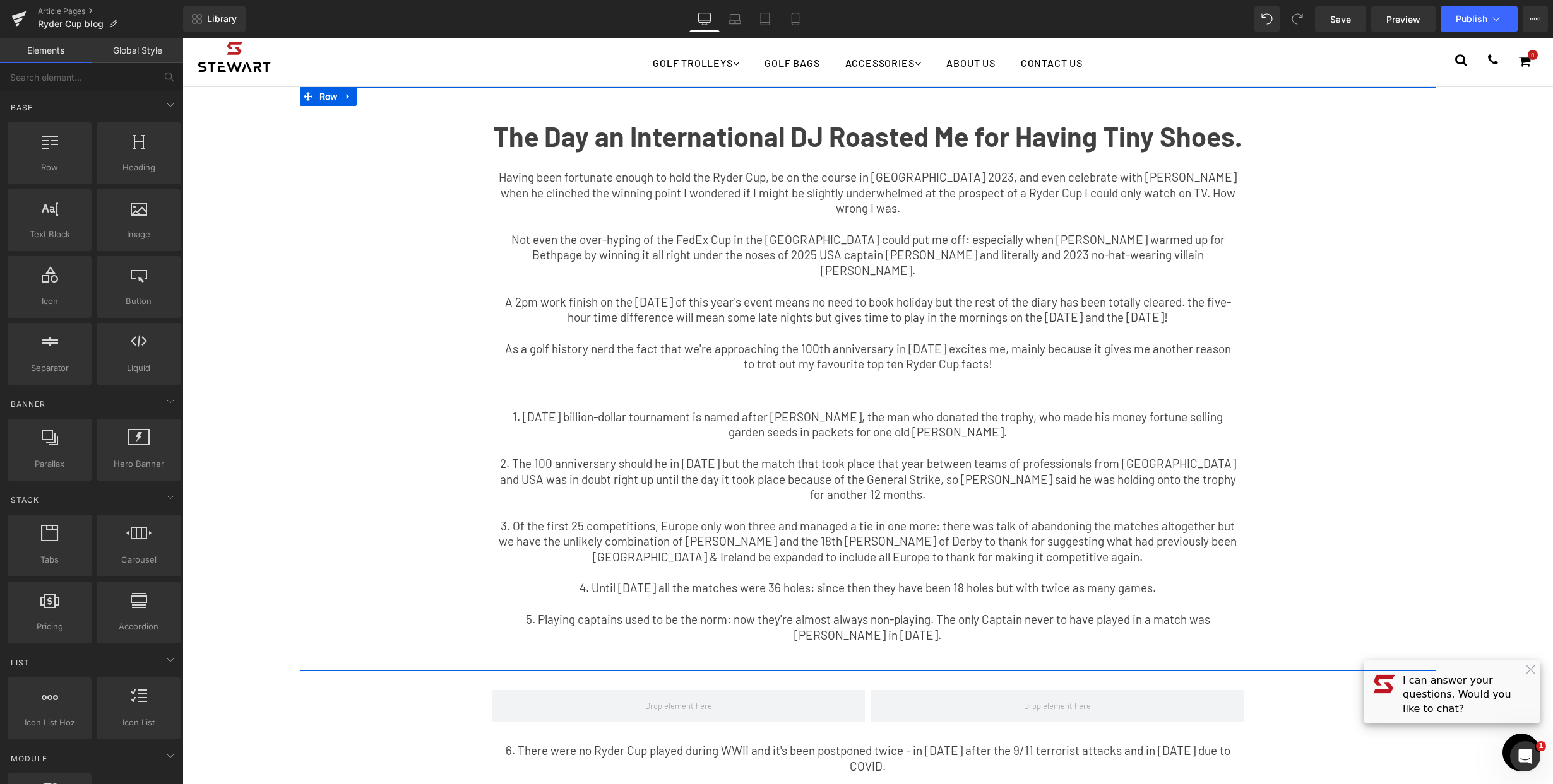
click at [775, 141] on b "The Day an International DJ Roasted Me for Having Tiny Shoes." at bounding box center [867, 136] width 749 height 32
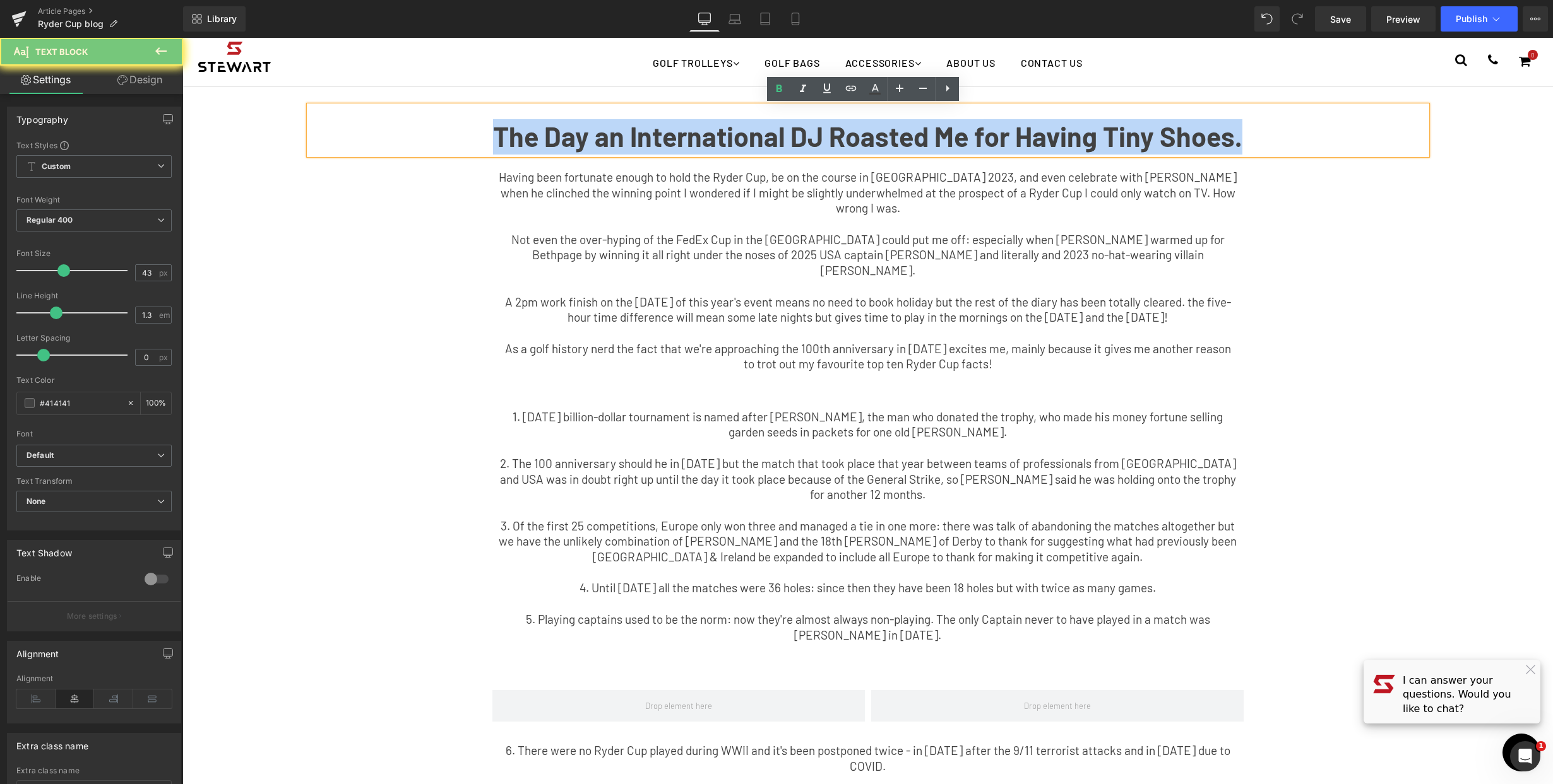
click at [775, 141] on b "The Day an International DJ Roasted Me for Having Tiny Shoes." at bounding box center [867, 136] width 749 height 32
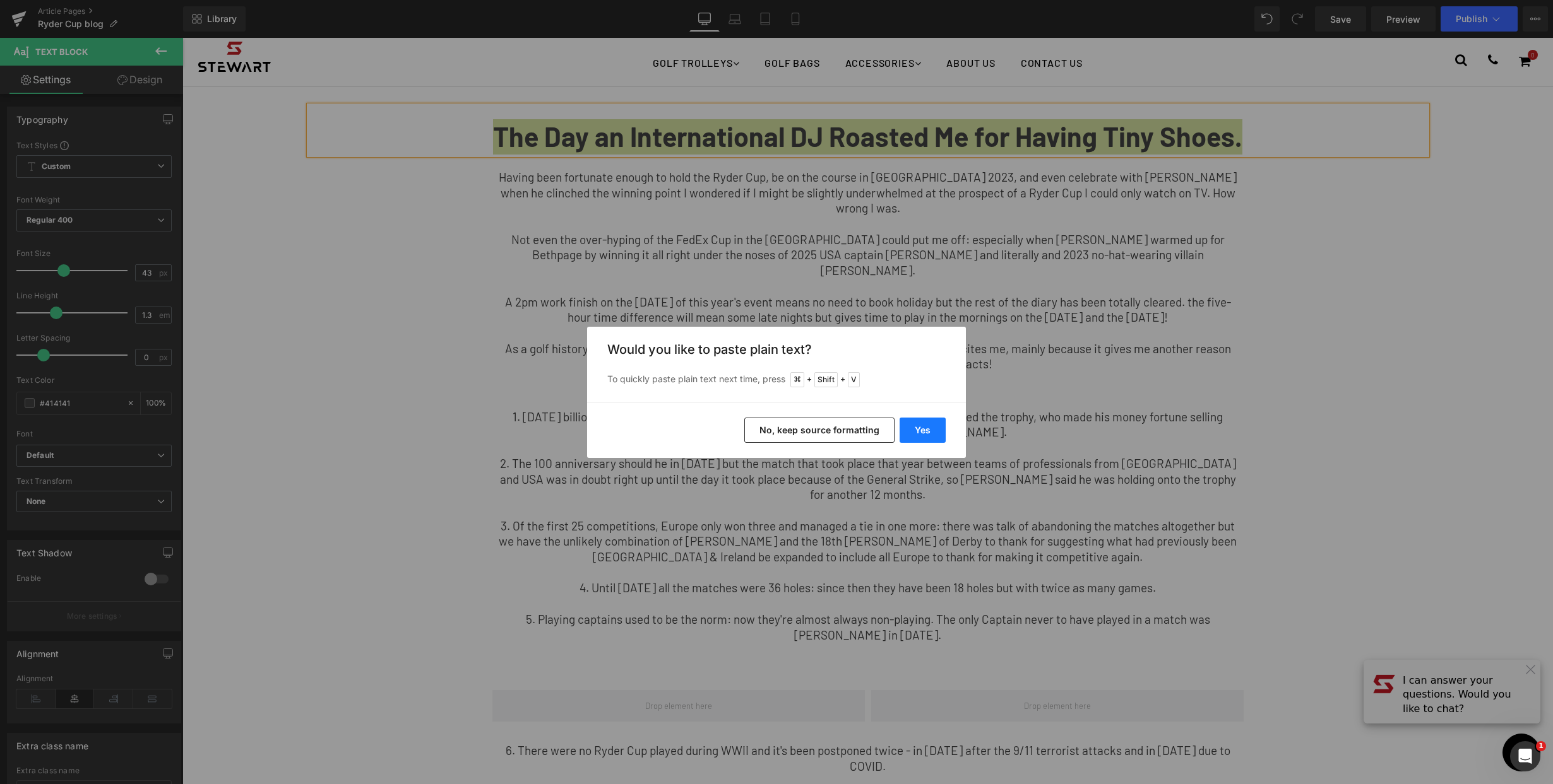
click at [931, 430] on button "Yes" at bounding box center [922, 430] width 46 height 26
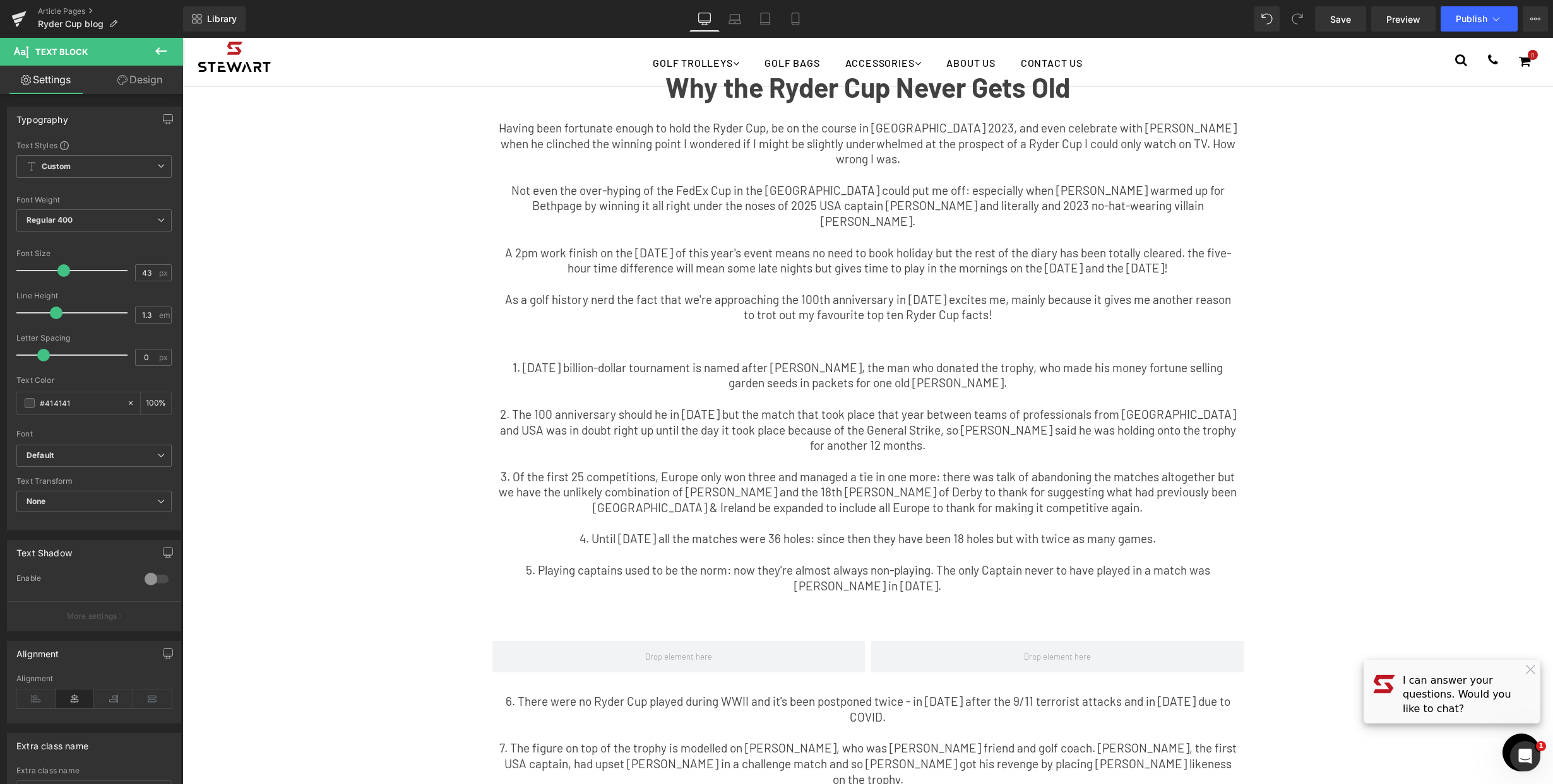
scroll to position [618, 0]
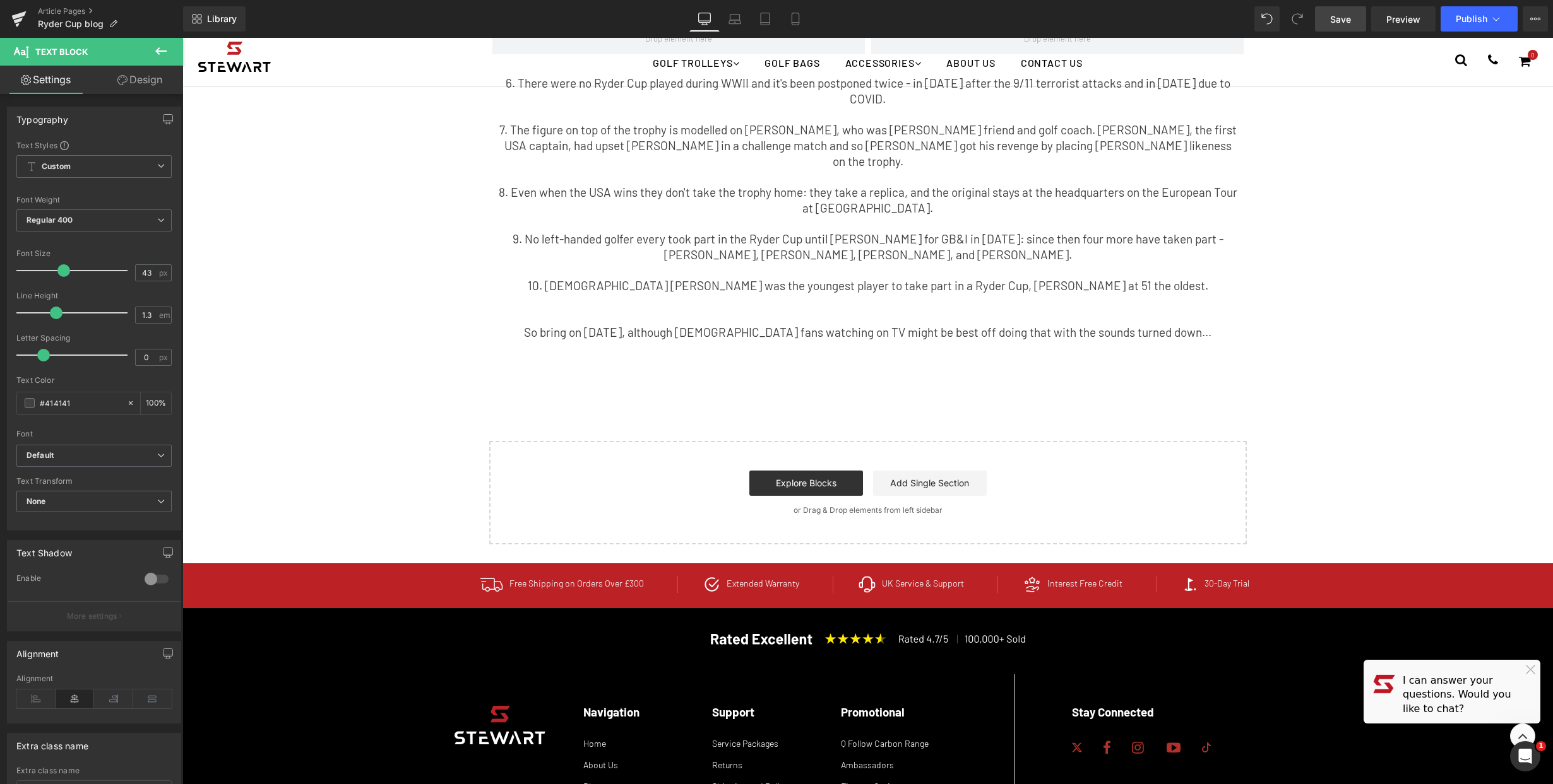
click at [1347, 23] on span "Save" at bounding box center [1341, 19] width 21 height 13
click at [793, 20] on icon at bounding box center [795, 18] width 12 height 12
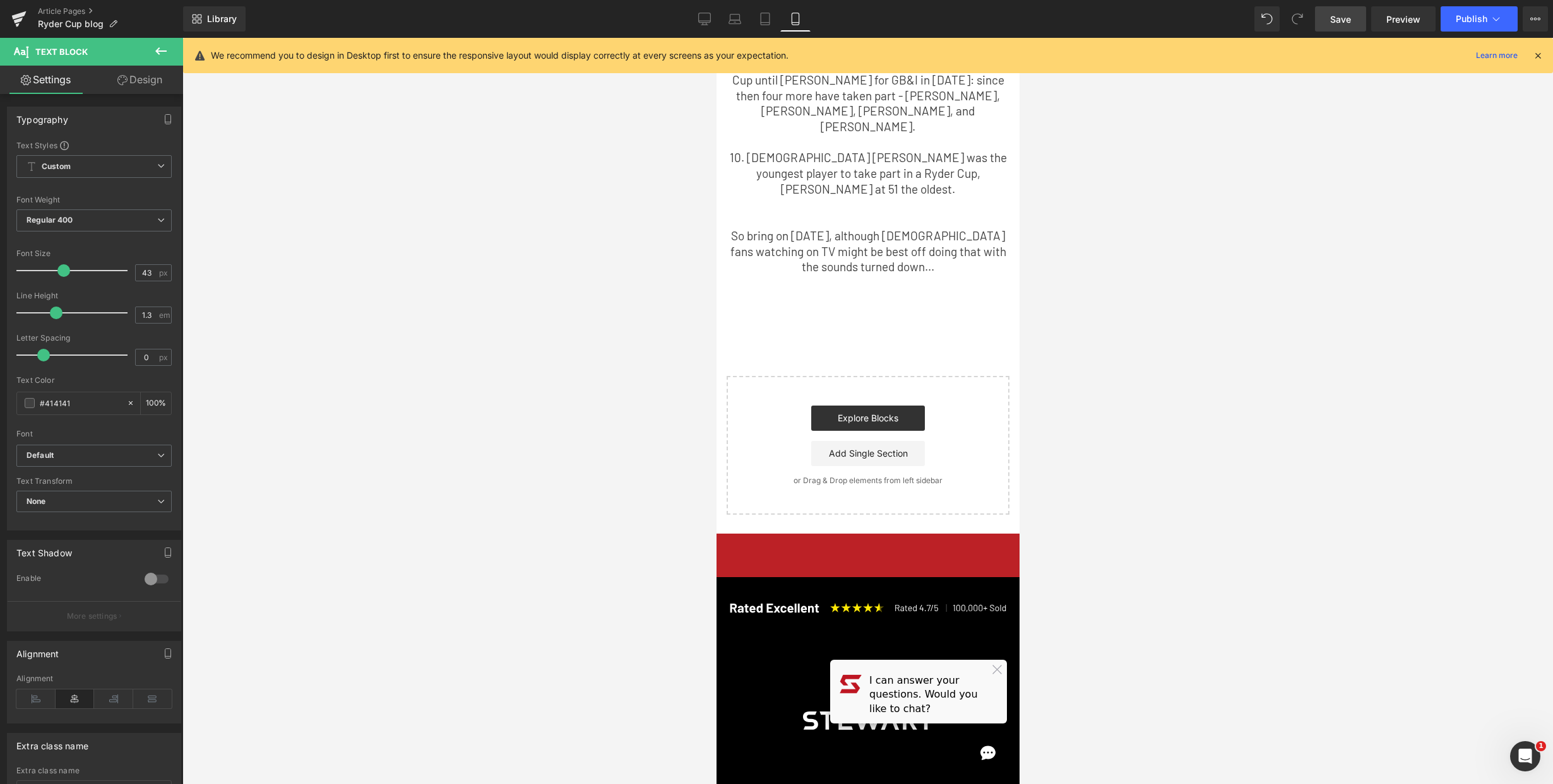
scroll to position [794, 0]
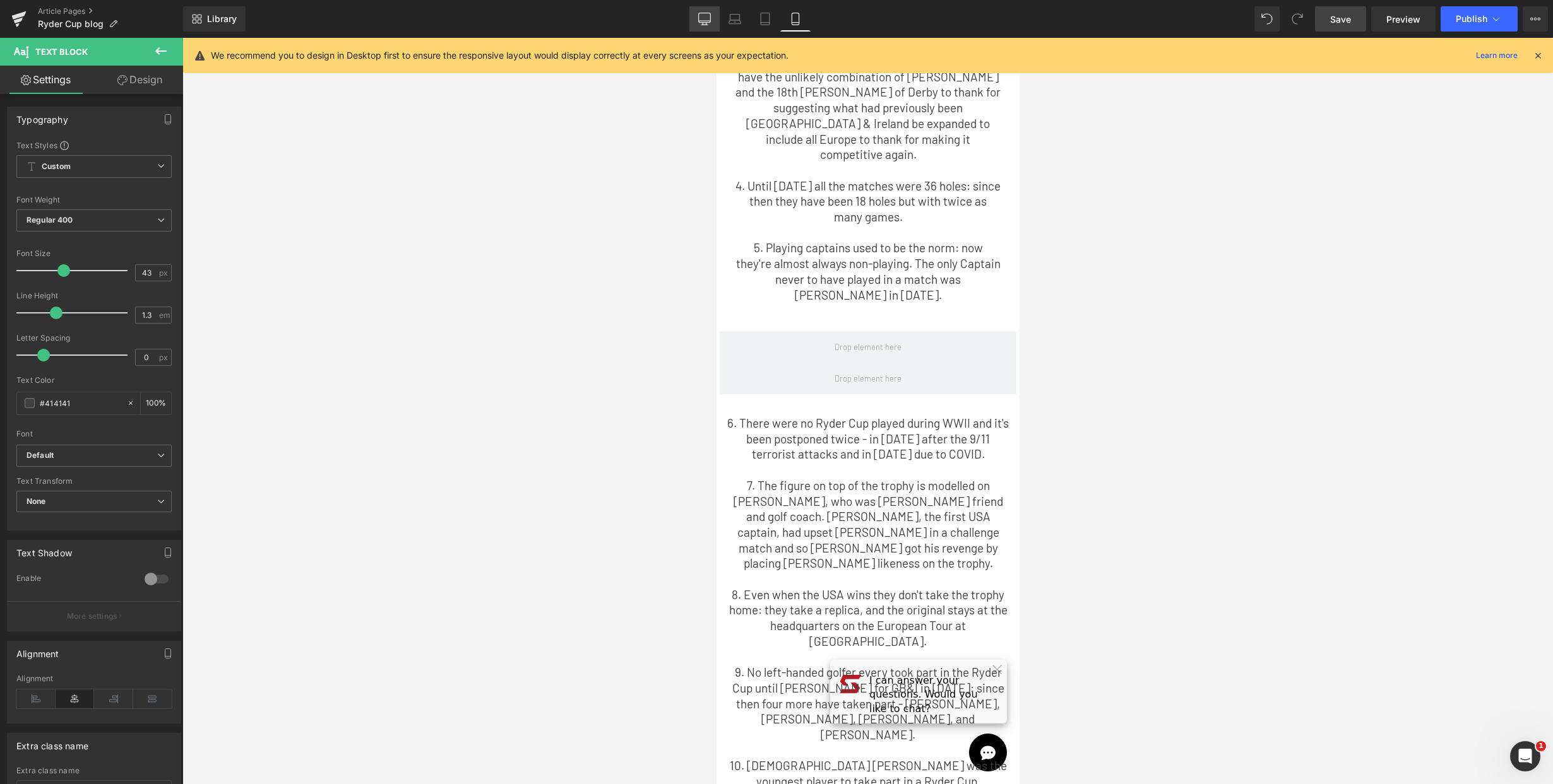
click at [700, 15] on icon at bounding box center [704, 18] width 12 height 12
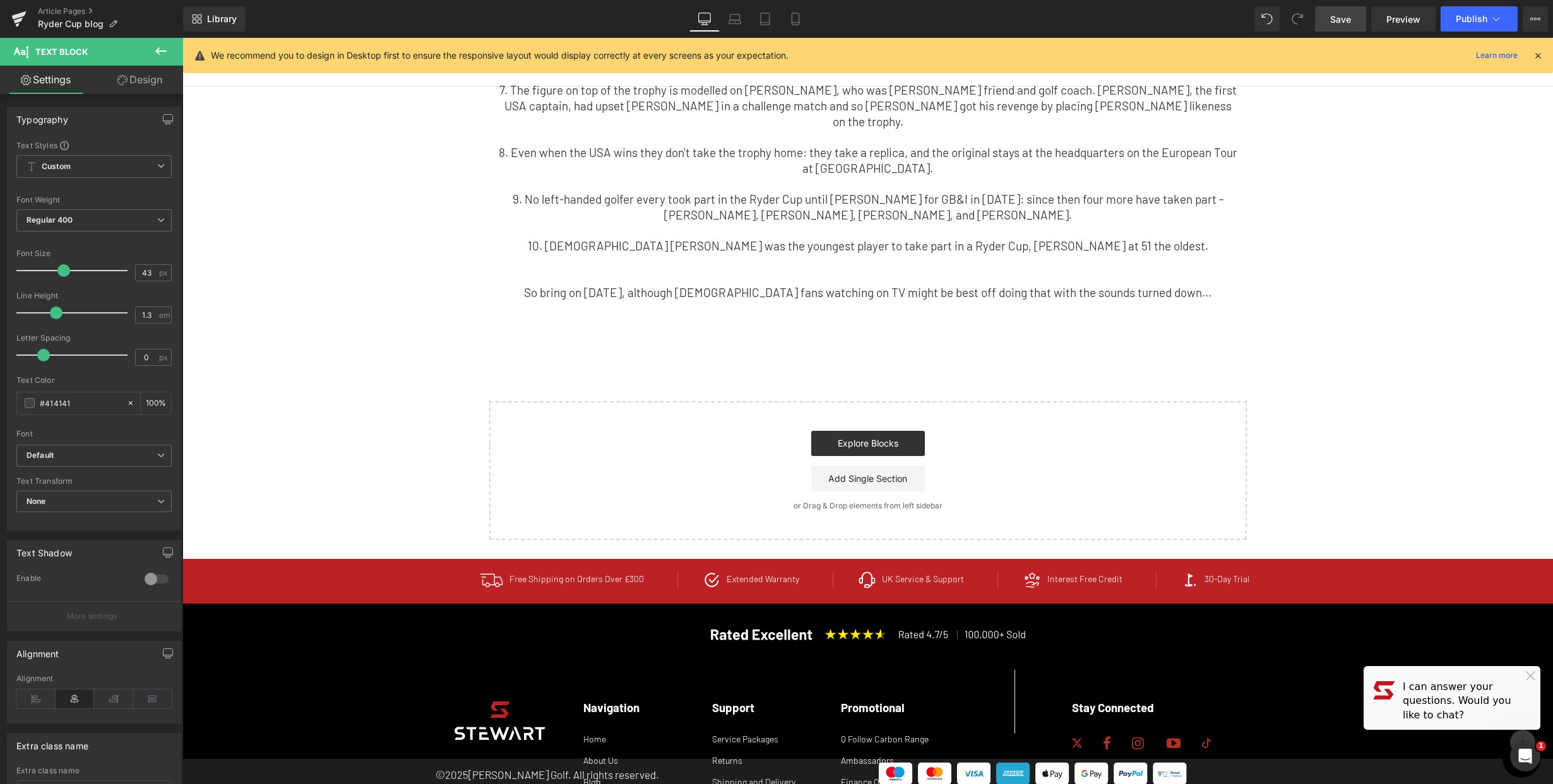
type input "100"
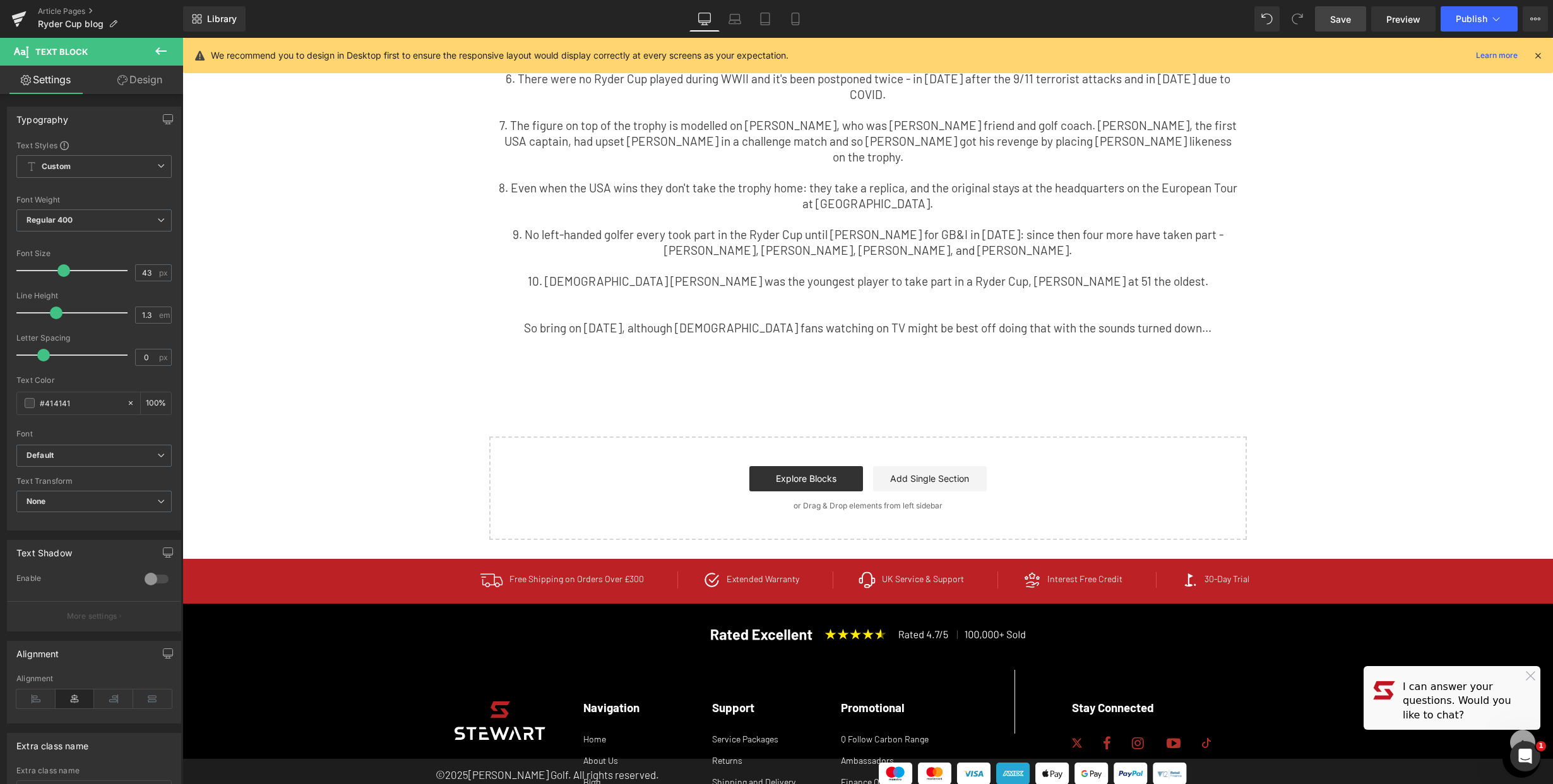
scroll to position [0, 0]
